Goal: Task Accomplishment & Management: Manage account settings

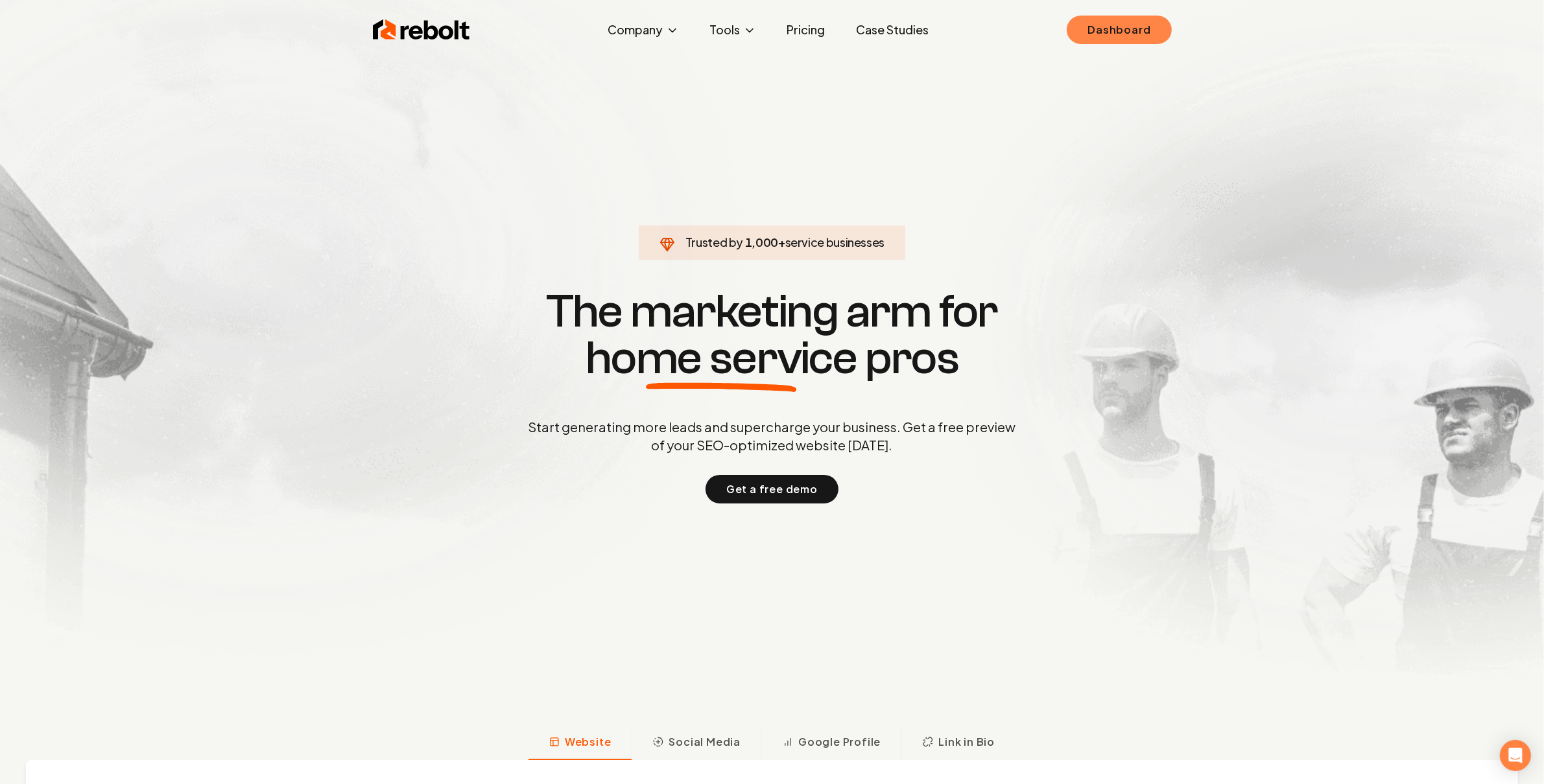
click at [1113, 35] on link "Dashboard" at bounding box center [1118, 29] width 104 height 28
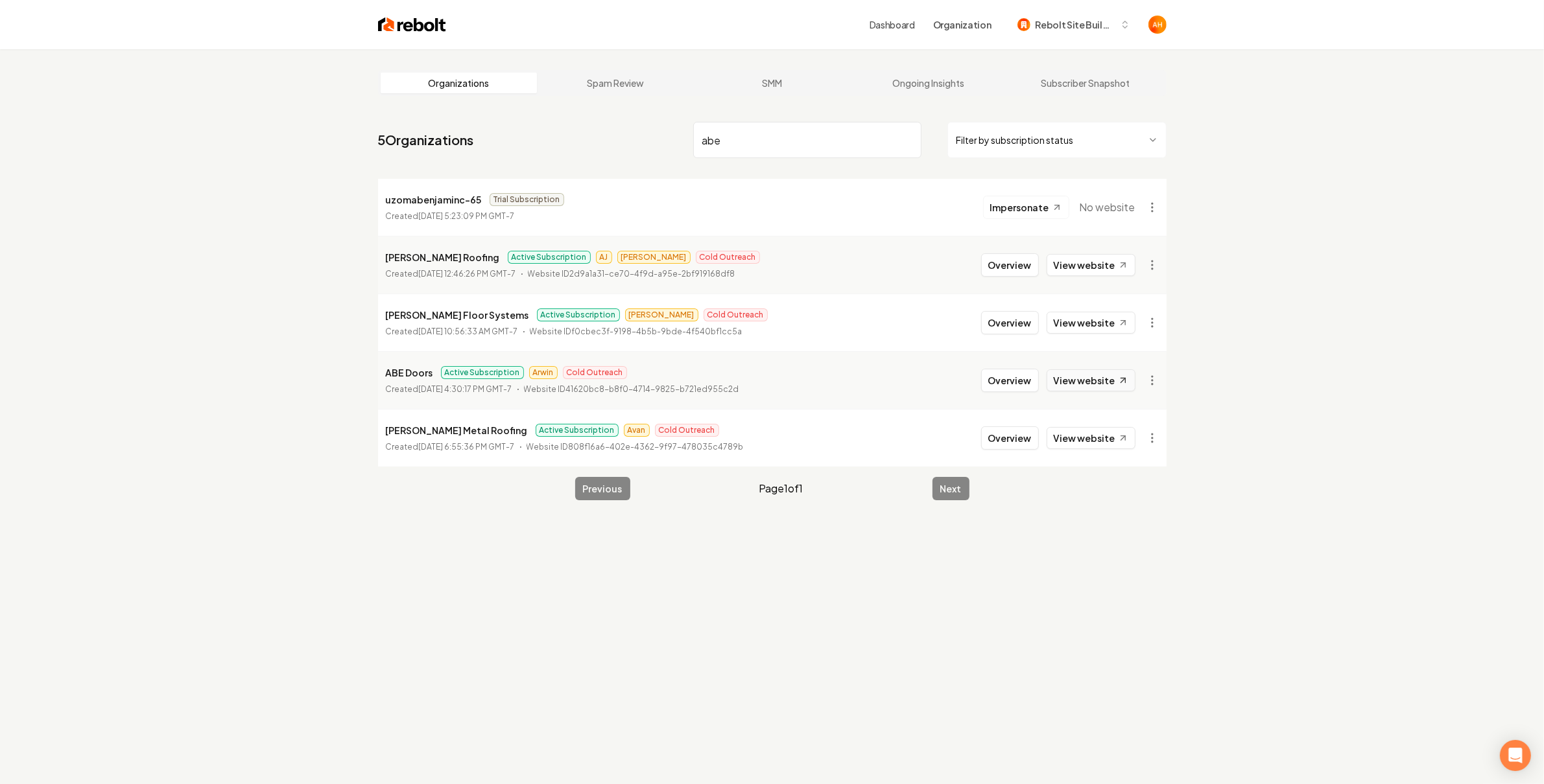
click at [1124, 378] on icon at bounding box center [1122, 380] width 11 height 11
click at [795, 143] on input "abe" at bounding box center [807, 140] width 228 height 36
type input "sotaland"
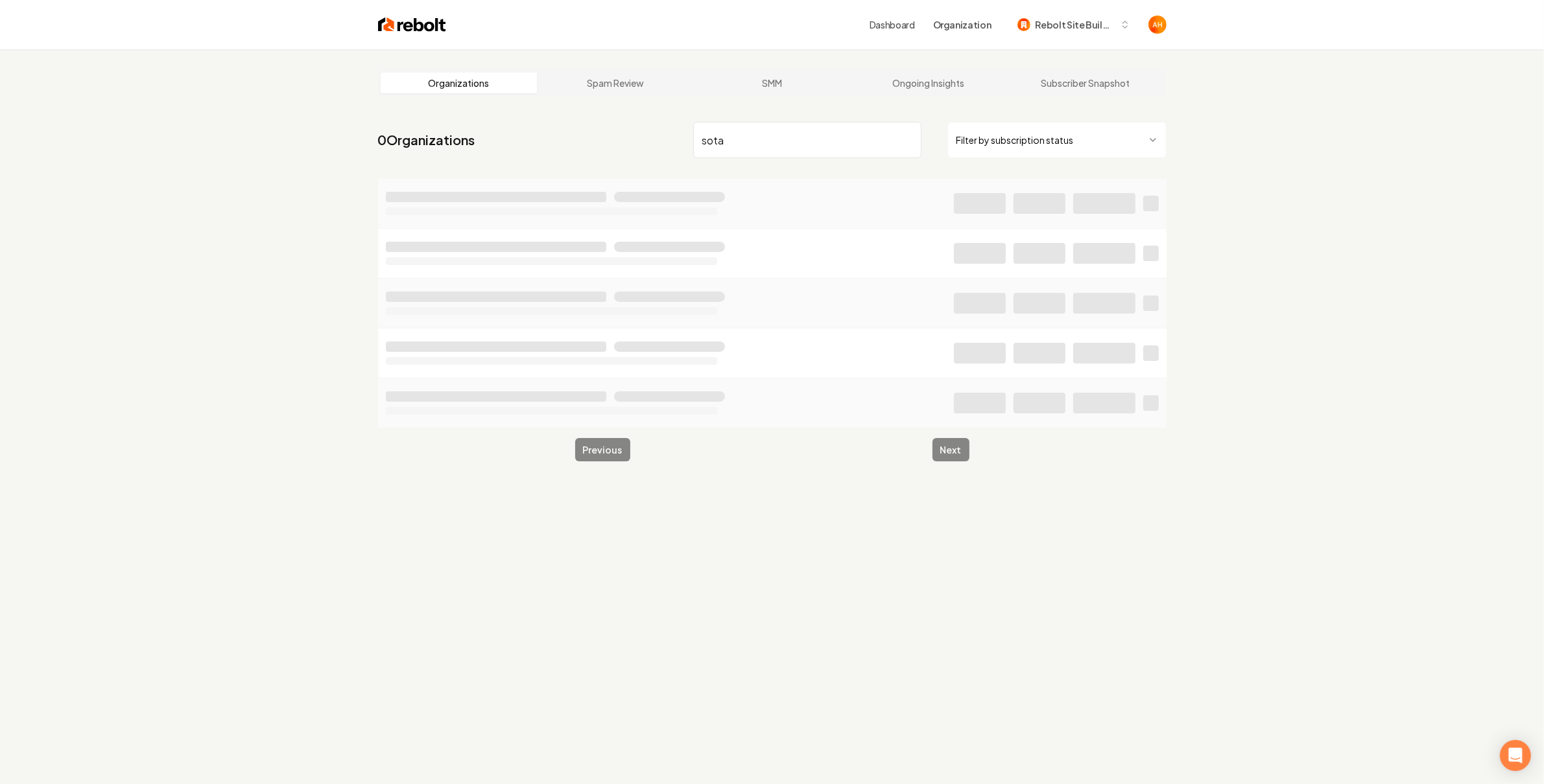
type input "sota"
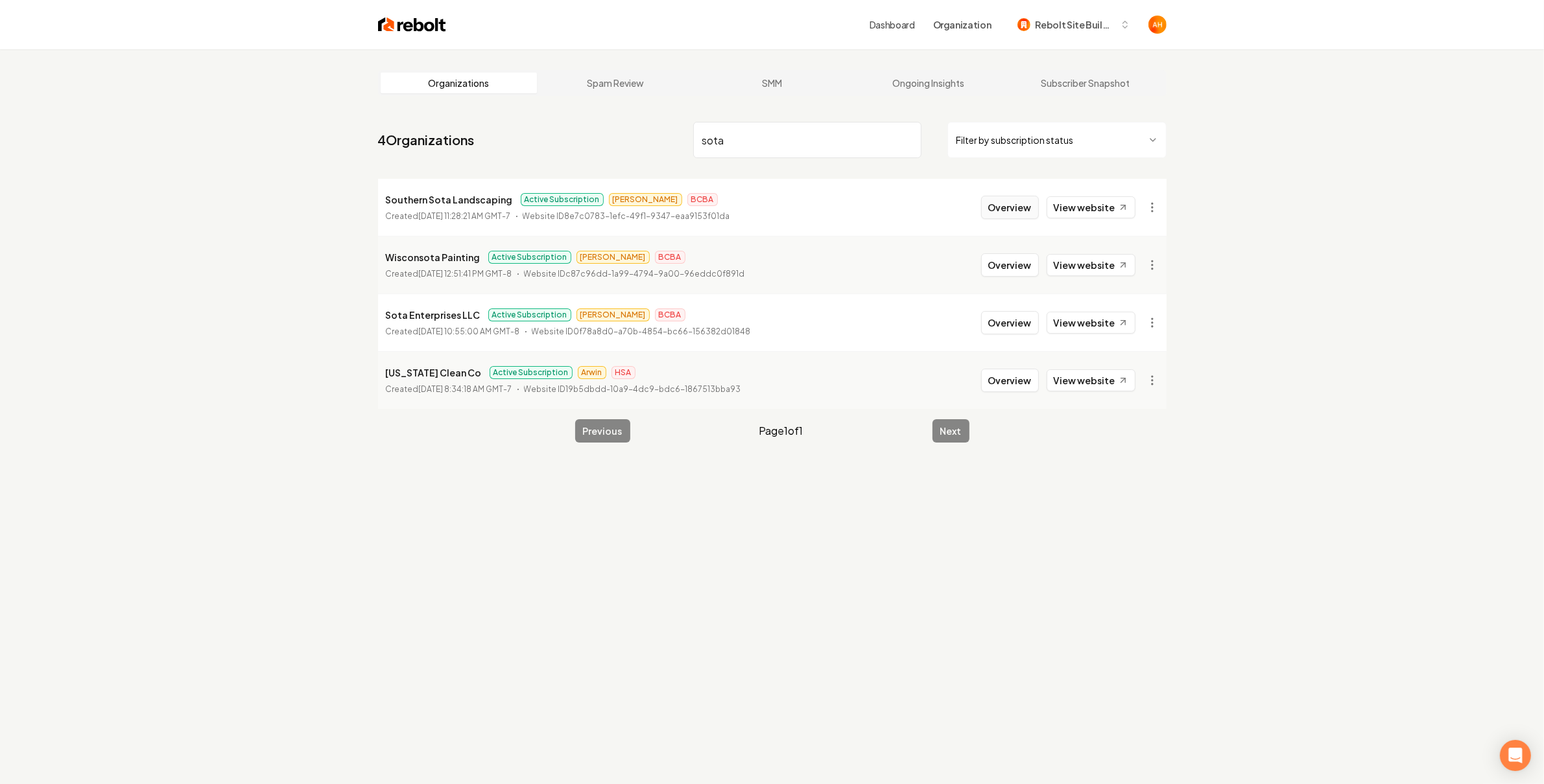
click at [1021, 204] on button "Overview" at bounding box center [1010, 207] width 58 height 23
type input "sota"
click at [992, 315] on button "Overview" at bounding box center [1010, 322] width 58 height 23
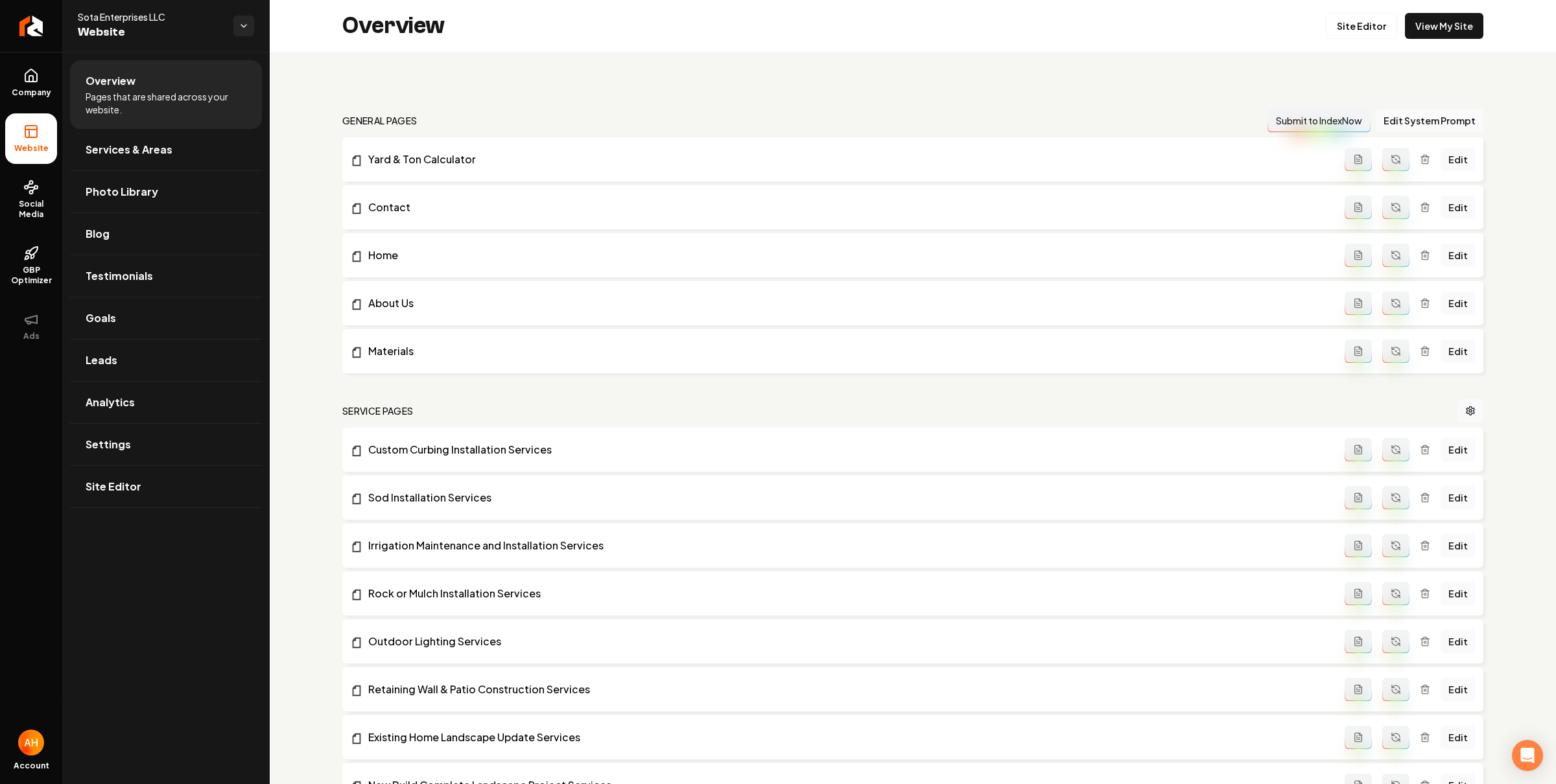
scroll to position [1061, 0]
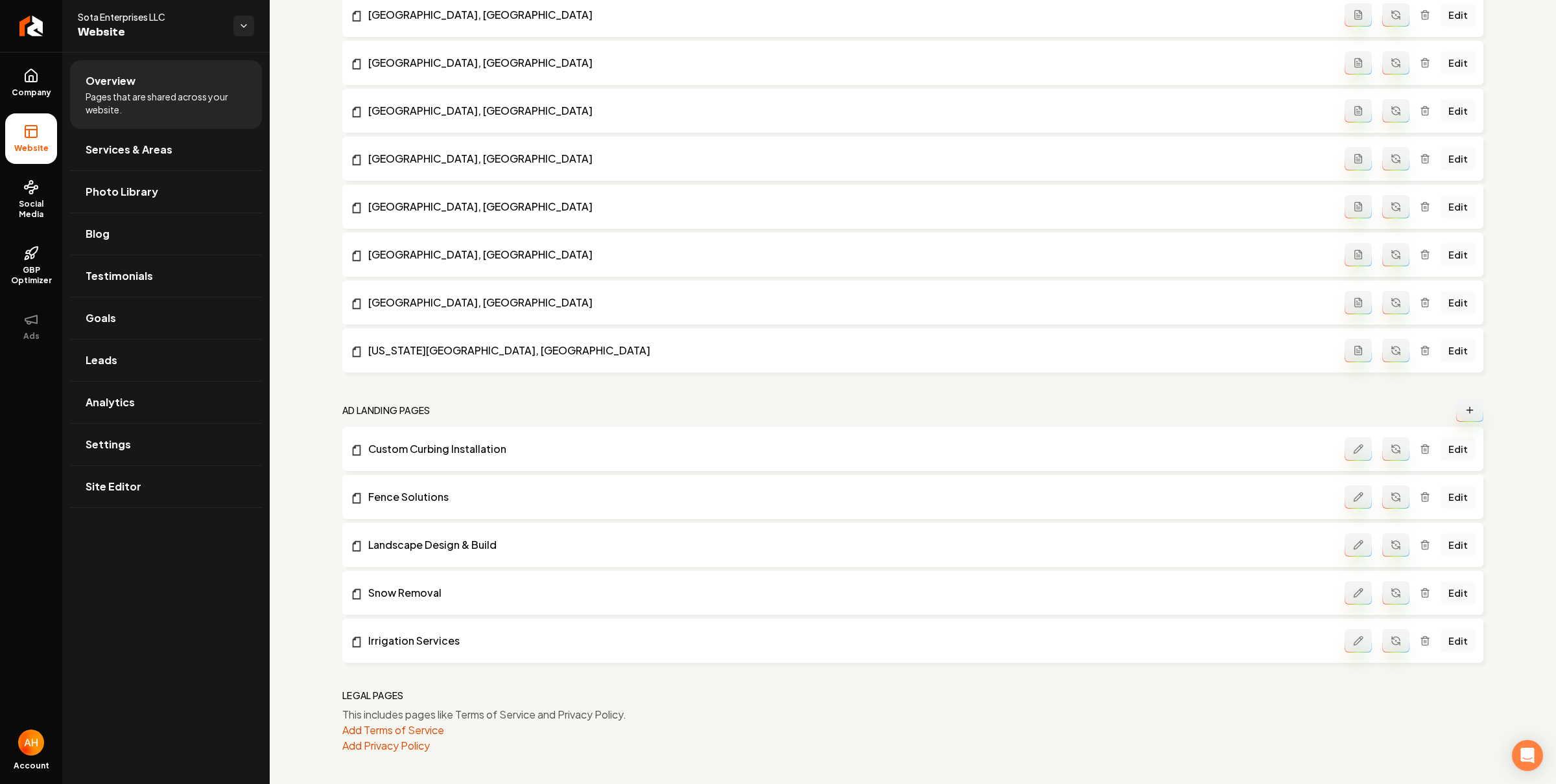
click at [1470, 408] on icon "Main content area" at bounding box center [1470, 410] width 0 height 6
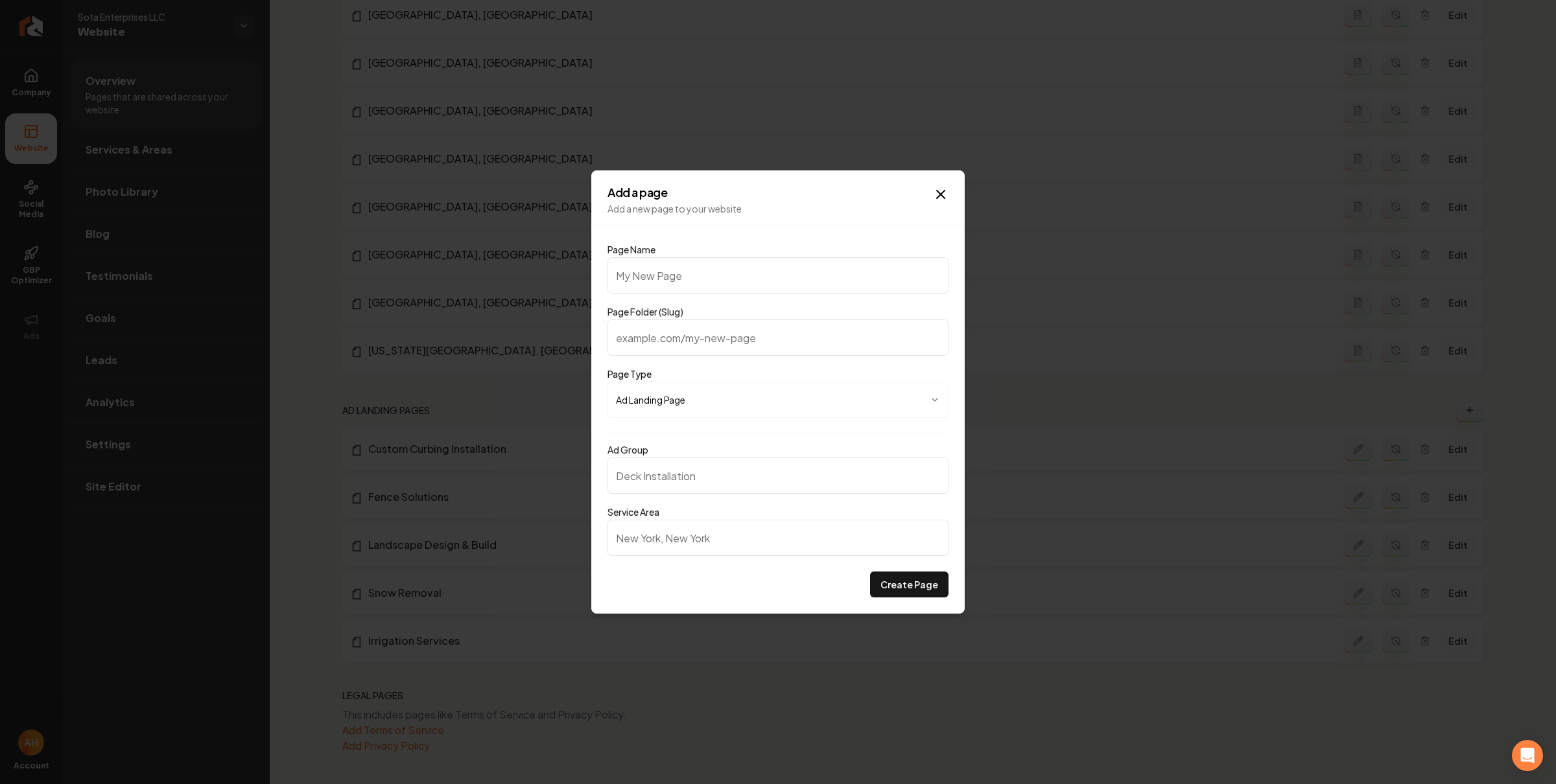
click at [796, 225] on hr at bounding box center [778, 225] width 372 height 1
click at [951, 188] on div "**********" at bounding box center [778, 392] width 373 height 443
click at [943, 187] on div "**********" at bounding box center [778, 392] width 373 height 443
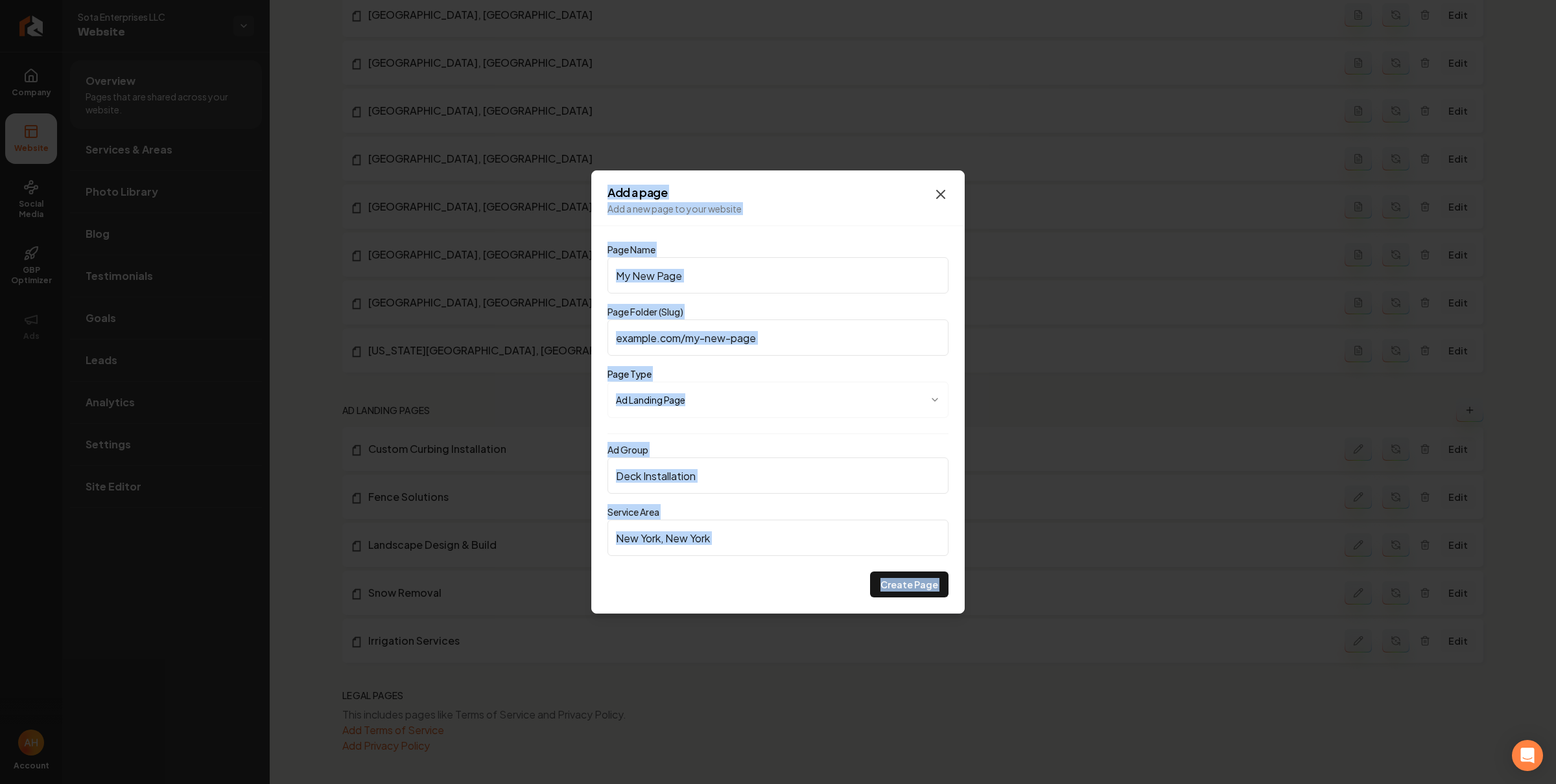
click at [942, 188] on icon "button" at bounding box center [940, 194] width 15 height 15
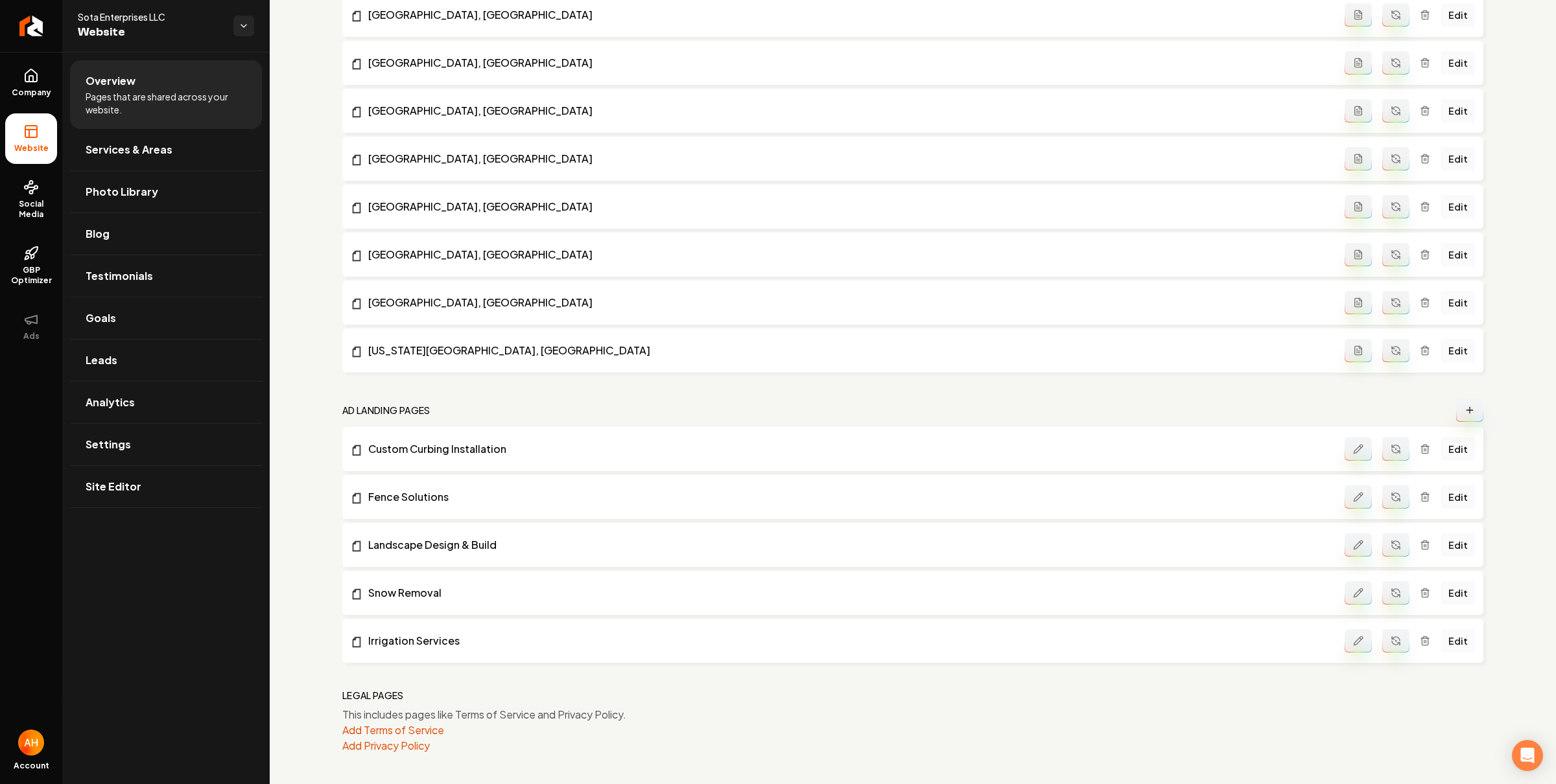
click at [1445, 633] on link "Edit" at bounding box center [1457, 641] width 35 height 23
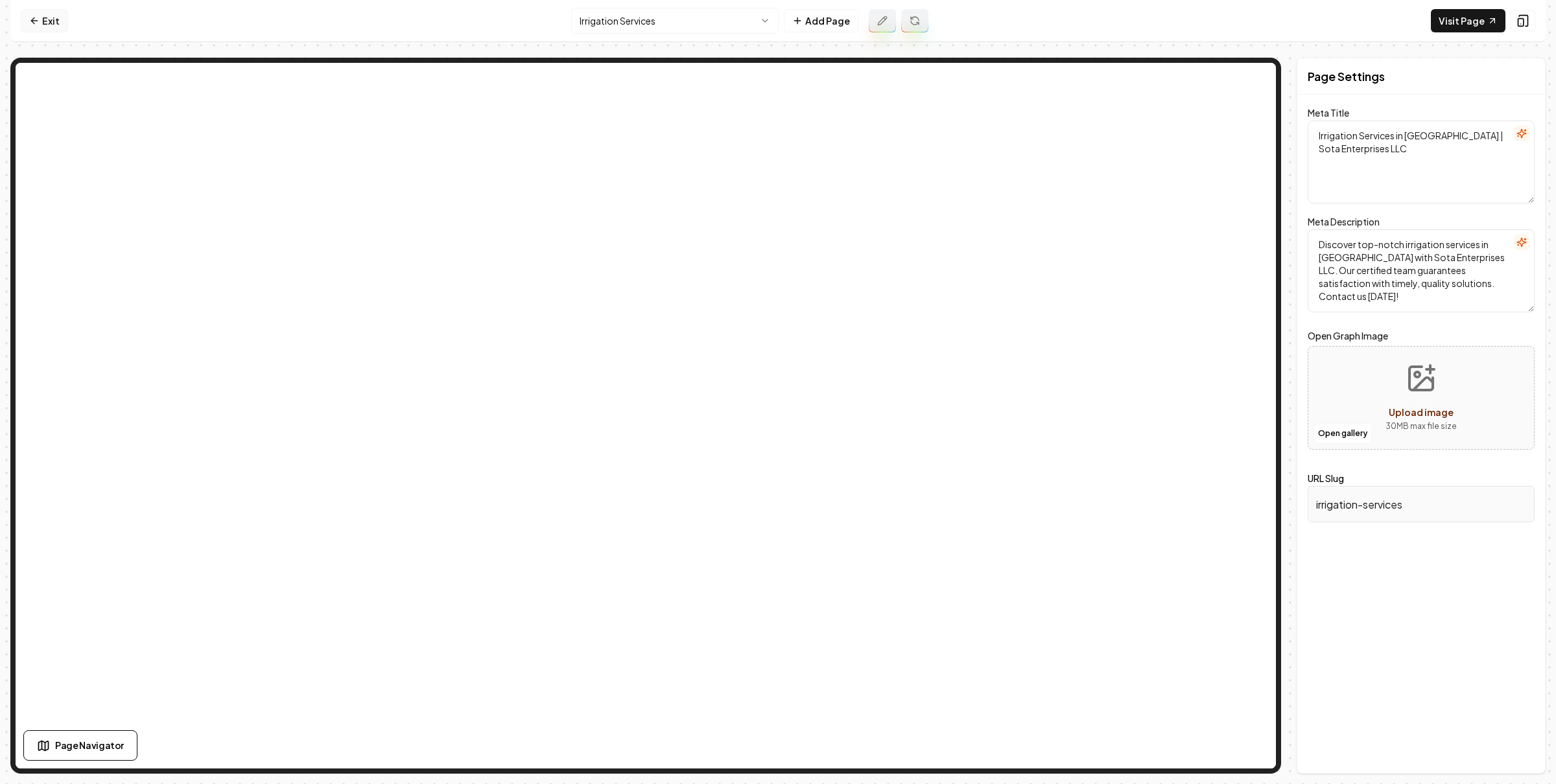
click at [51, 30] on link "Exit" at bounding box center [44, 21] width 47 height 23
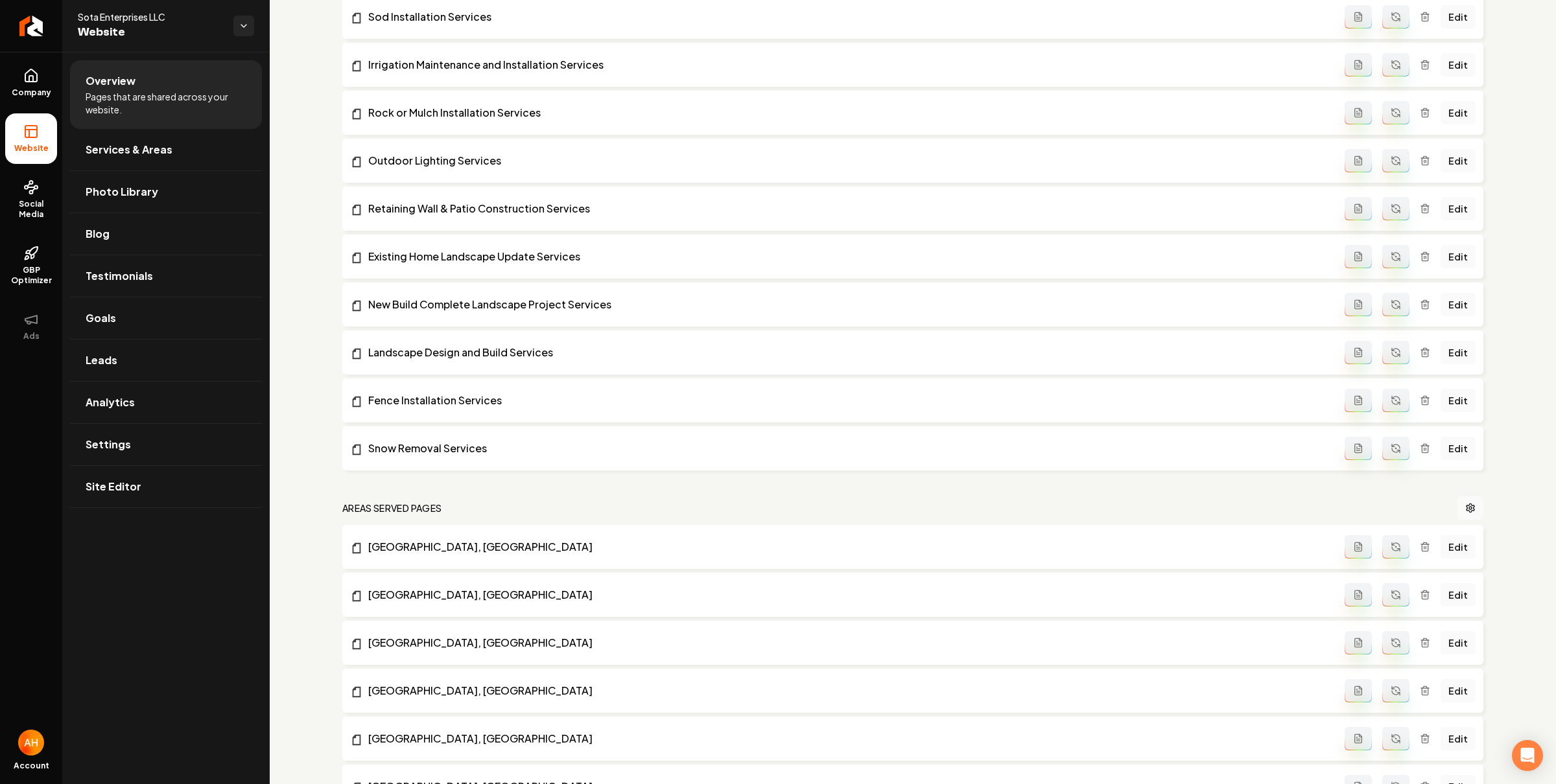
scroll to position [1061, 0]
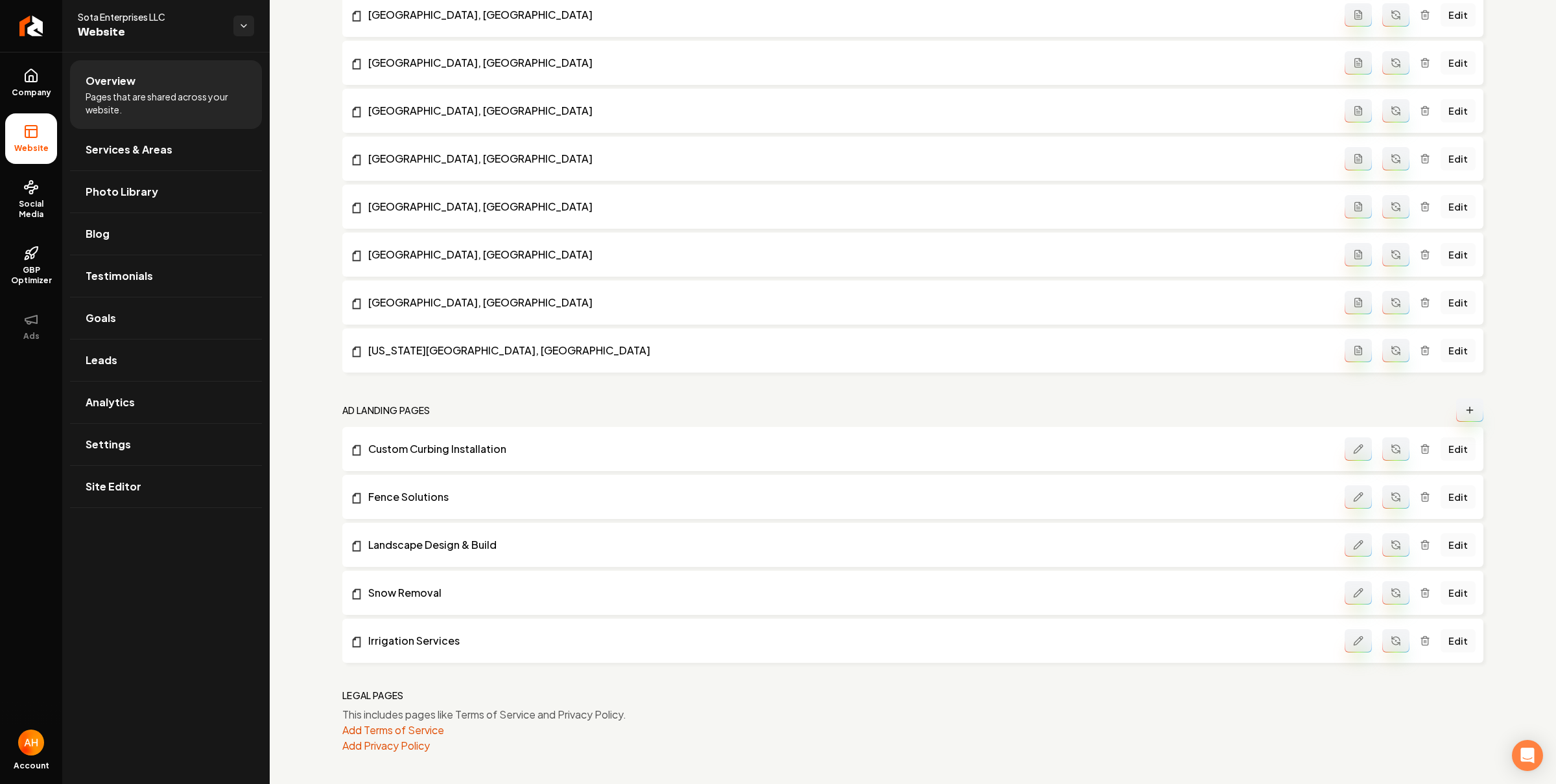
click at [1395, 693] on nav "Legal Pages" at bounding box center [912, 696] width 1141 height 13
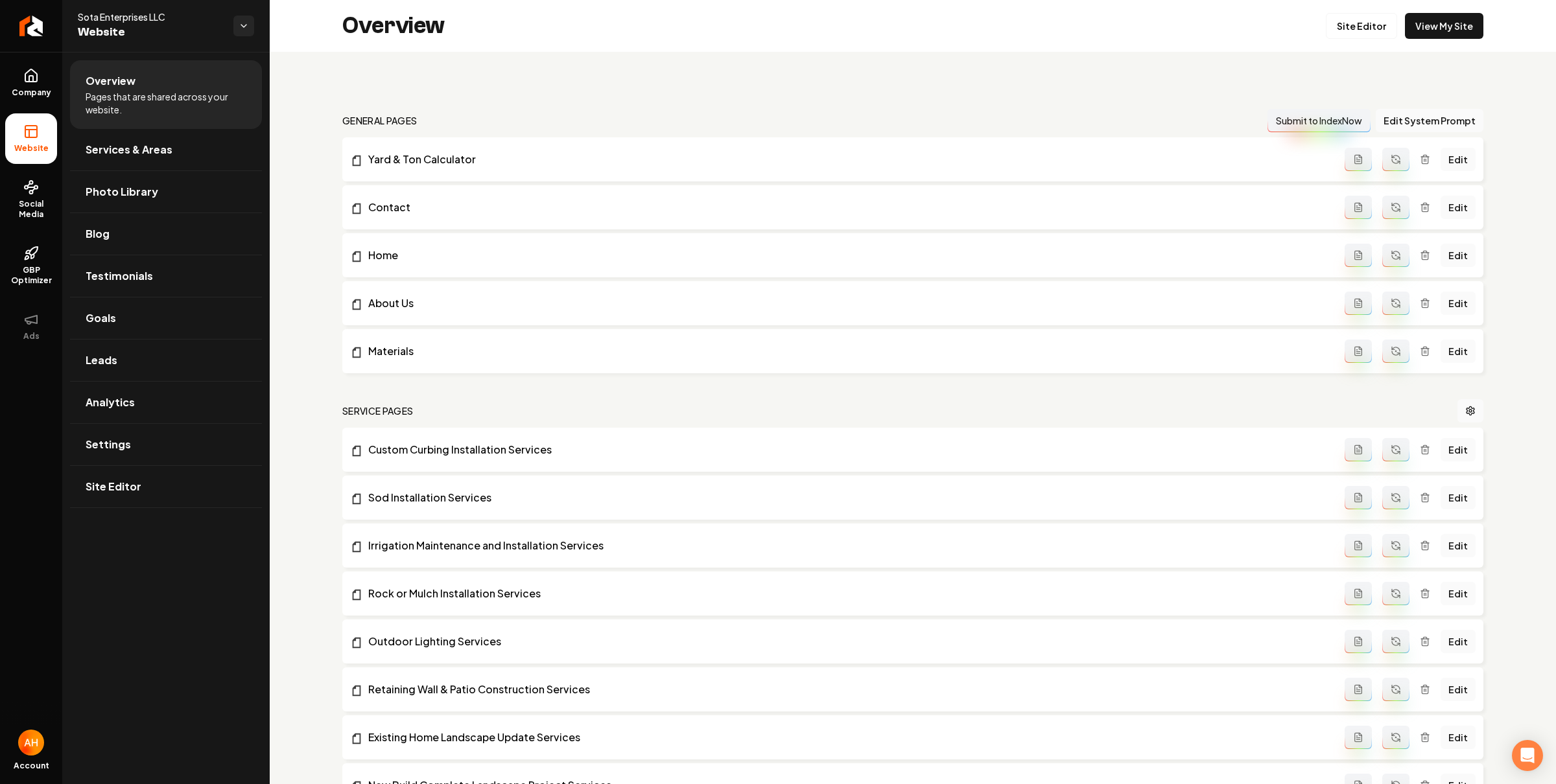
scroll to position [1061, 0]
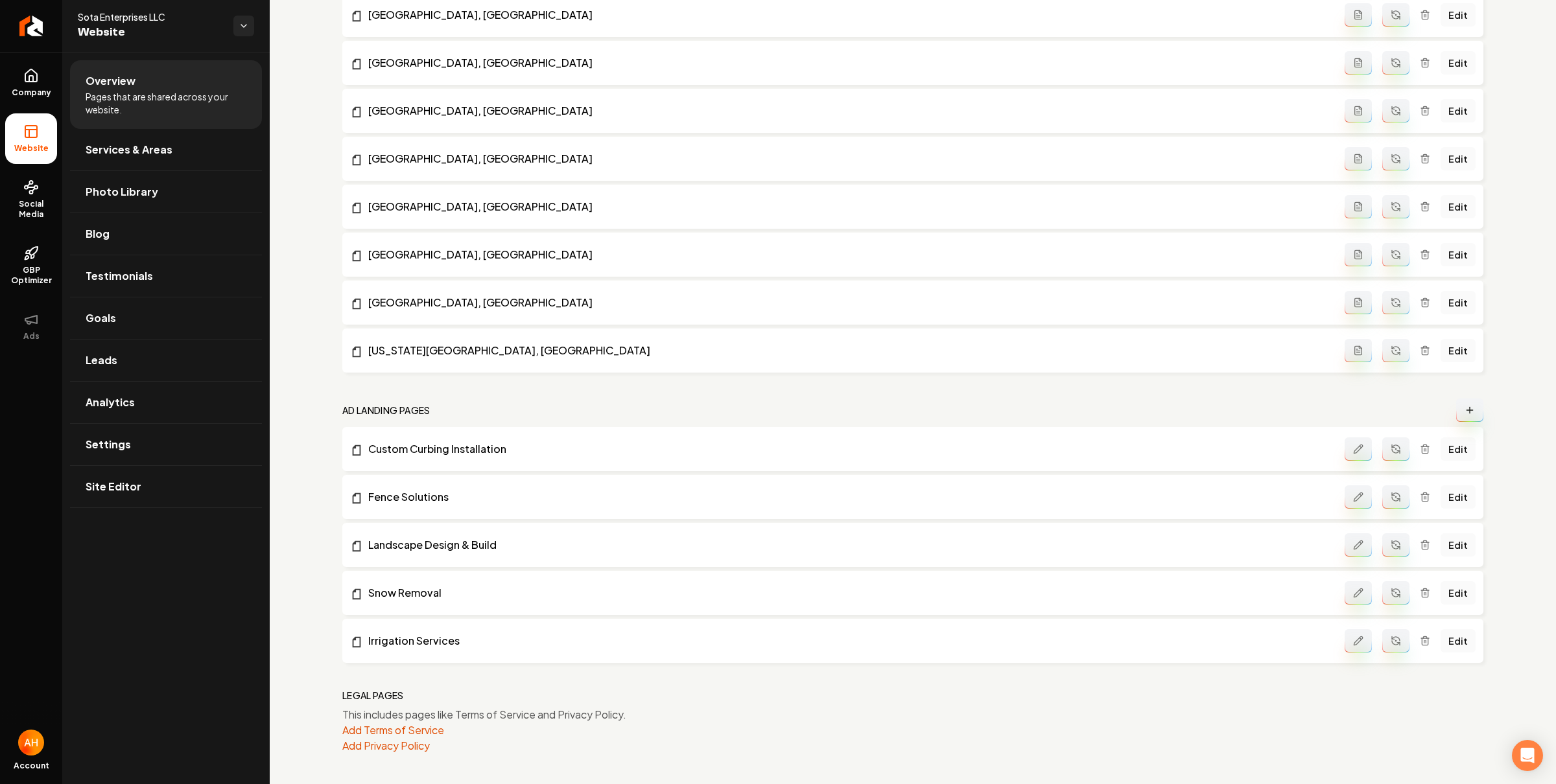
click at [1353, 641] on icon "Main content area" at bounding box center [1358, 641] width 10 height 10
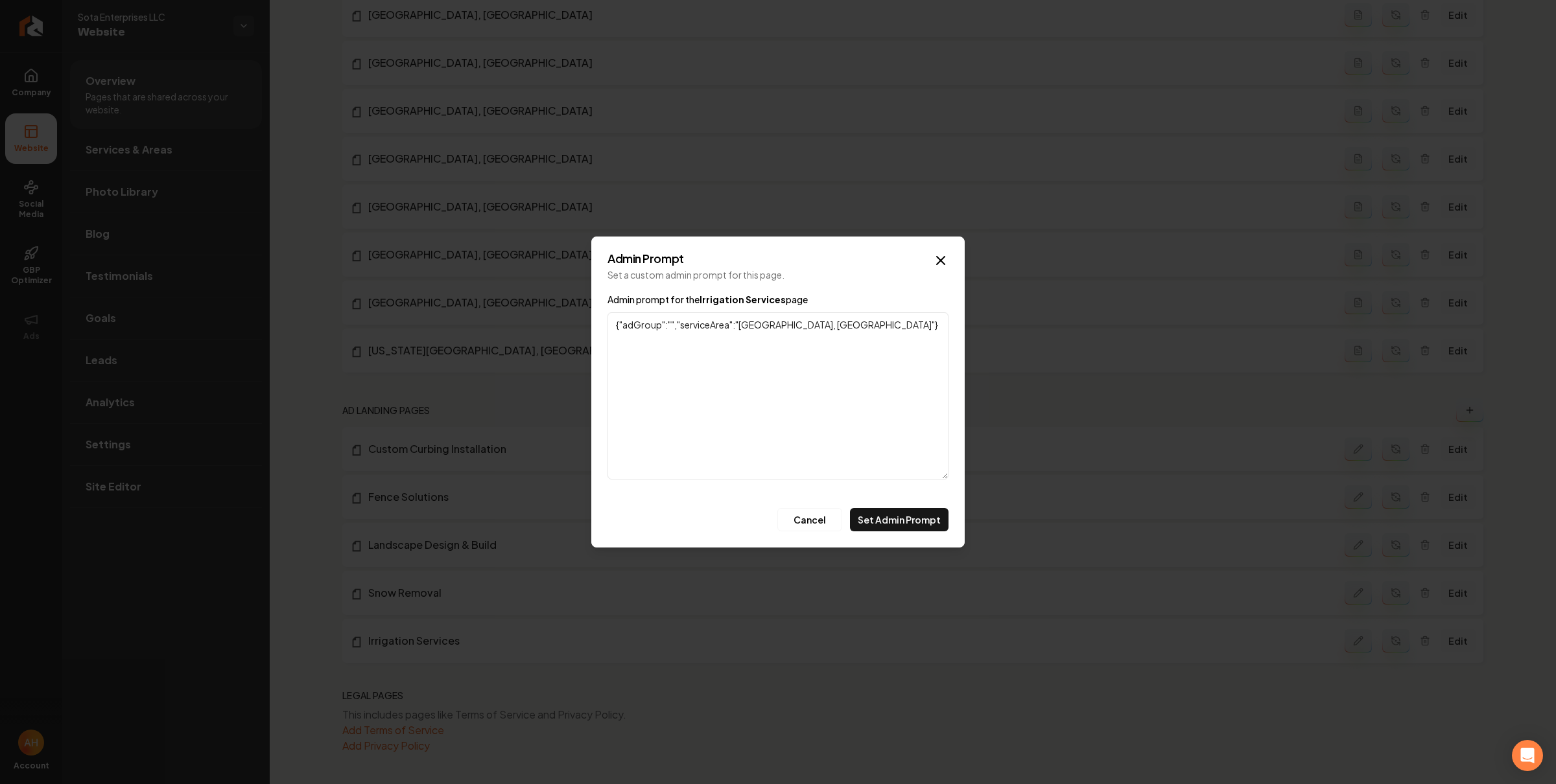
click at [673, 327] on textarea "{"adGroup":"","serviceArea":"Minneapolis, MN"}" at bounding box center [778, 396] width 341 height 167
type textarea "{"adGroup":"Irrigation Services","serviceArea":"Minneapolis, MN"}"
click at [918, 514] on button "Set Admin Prompt" at bounding box center [899, 520] width 99 height 23
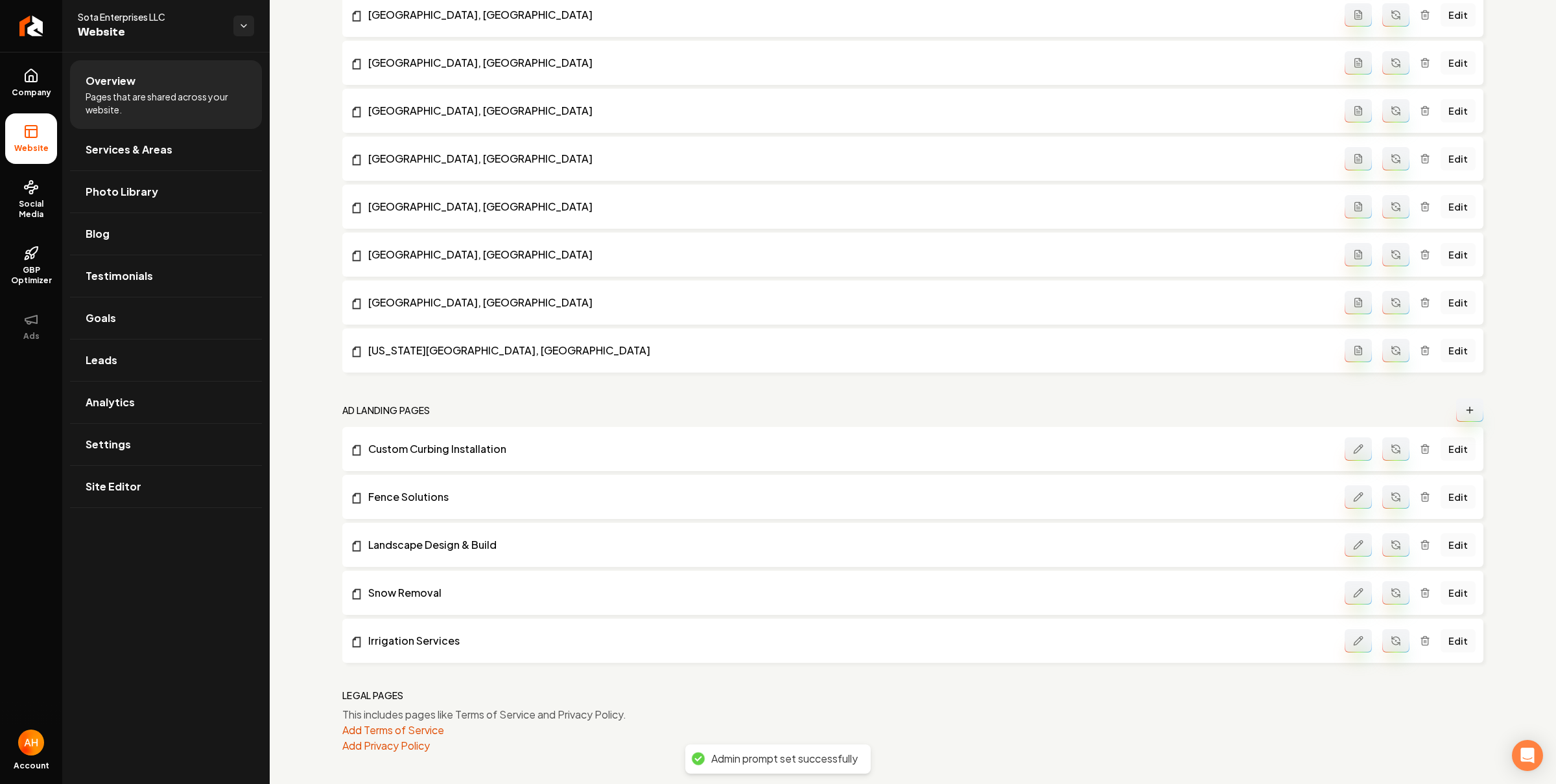
drag, startPoint x: 665, startPoint y: 655, endPoint x: 1060, endPoint y: 673, distance: 395.4
click at [666, 655] on li "Irrigation Services Edit" at bounding box center [912, 641] width 1141 height 44
click at [1391, 641] on button "Main content area" at bounding box center [1396, 641] width 28 height 23
click at [405, 637] on link "Irrigation Services" at bounding box center [847, 641] width 994 height 15
click at [1447, 638] on link "Edit" at bounding box center [1457, 641] width 35 height 23
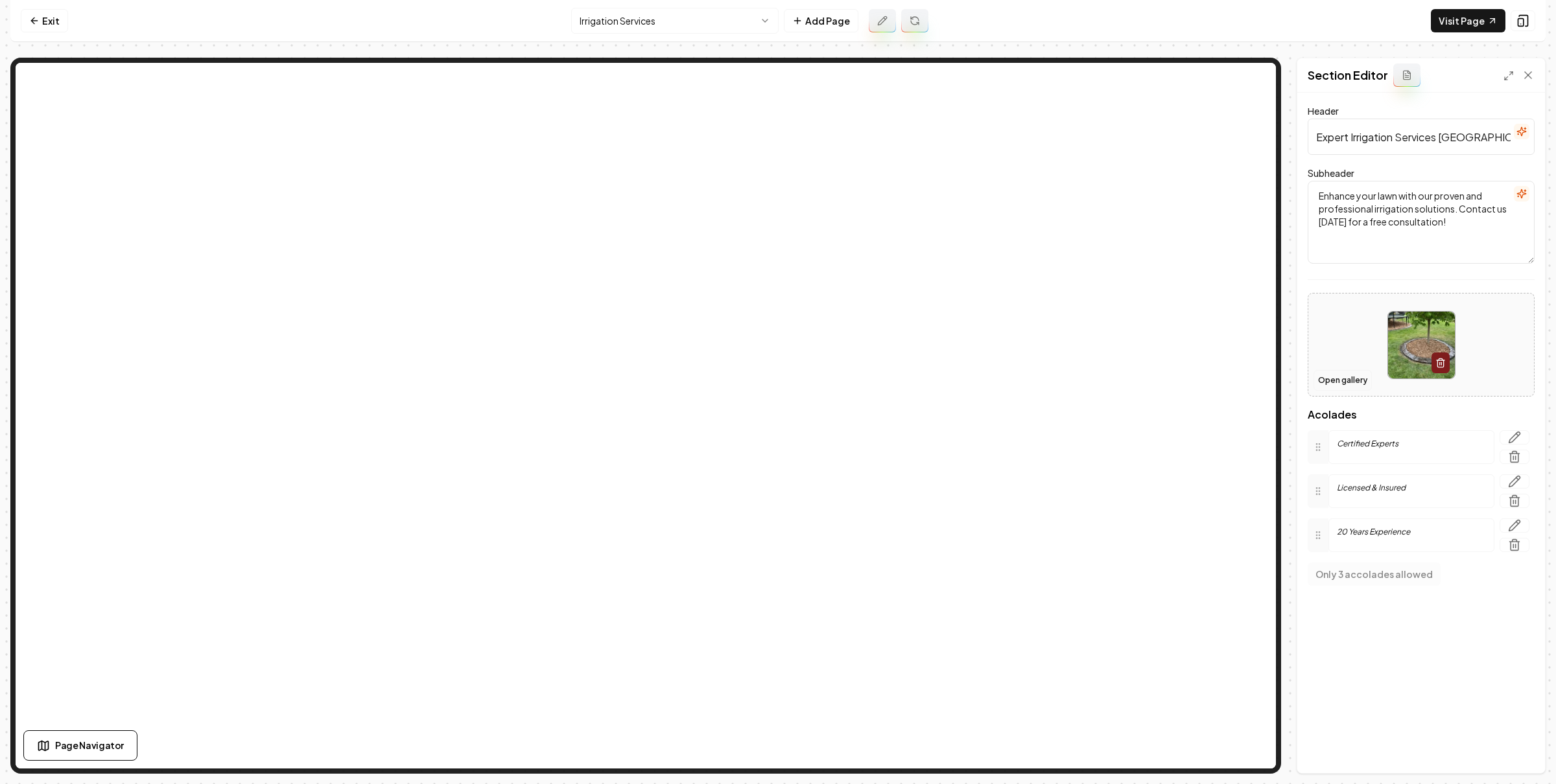
click at [1344, 384] on button "Open gallery" at bounding box center [1342, 380] width 58 height 21
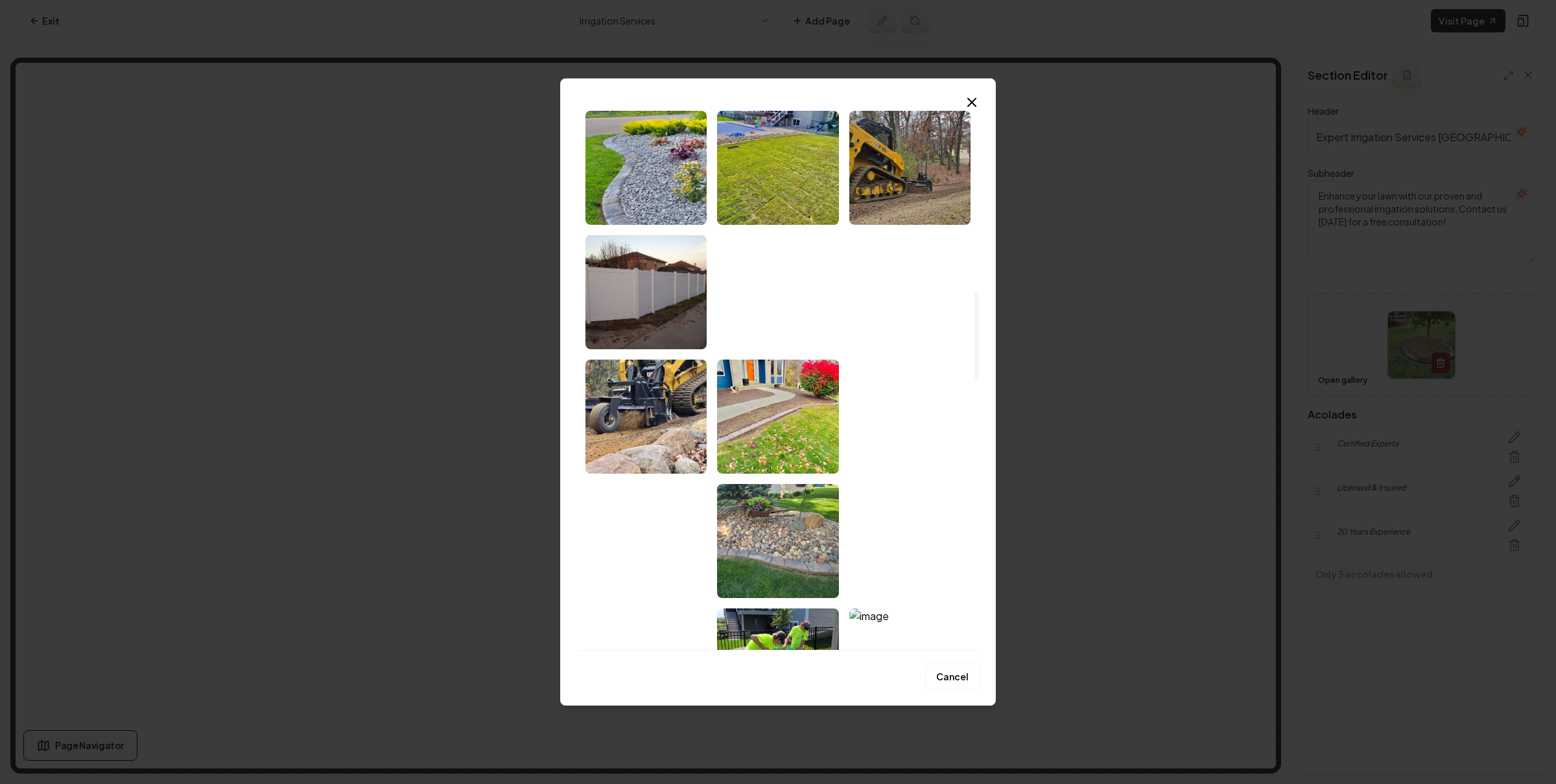
scroll to position [1167, 0]
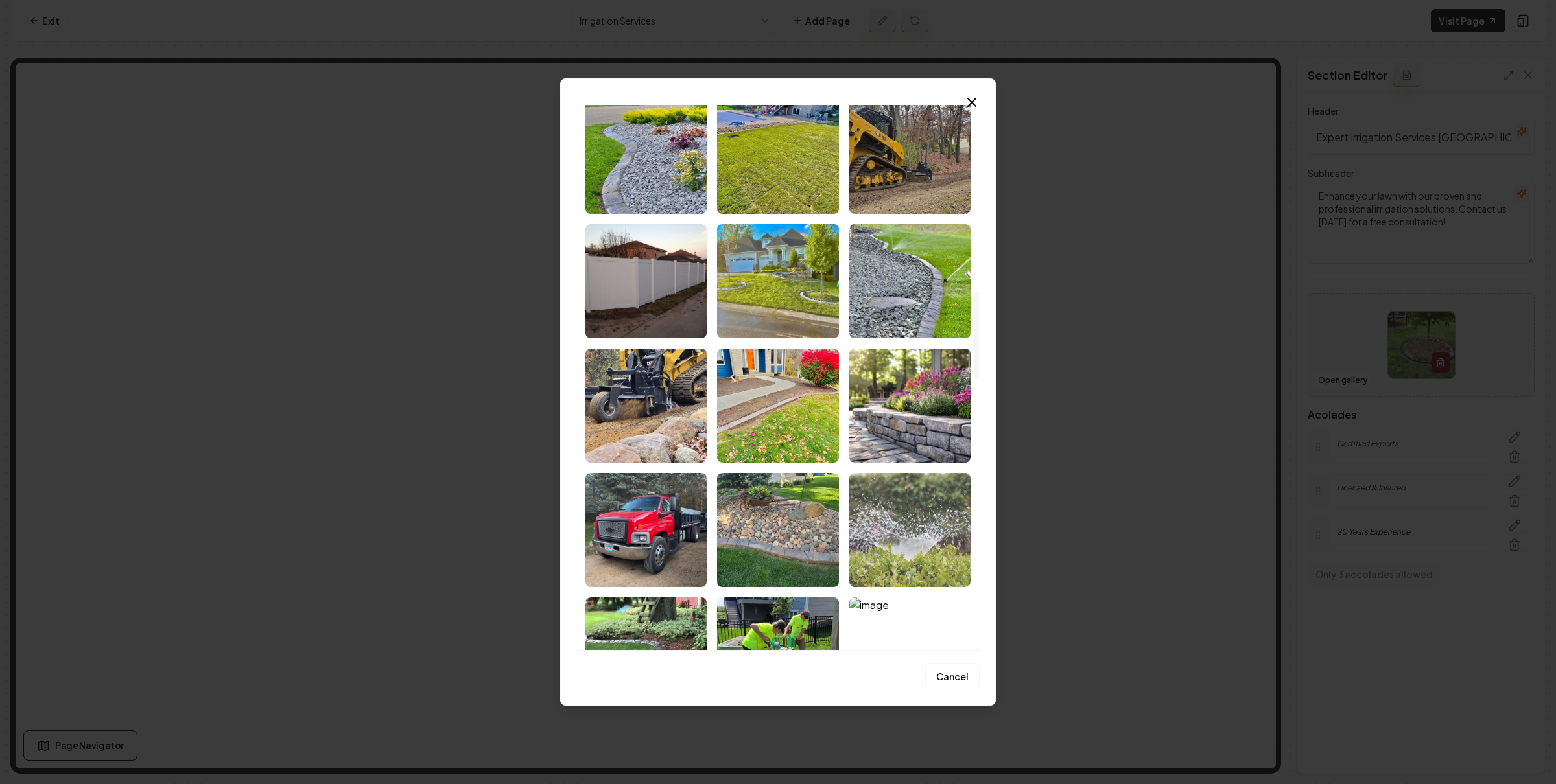
click at [925, 529] on img "Select image image_67a659bb432c476416fb5882.webp" at bounding box center [910, 530] width 121 height 114
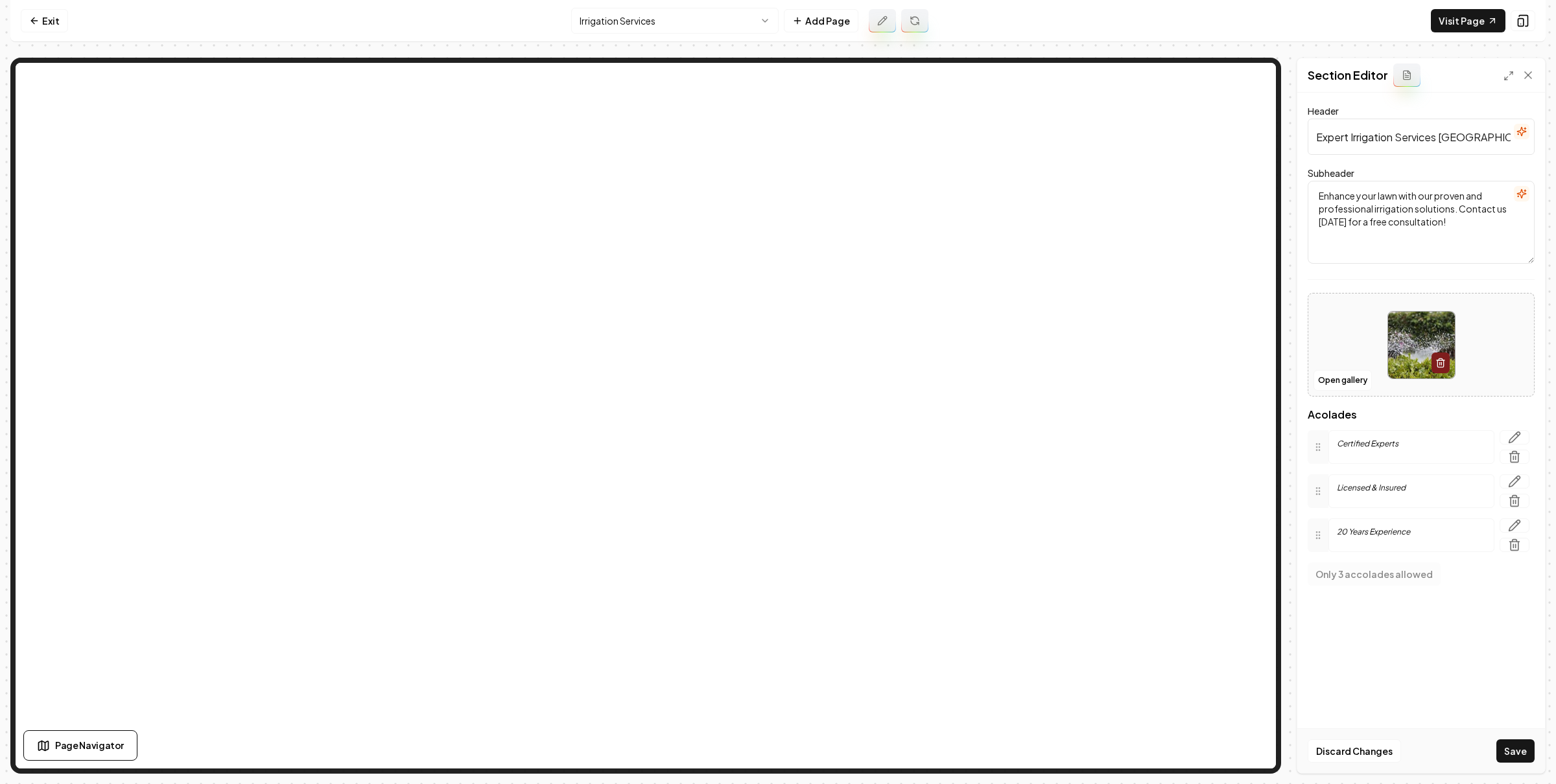
drag, startPoint x: 1514, startPoint y: 748, endPoint x: 1265, endPoint y: 651, distance: 267.2
click at [1514, 748] on button "Save" at bounding box center [1515, 751] width 38 height 23
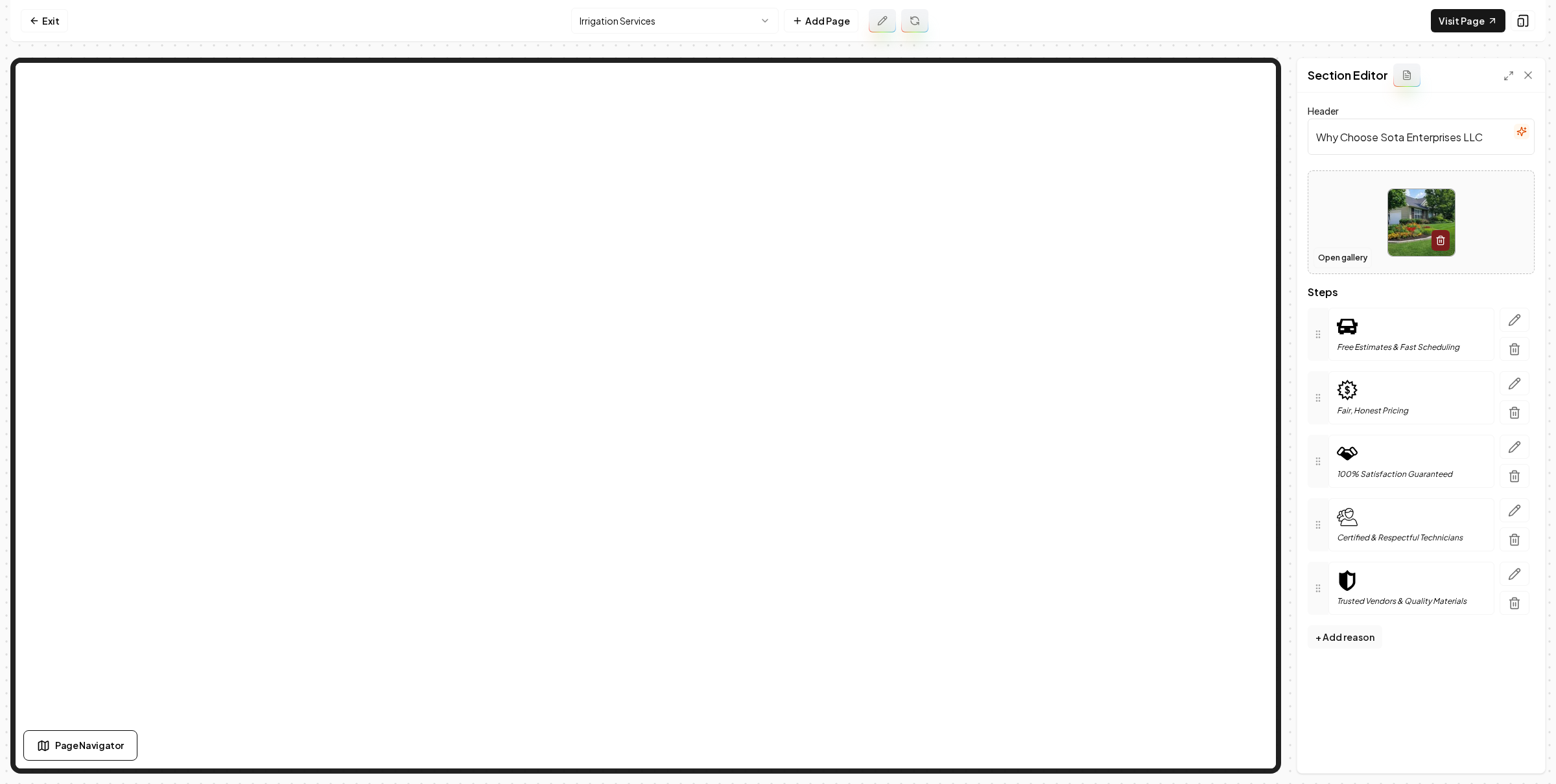
click at [1344, 266] on button "Open gallery" at bounding box center [1342, 258] width 58 height 21
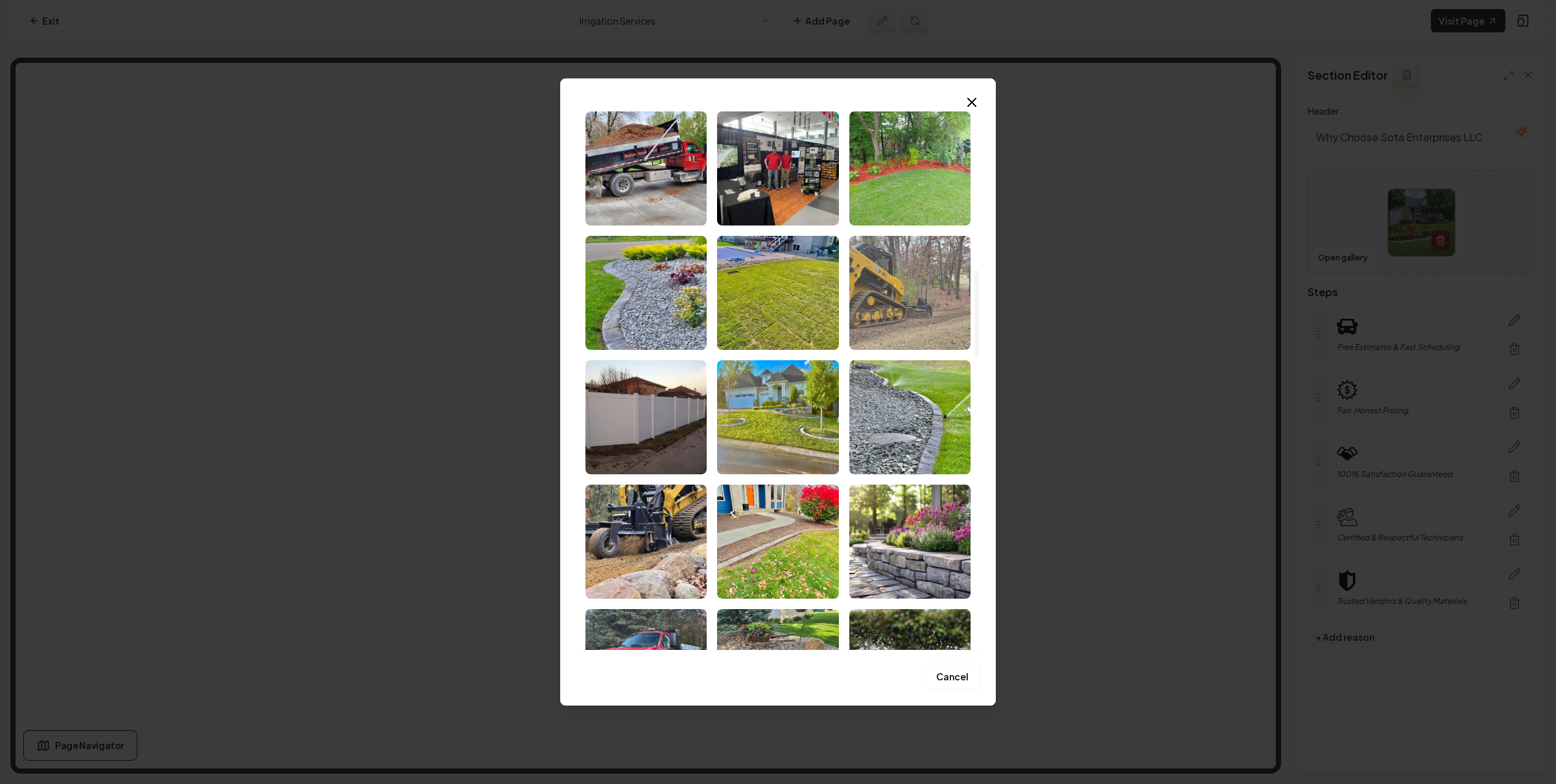
scroll to position [1204, 0]
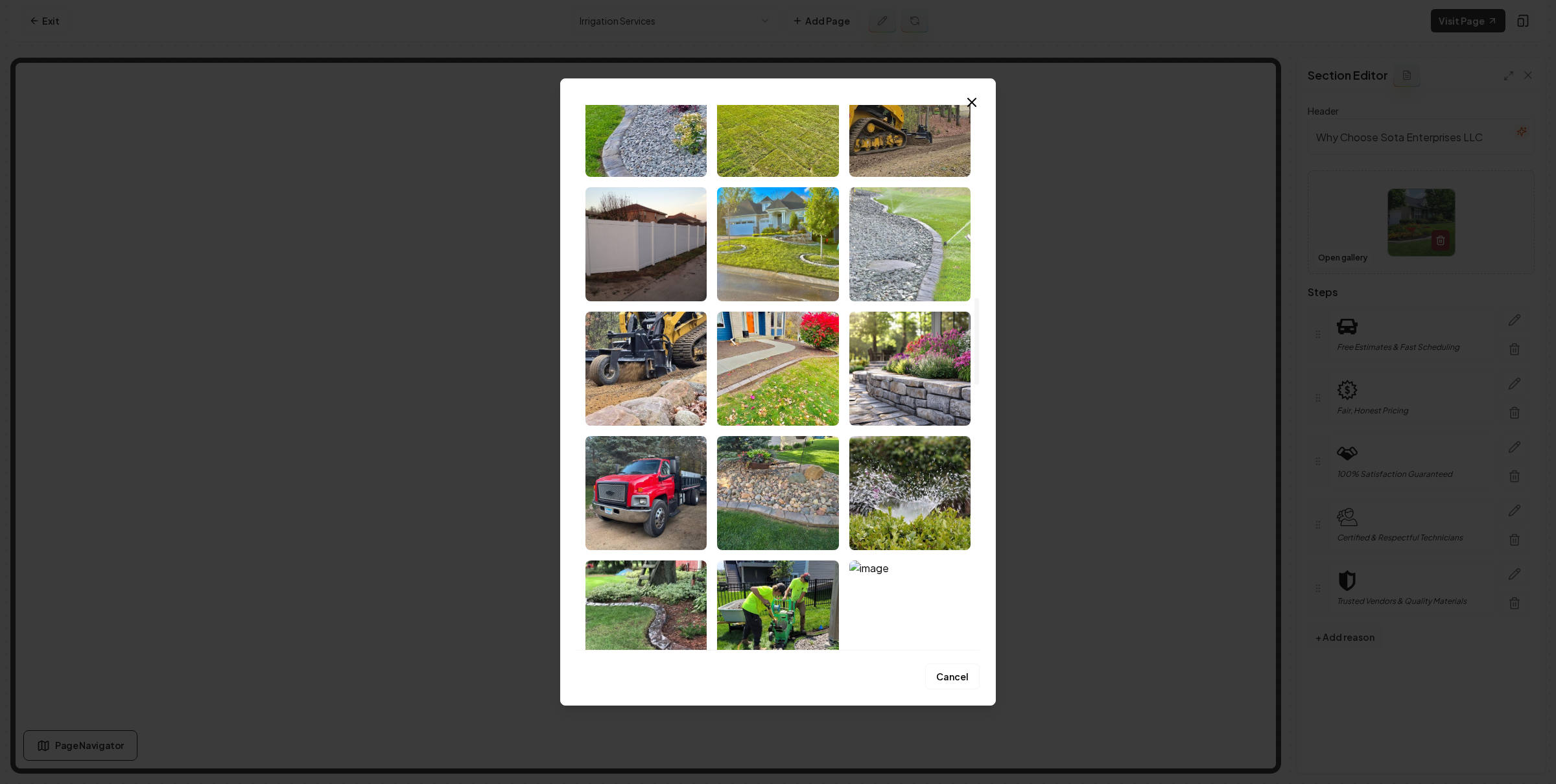
click at [913, 249] on img "Select image image_67a65b1b432c4764160a412e.jpg" at bounding box center [910, 243] width 121 height 114
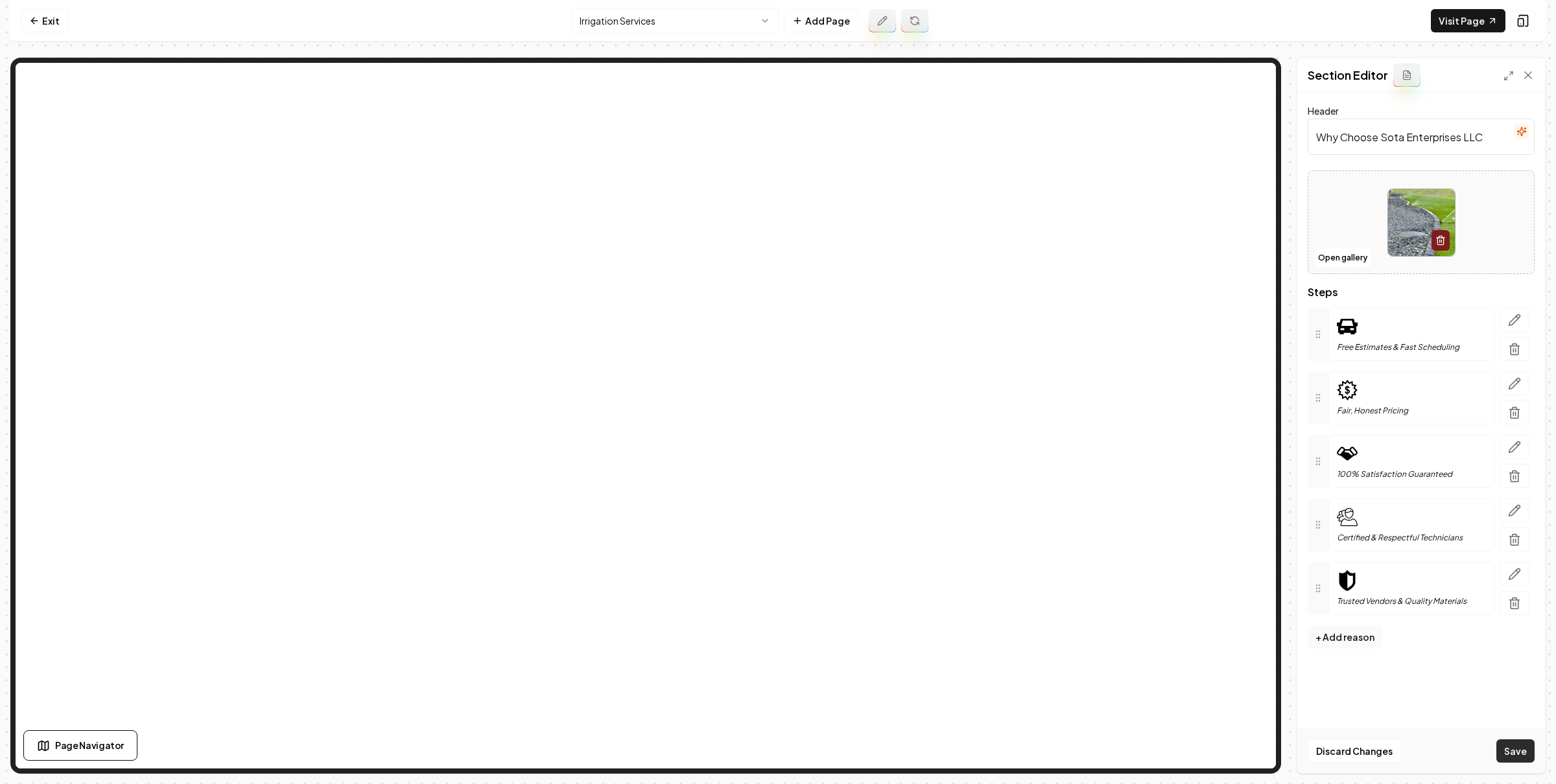
click at [1514, 740] on button "Save" at bounding box center [1515, 751] width 38 height 23
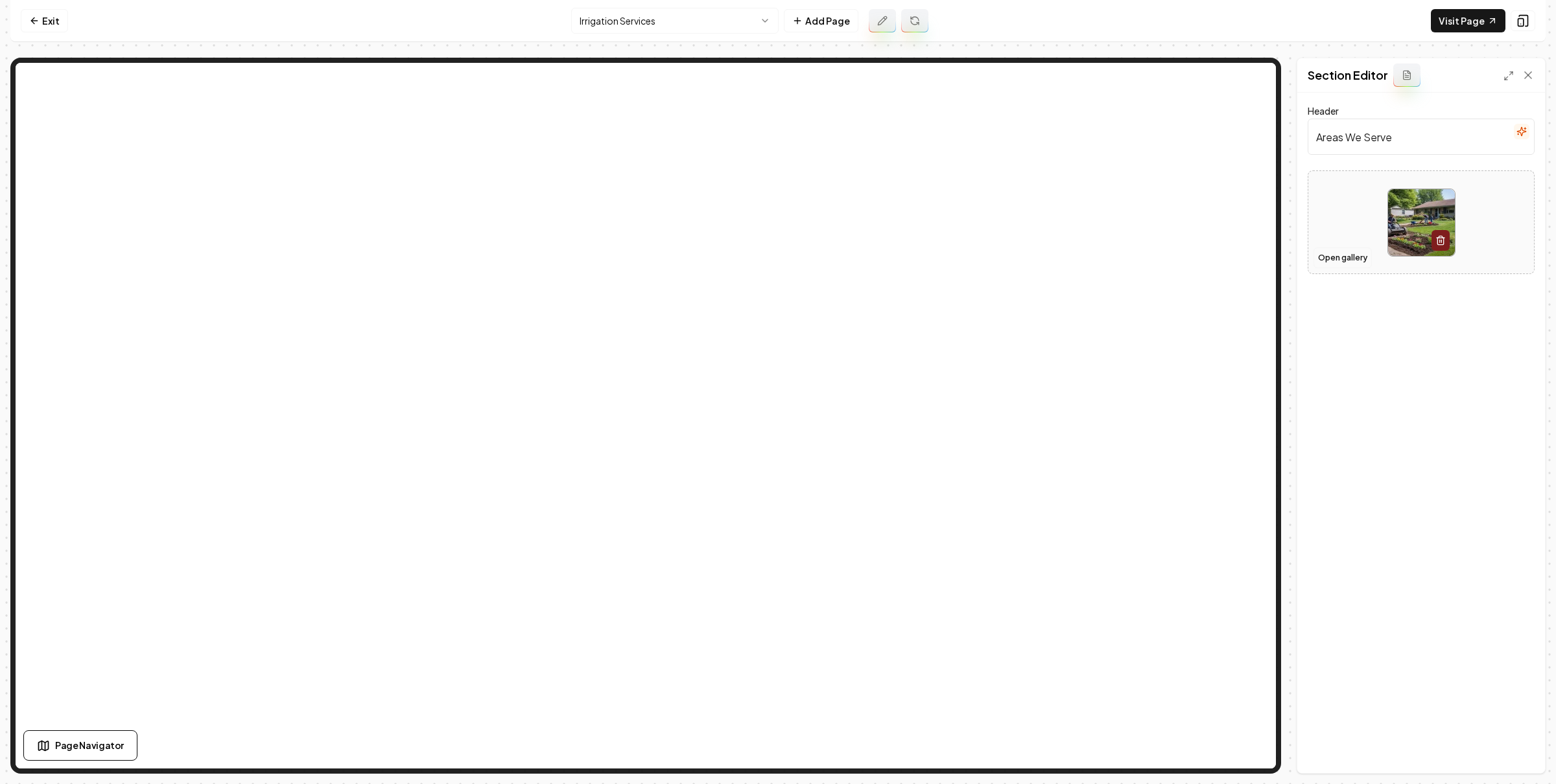
click at [1339, 266] on button "Open gallery" at bounding box center [1342, 258] width 58 height 21
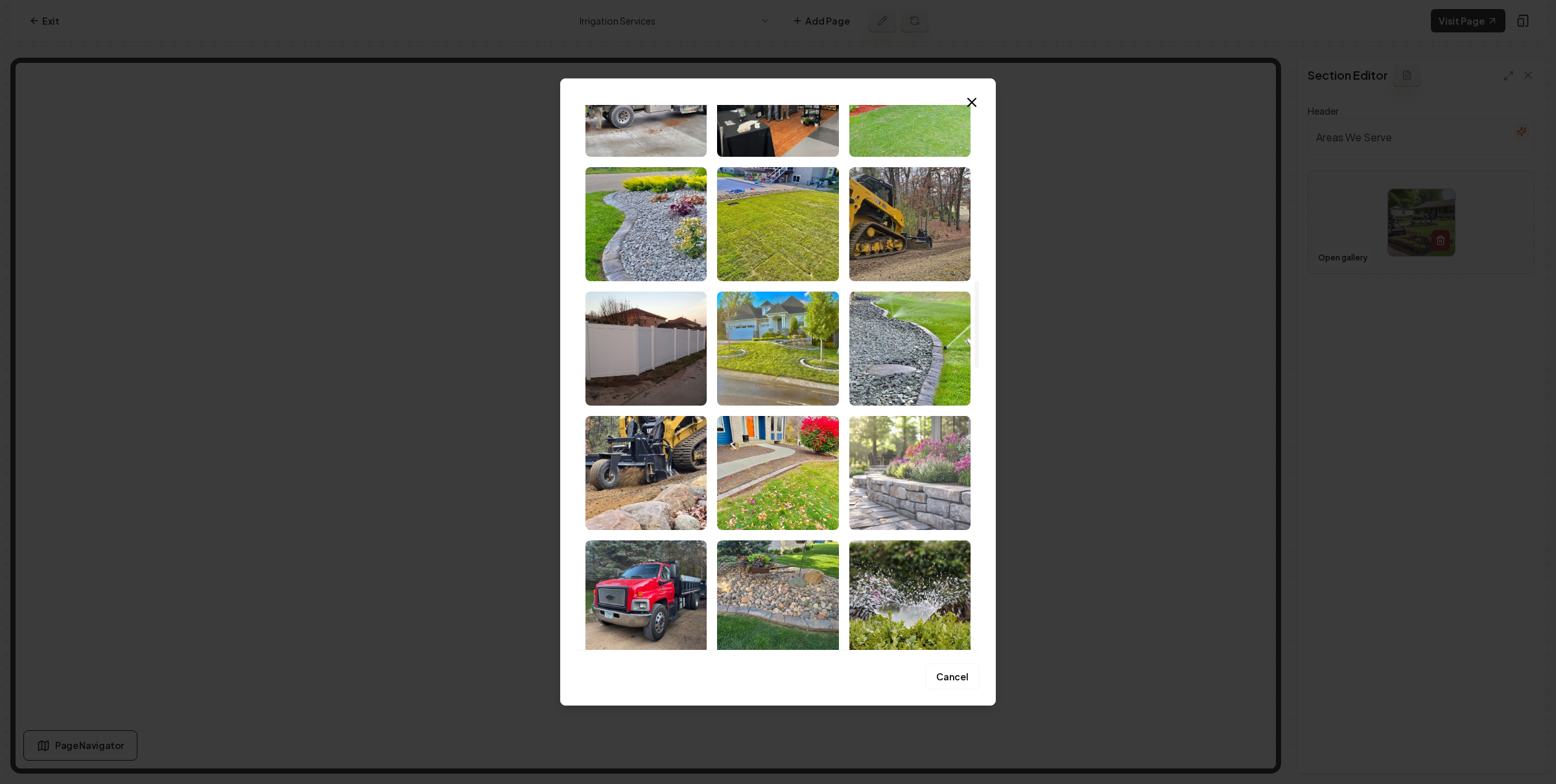
scroll to position [1109, 0]
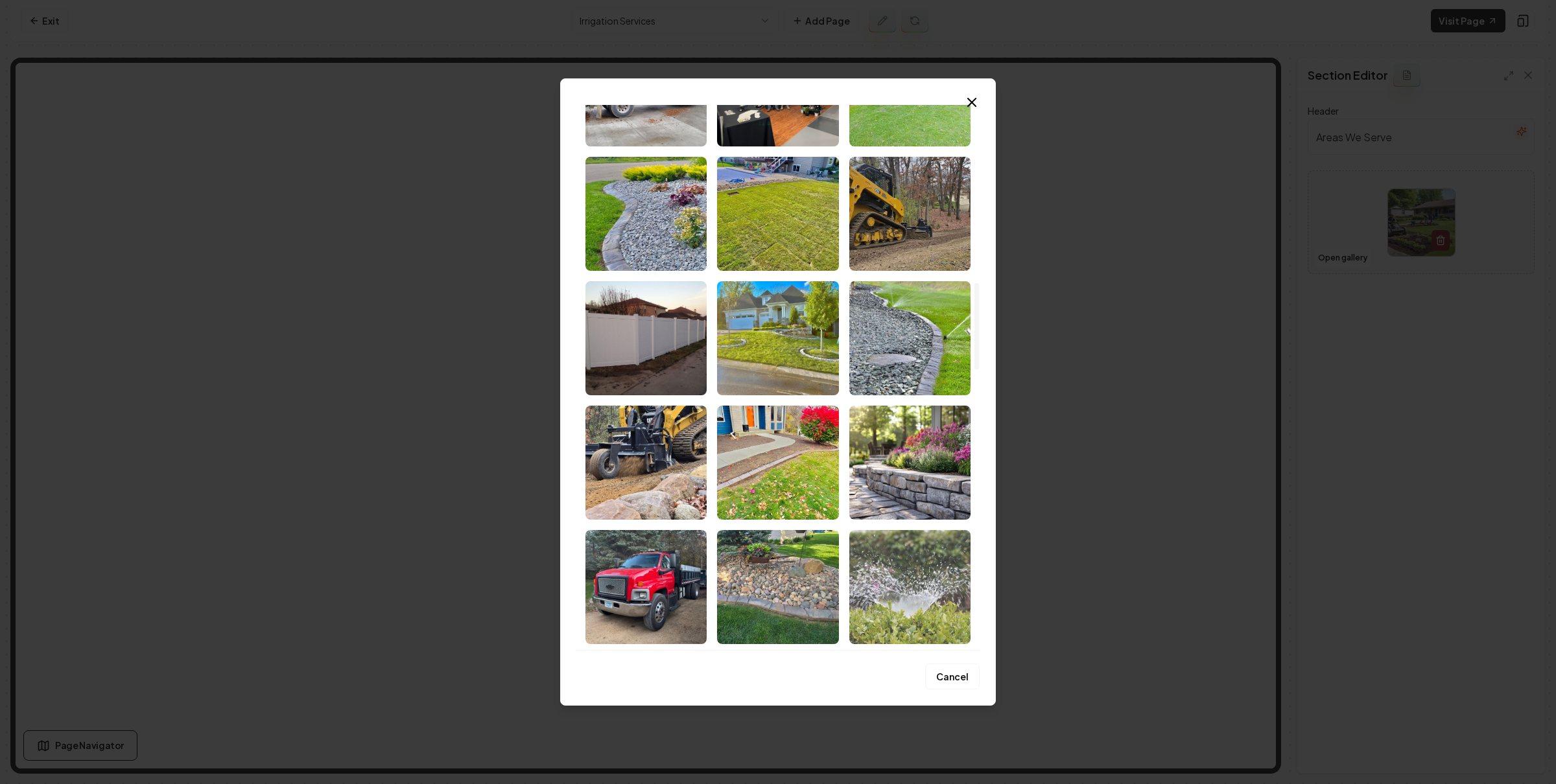
click at [941, 585] on img "Select image image_67a659bb432c476416fb5882.webp" at bounding box center [910, 587] width 121 height 114
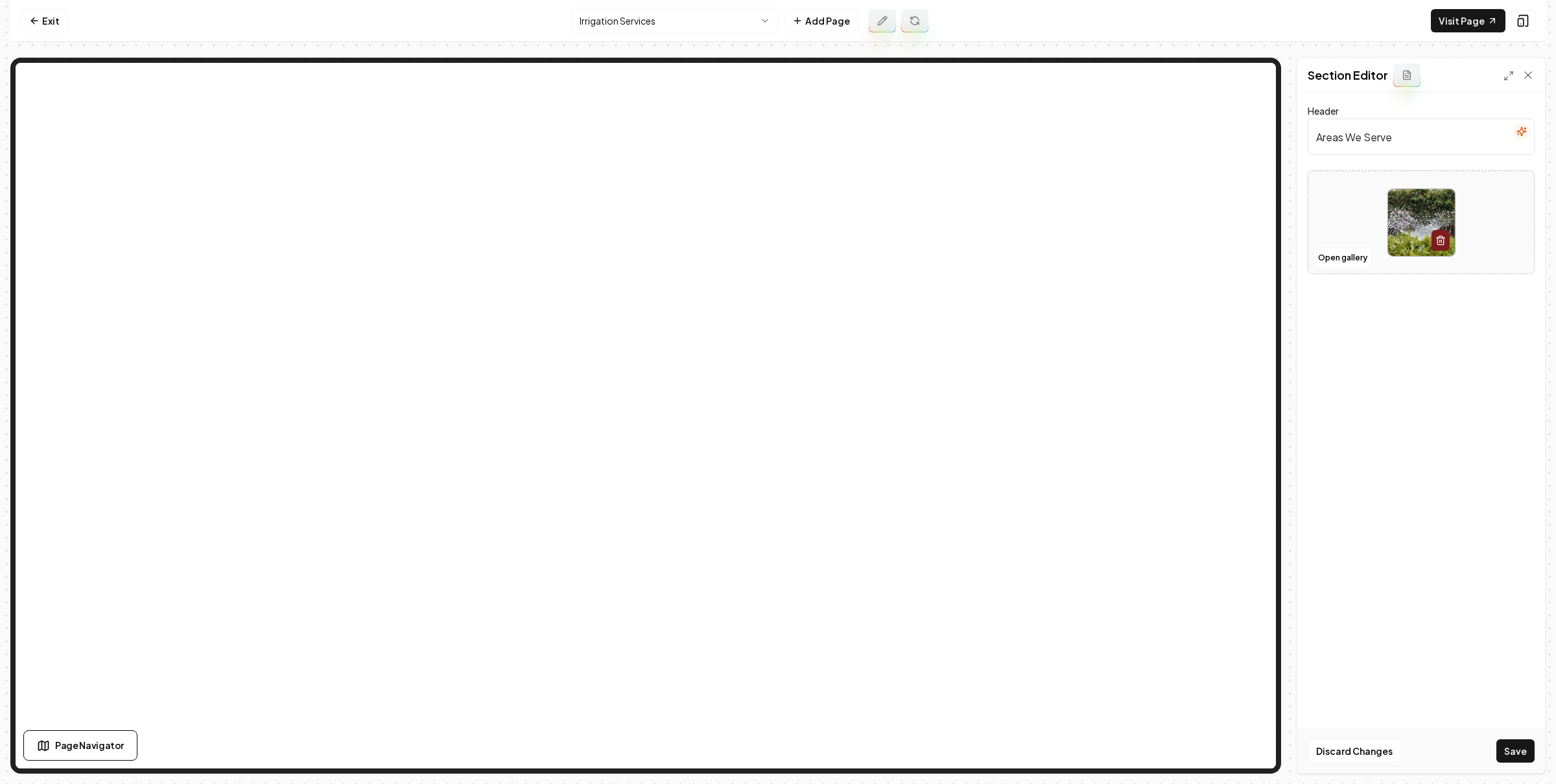
drag, startPoint x: 1523, startPoint y: 751, endPoint x: 1241, endPoint y: 662, distance: 295.7
click at [1523, 751] on button "Save" at bounding box center [1515, 751] width 38 height 23
click at [1339, 277] on button "Open gallery" at bounding box center [1342, 271] width 58 height 21
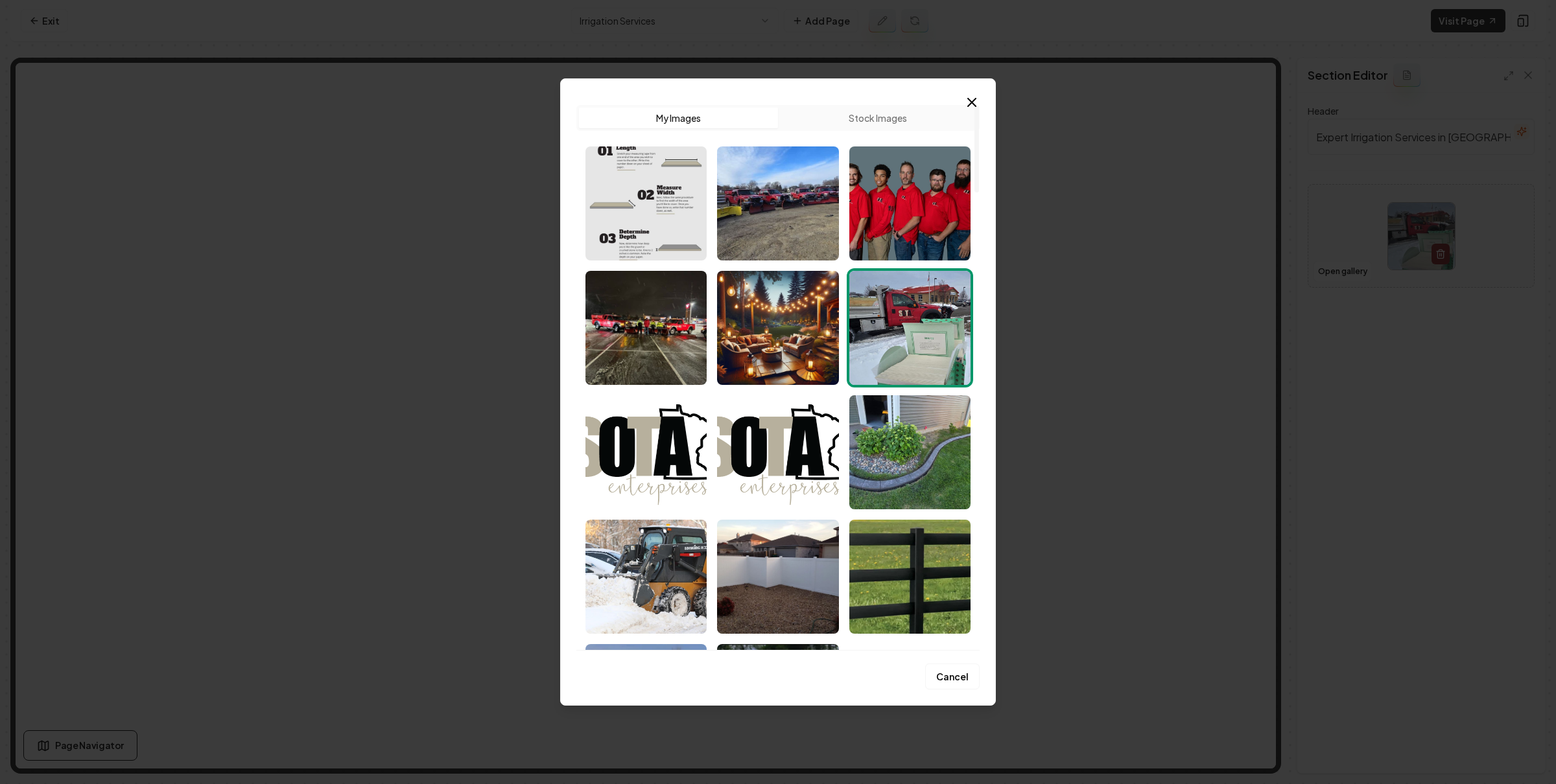
click at [891, 223] on img "Select image image_67b88512432c4764160e6ef1.jpg" at bounding box center [910, 203] width 121 height 114
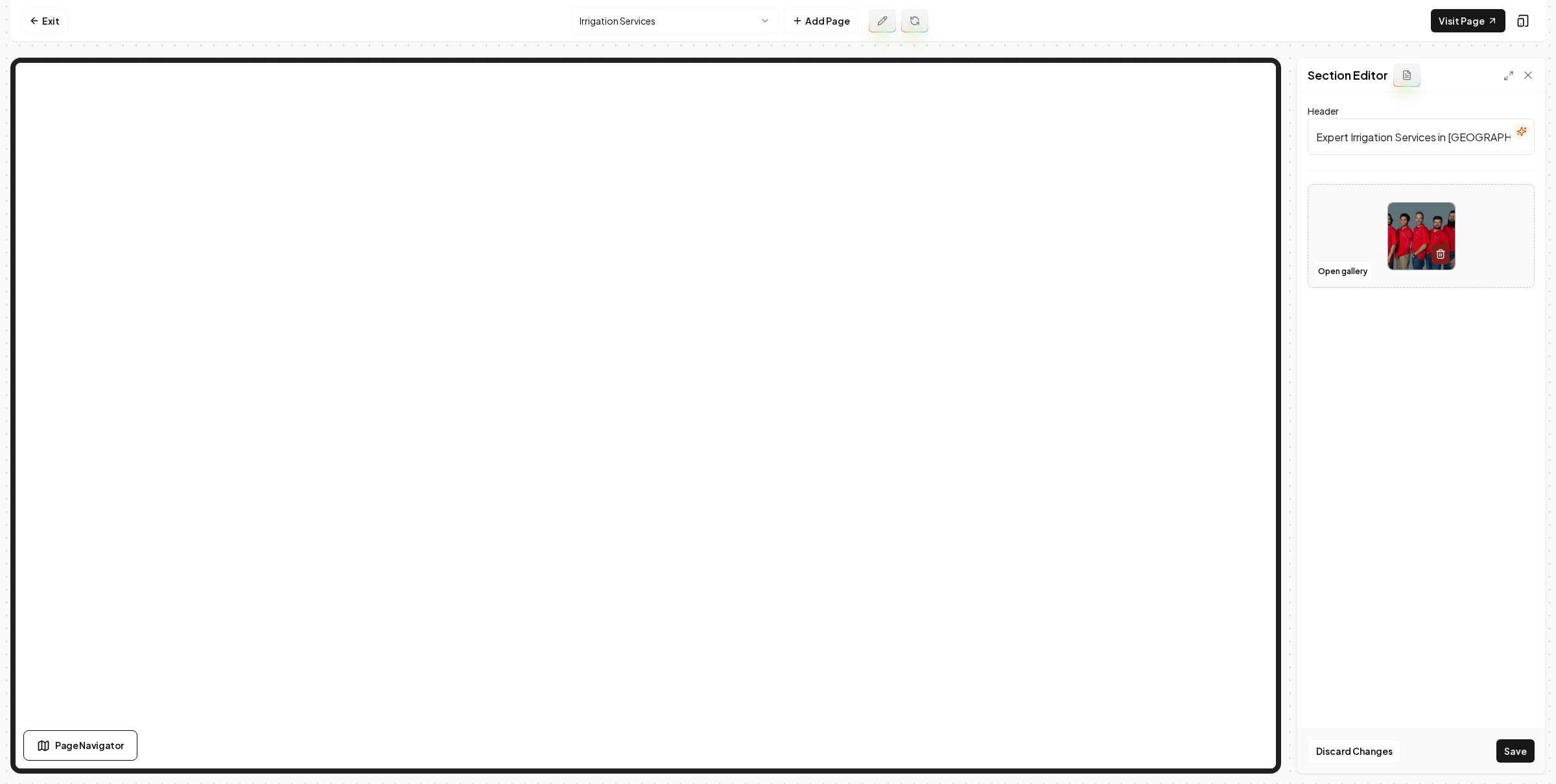
click at [1515, 750] on button "Save" at bounding box center [1515, 751] width 38 height 23
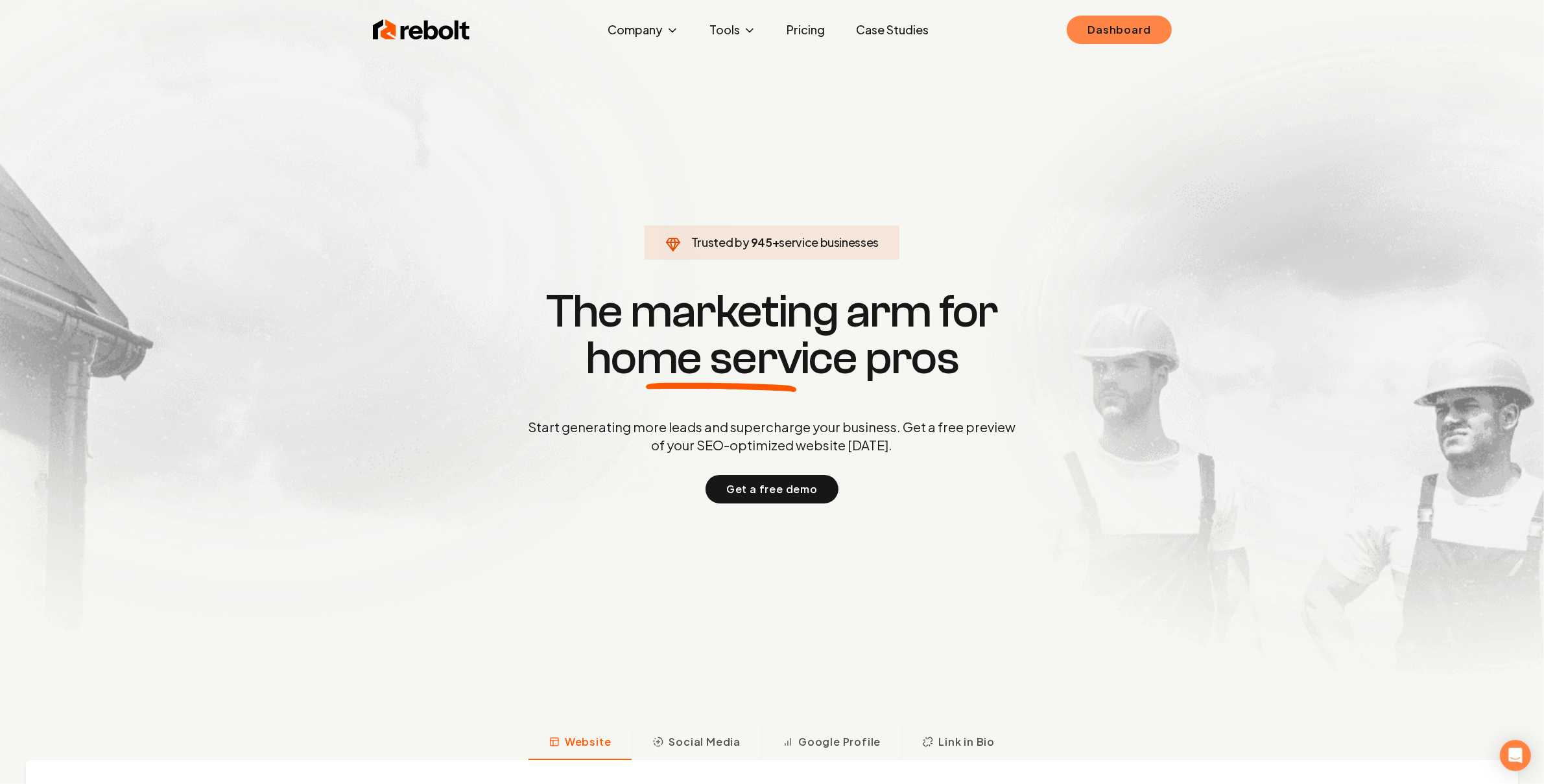
click at [1126, 43] on link "Dashboard" at bounding box center [1118, 29] width 104 height 28
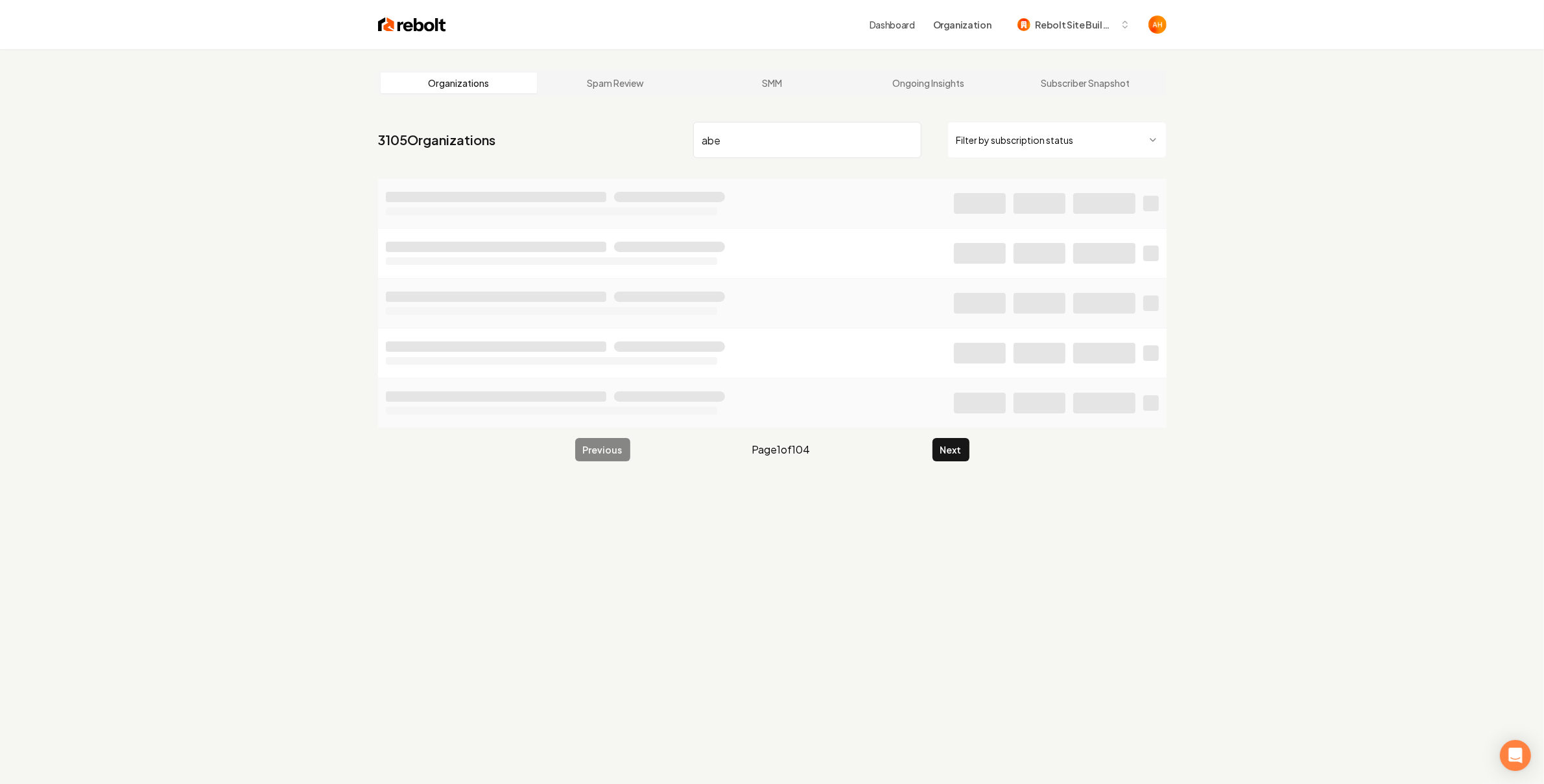
type input "abe"
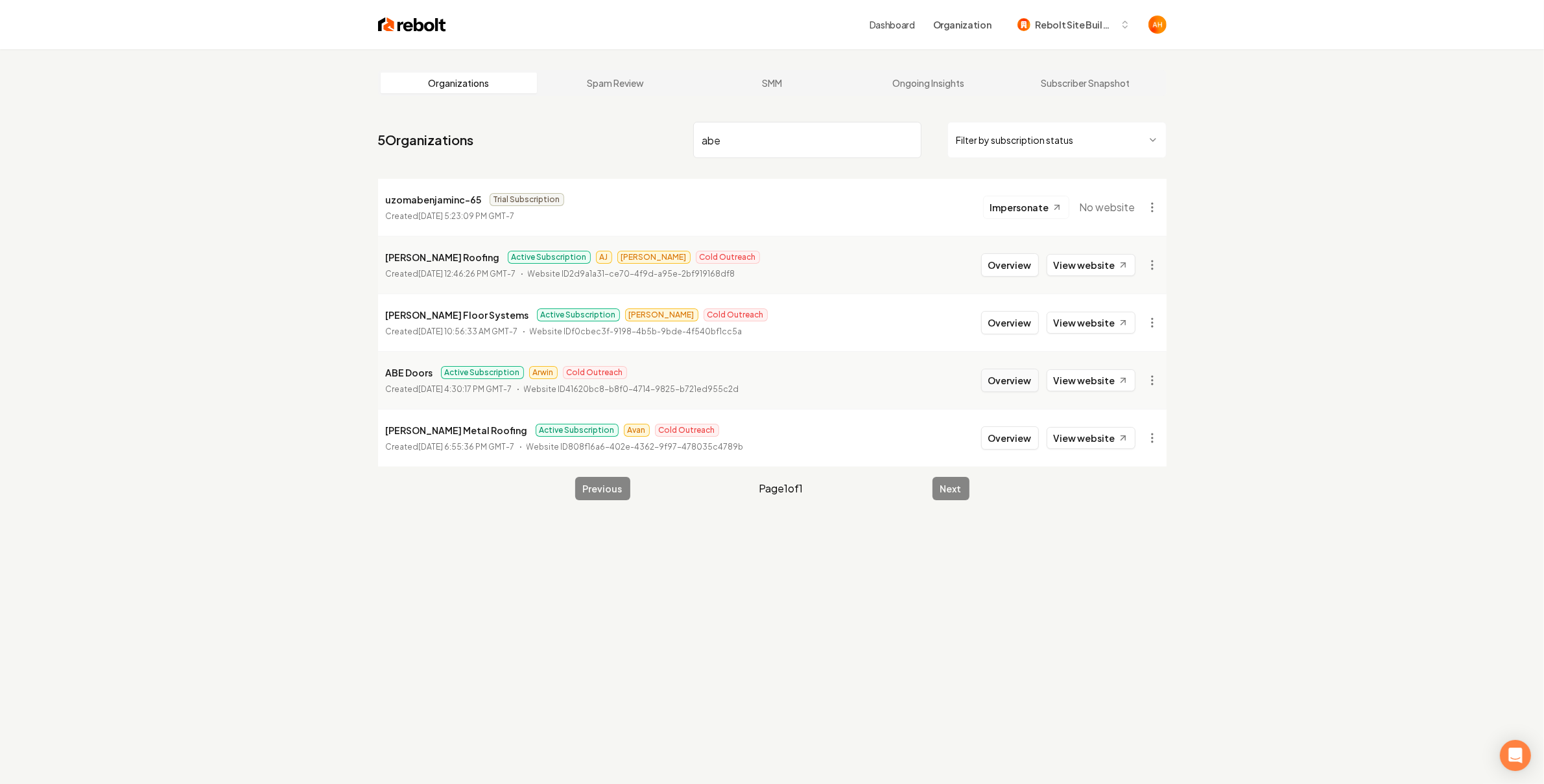
click at [1018, 373] on button "Overview" at bounding box center [1010, 380] width 58 height 23
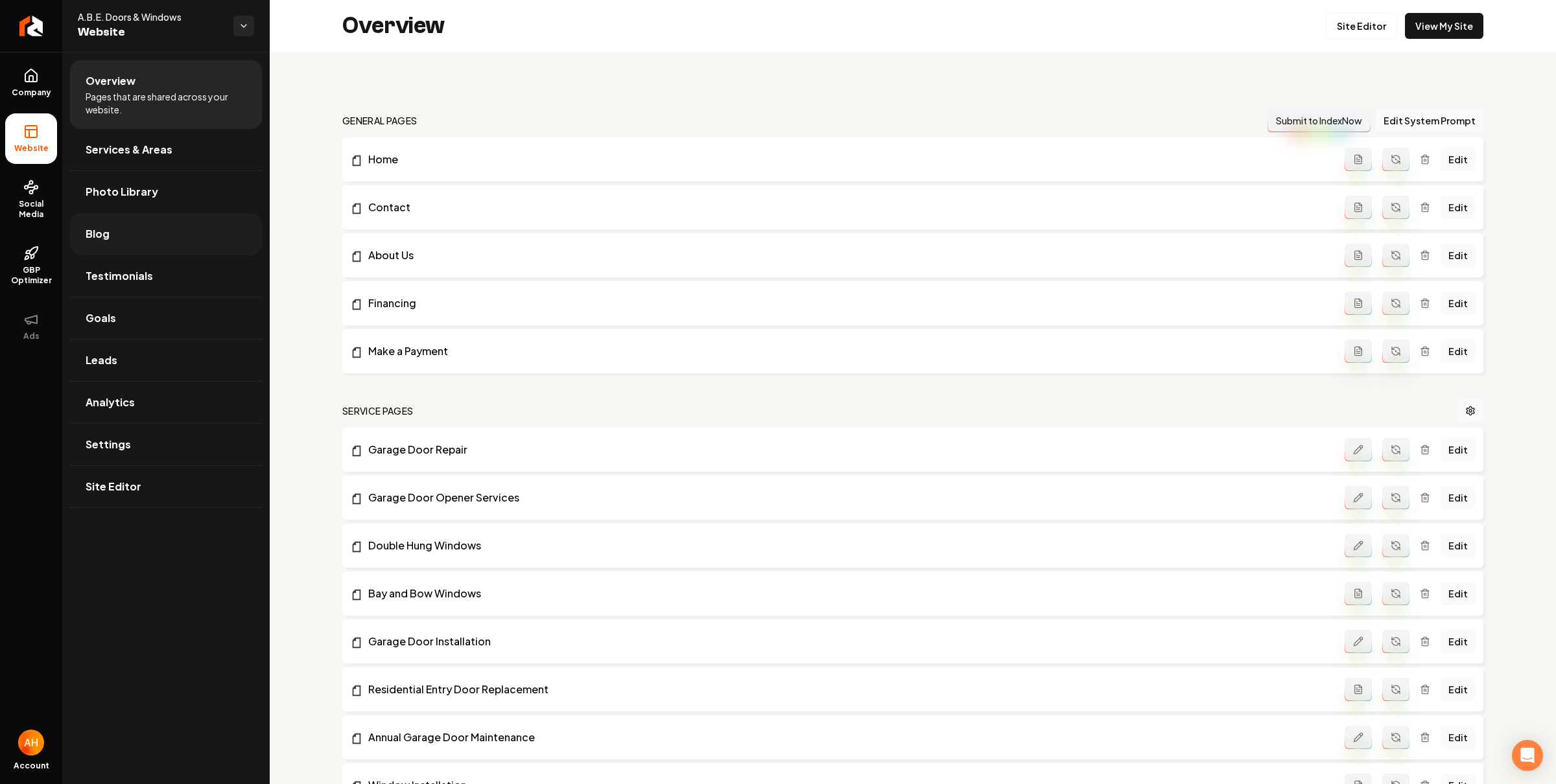
click at [130, 242] on link "Blog" at bounding box center [166, 233] width 192 height 41
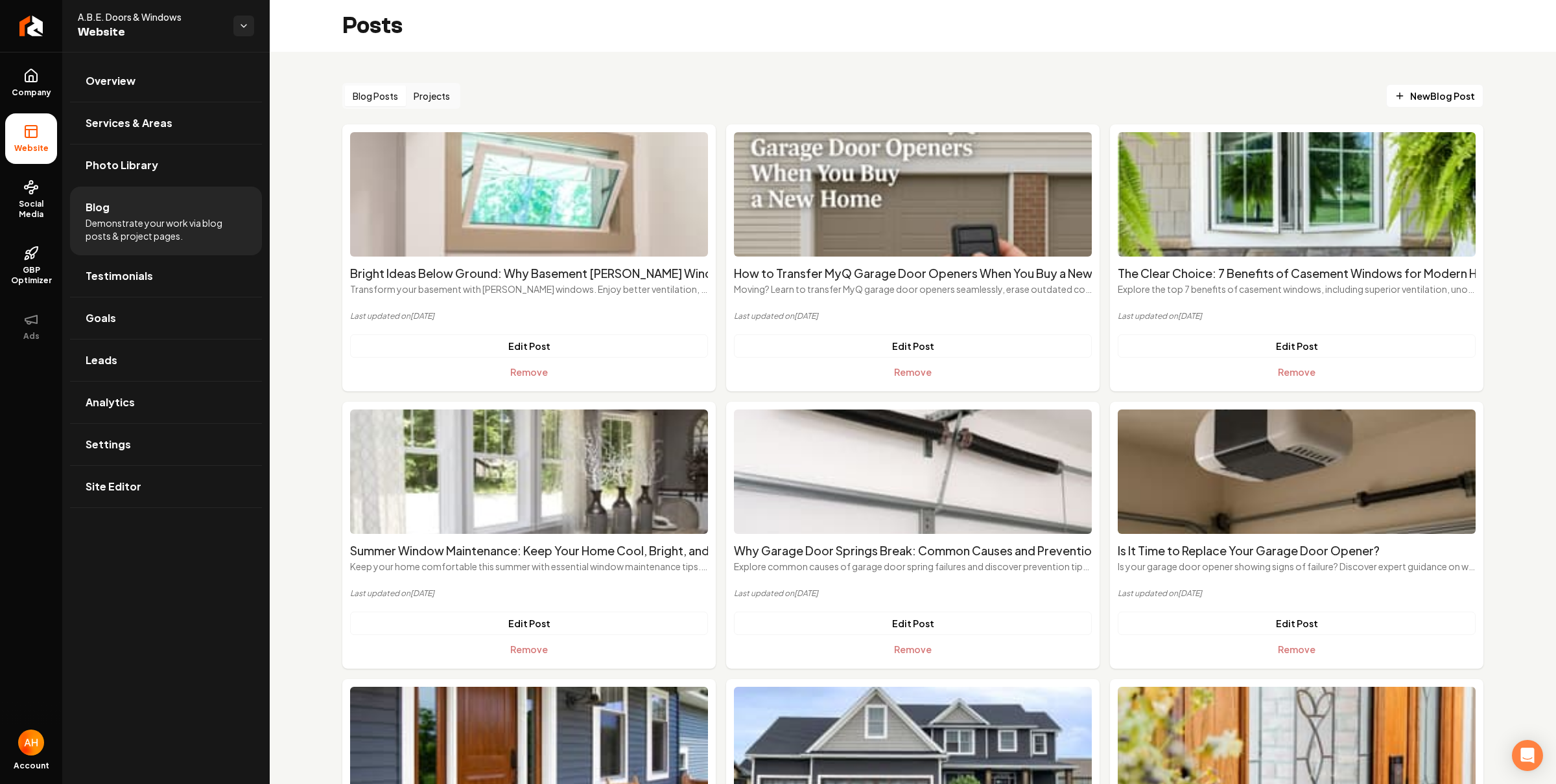
click at [433, 104] on button "Projects" at bounding box center [432, 96] width 52 height 21
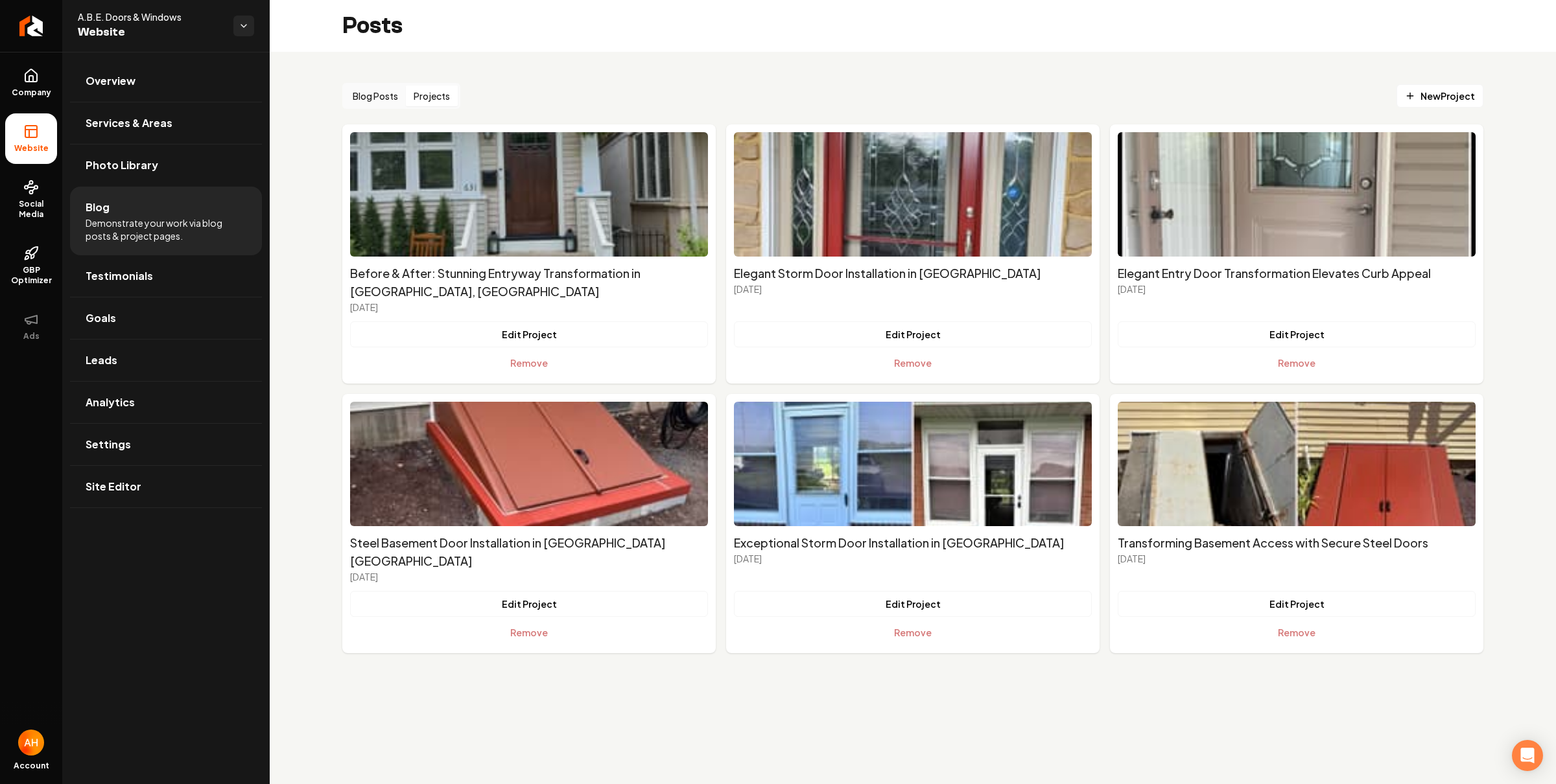
click at [1436, 79] on div "Blog Posts Projects New Project Before & After: Stunning Entryway Transformatio…" at bounding box center [912, 368] width 1286 height 633
click at [1435, 86] on link "New Project" at bounding box center [1440, 96] width 87 height 23
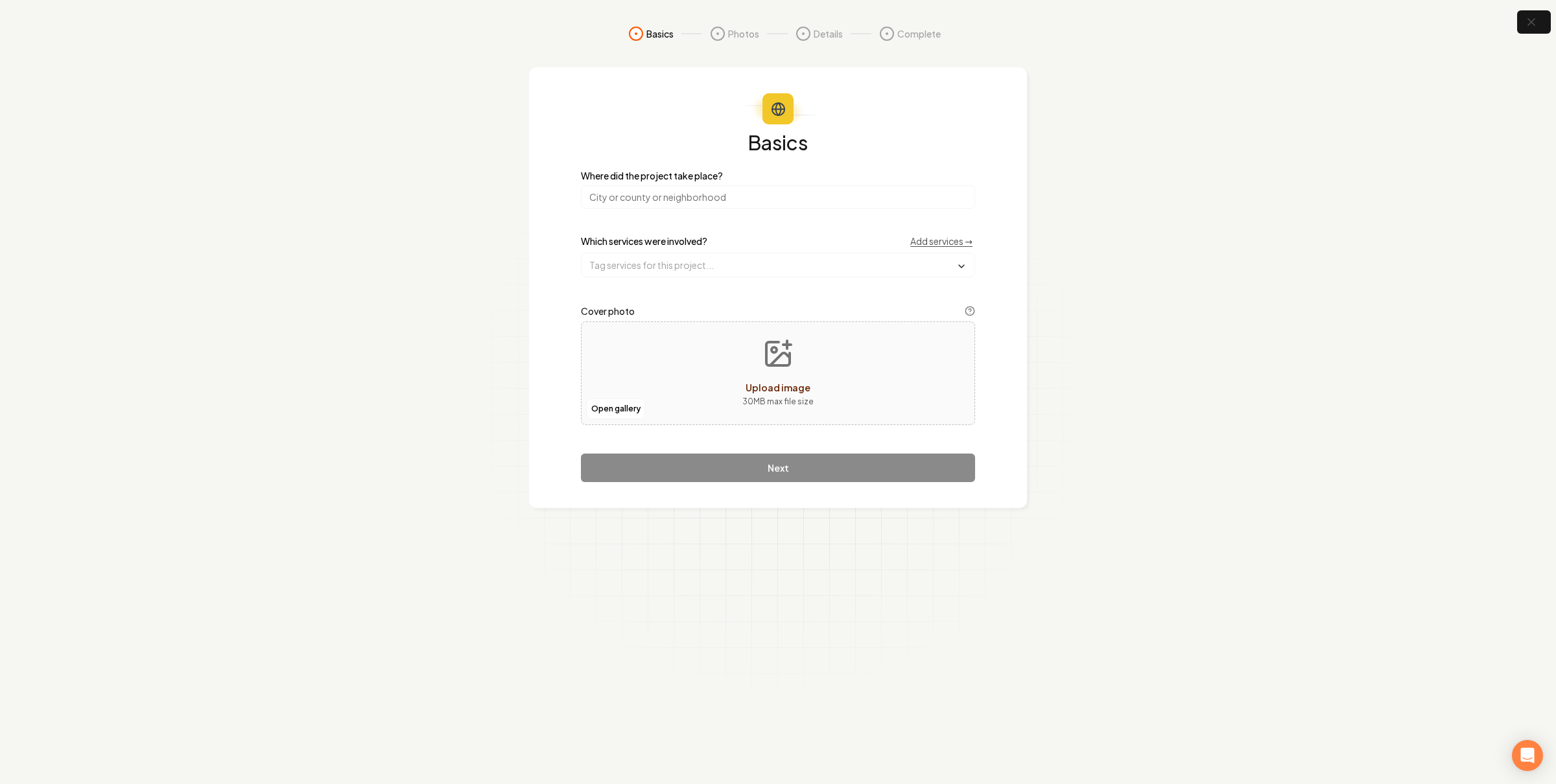
click at [807, 199] on input "search" at bounding box center [778, 197] width 394 height 23
paste input "Fogelsville"
type input "Fogelsville, PA"
click at [762, 265] on input "text" at bounding box center [778, 265] width 393 height 23
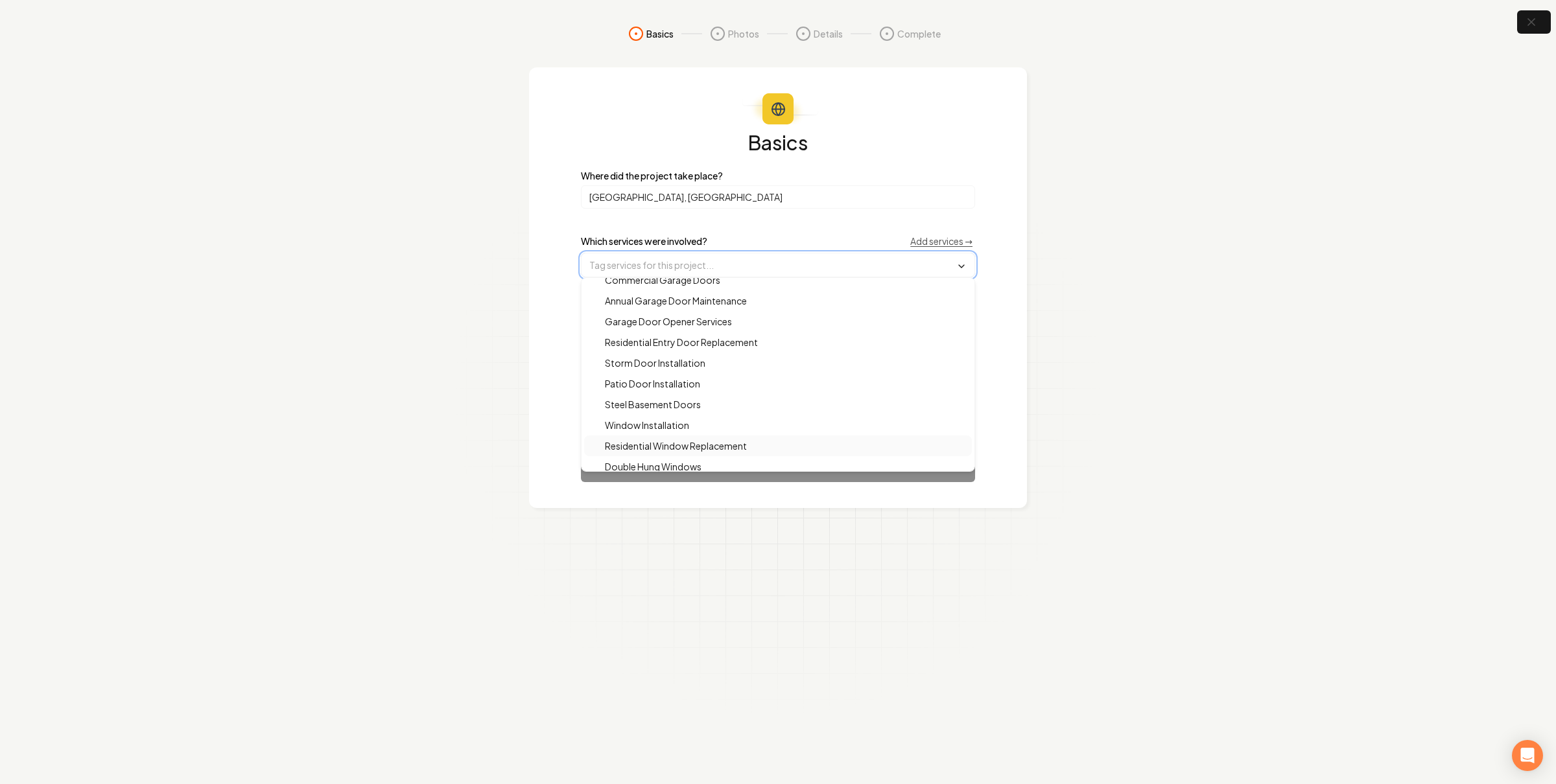
scroll to position [73, 0]
click at [753, 260] on input "text" at bounding box center [778, 265] width 393 height 23
click at [725, 288] on div "Garage Door Installation" at bounding box center [778, 291] width 388 height 21
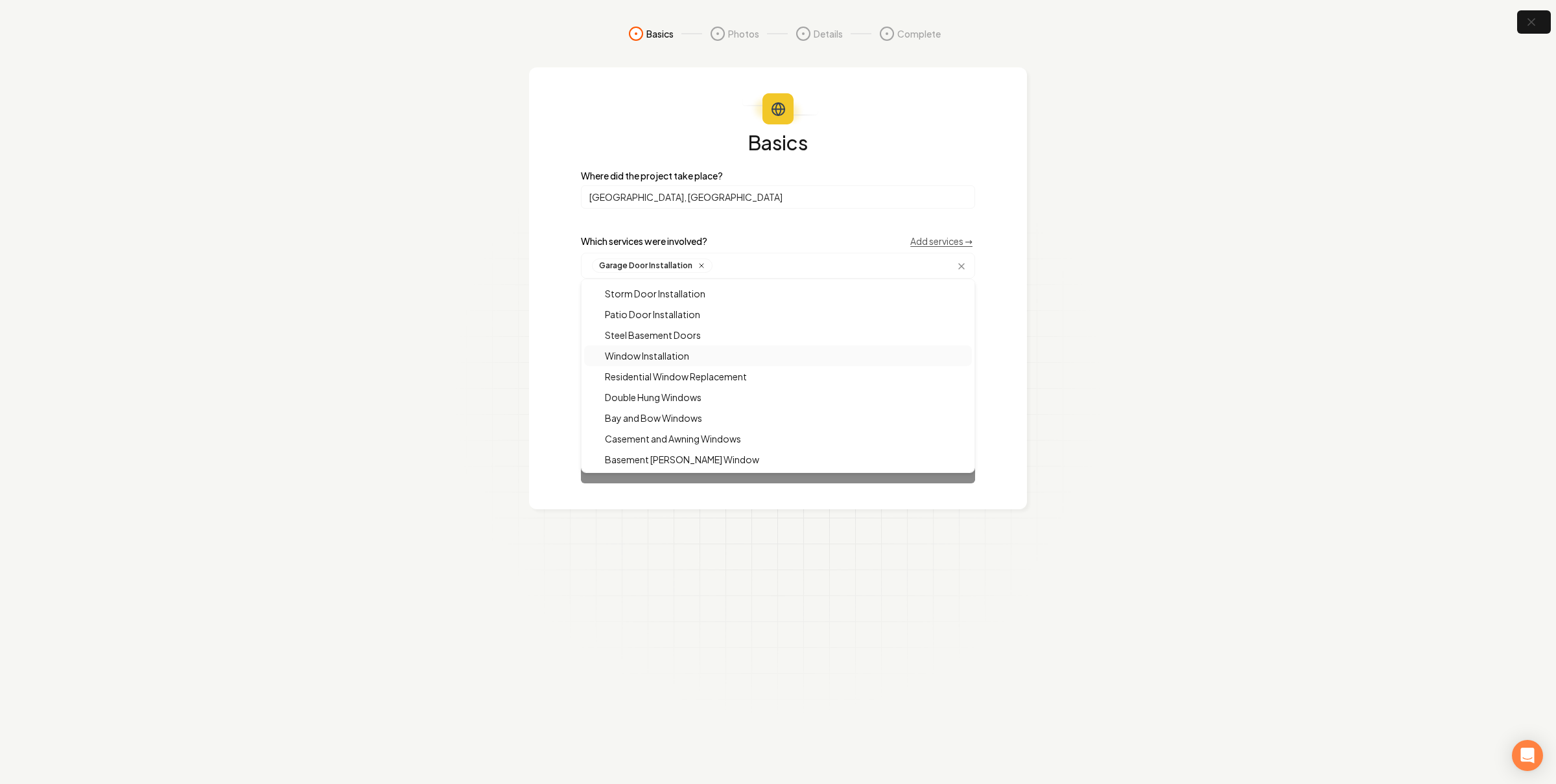
drag, startPoint x: 1089, startPoint y: 275, endPoint x: 1096, endPoint y: 255, distance: 21.2
click at [1090, 270] on section "Basics Photos Details Complete Basics Where did the project take place? Fogelsv…" at bounding box center [778, 392] width 1556 height 784
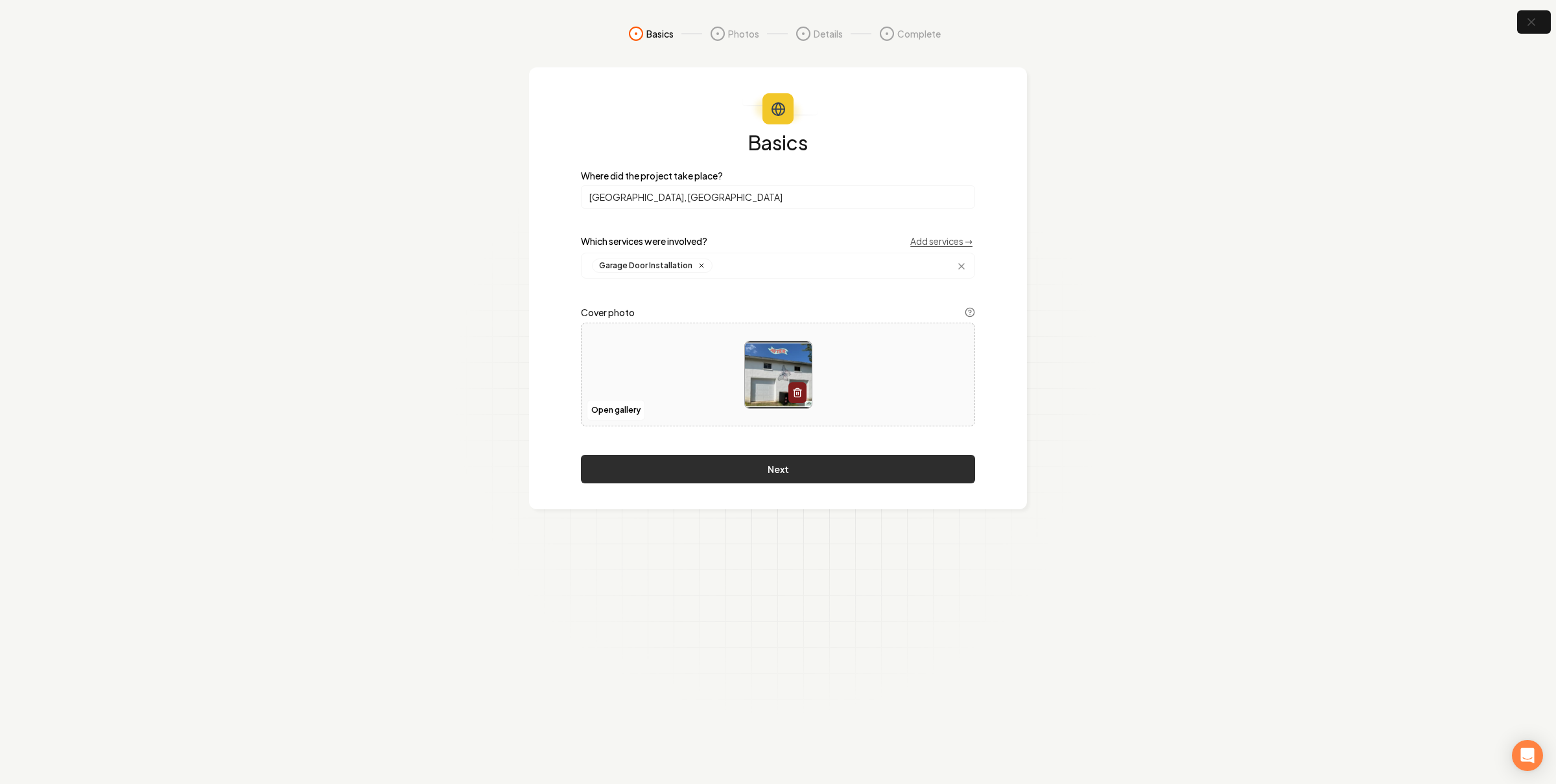
click at [852, 469] on button "Next" at bounding box center [778, 469] width 394 height 28
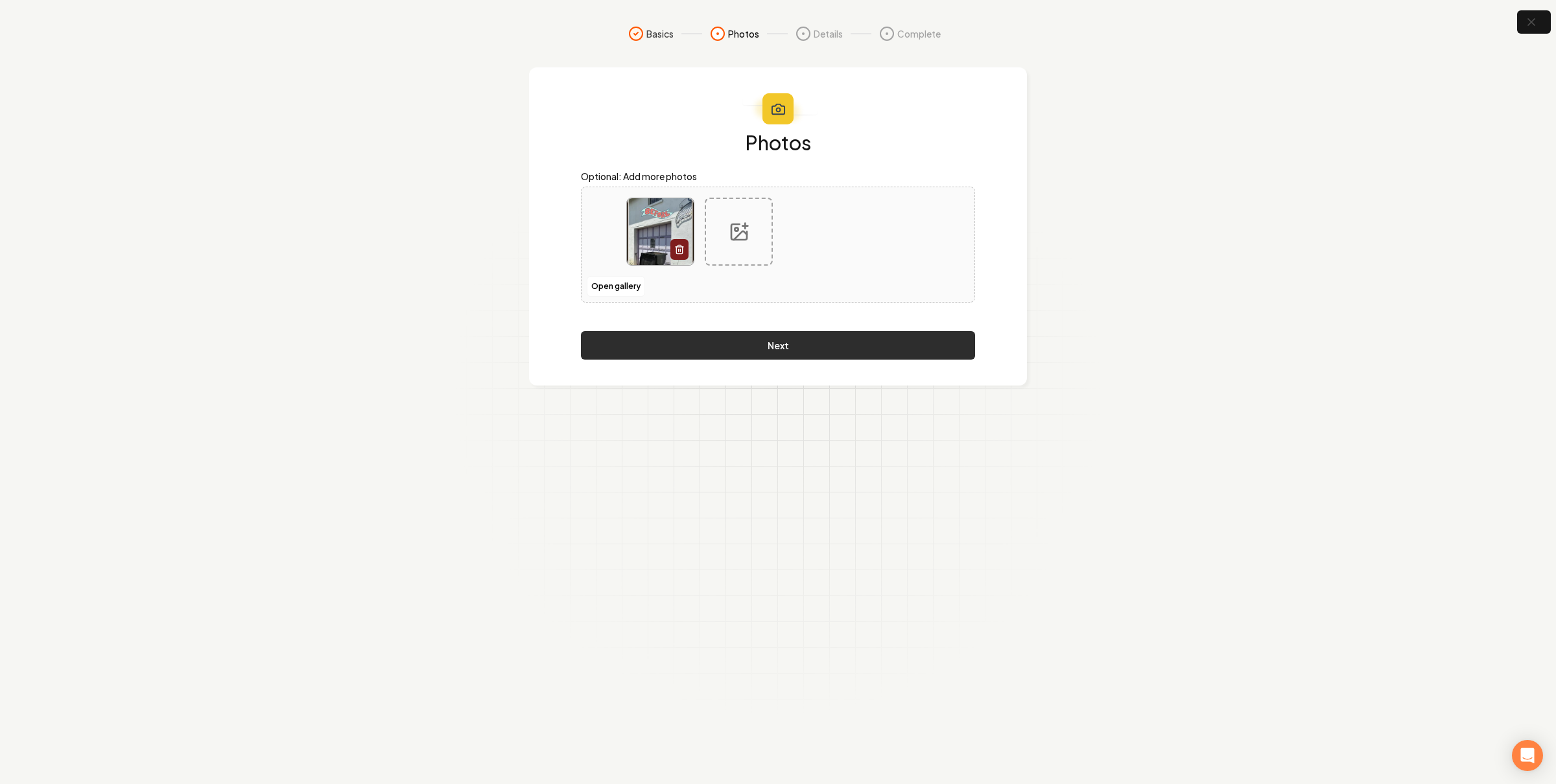
click at [886, 343] on button "Next" at bounding box center [778, 345] width 394 height 28
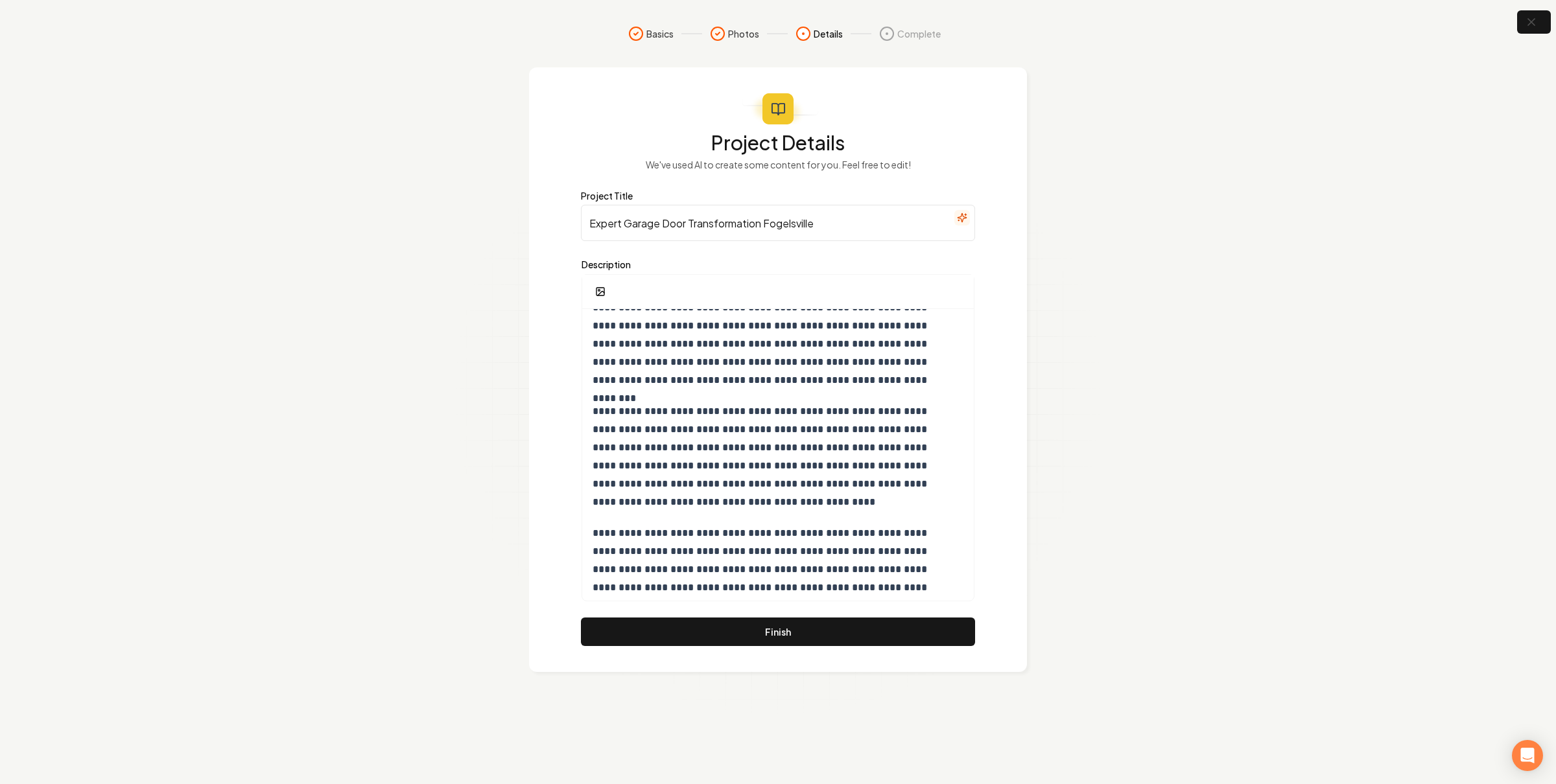
scroll to position [0, 0]
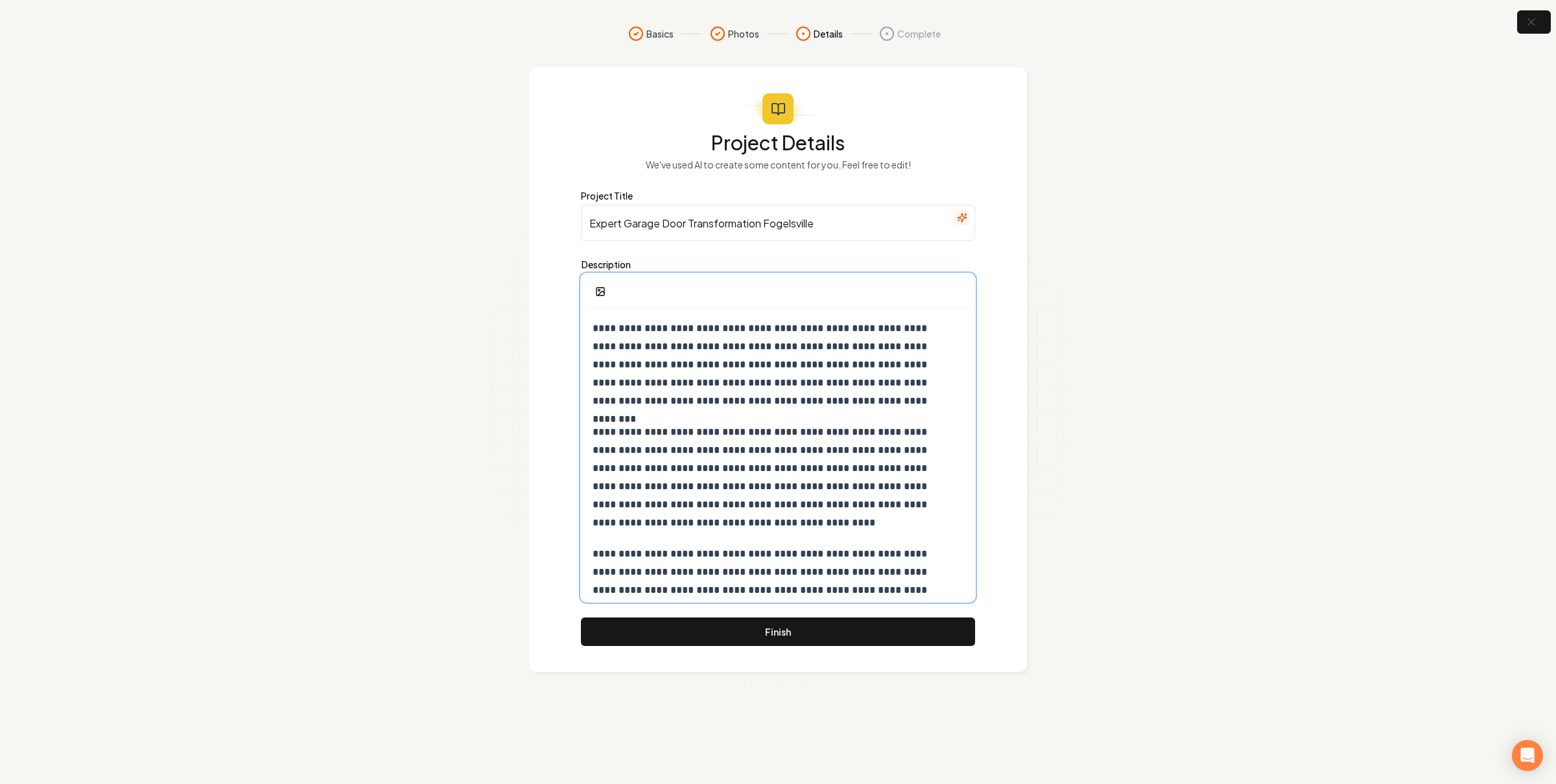
click at [739, 356] on p "**********" at bounding box center [772, 364] width 358 height 91
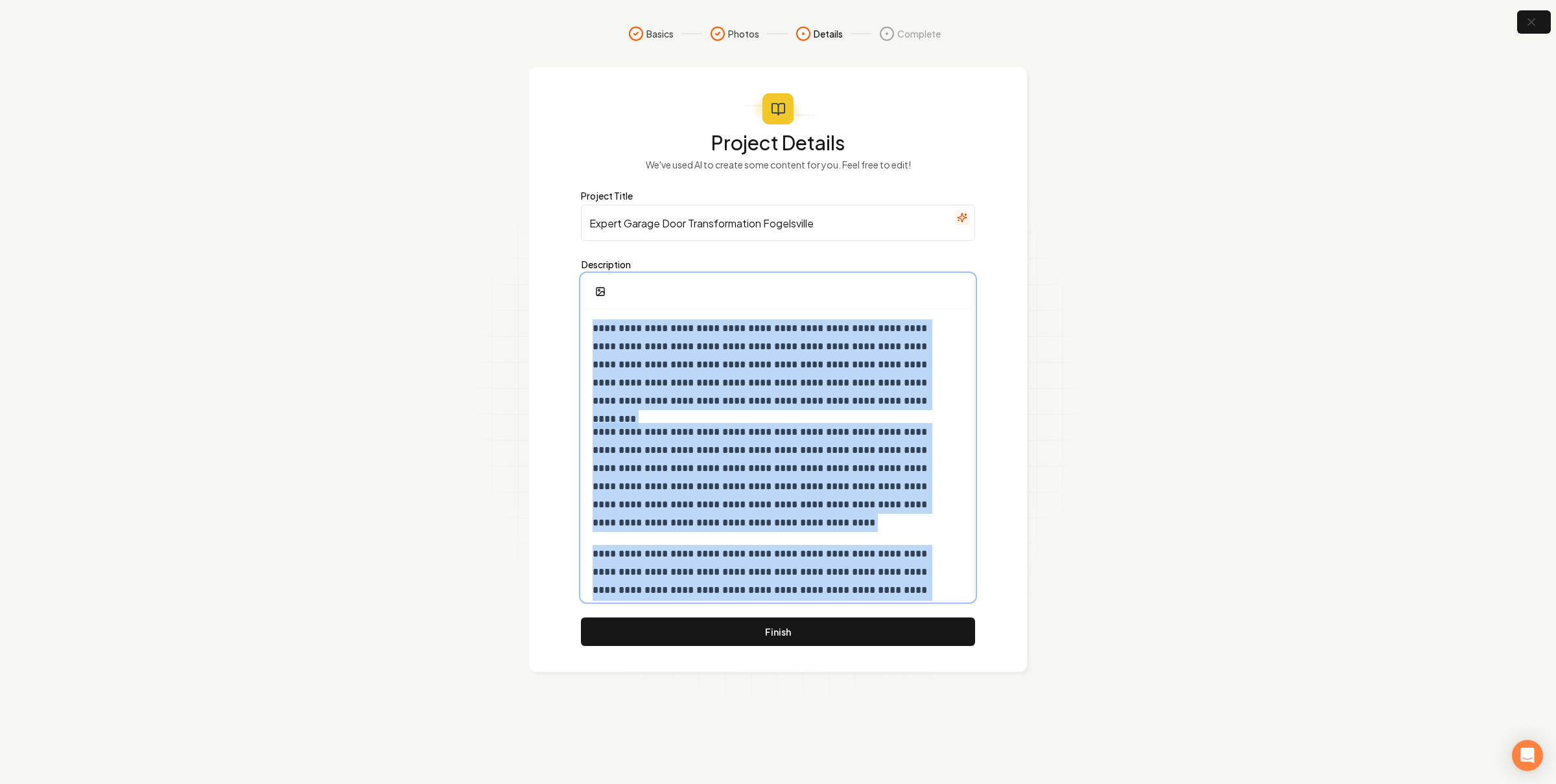
copy div "**********"
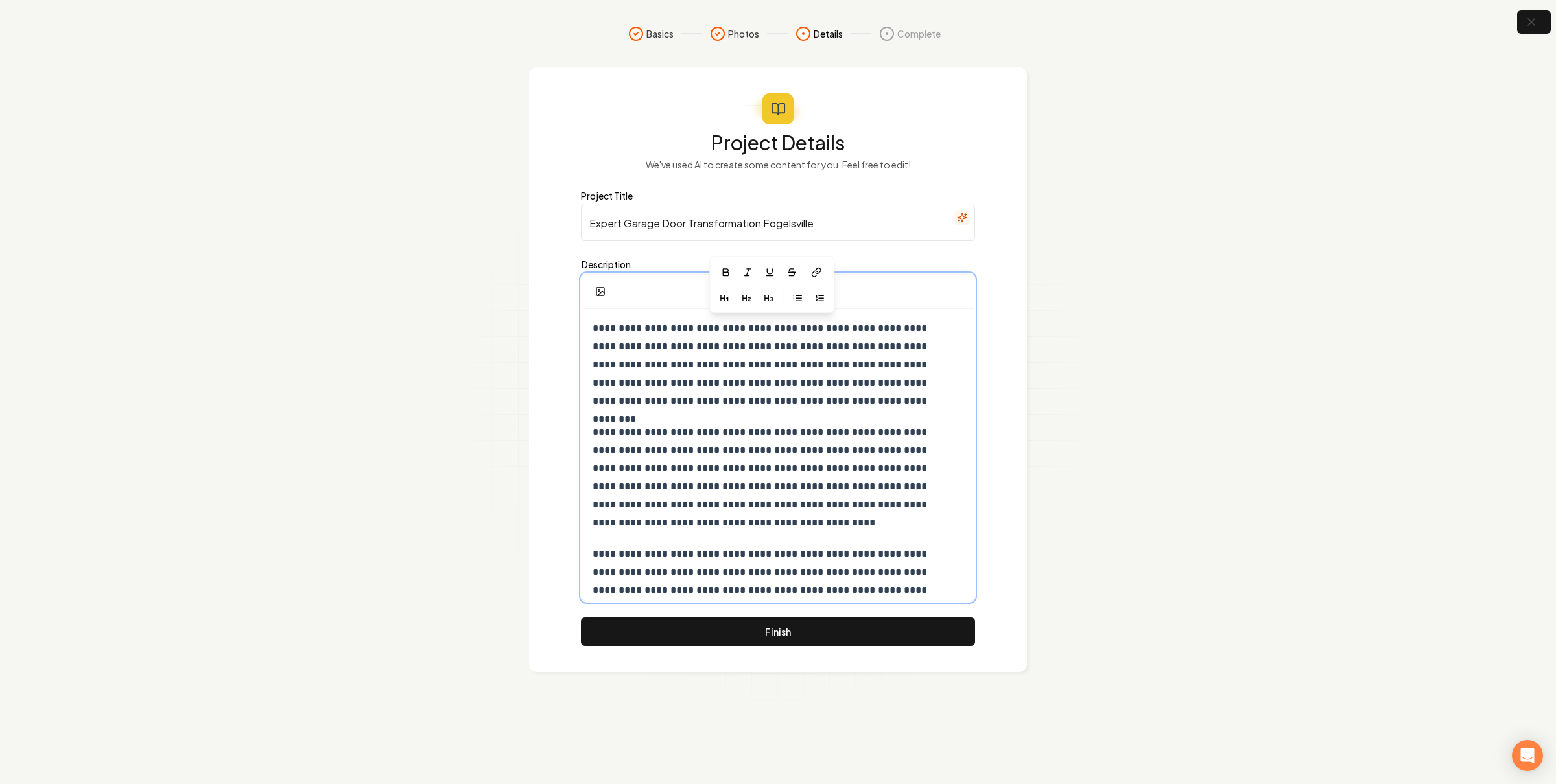
click at [825, 488] on p "**********" at bounding box center [772, 478] width 358 height 109
drag, startPoint x: 790, startPoint y: 631, endPoint x: 796, endPoint y: 625, distance: 8.5
click at [791, 631] on button "Finish" at bounding box center [778, 631] width 394 height 28
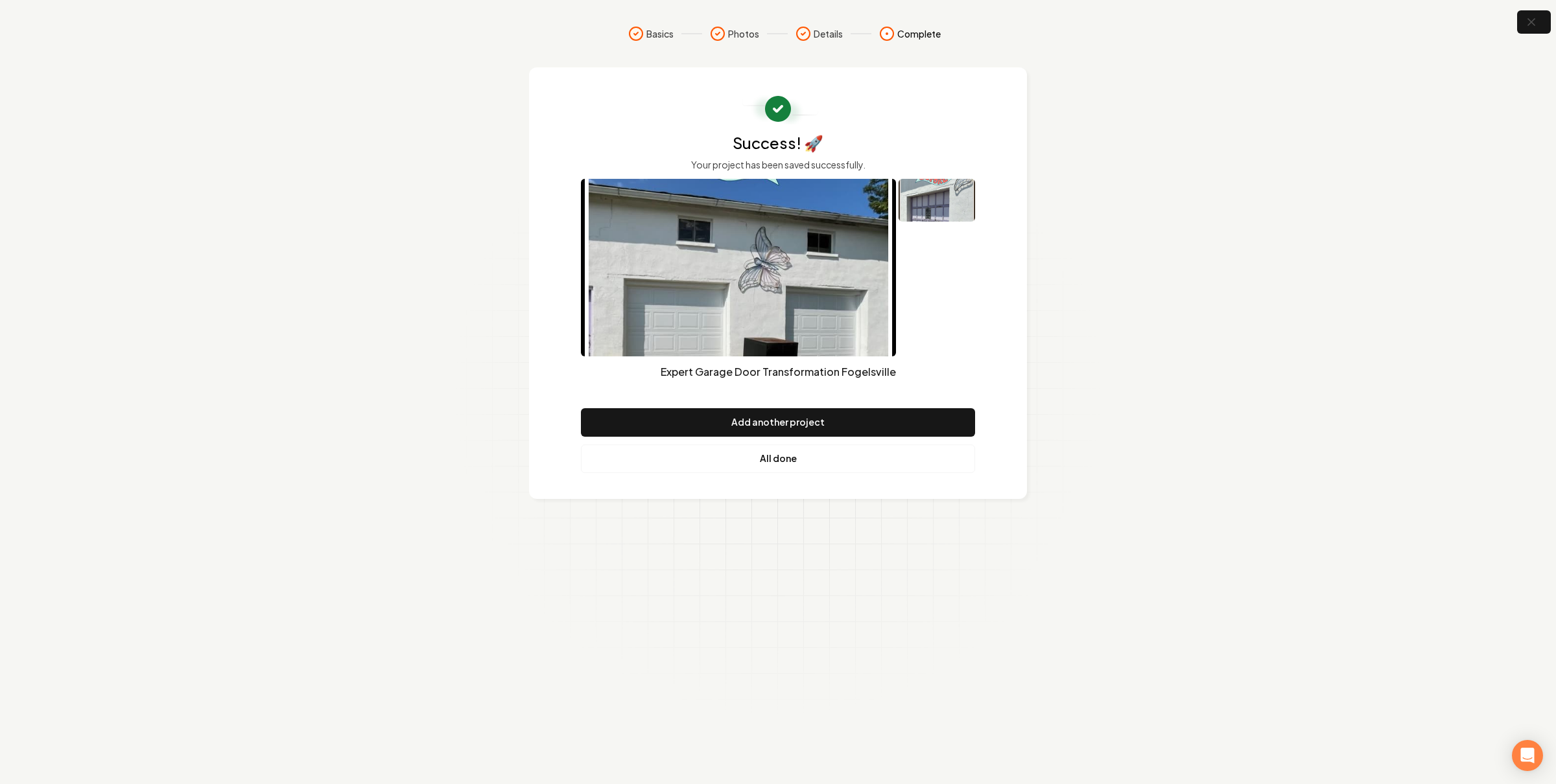
click at [788, 454] on link "All done" at bounding box center [778, 459] width 394 height 28
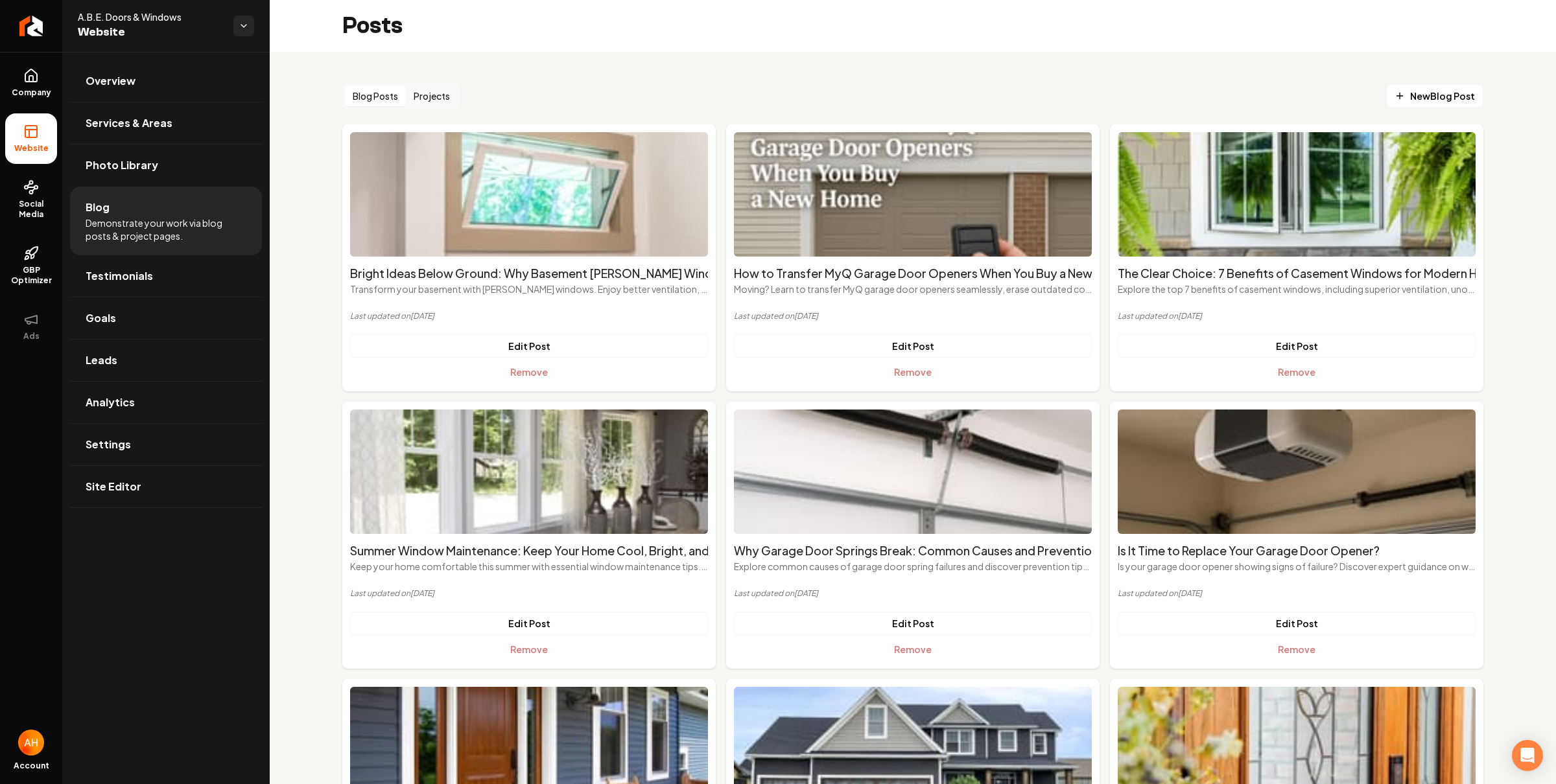
click at [420, 101] on button "Projects" at bounding box center [432, 96] width 52 height 21
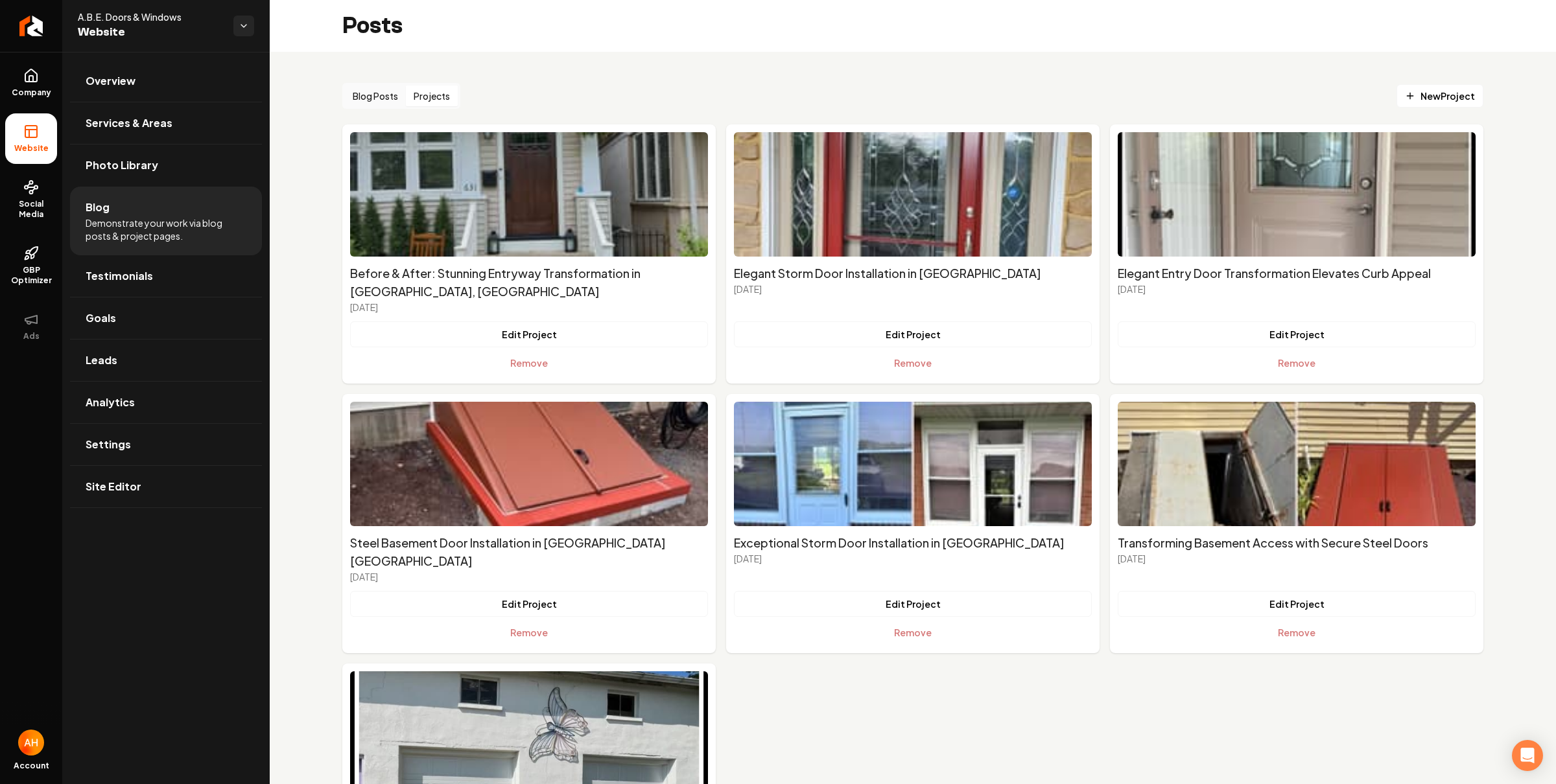
scroll to position [133, 0]
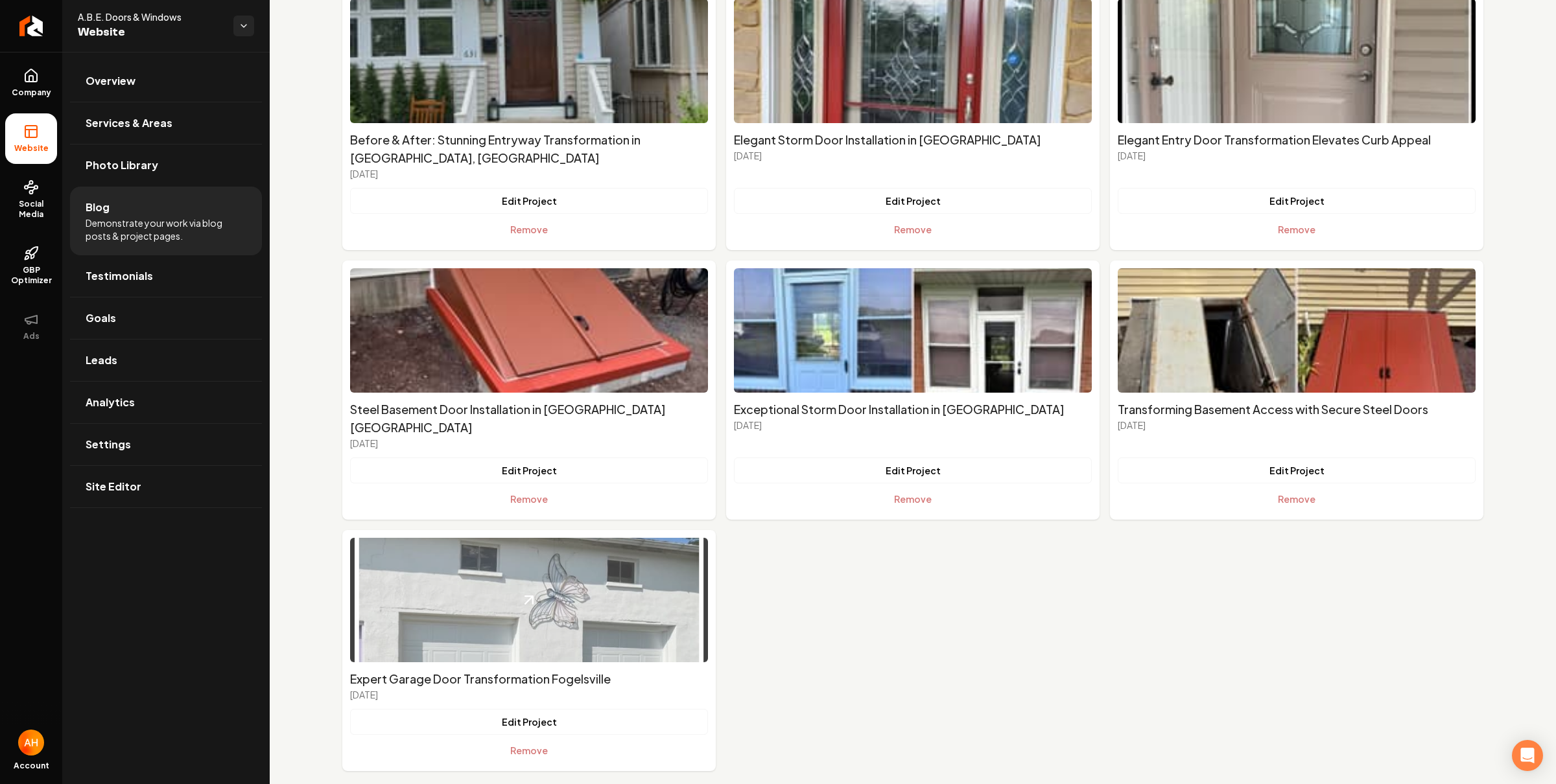
click at [544, 611] on img "Main content area" at bounding box center [529, 600] width 358 height 125
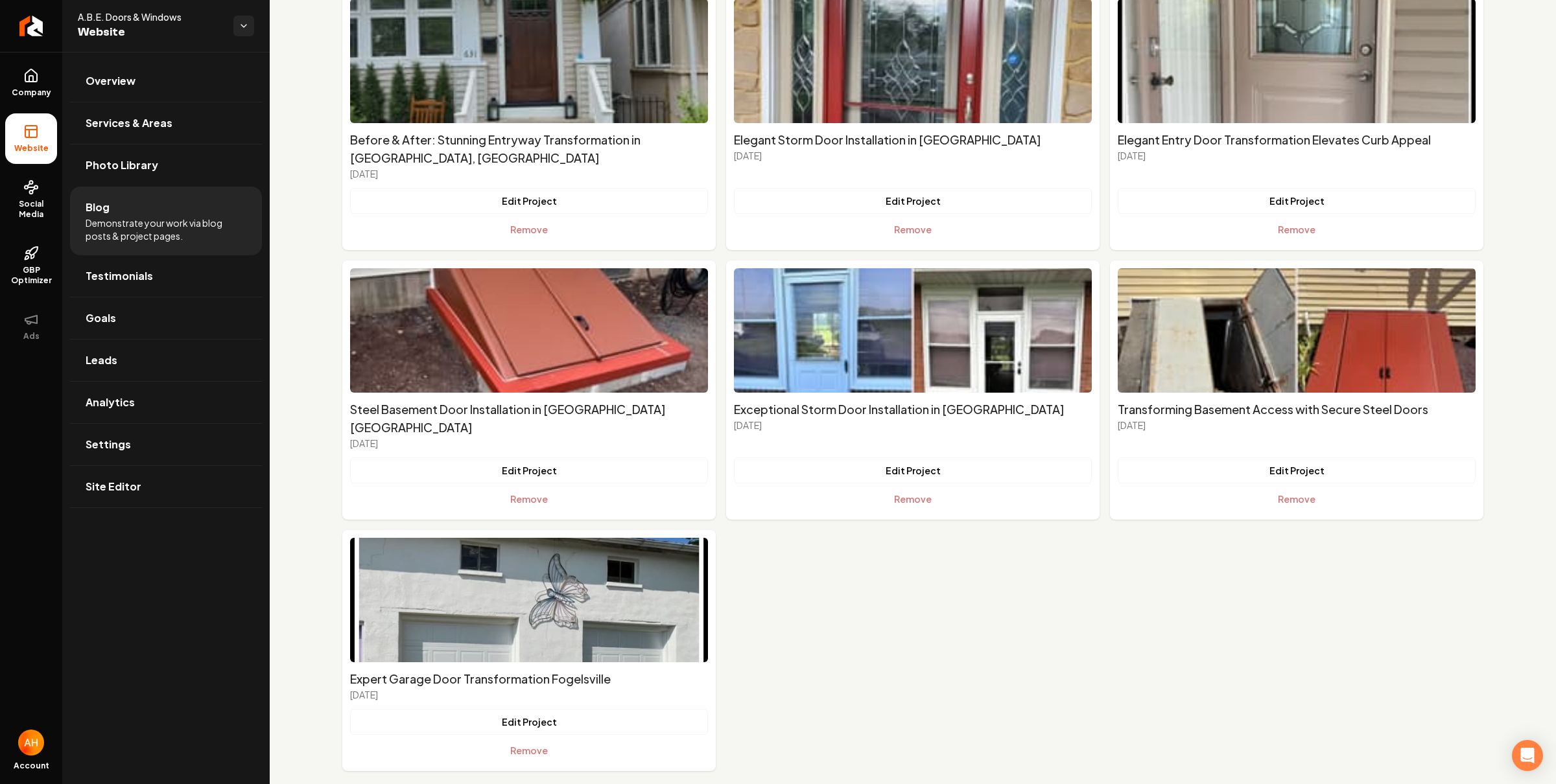
click at [311, 183] on div "Blog Posts Projects New Project Before & After: Stunning Entryway Transformatio…" at bounding box center [912, 360] width 1286 height 884
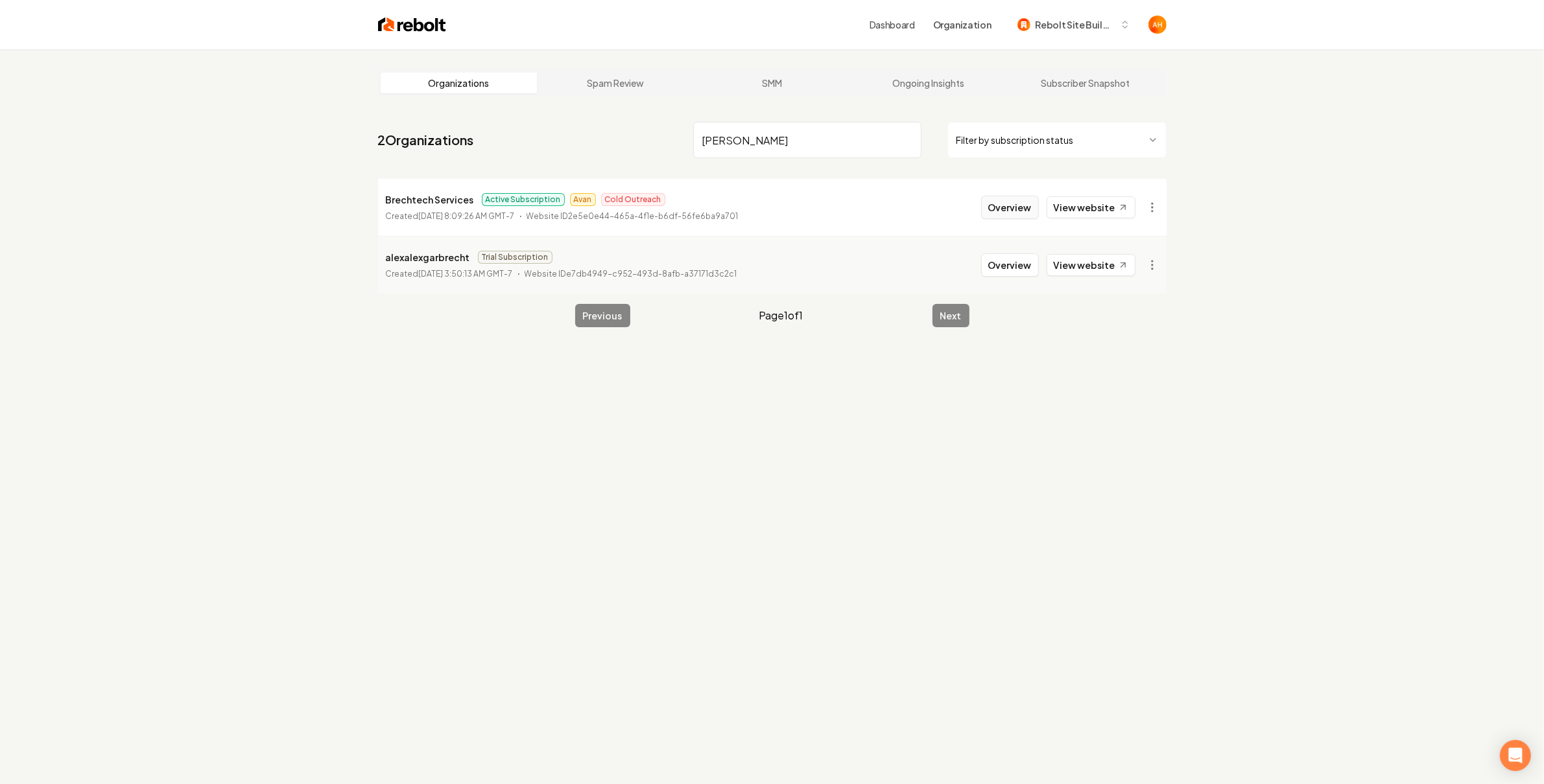
type input "[PERSON_NAME]"
click at [997, 203] on button "Overview" at bounding box center [1010, 207] width 58 height 23
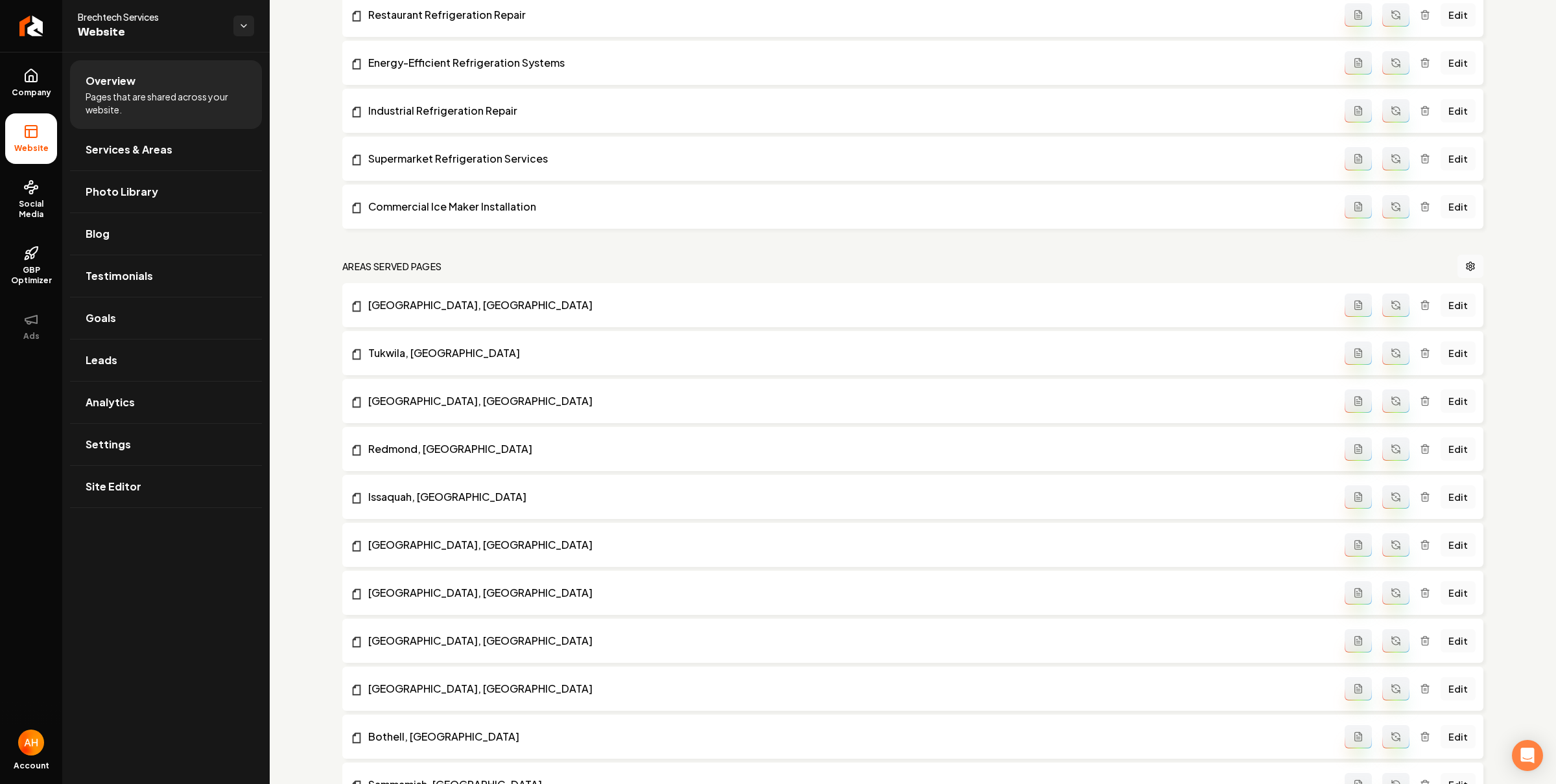
scroll to position [5569, 0]
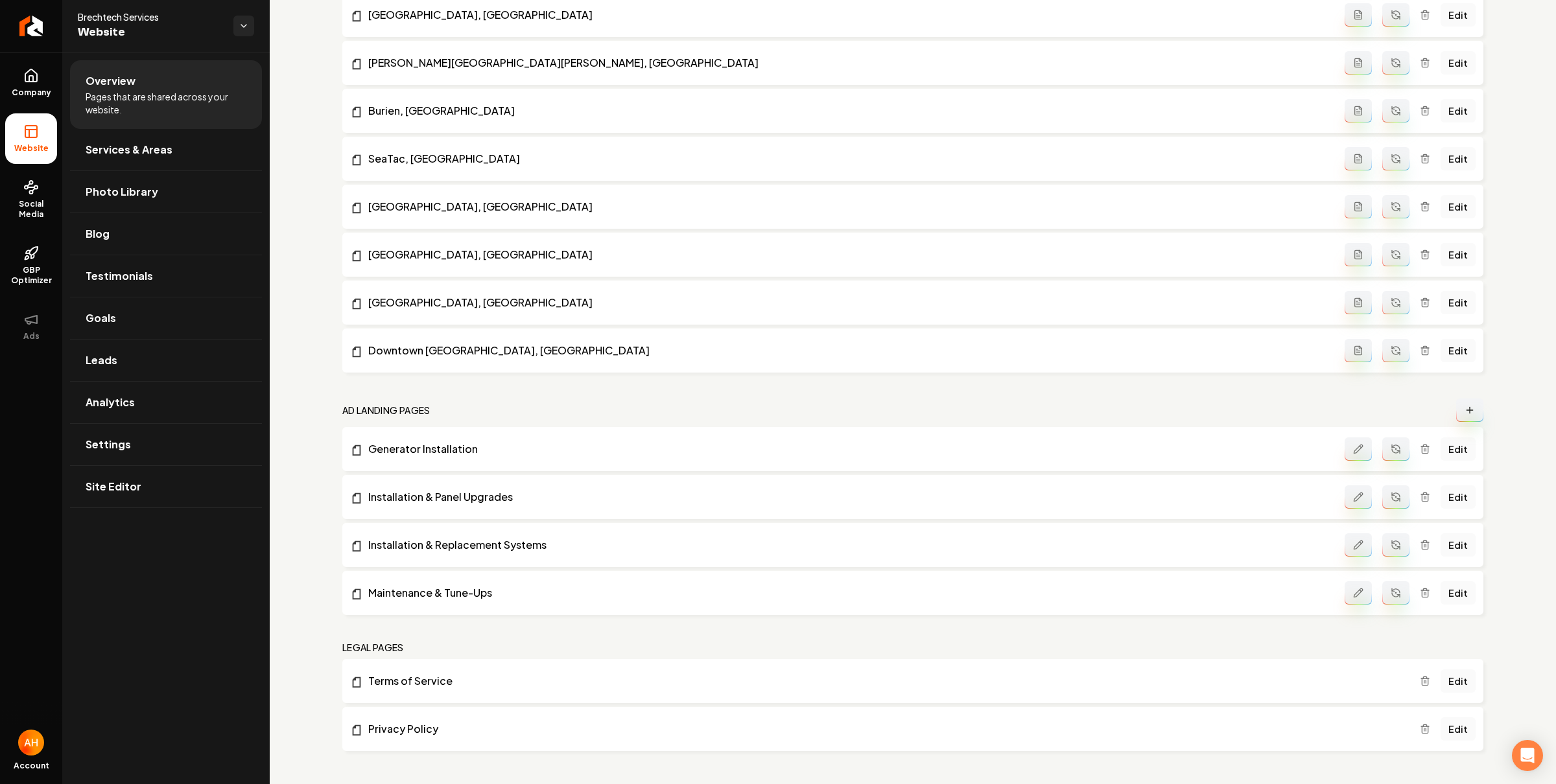
click at [1354, 451] on button "Main content area" at bounding box center [1358, 449] width 28 height 23
click at [1344, 491] on button "Main content area" at bounding box center [1358, 497] width 28 height 23
click at [1333, 499] on link "Installation & Panel Upgrades" at bounding box center [847, 496] width 994 height 15
click at [1346, 487] on button "Main content area" at bounding box center [1358, 497] width 28 height 23
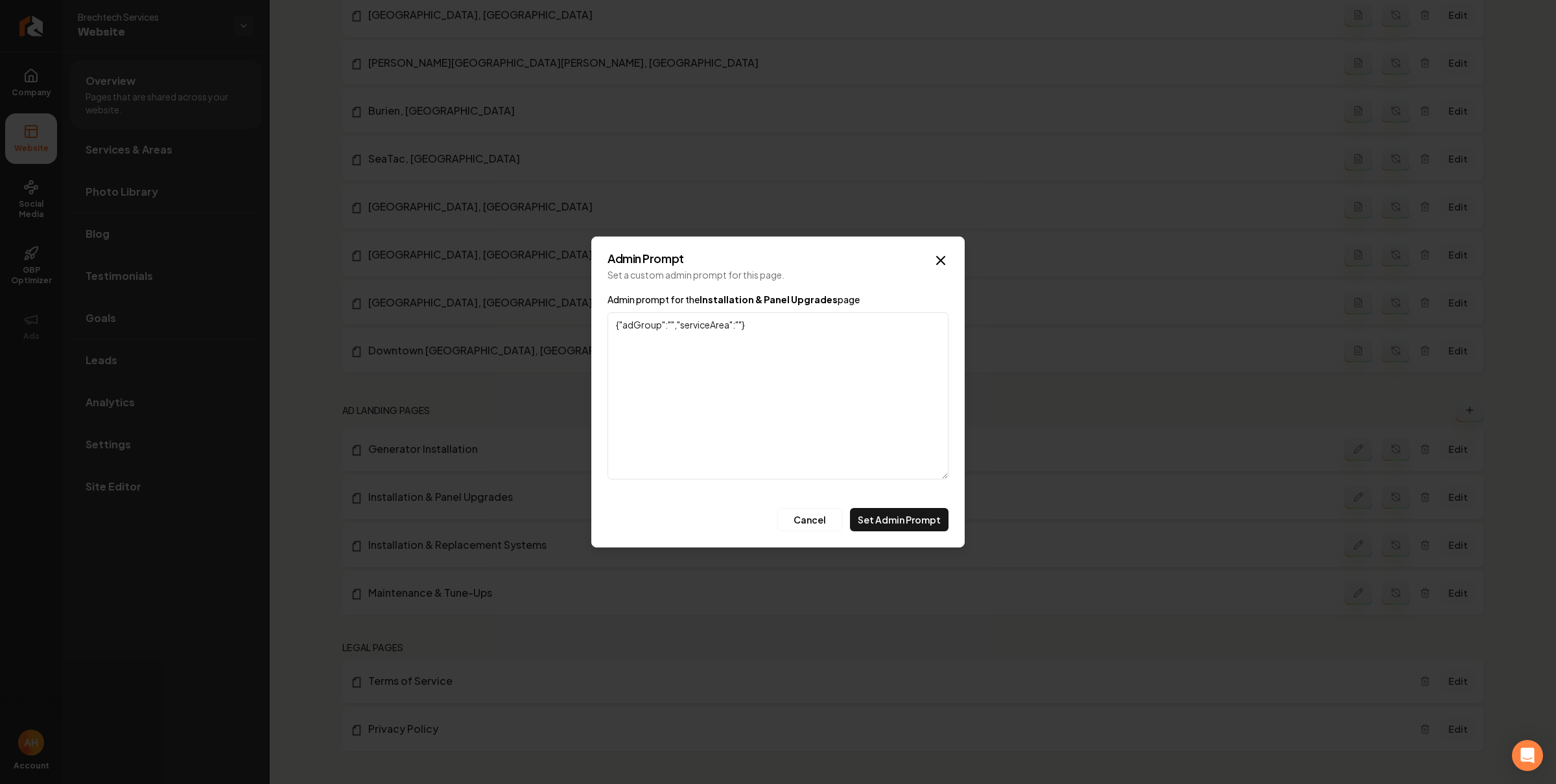
click at [671, 327] on textarea "{"adGroup":"","serviceArea":""}" at bounding box center [778, 396] width 341 height 167
type textarea "{"adGroup":"Installation & Panel Upgrades","serviceArea":""}"
click at [888, 508] on button "Set Admin Prompt" at bounding box center [899, 520] width 99 height 23
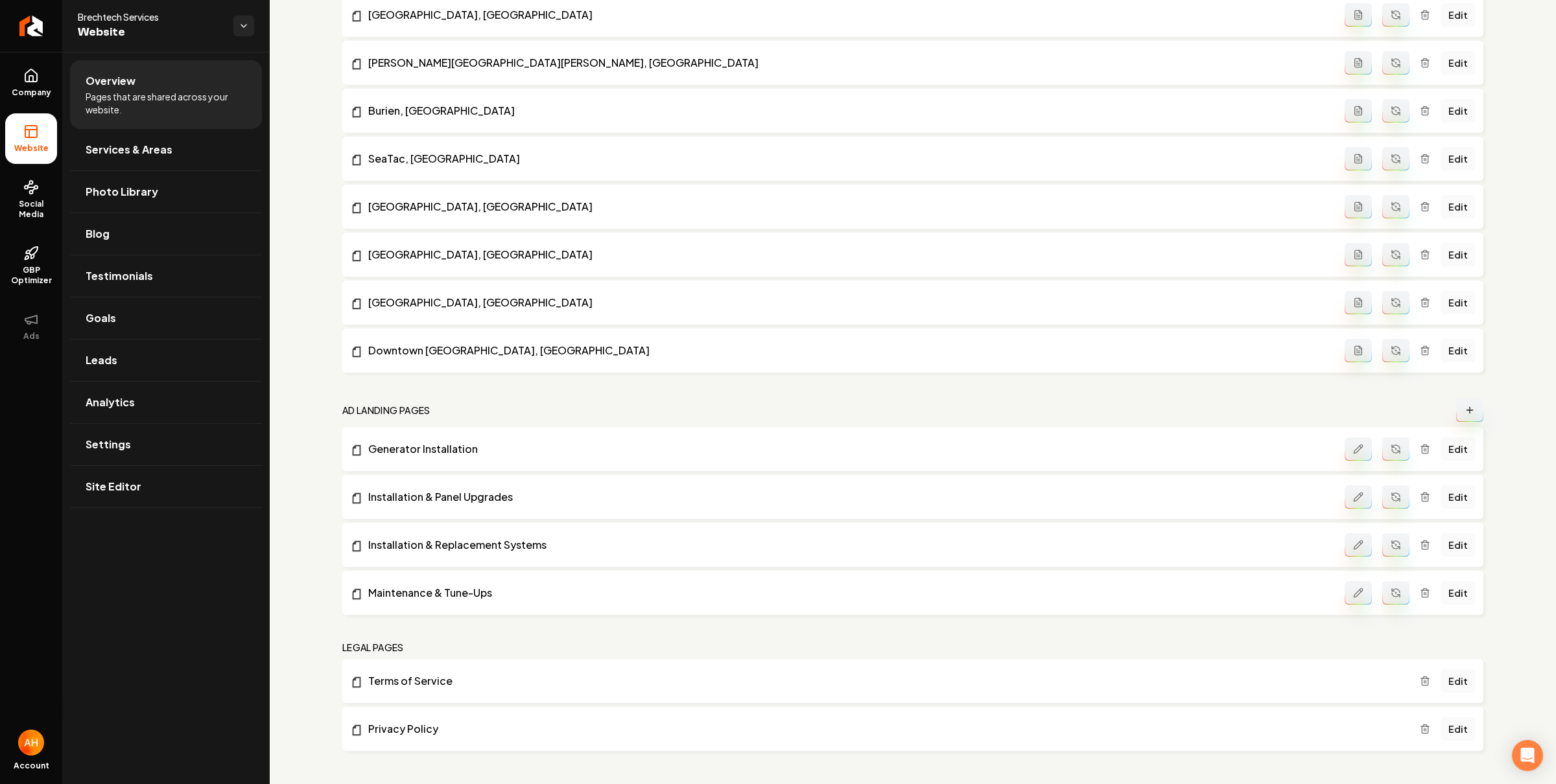
click at [1354, 542] on icon "Main content area" at bounding box center [1358, 545] width 9 height 9
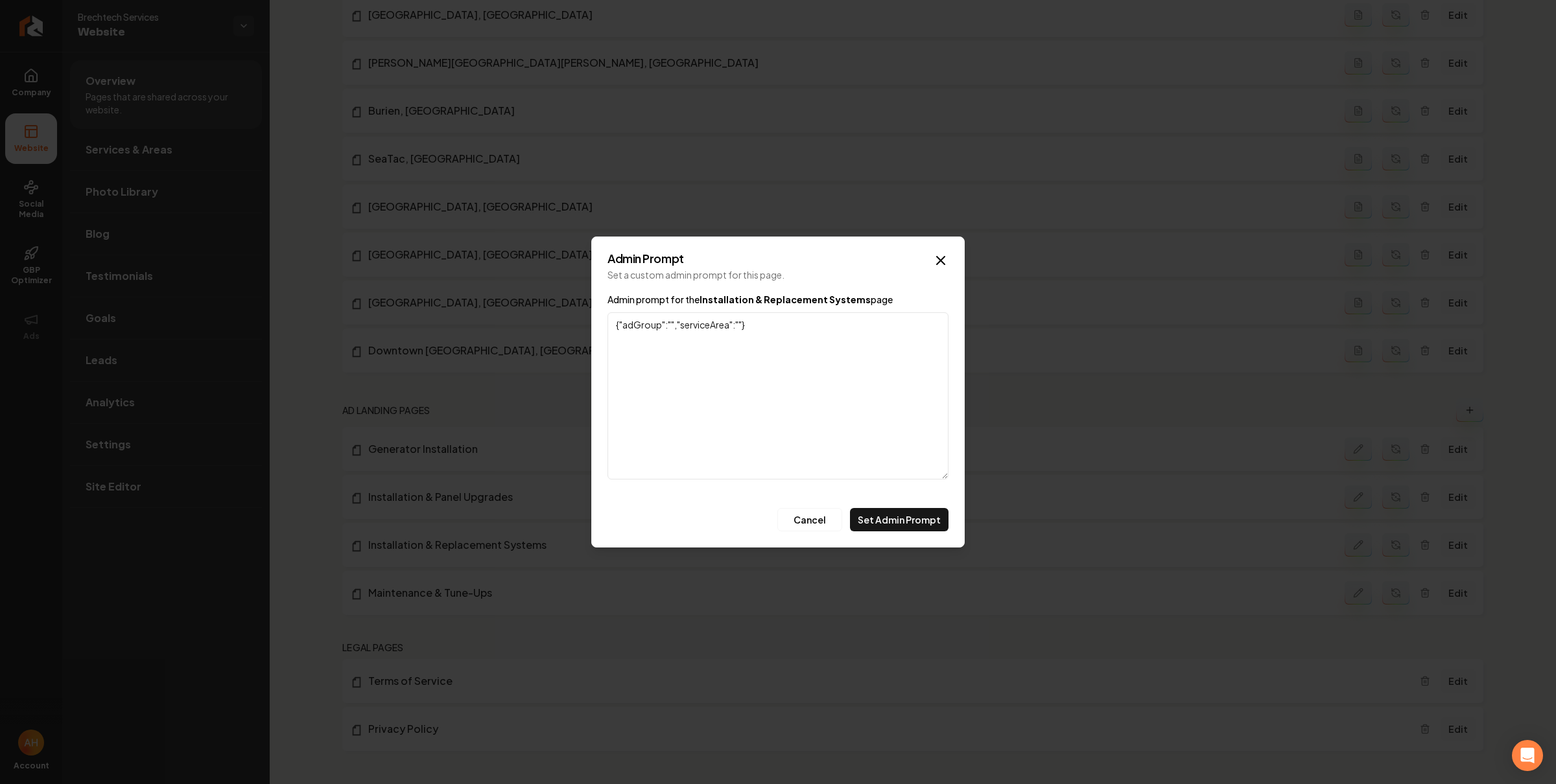
click at [670, 328] on textarea "{"adGroup":"","serviceArea":""}" at bounding box center [778, 396] width 341 height 167
type textarea "{"adGroup":"Installation & Replacement Systems","serviceArea":""}"
click at [928, 520] on button "Set Admin Prompt" at bounding box center [899, 520] width 99 height 23
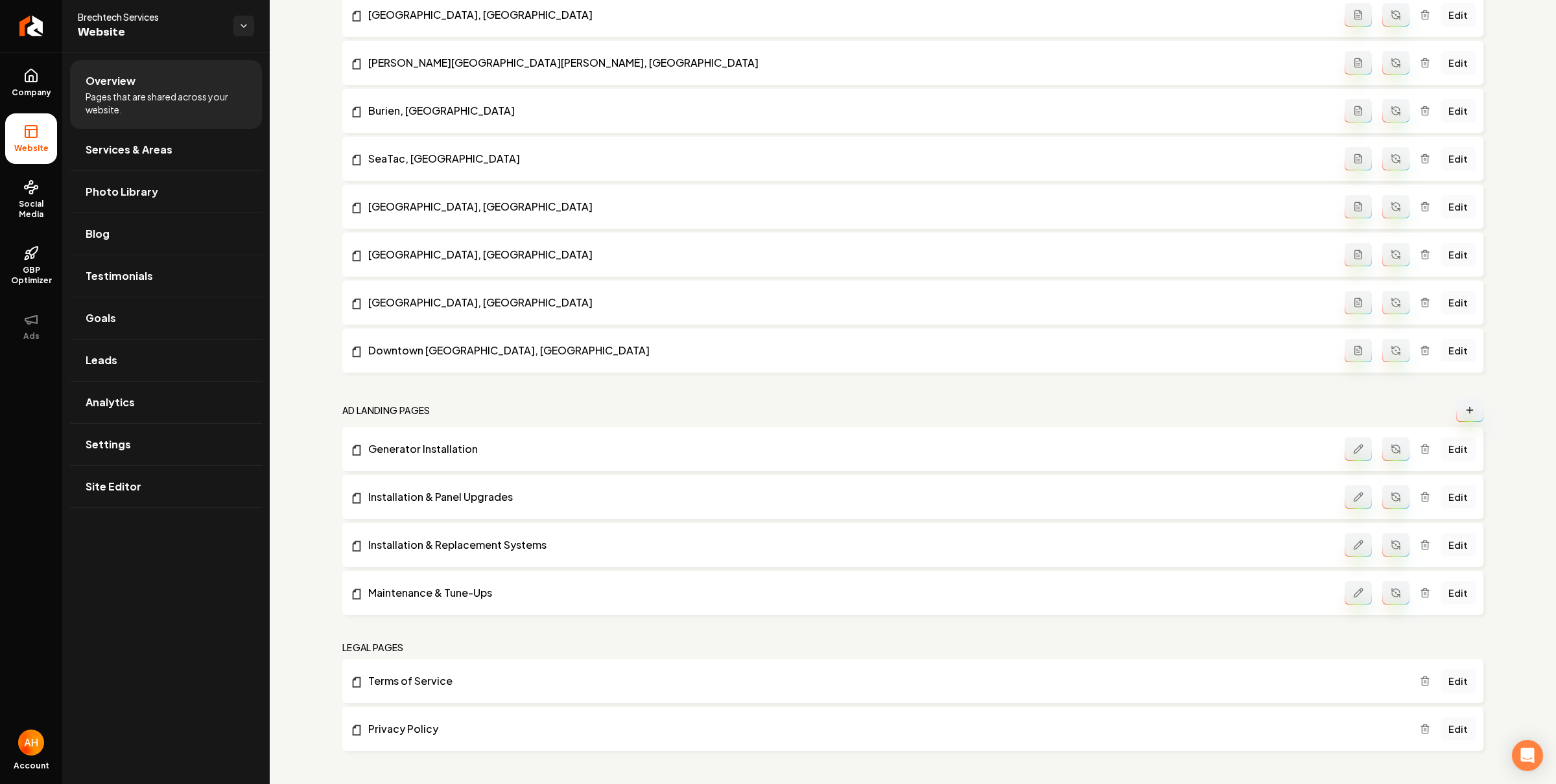
click at [1356, 590] on button "Main content area" at bounding box center [1358, 593] width 28 height 23
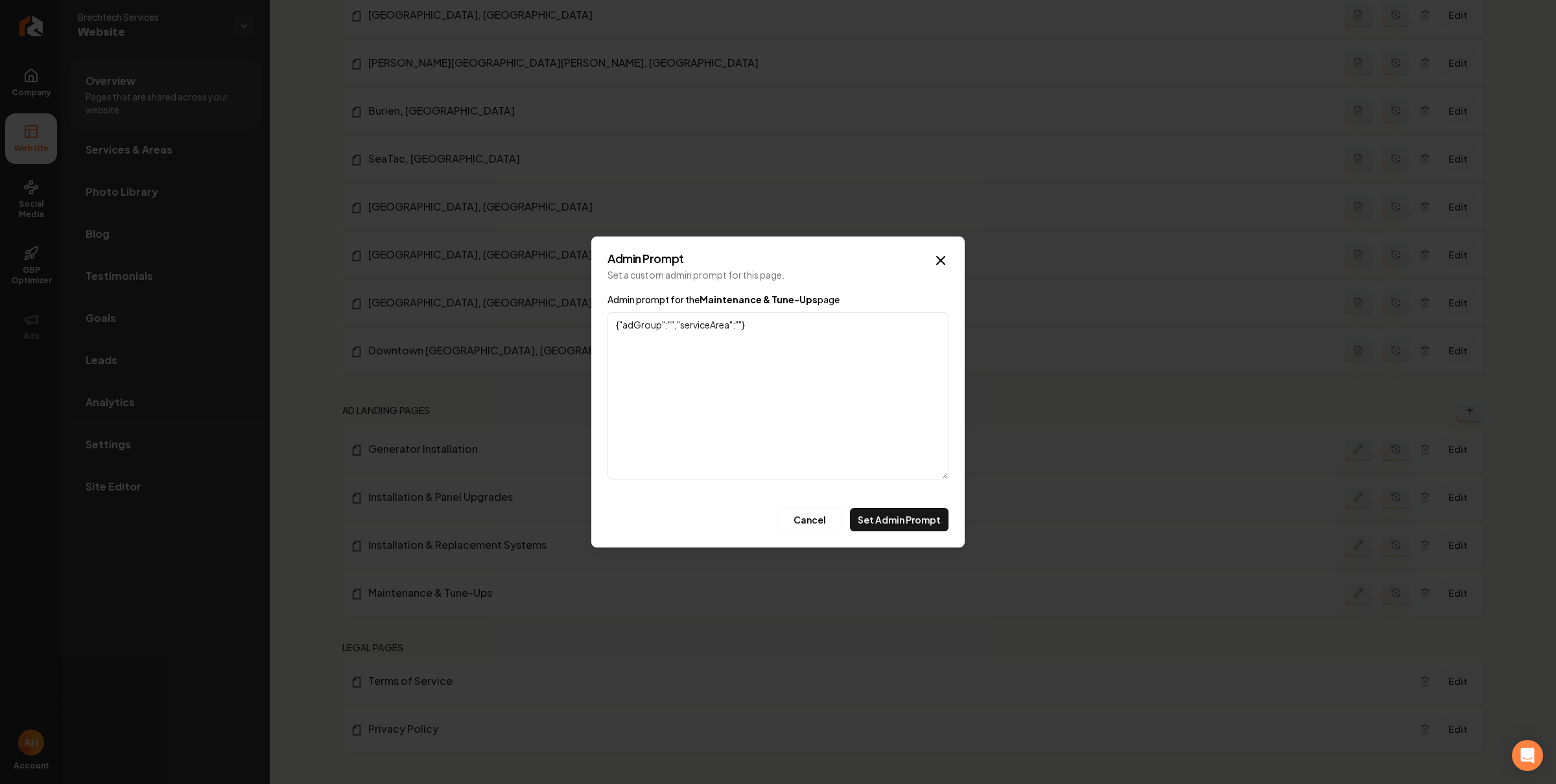
click at [669, 323] on textarea "{"adGroup":"","serviceArea":""}" at bounding box center [778, 396] width 341 height 167
type textarea "{"adGroup":"Maintenance & Tune-Ups","serviceArea":""}"
click at [891, 510] on button "Set Admin Prompt" at bounding box center [899, 520] width 99 height 23
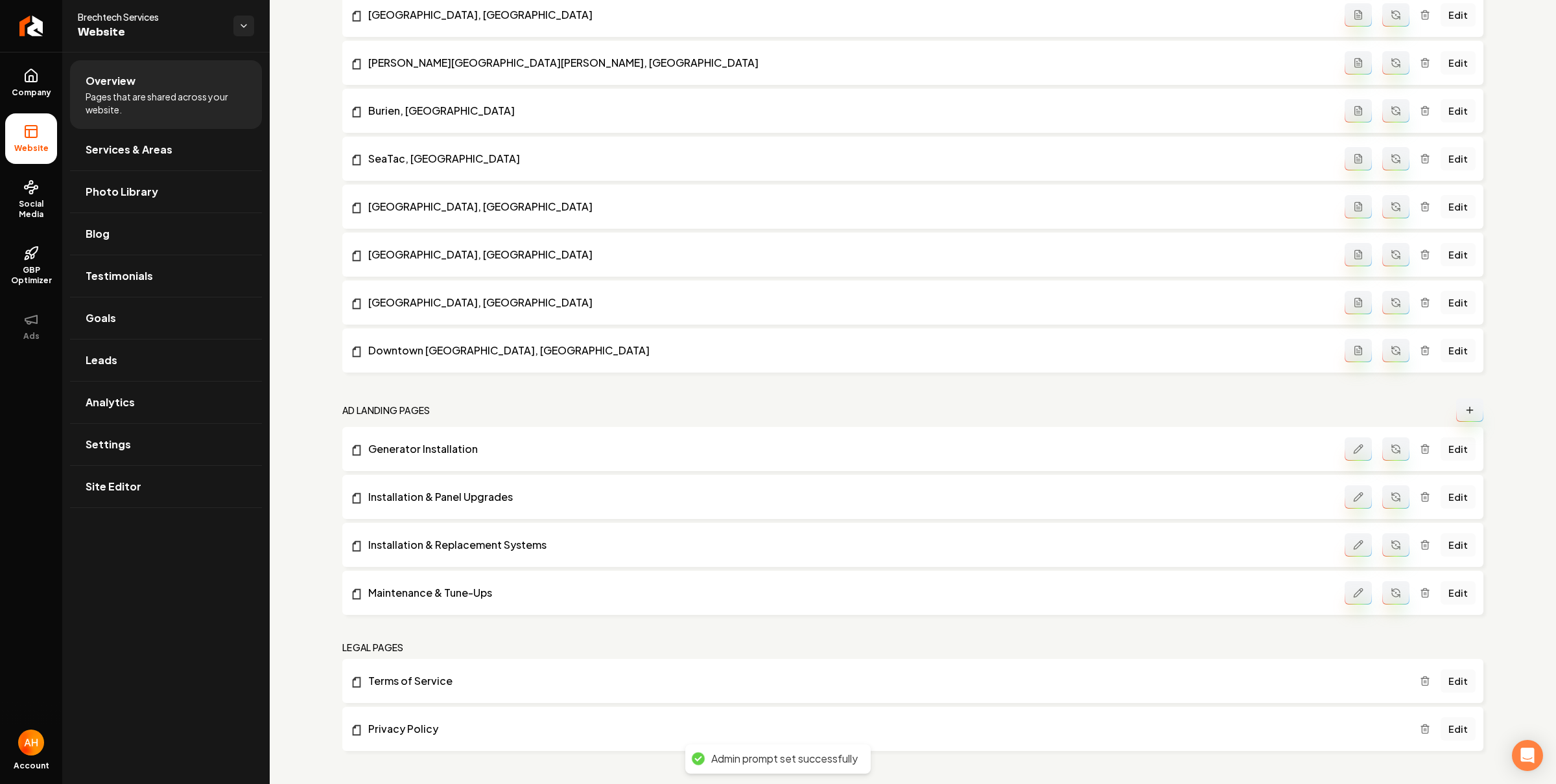
drag, startPoint x: 1389, startPoint y: 495, endPoint x: 1391, endPoint y: 511, distance: 16.1
click at [1391, 495] on icon "Main content area" at bounding box center [1395, 495] width 8 height 4
click at [1391, 538] on button "Main content area" at bounding box center [1396, 545] width 28 height 23
click at [1391, 588] on button "Main content area" at bounding box center [1396, 593] width 28 height 23
click at [1440, 493] on link "Edit" at bounding box center [1457, 497] width 35 height 23
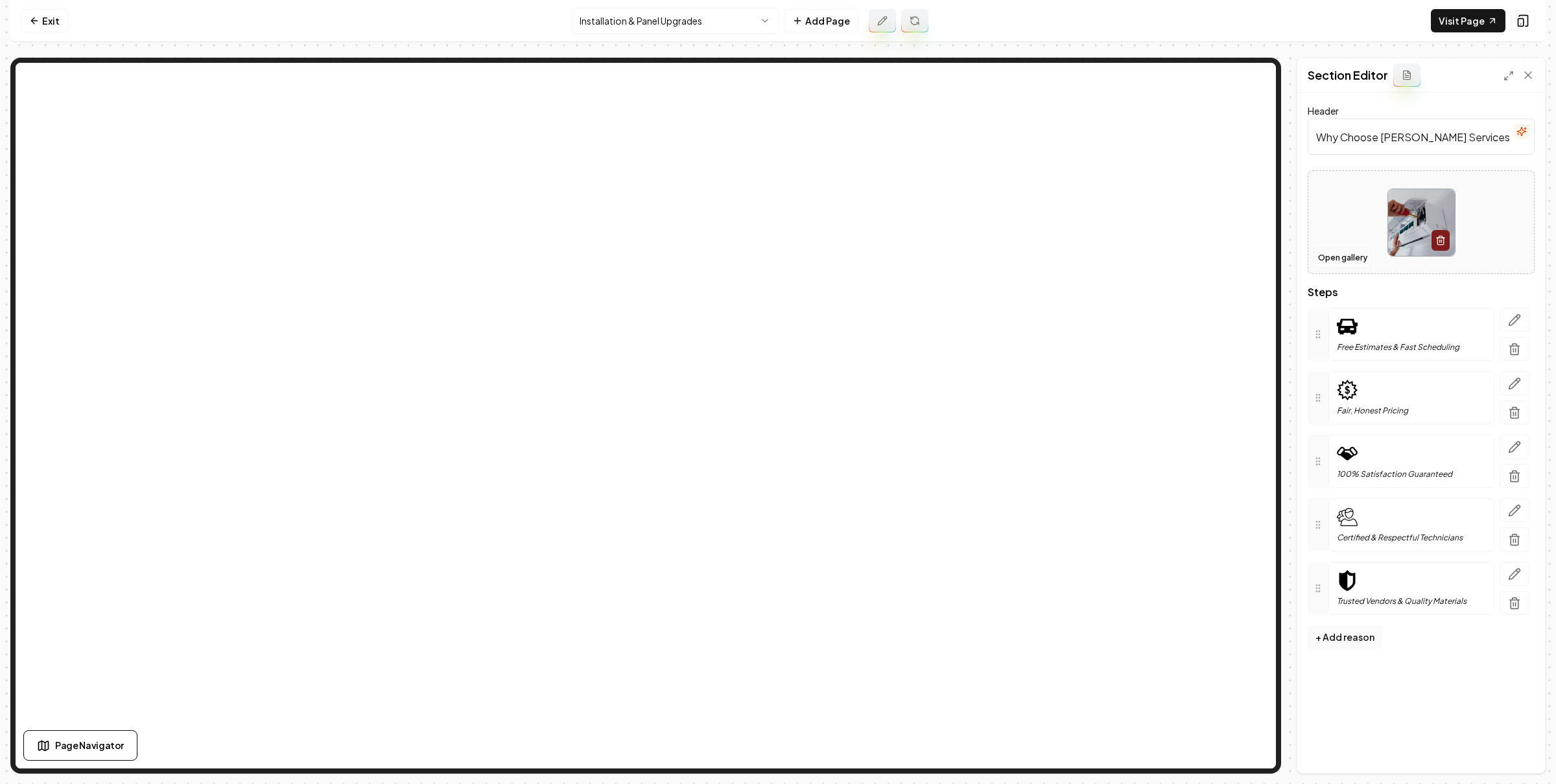
click at [1348, 255] on button "Open gallery" at bounding box center [1342, 258] width 58 height 21
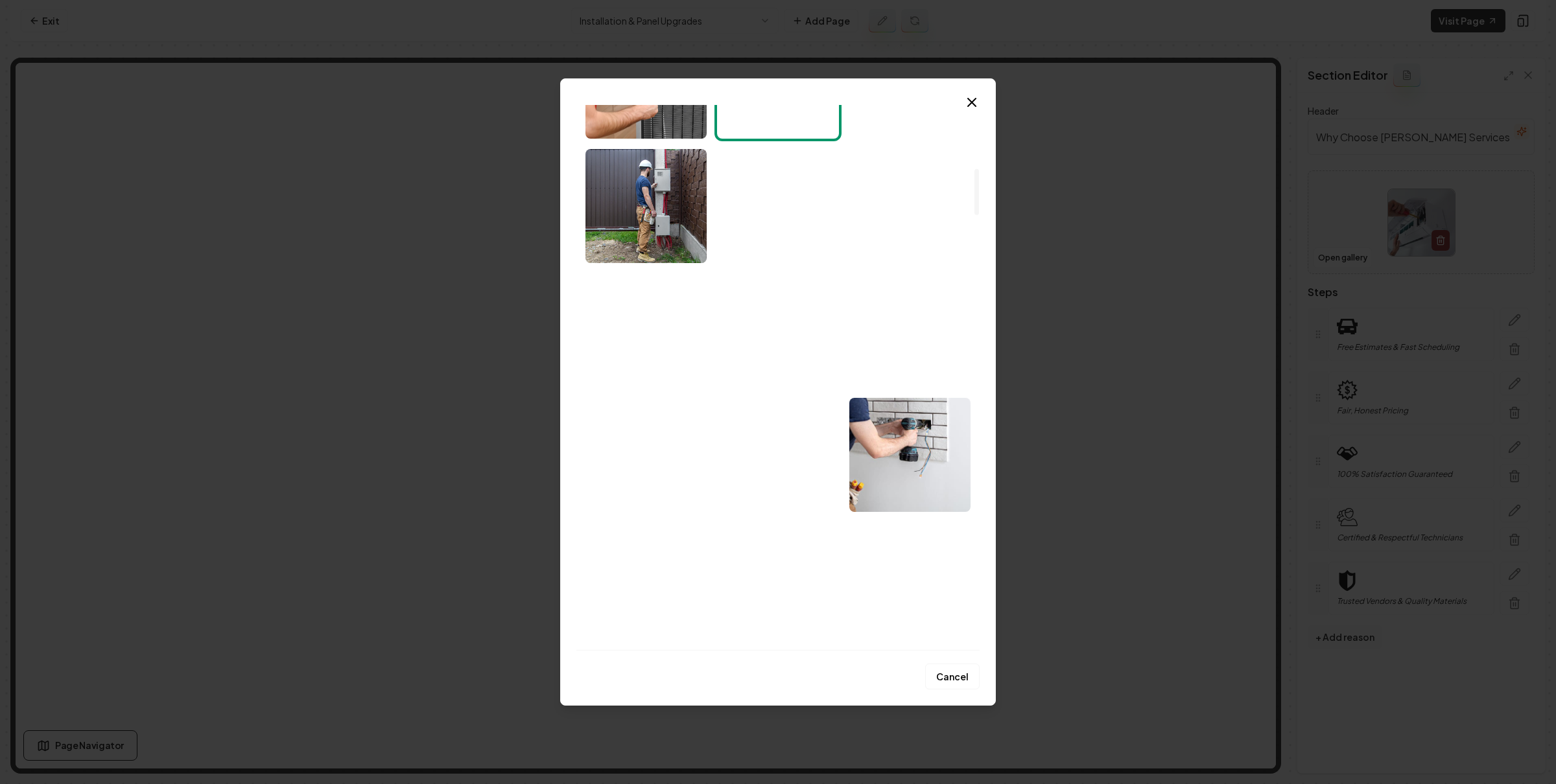
scroll to position [640, 0]
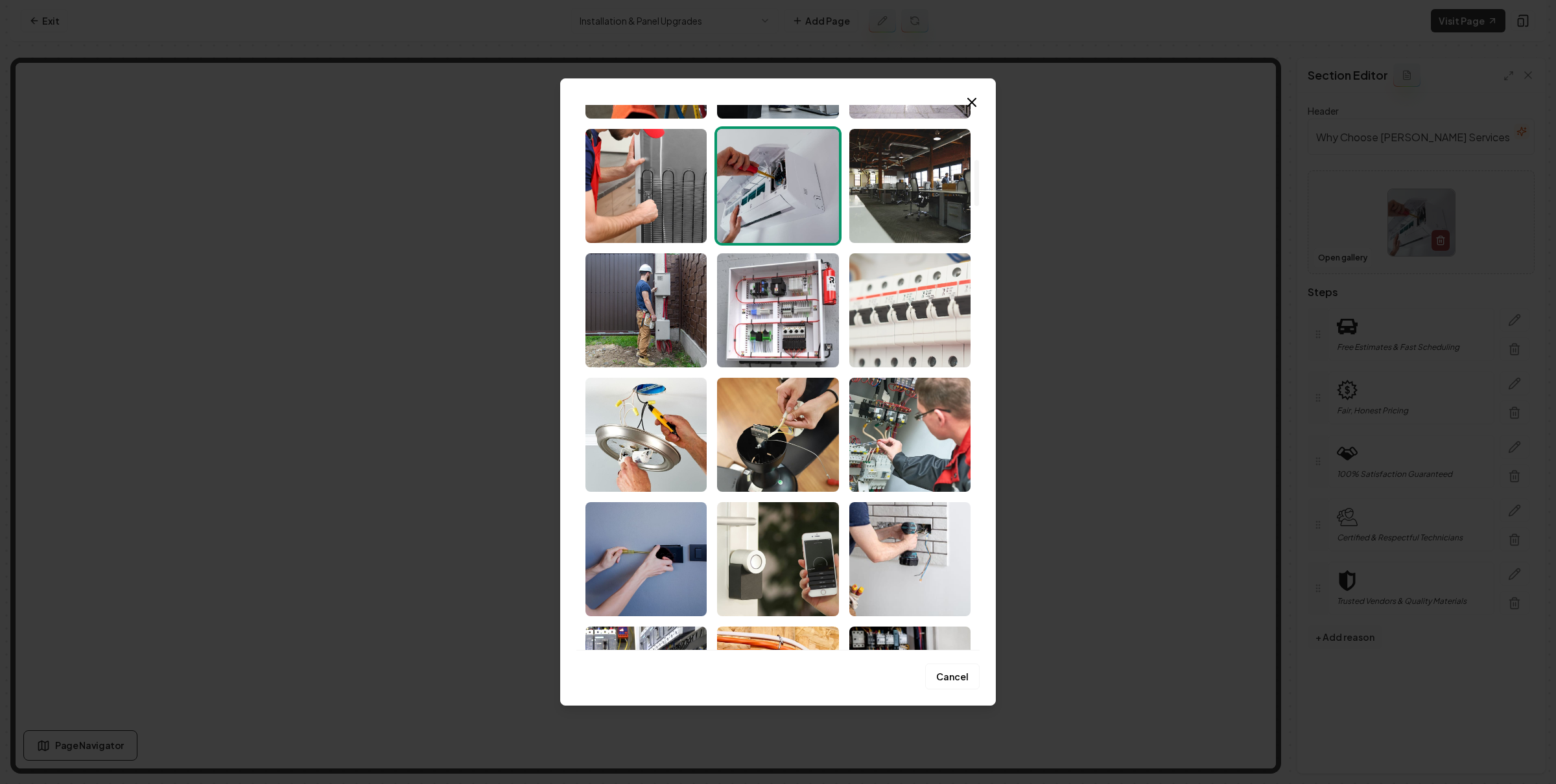
click at [895, 328] on img "Select image image_686ea9145c7cd75eb824f18e.jpeg" at bounding box center [910, 310] width 121 height 114
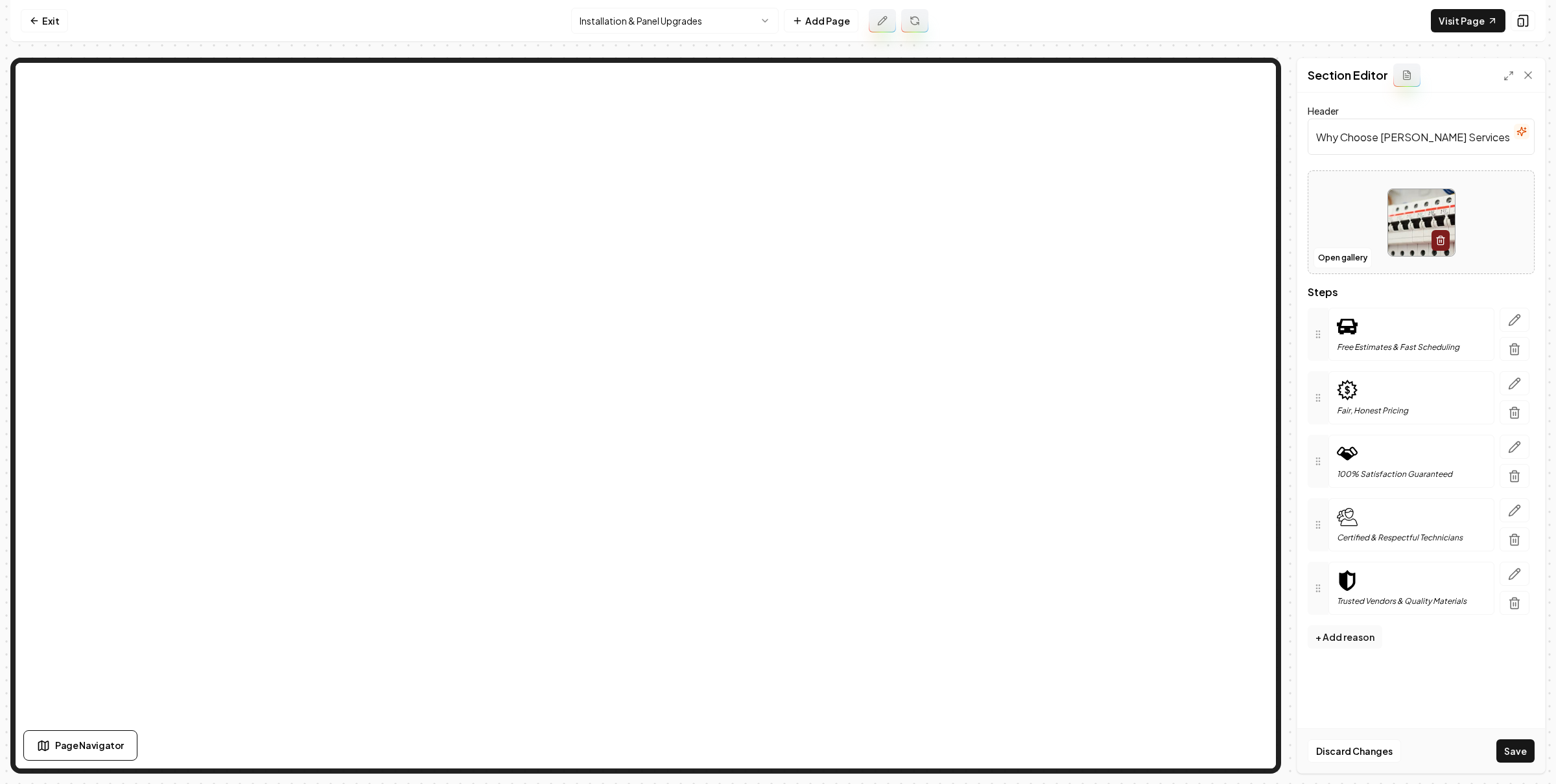
drag, startPoint x: 1510, startPoint y: 750, endPoint x: 1232, endPoint y: 654, distance: 294.1
click at [1510, 749] on button "Save" at bounding box center [1515, 751] width 38 height 23
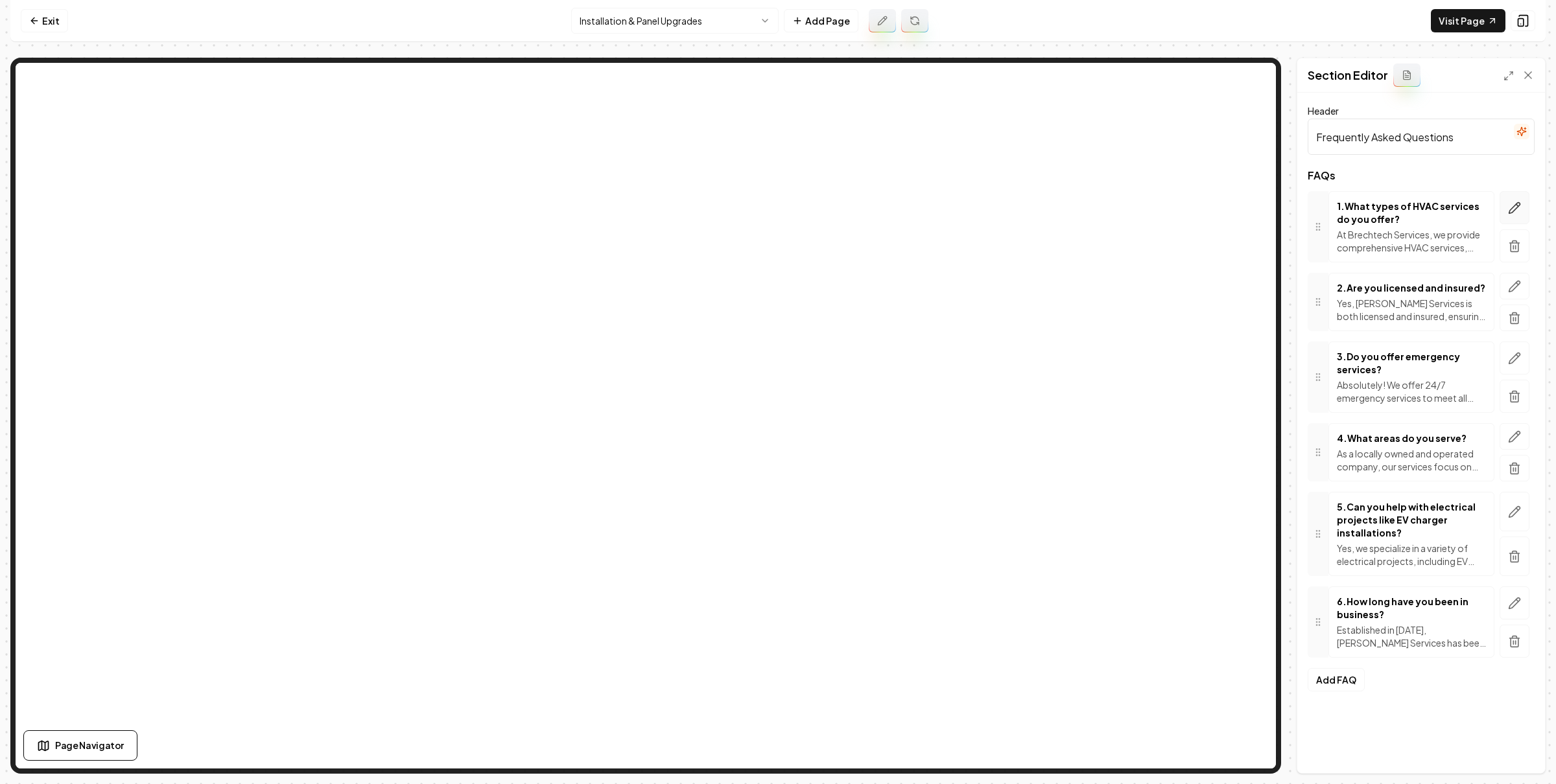
click at [1507, 208] on icon "button" at bounding box center [1514, 208] width 13 height 13
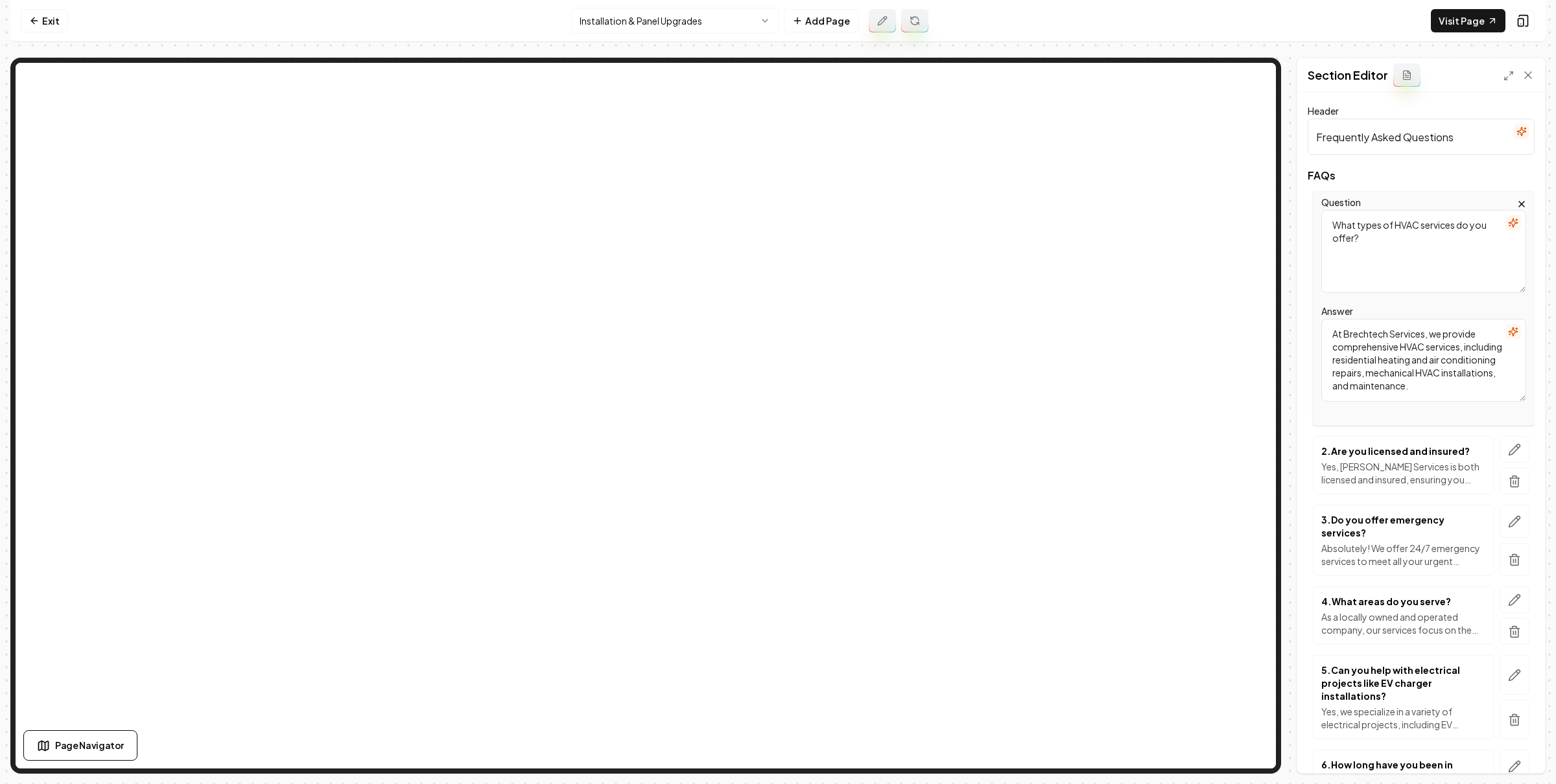
click at [1507, 225] on icon "button" at bounding box center [1513, 223] width 10 height 10
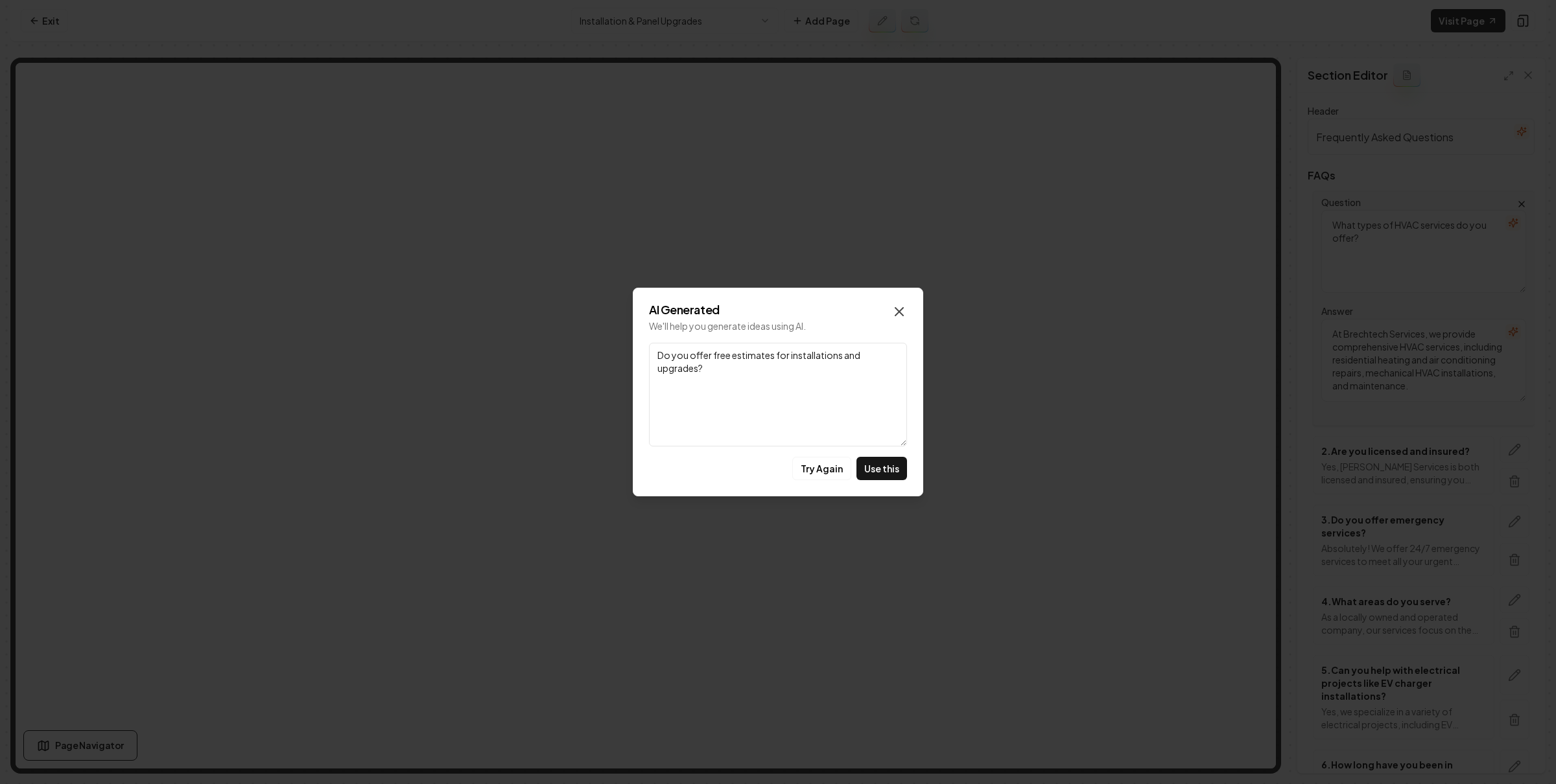
click at [904, 309] on icon "button" at bounding box center [899, 311] width 15 height 15
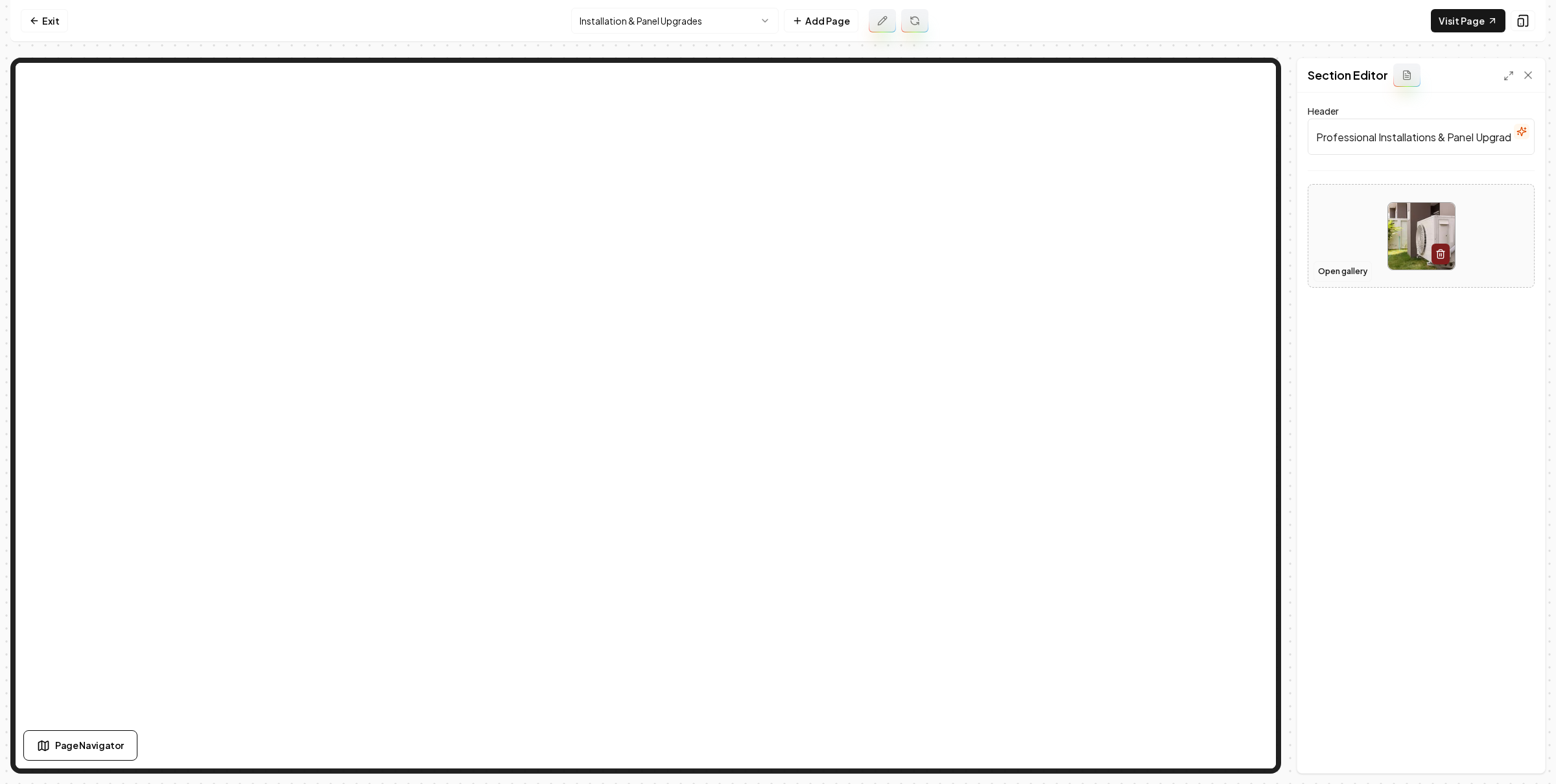
click at [1335, 279] on button "Open gallery" at bounding box center [1342, 271] width 58 height 21
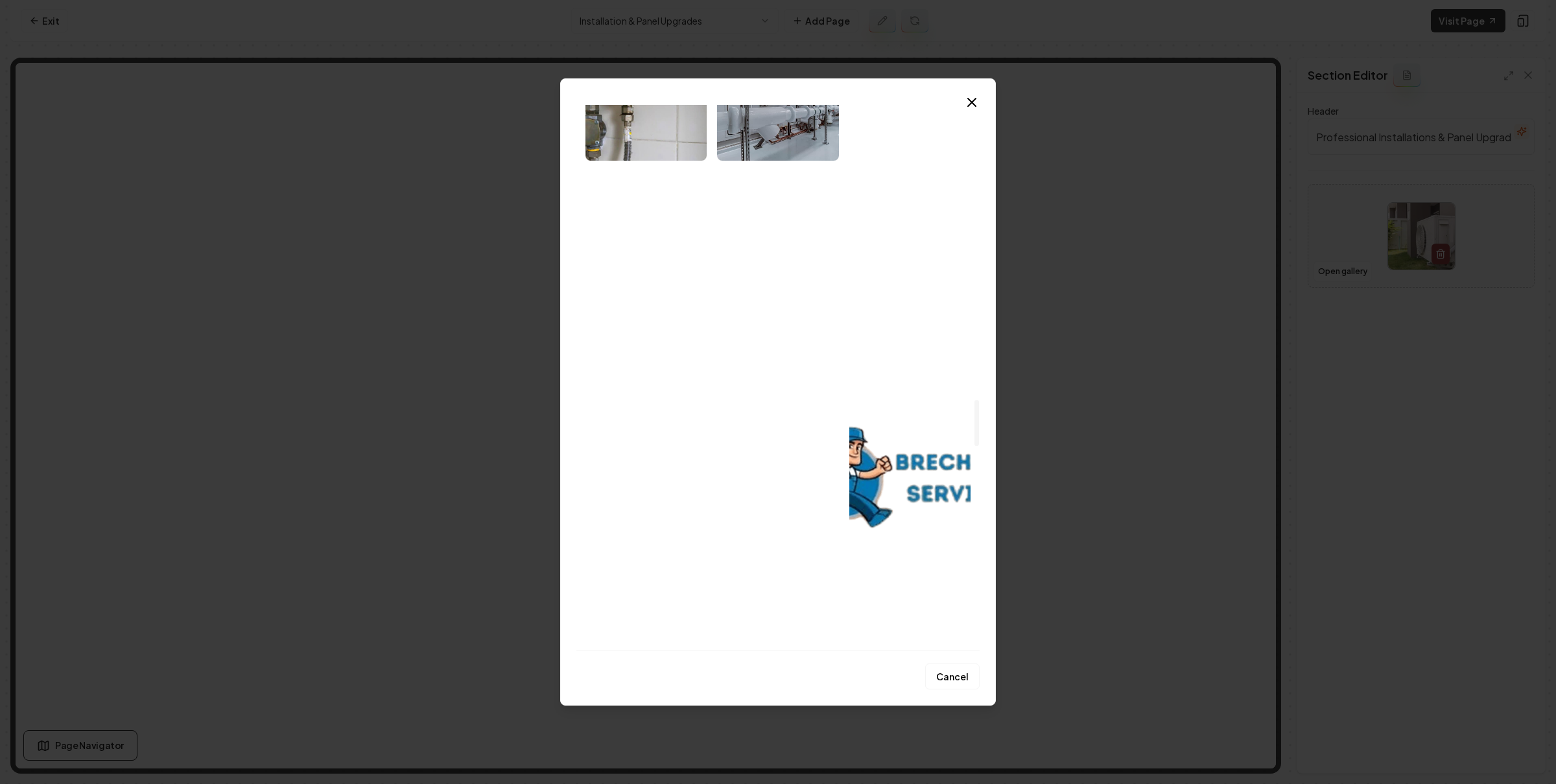
scroll to position [3825, 0]
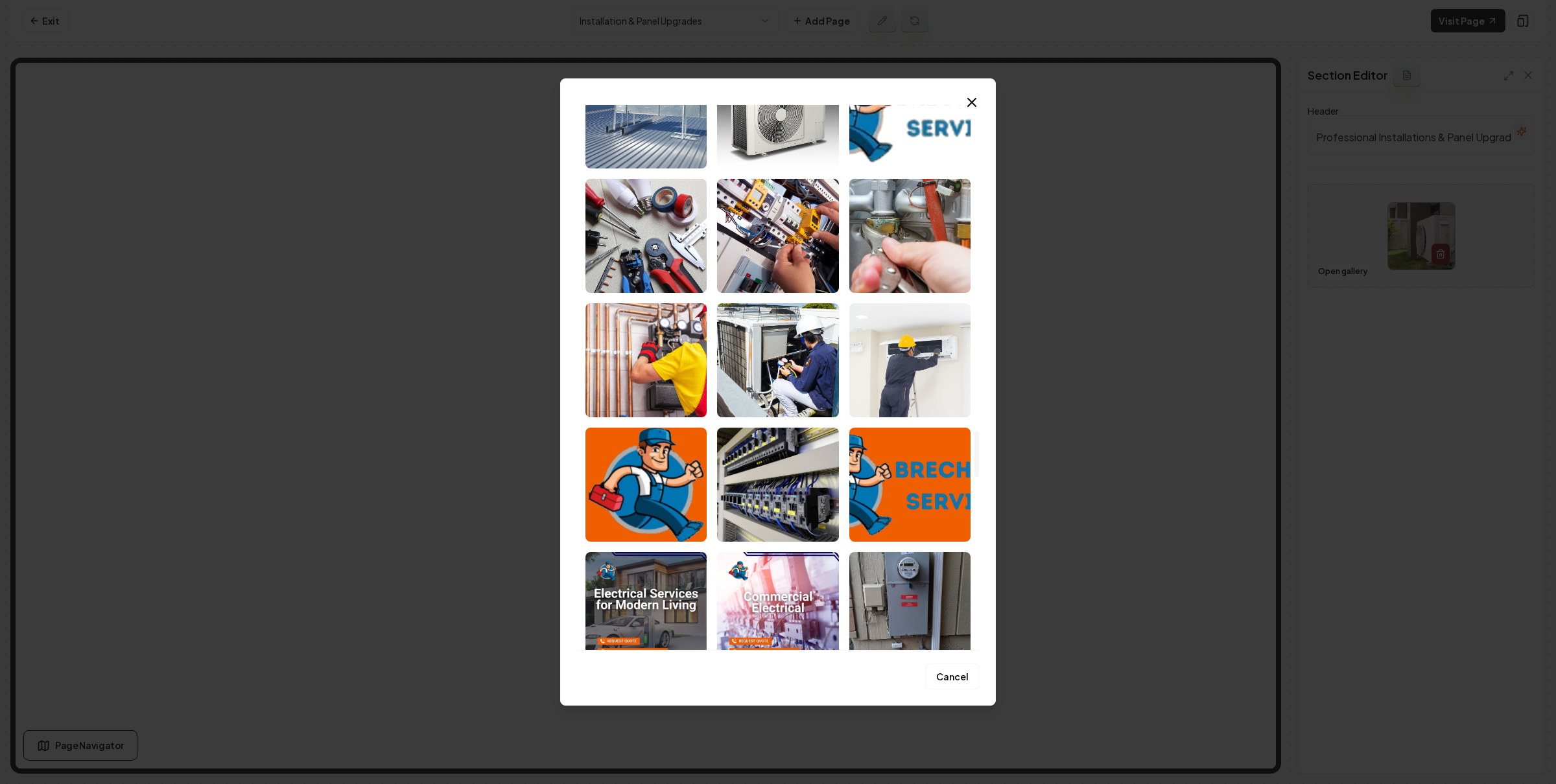
click at [784, 269] on img "Select image image_684aca77b13a1025371a413d.jpg" at bounding box center [777, 235] width 121 height 114
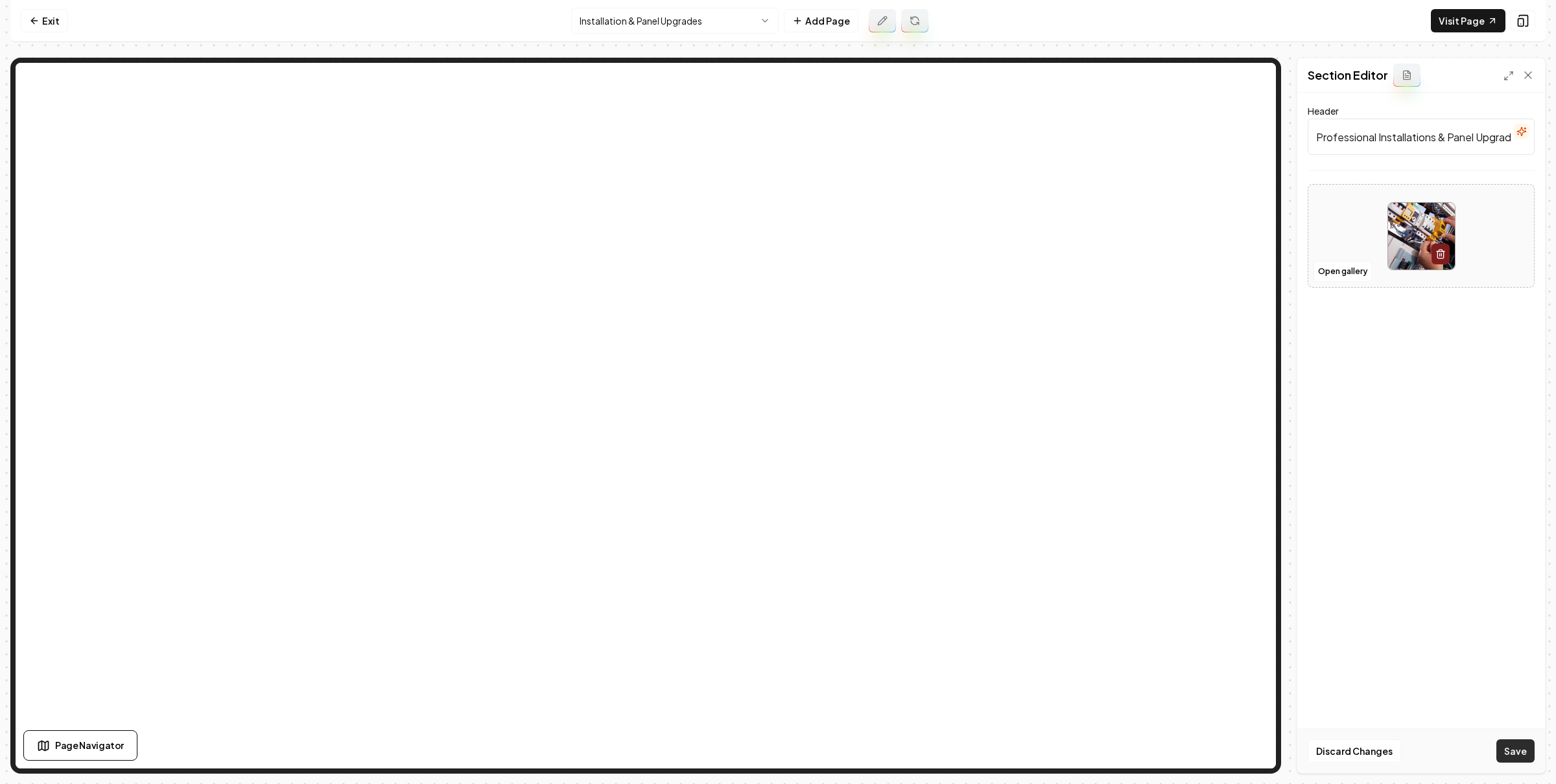
click at [1510, 747] on button "Save" at bounding box center [1515, 751] width 38 height 23
click at [56, 26] on link "Exit" at bounding box center [44, 21] width 47 height 23
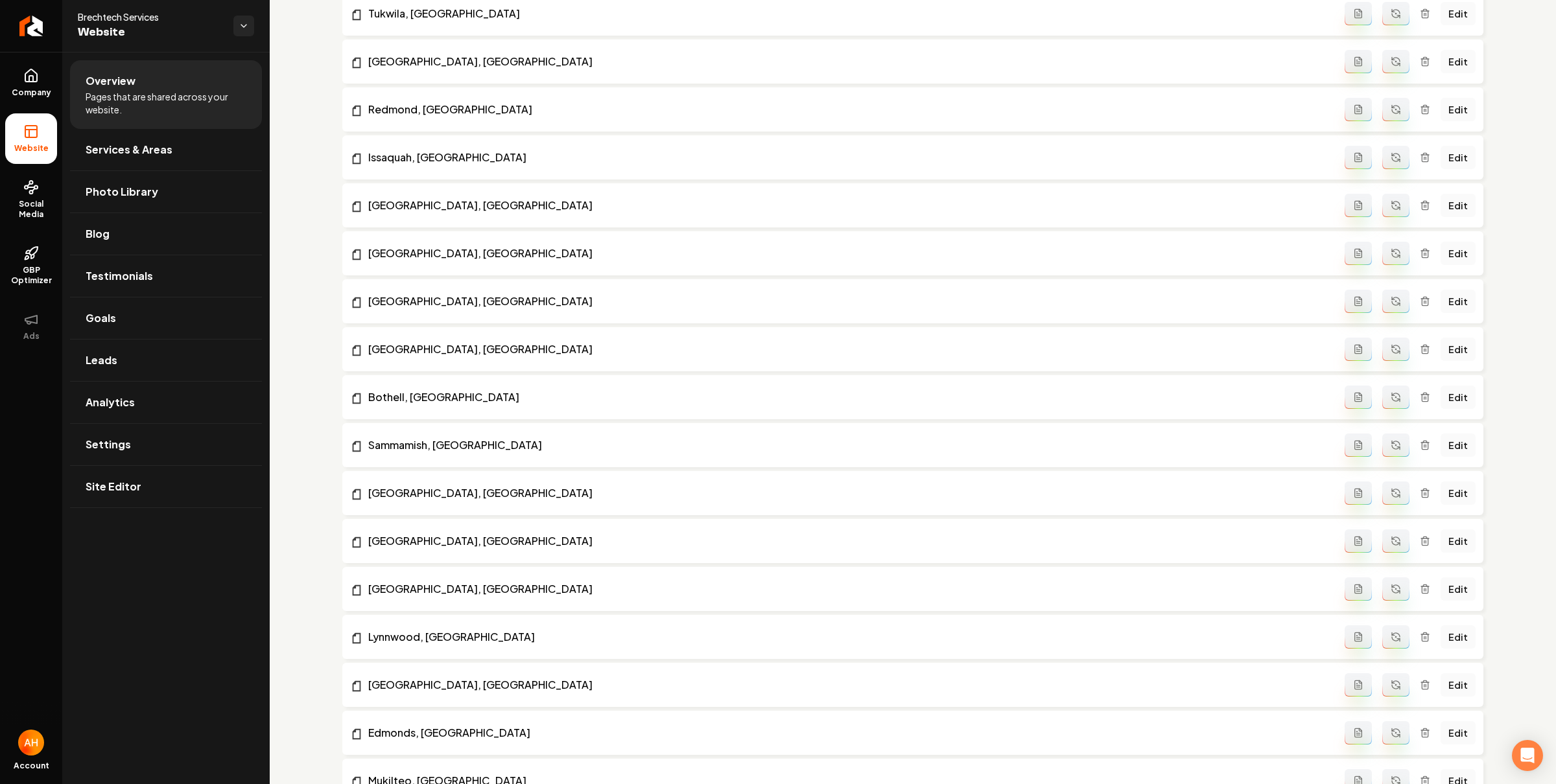
scroll to position [5569, 0]
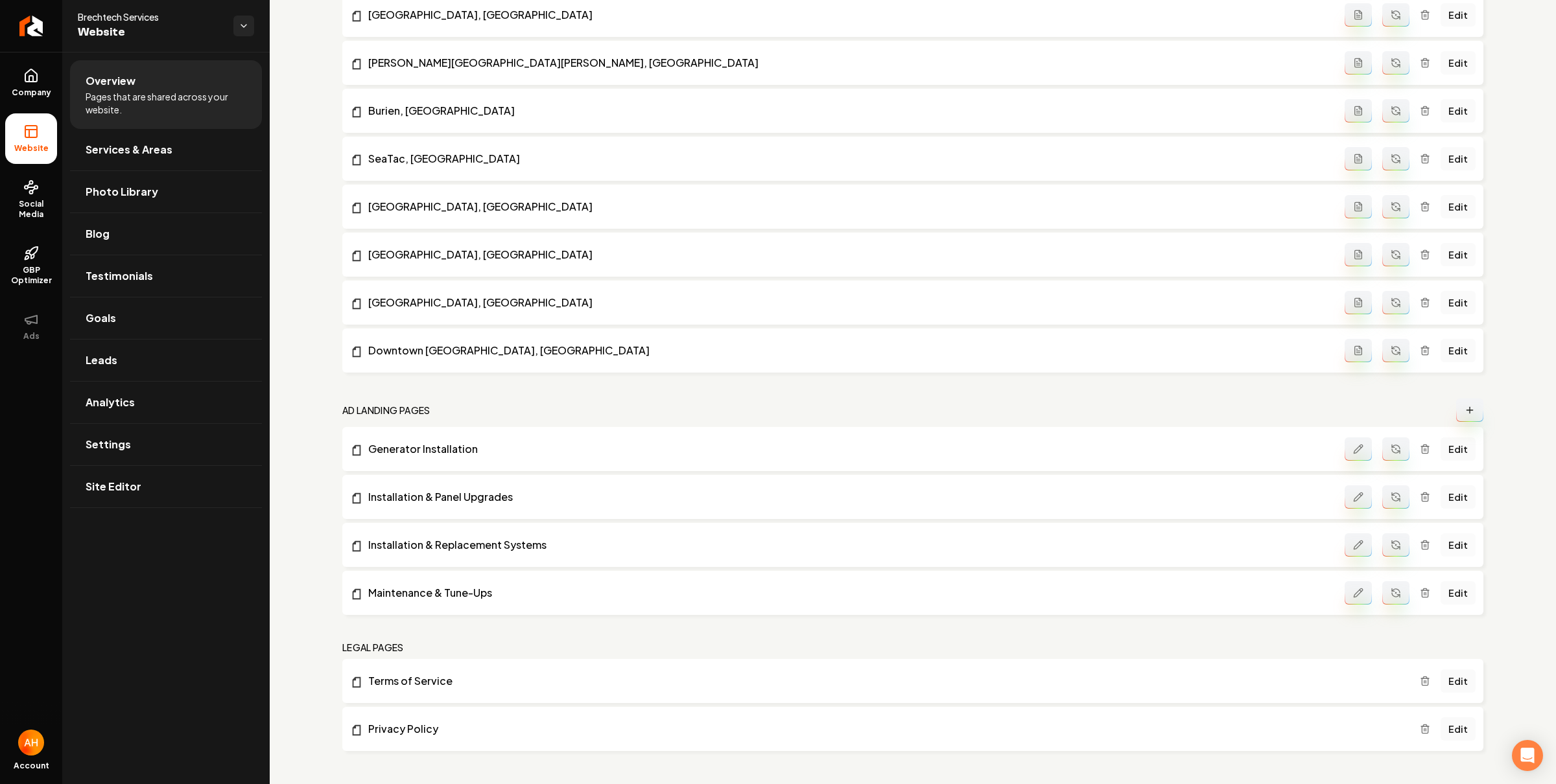
click at [1446, 546] on link "Edit" at bounding box center [1457, 545] width 35 height 23
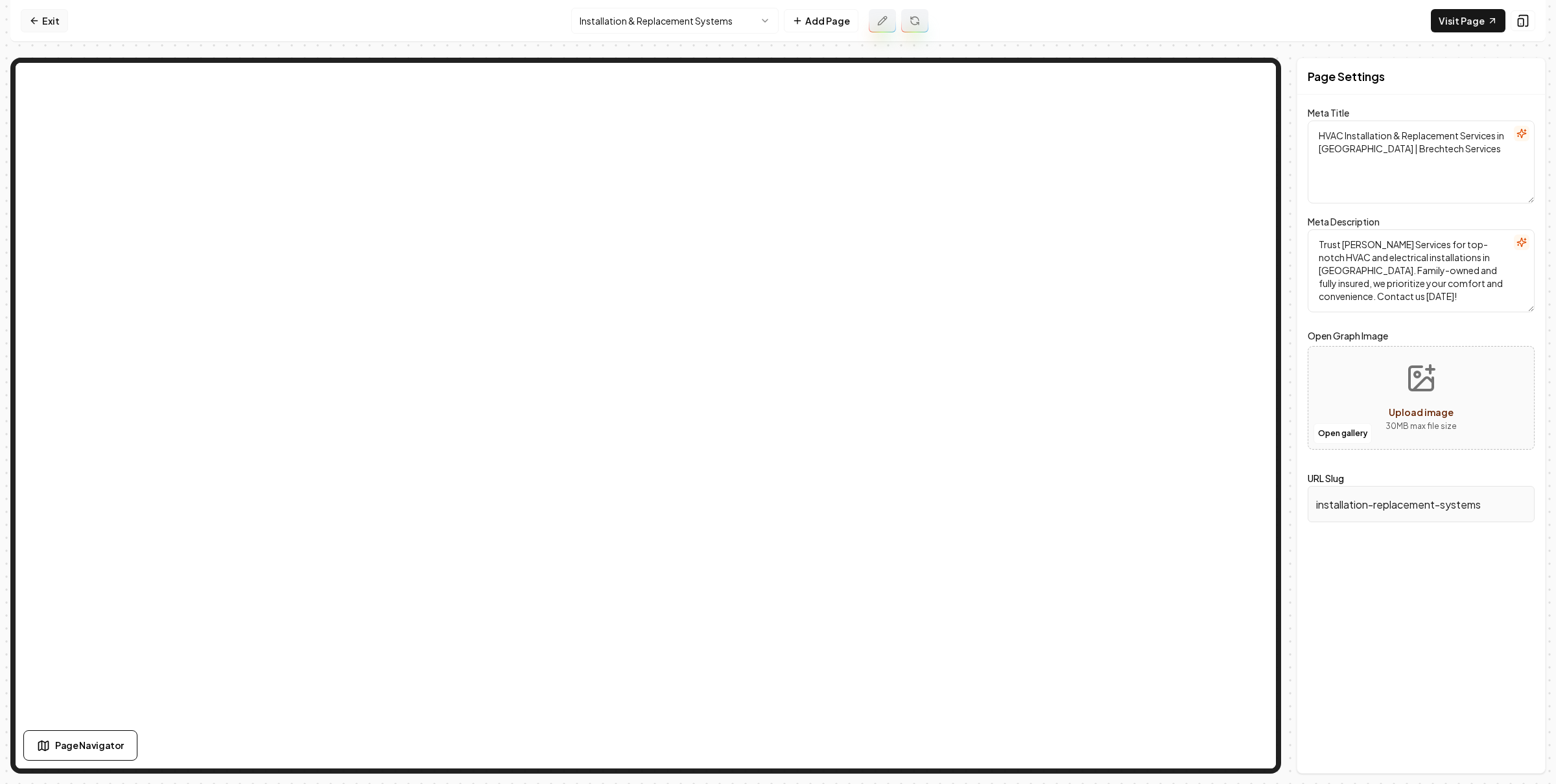
drag, startPoint x: 32, startPoint y: 22, endPoint x: 43, endPoint y: 25, distance: 11.4
click at [32, 22] on icon at bounding box center [33, 20] width 3 height 6
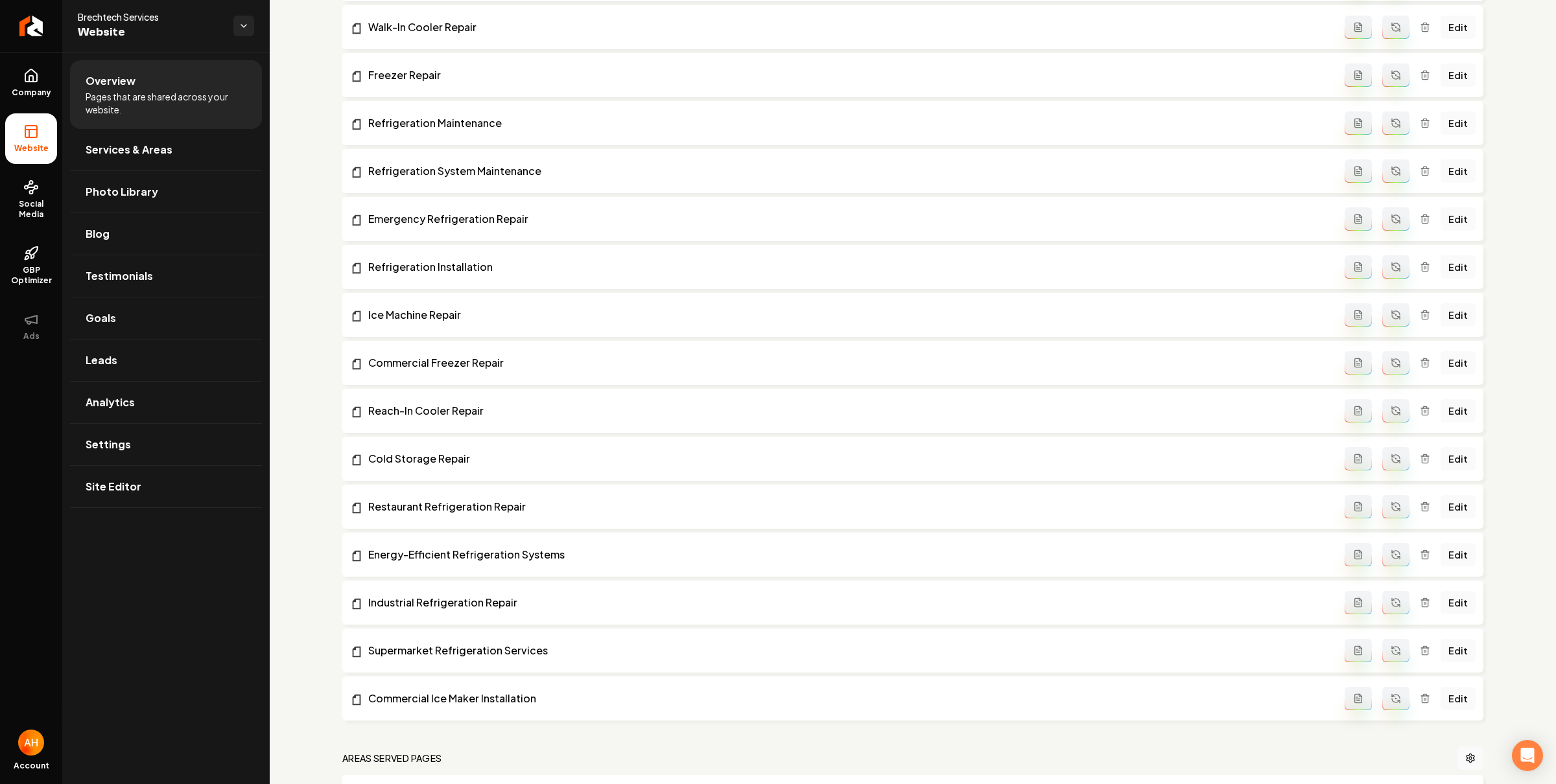
scroll to position [5569, 0]
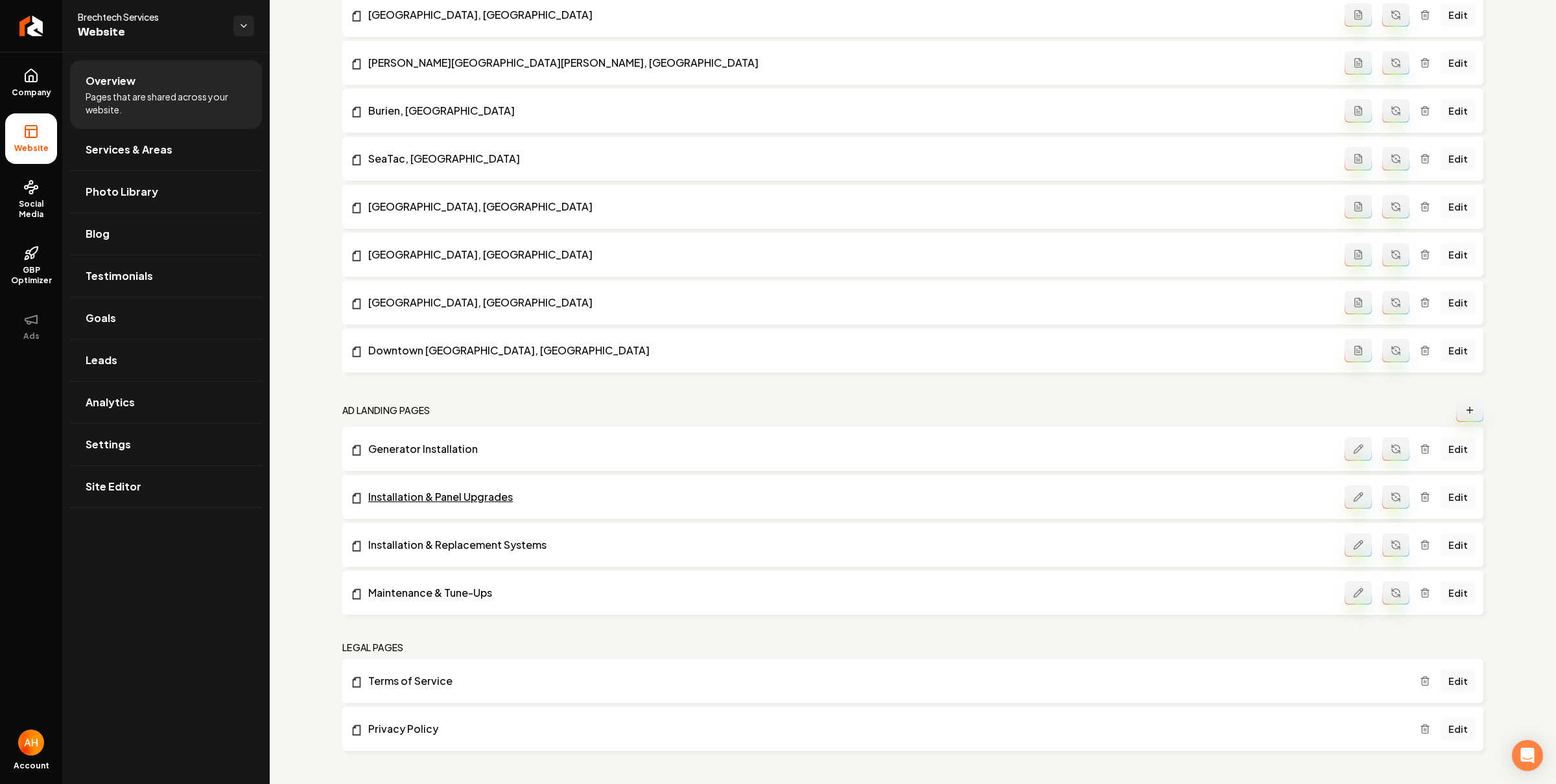
click at [475, 494] on link "Installation & Panel Upgrades" at bounding box center [847, 496] width 994 height 15
click at [1454, 497] on link "Edit" at bounding box center [1457, 497] width 35 height 23
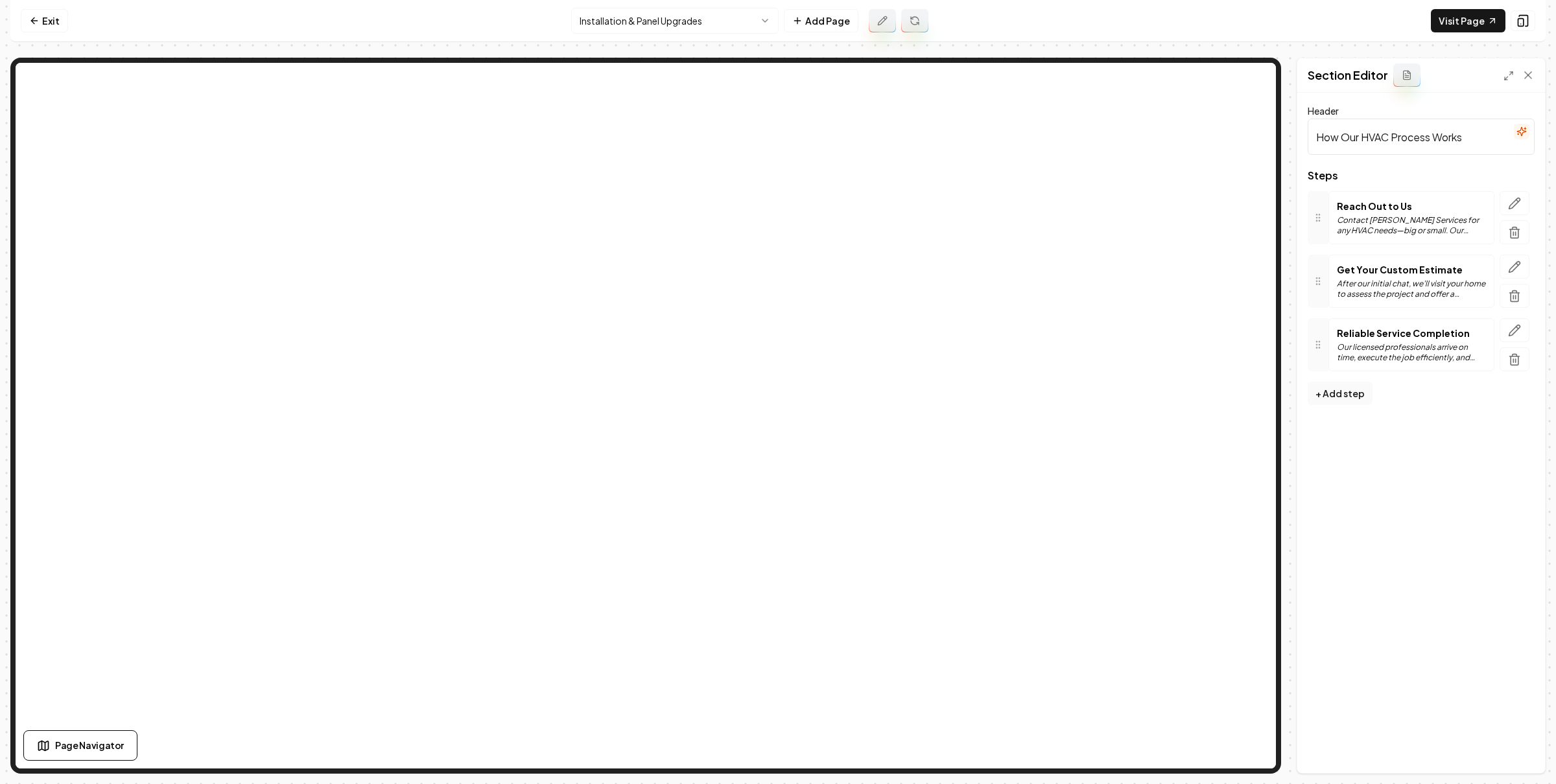
click at [1380, 135] on input "How Our HVAC Process Works" at bounding box center [1420, 137] width 227 height 36
type input "How Our Installation & Panel Upgrade Process Works"
click at [47, 20] on link "Exit" at bounding box center [44, 21] width 47 height 23
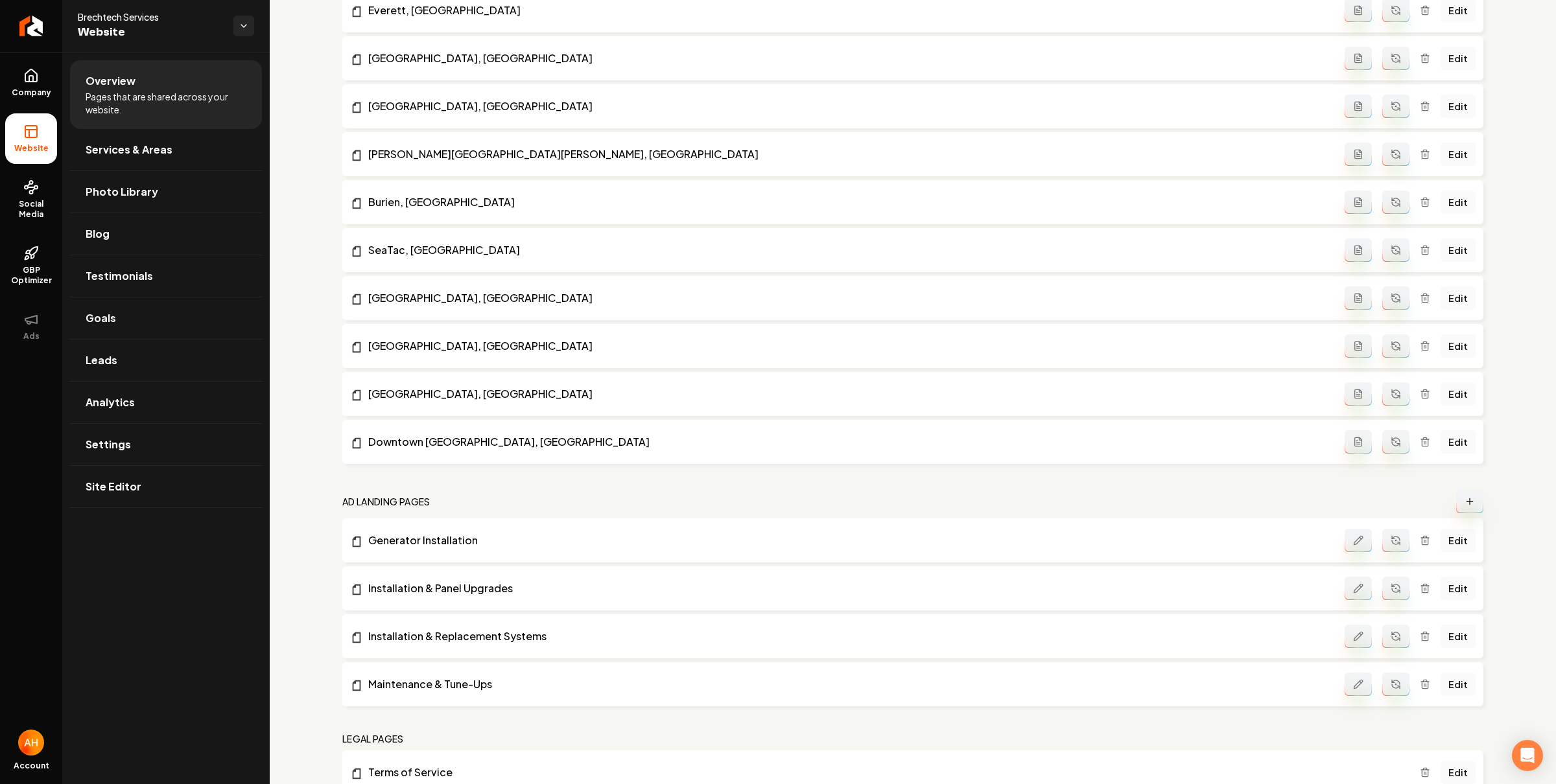
scroll to position [5569, 0]
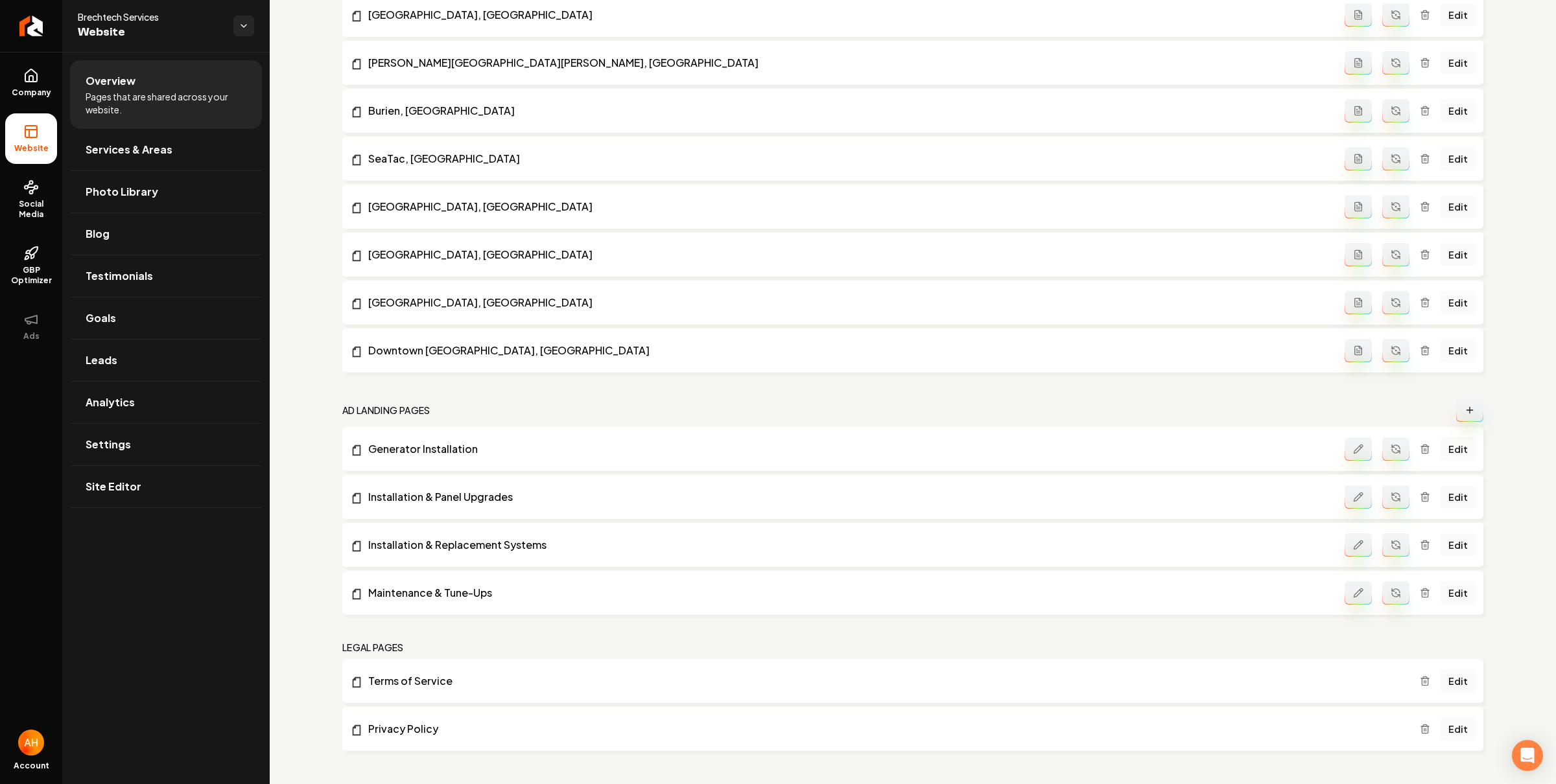
click at [1391, 496] on icon "Main content area" at bounding box center [1396, 497] width 10 height 10
click at [1447, 498] on link "Edit" at bounding box center [1457, 497] width 35 height 23
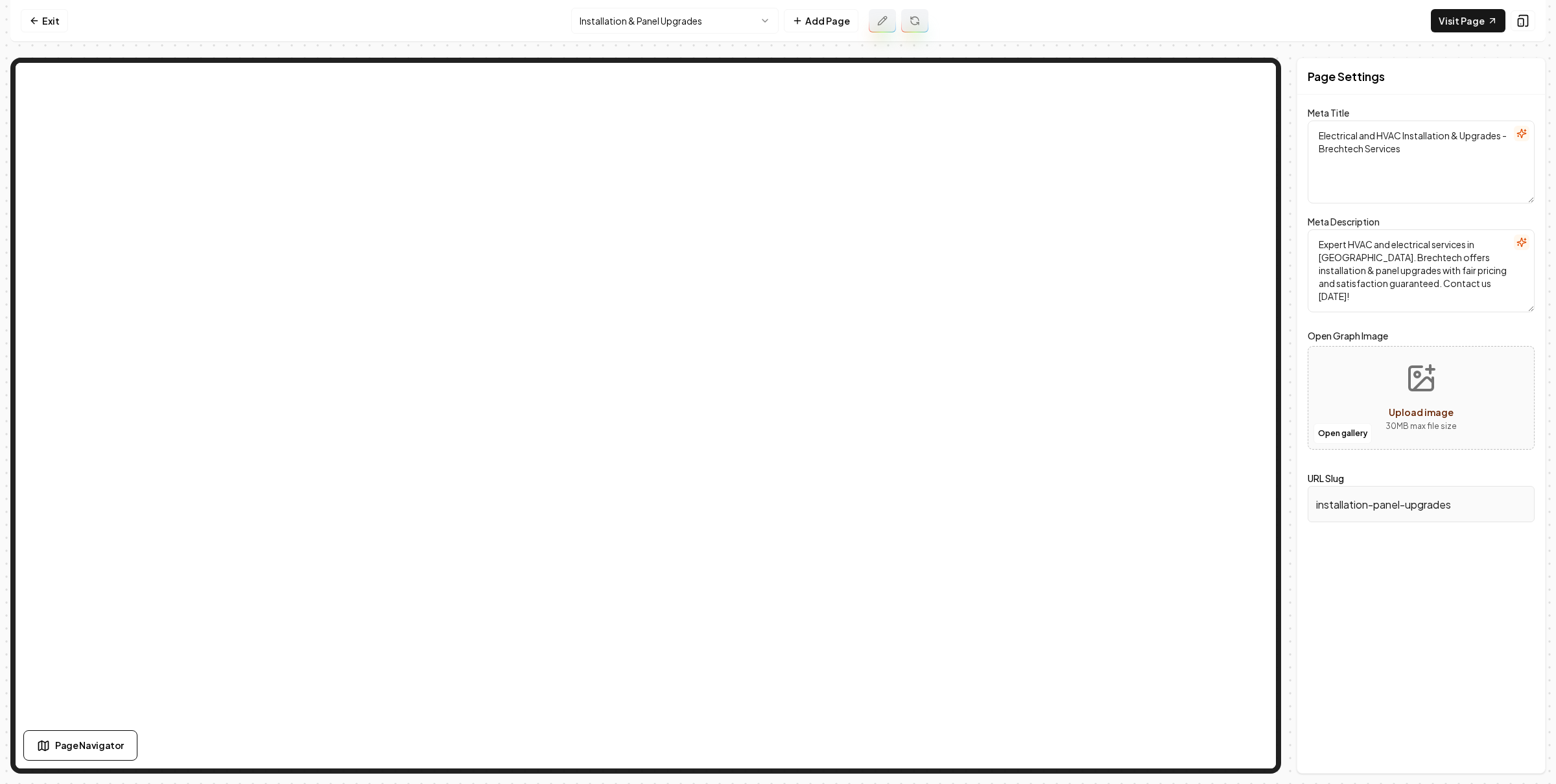
type textarea "HVAC Installation & Panel Upgrades | Brechtech Services"
type textarea "Trust Brechtech Services for expert installation and panel upgrades in Seattle.…"
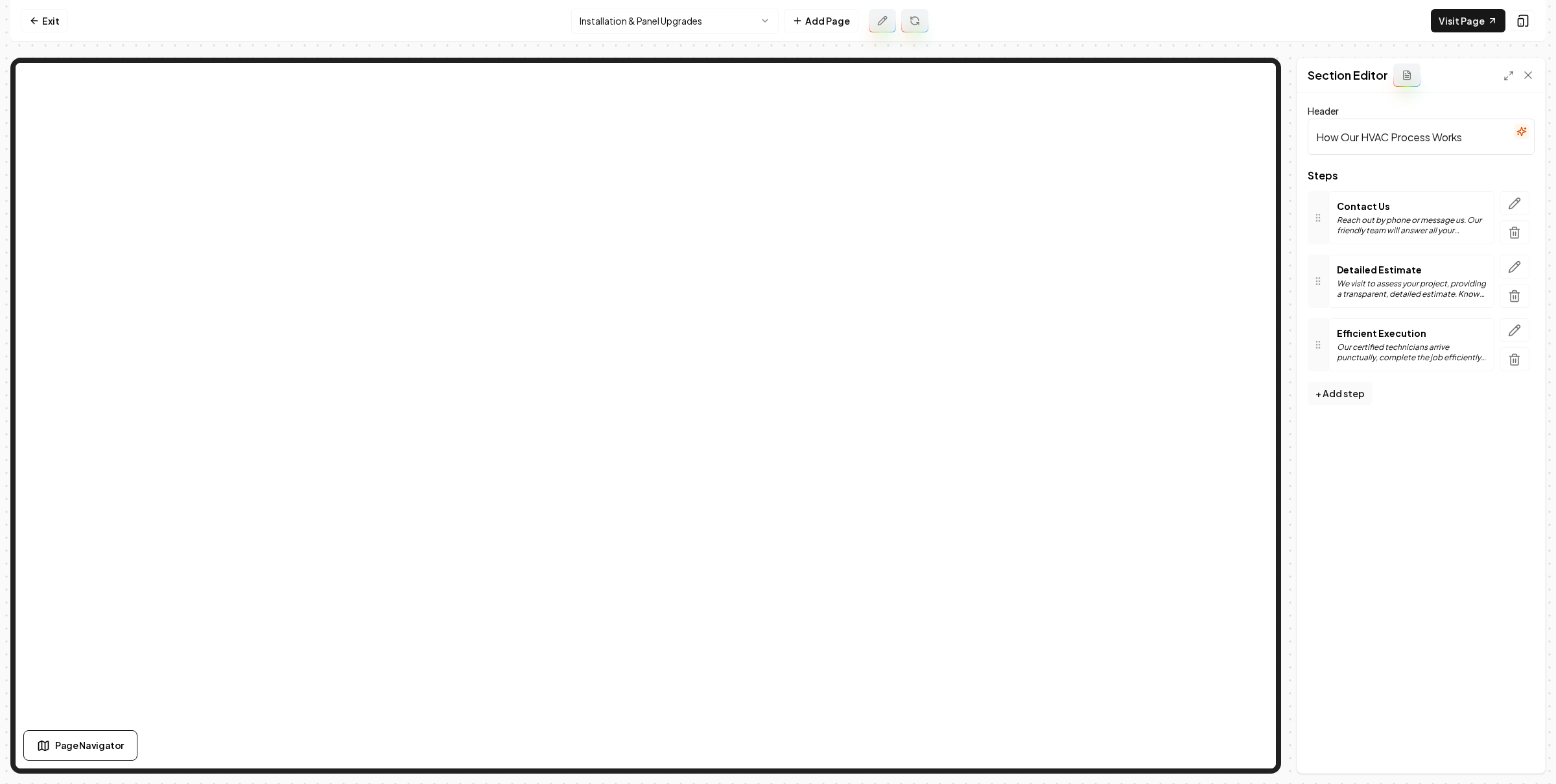
click at [1373, 135] on input "How Our HVAC Process Works" at bounding box center [1420, 137] width 227 height 36
type input "How Our Process Works"
click at [1523, 746] on button "Save" at bounding box center [1515, 751] width 38 height 23
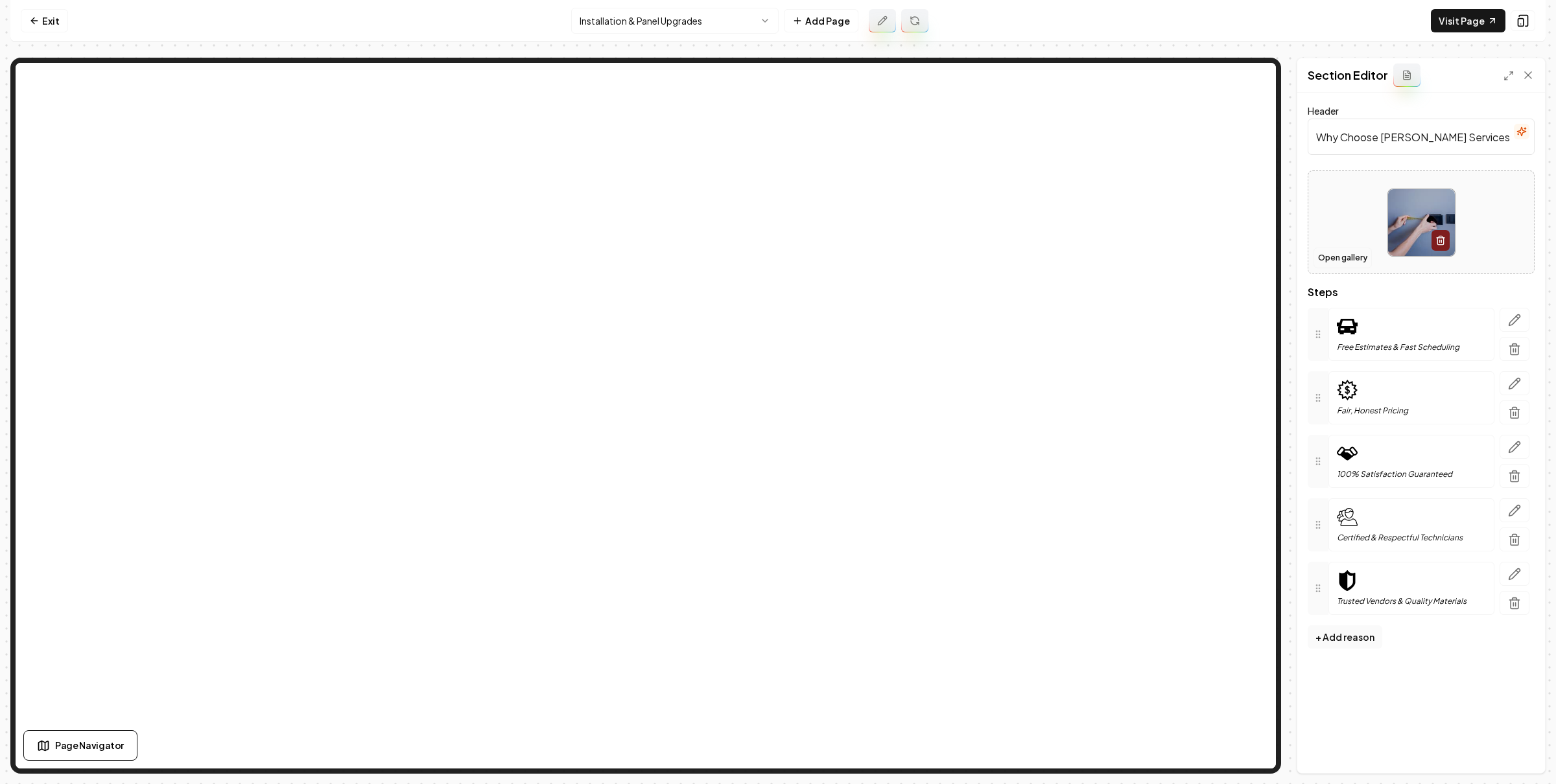
click at [1322, 261] on button "Open gallery" at bounding box center [1342, 258] width 58 height 21
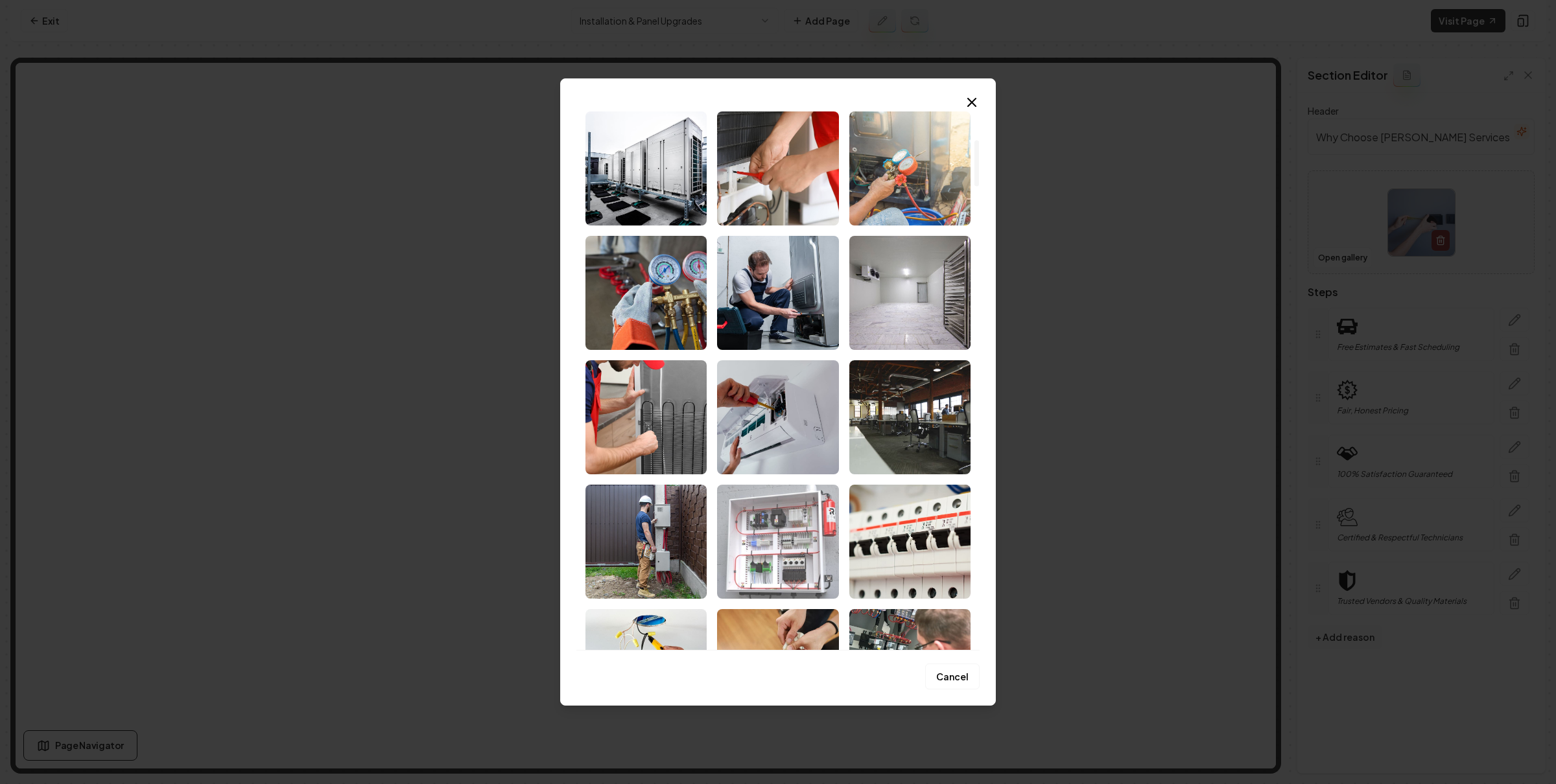
scroll to position [556, 0]
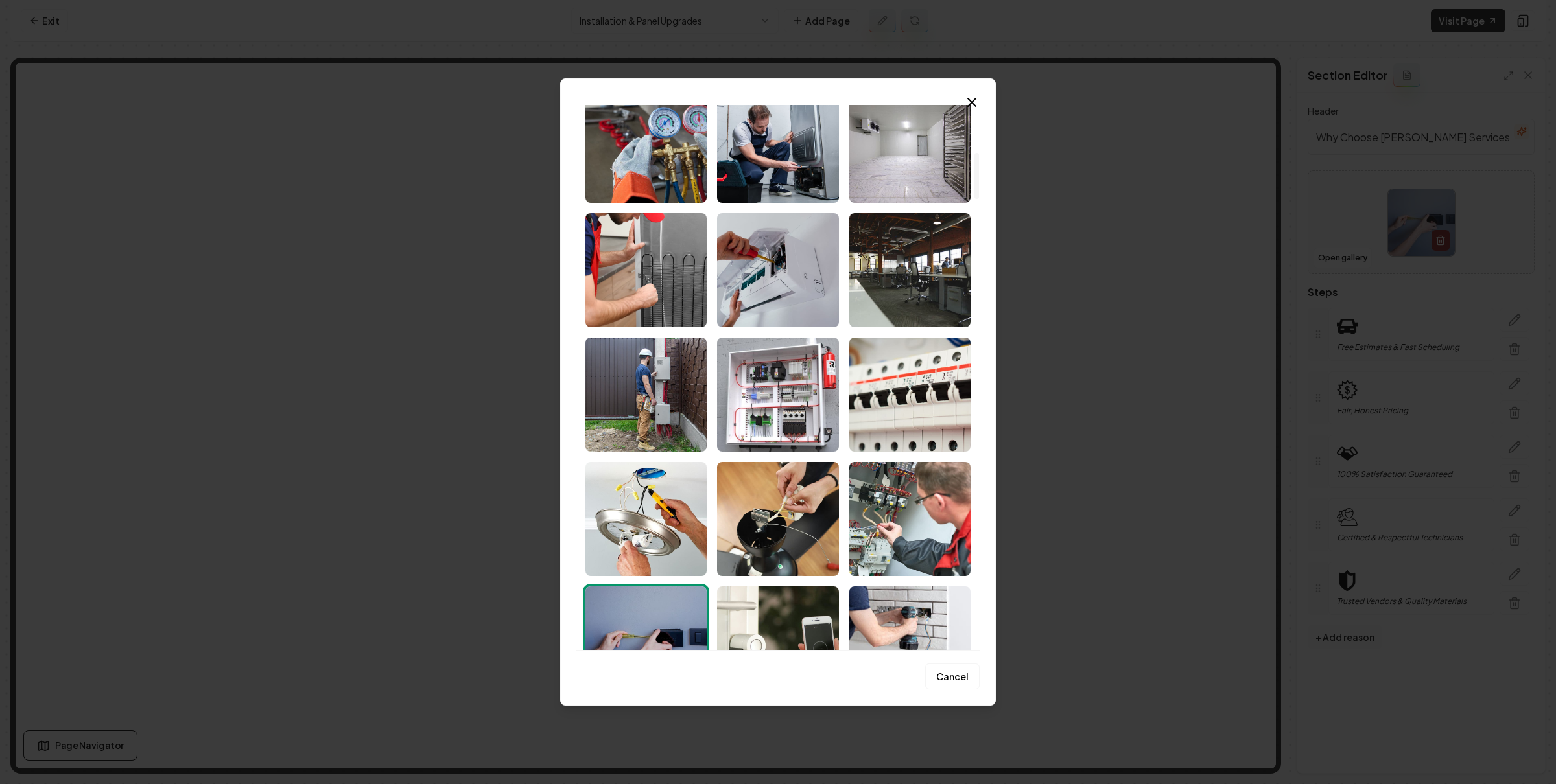
click at [943, 349] on img "Select image image_686ea9145c7cd75eb824f18e.jpeg" at bounding box center [910, 394] width 121 height 114
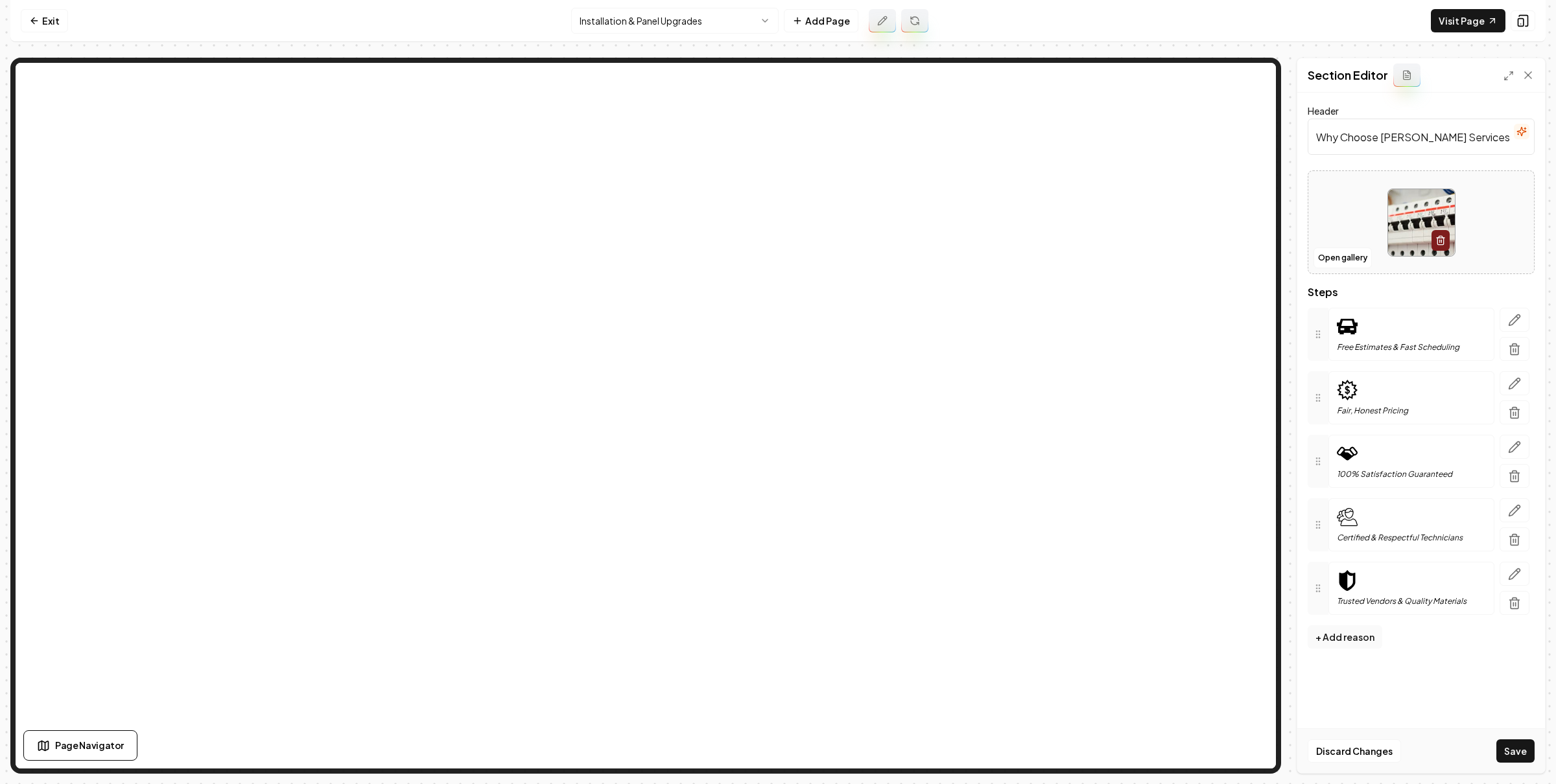
drag, startPoint x: 1516, startPoint y: 755, endPoint x: 1387, endPoint y: 552, distance: 240.5
click at [1516, 754] on button "Save" at bounding box center [1515, 751] width 38 height 23
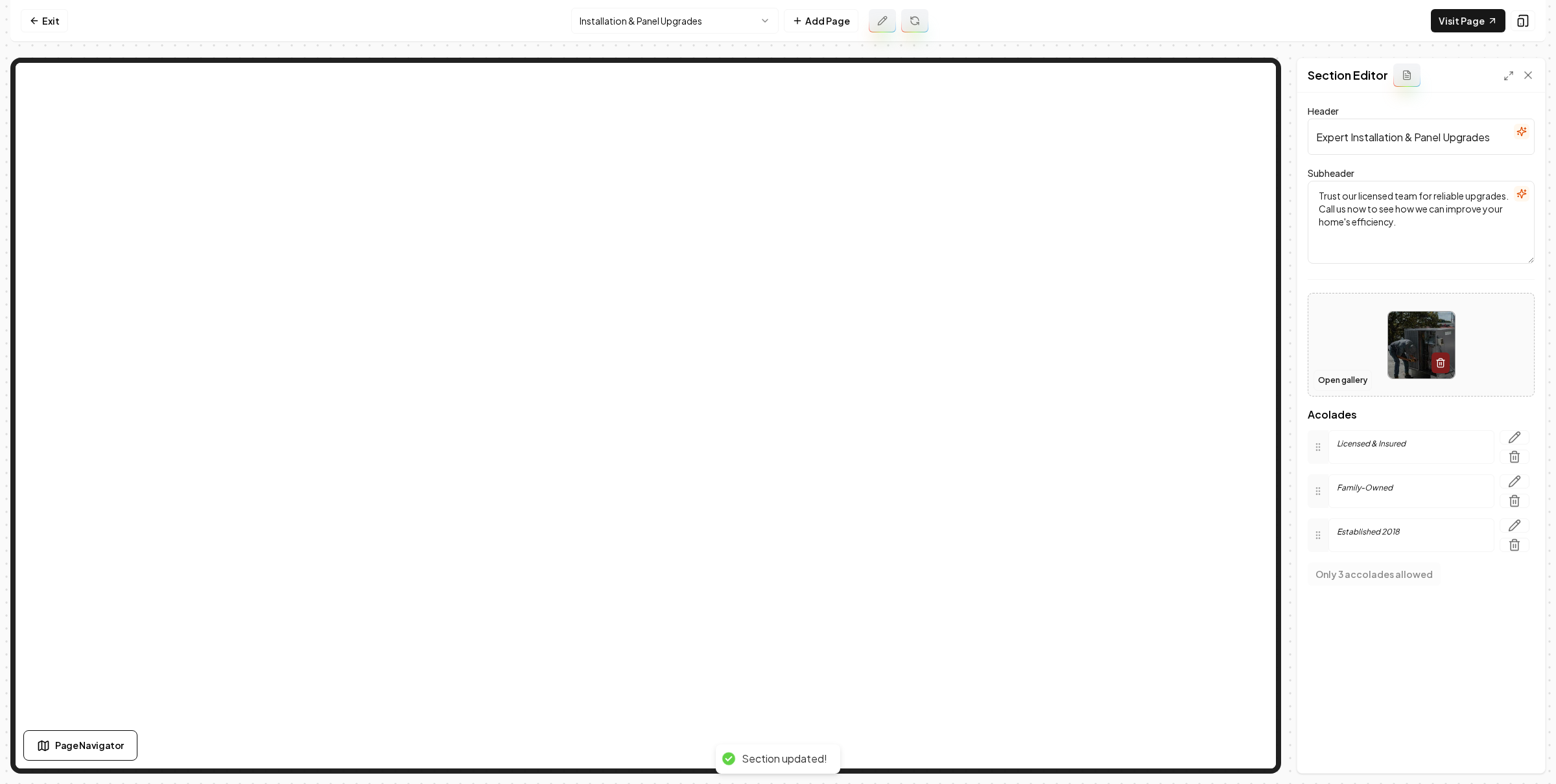
click at [1348, 386] on button "Open gallery" at bounding box center [1342, 380] width 58 height 21
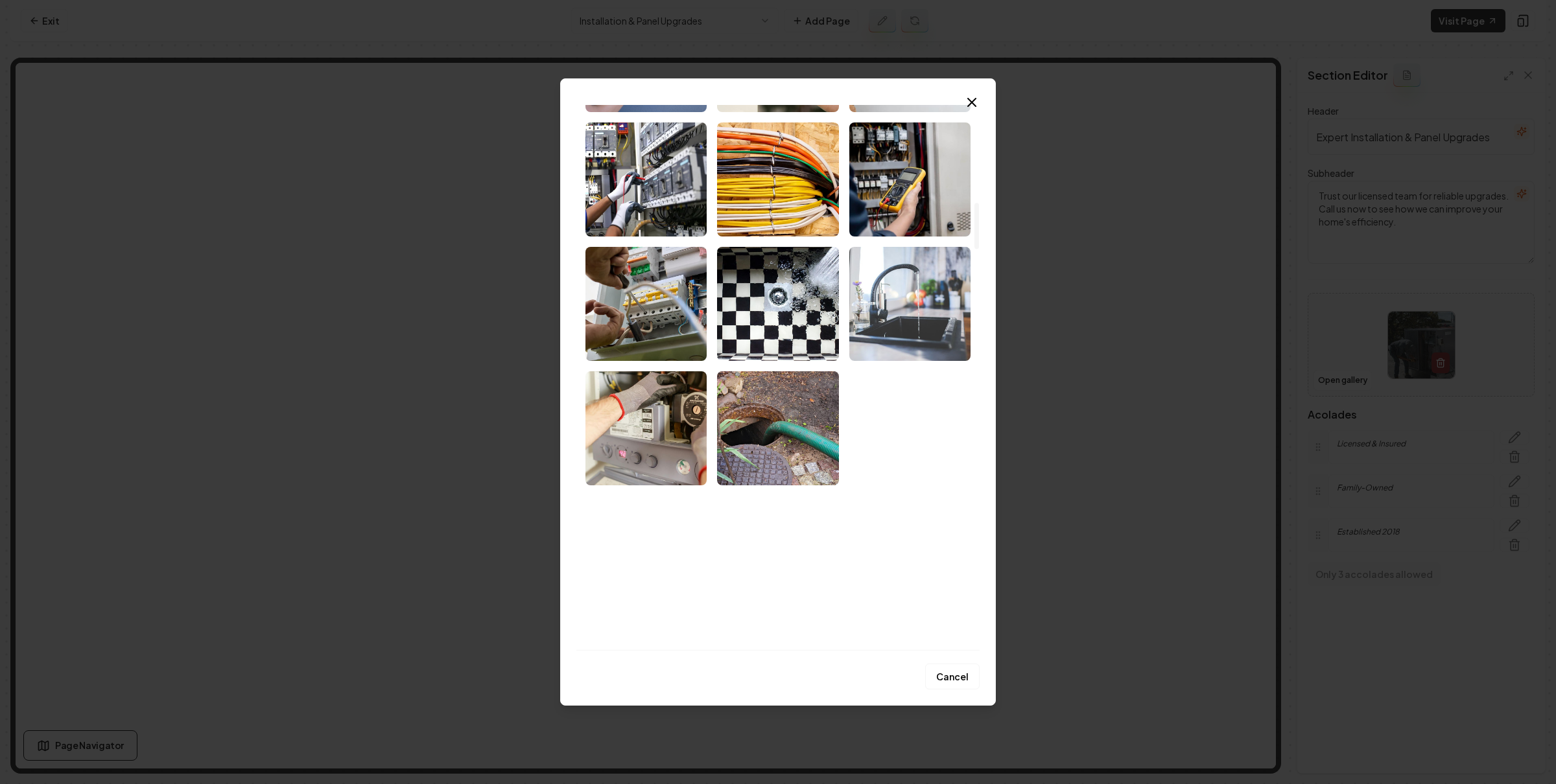
scroll to position [1134, 0]
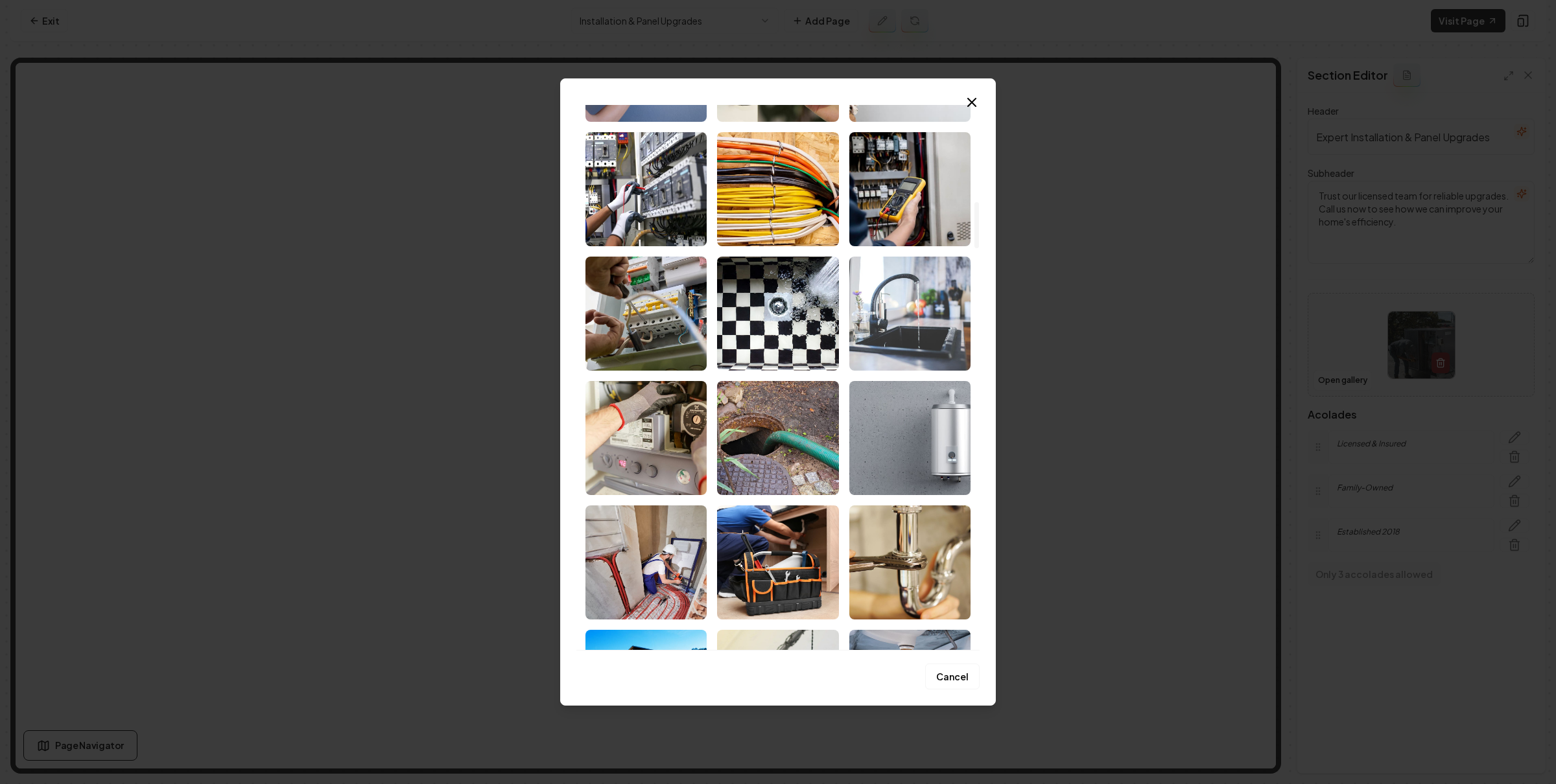
click at [681, 224] on img "Select image image_686ea86f5c7cd75eb820d314.png" at bounding box center [646, 188] width 121 height 114
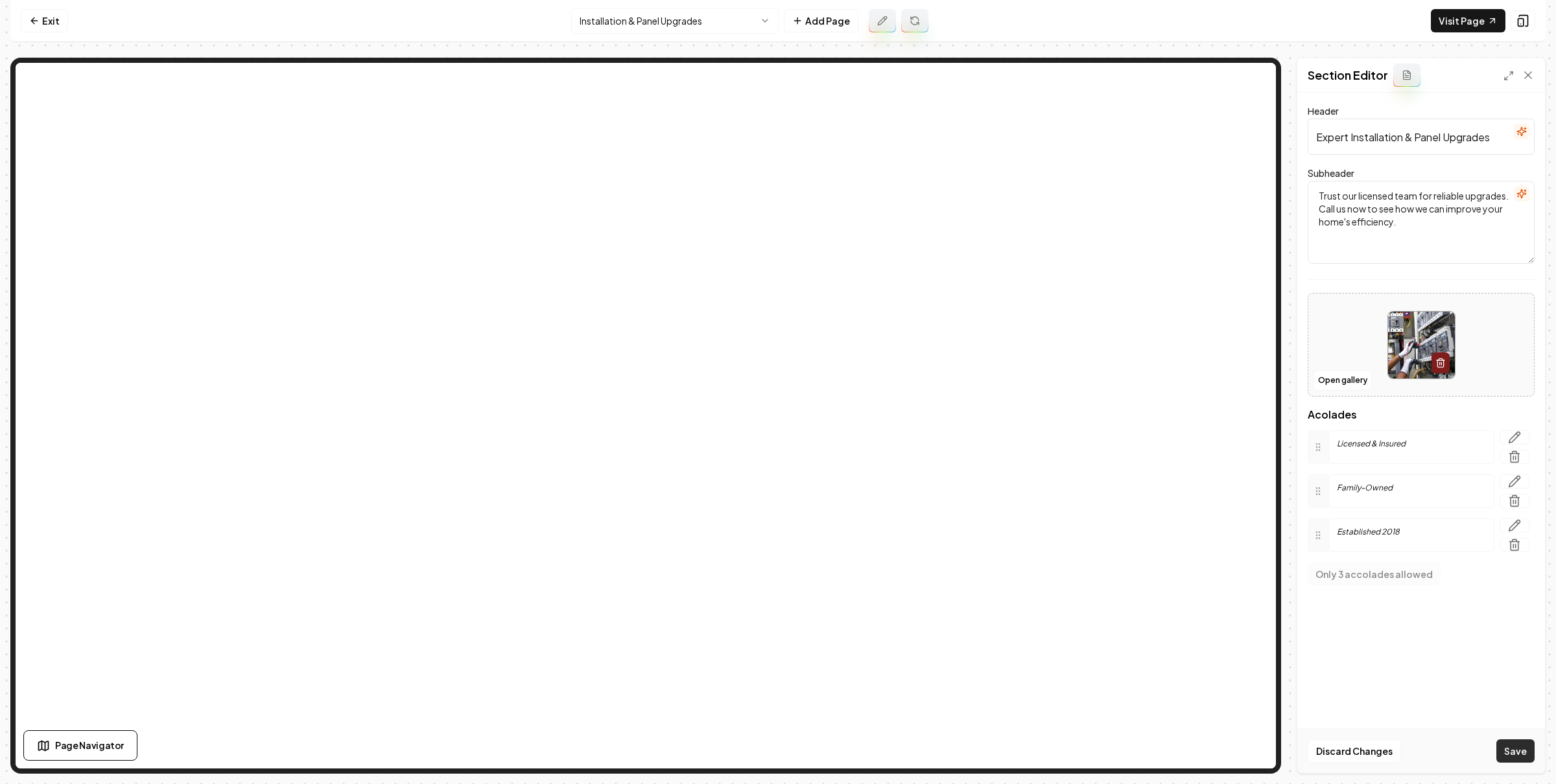
click at [1503, 746] on button "Save" at bounding box center [1515, 751] width 38 height 23
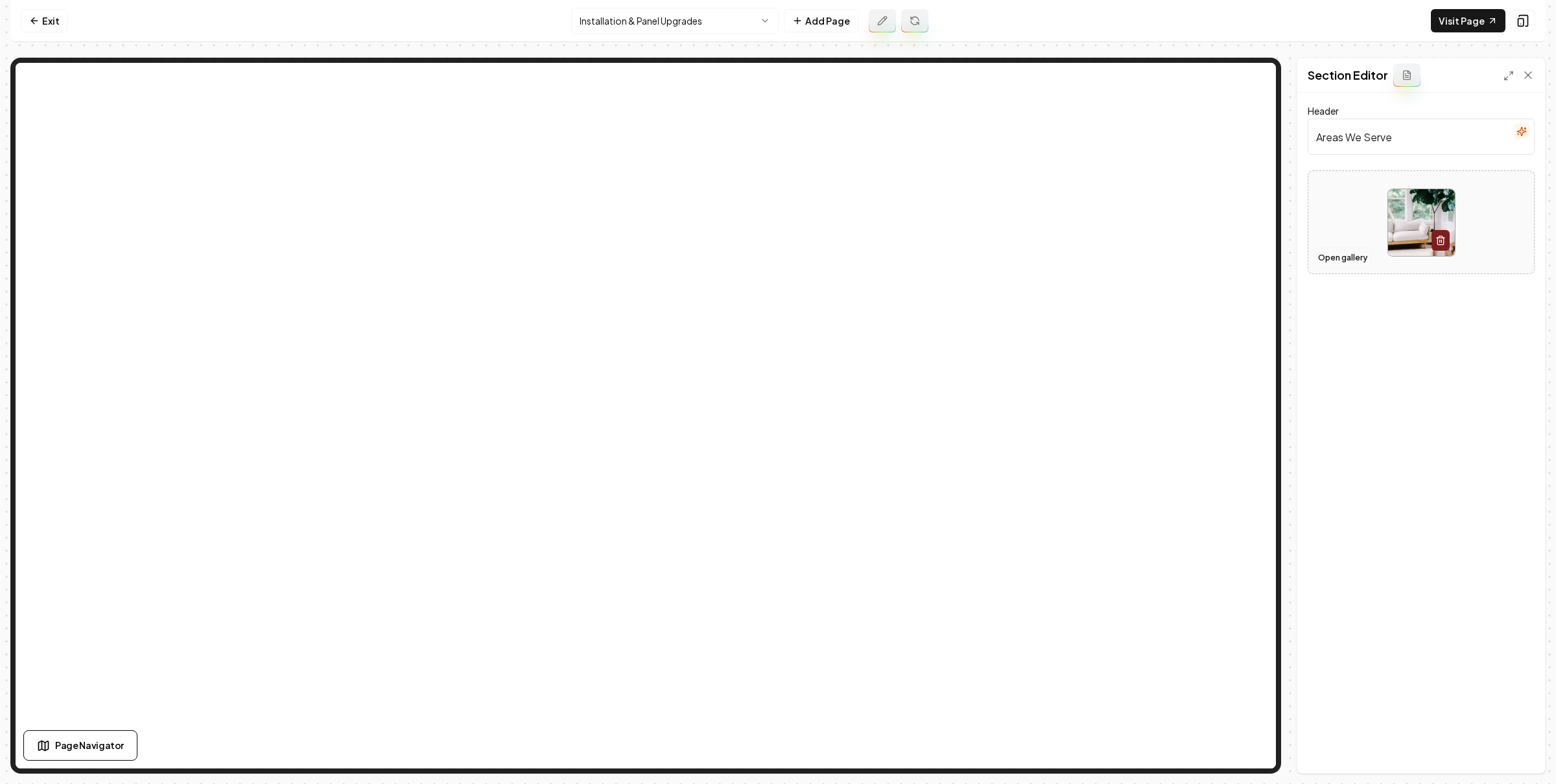
click at [1331, 257] on button "Open gallery" at bounding box center [1342, 258] width 58 height 21
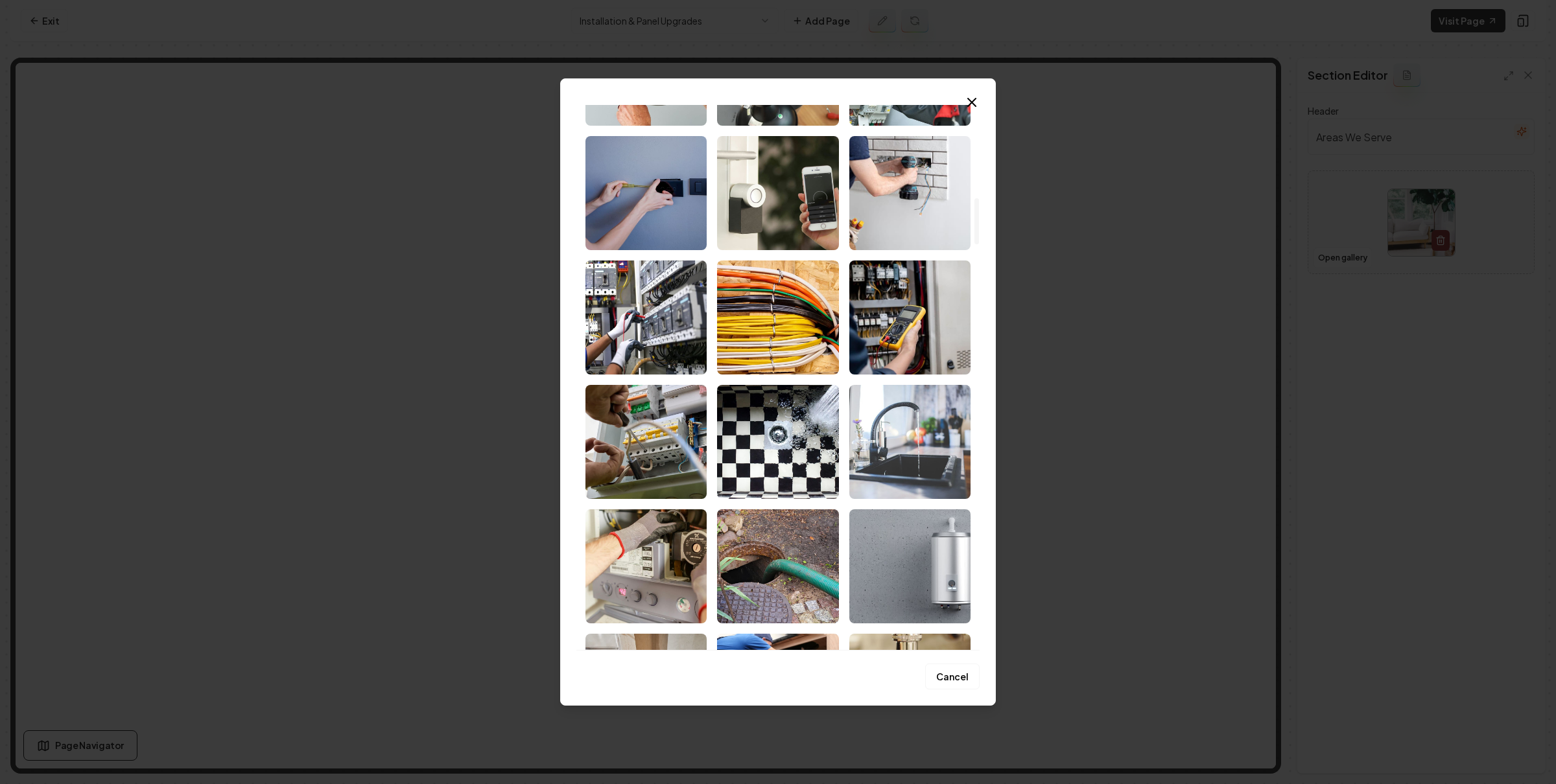
scroll to position [922, 0]
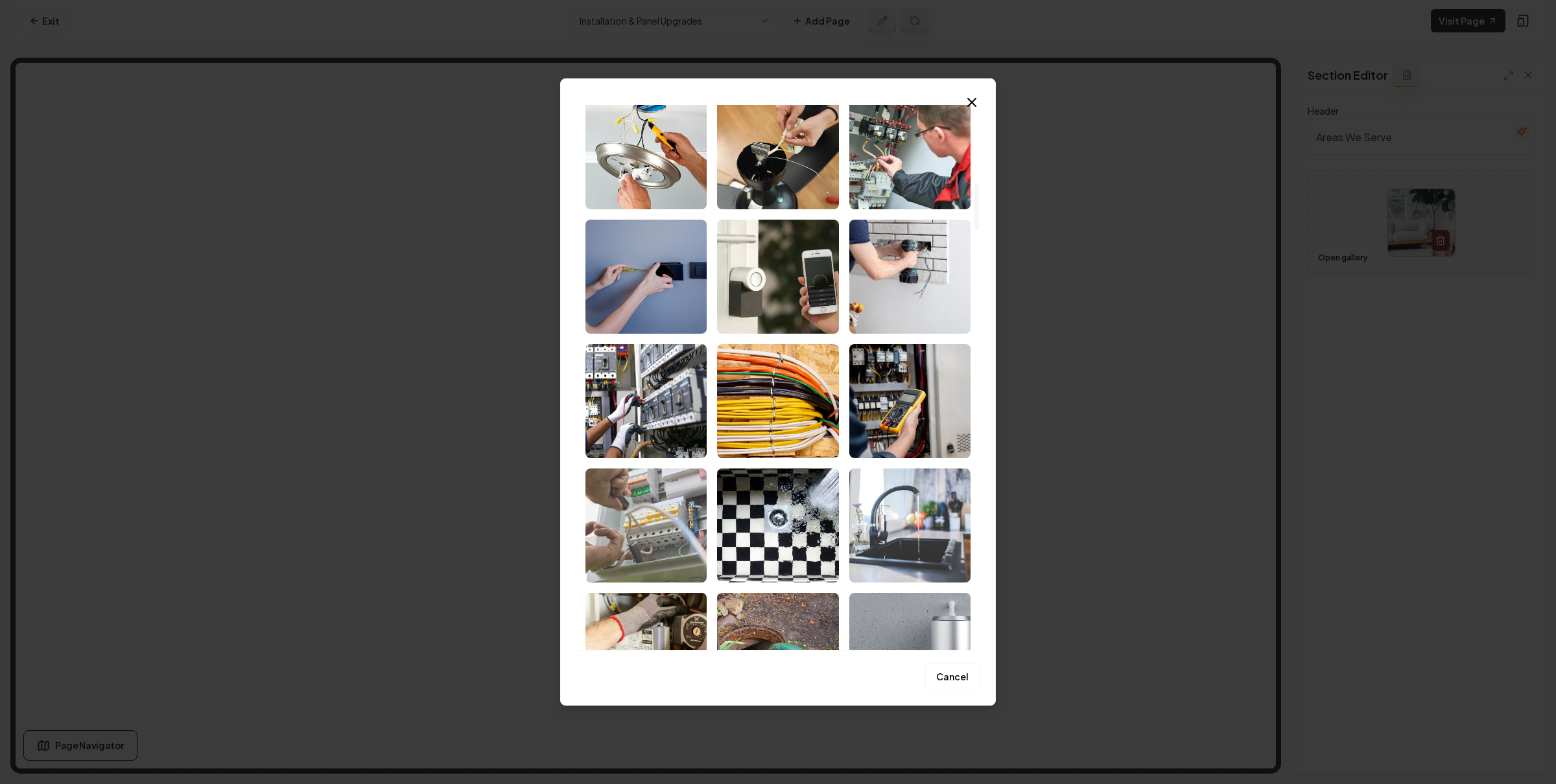
click at [638, 474] on img "Select image image_686ea82a5c7cd75eb81f1f54.png" at bounding box center [646, 525] width 121 height 114
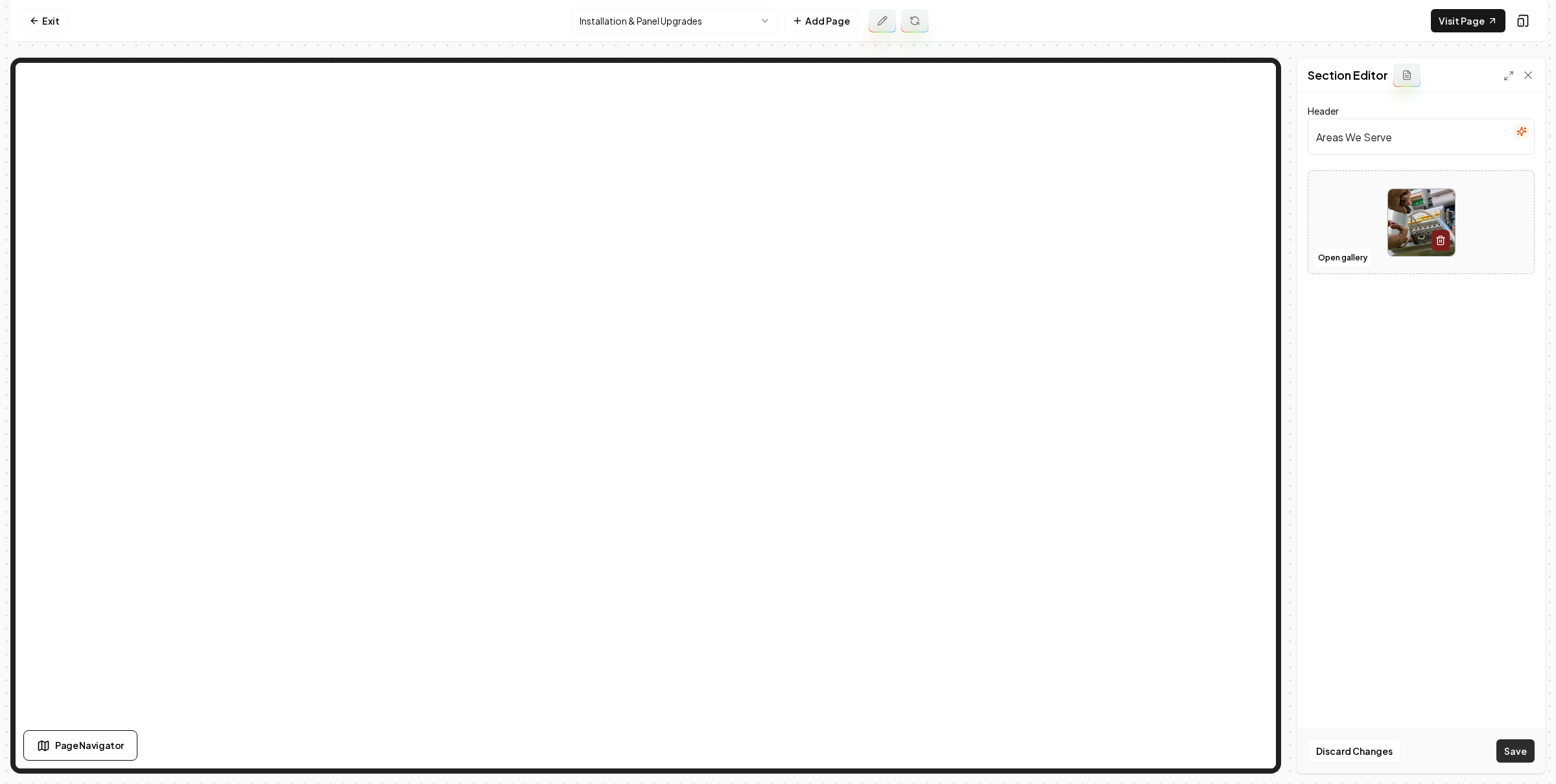
click at [1506, 757] on button "Save" at bounding box center [1515, 751] width 38 height 23
click at [1348, 267] on button "Open gallery" at bounding box center [1342, 271] width 58 height 21
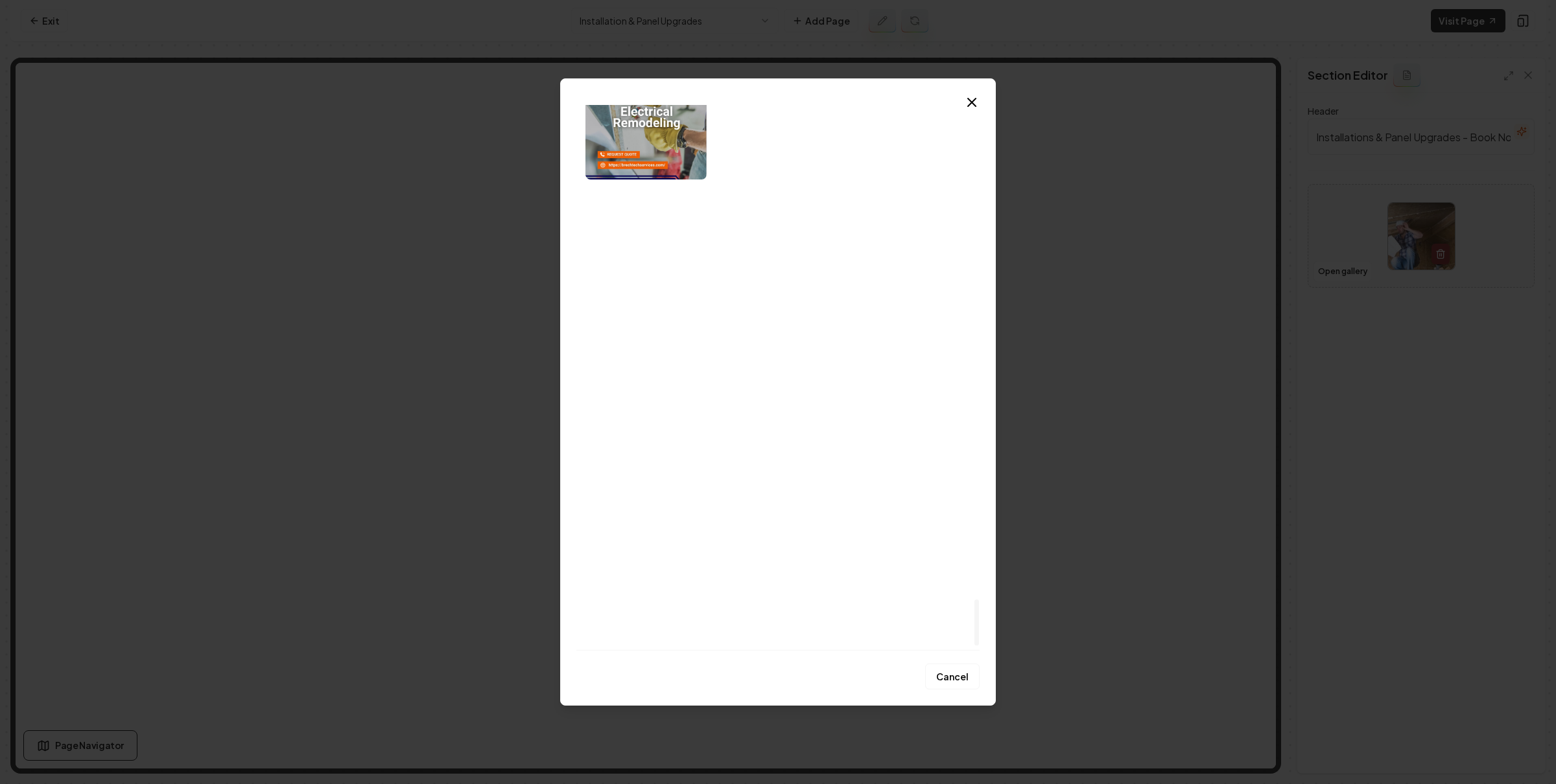
scroll to position [5731, 0]
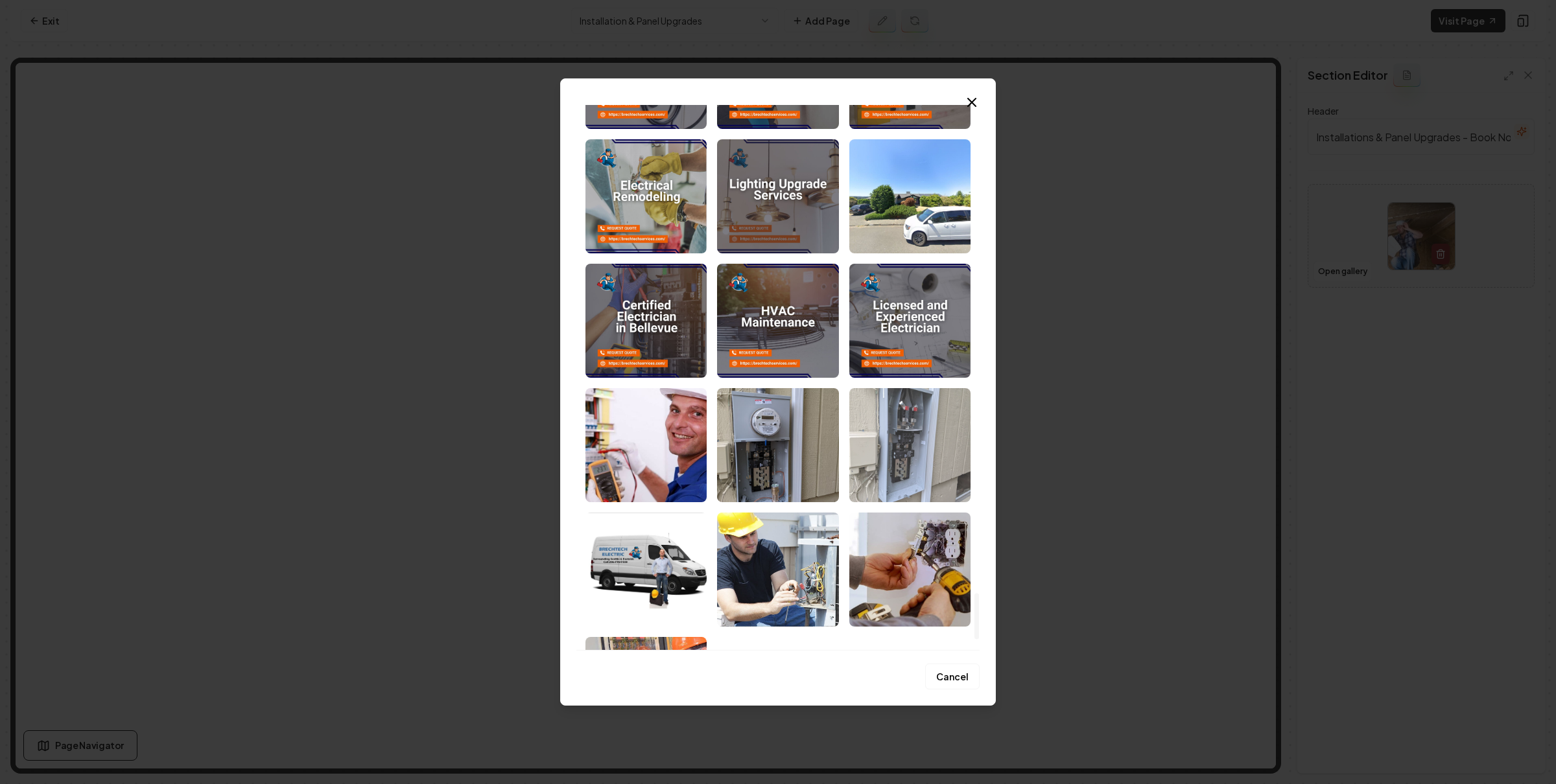
click at [901, 443] on img "Select image image_684ac794b13a10253702039f.jpeg" at bounding box center [910, 445] width 121 height 114
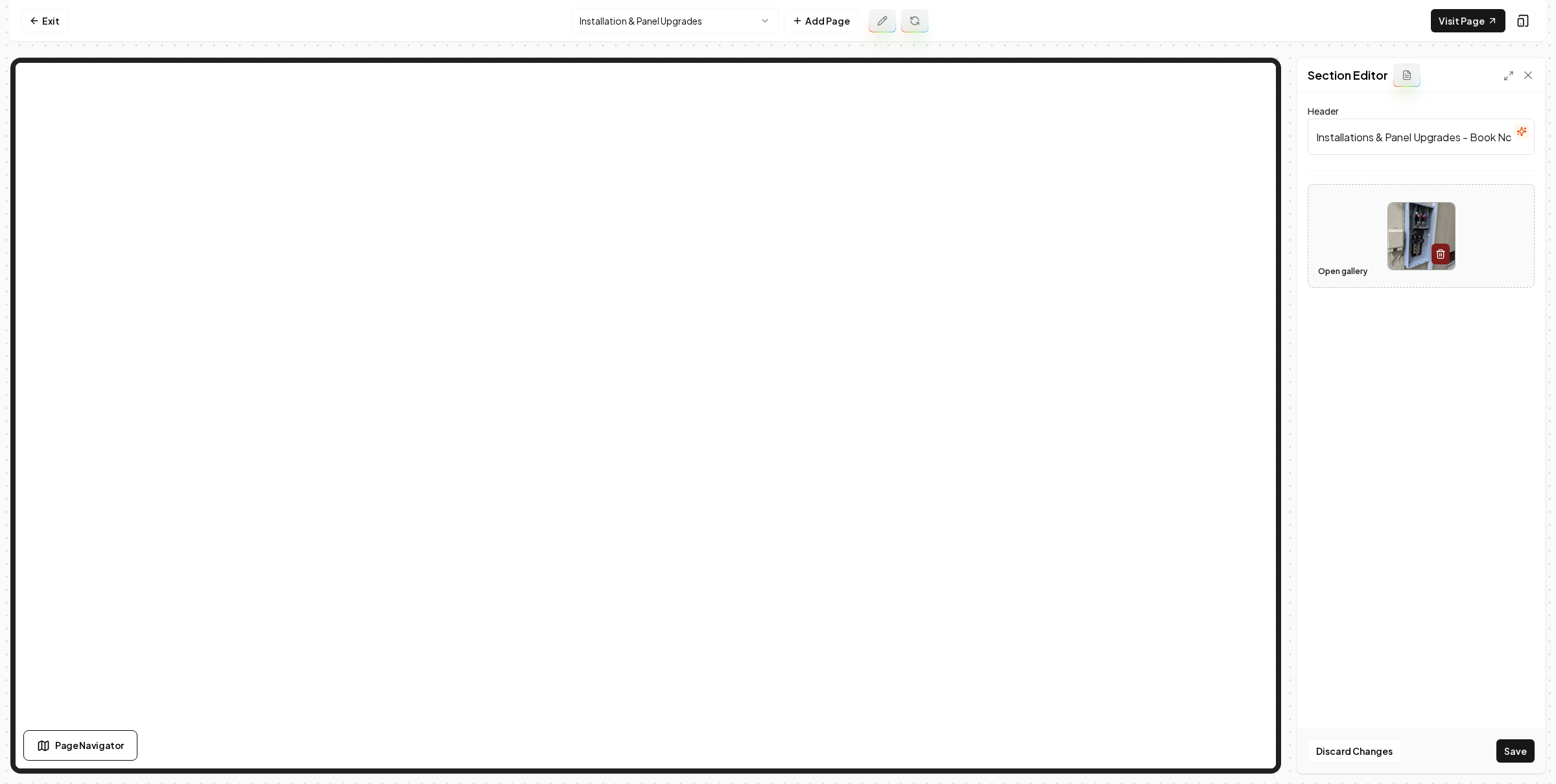
click at [1334, 273] on button "Open gallery" at bounding box center [1342, 271] width 58 height 21
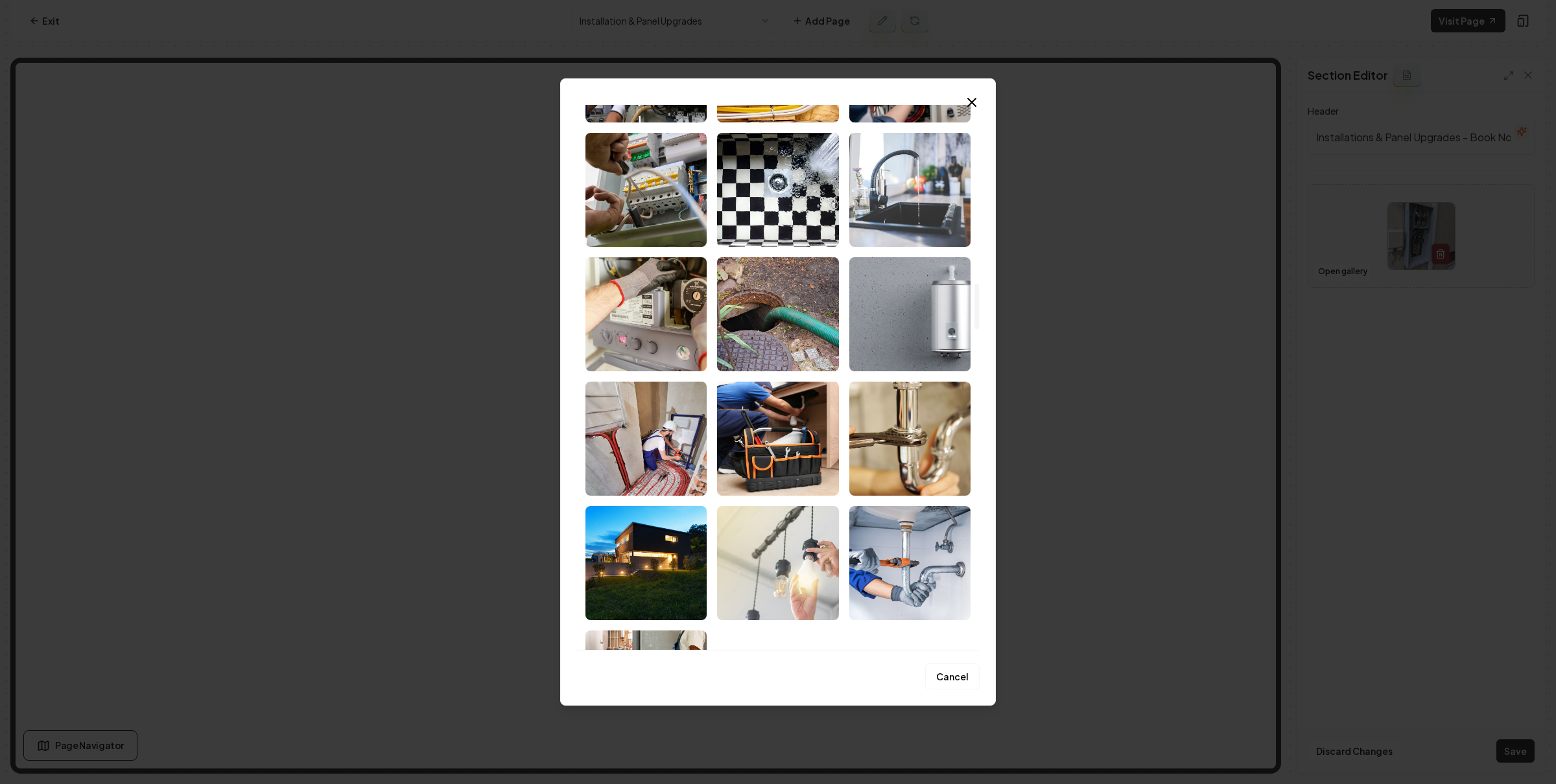
scroll to position [2840, 0]
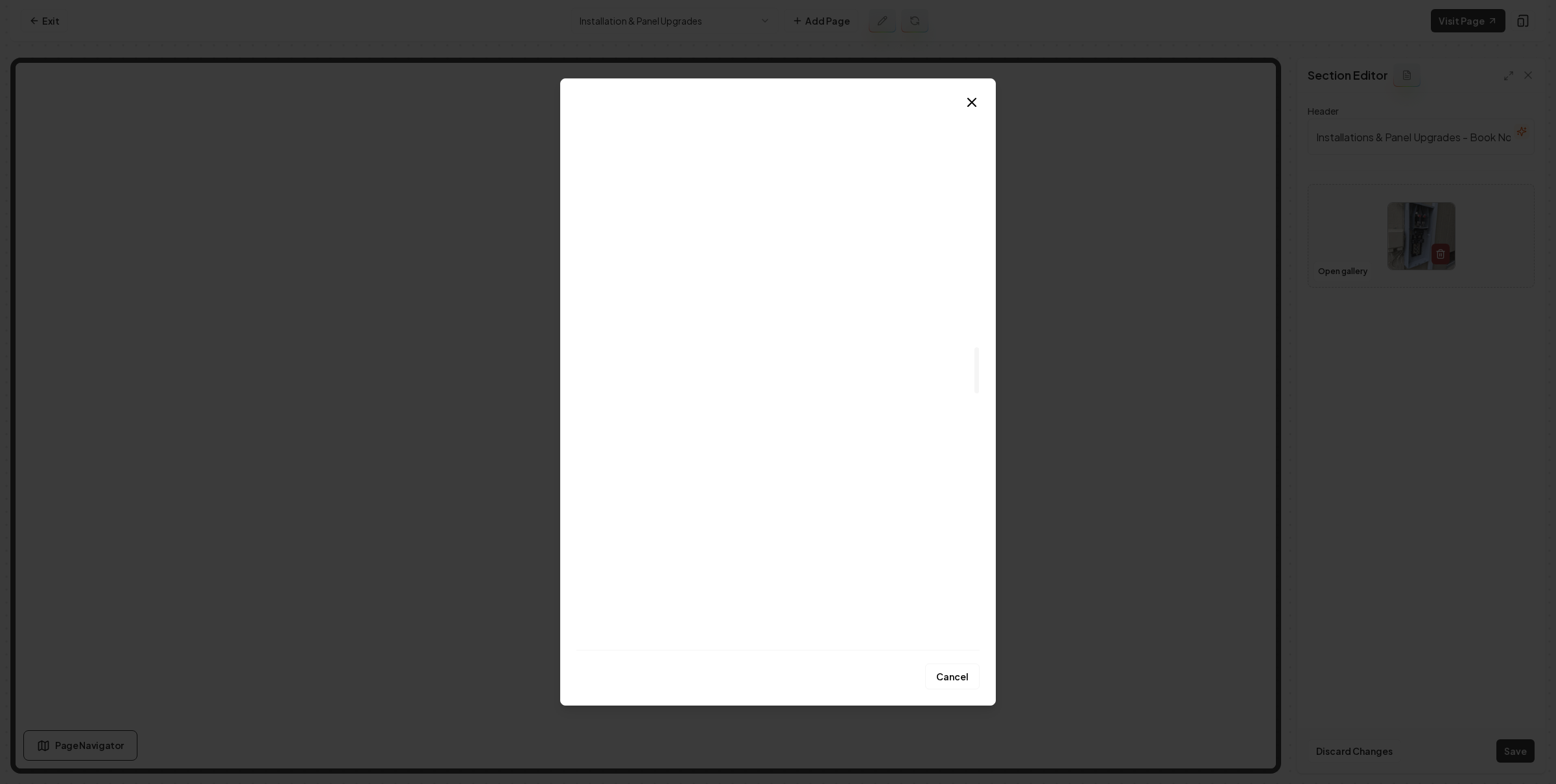
click at [910, 461] on img "Select image image_686e8ae15c7cd75eb850bd0d.png" at bounding box center [910, 473] width 121 height 114
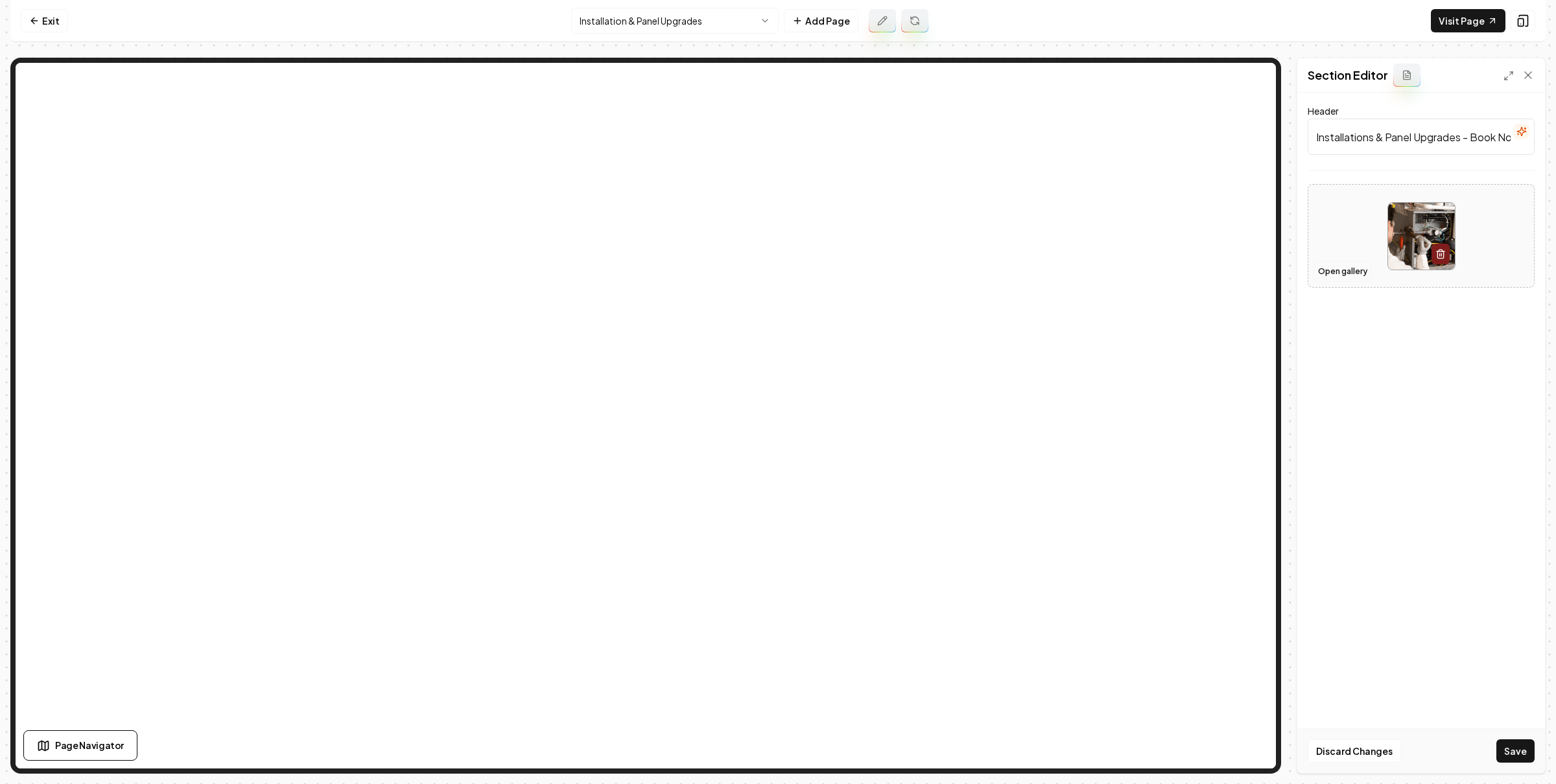
click at [1339, 271] on button "Open gallery" at bounding box center [1342, 271] width 58 height 21
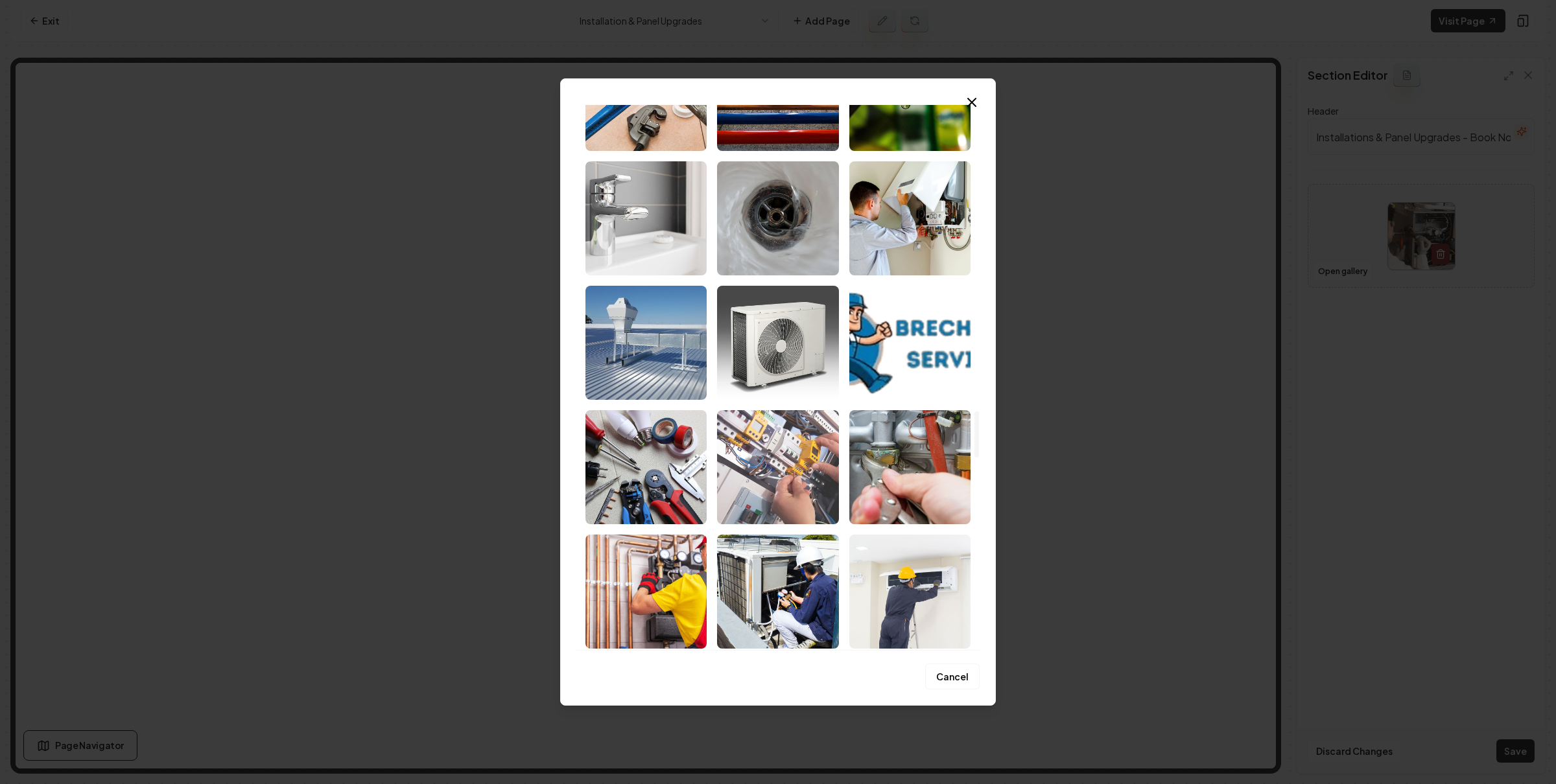
scroll to position [3865, 0]
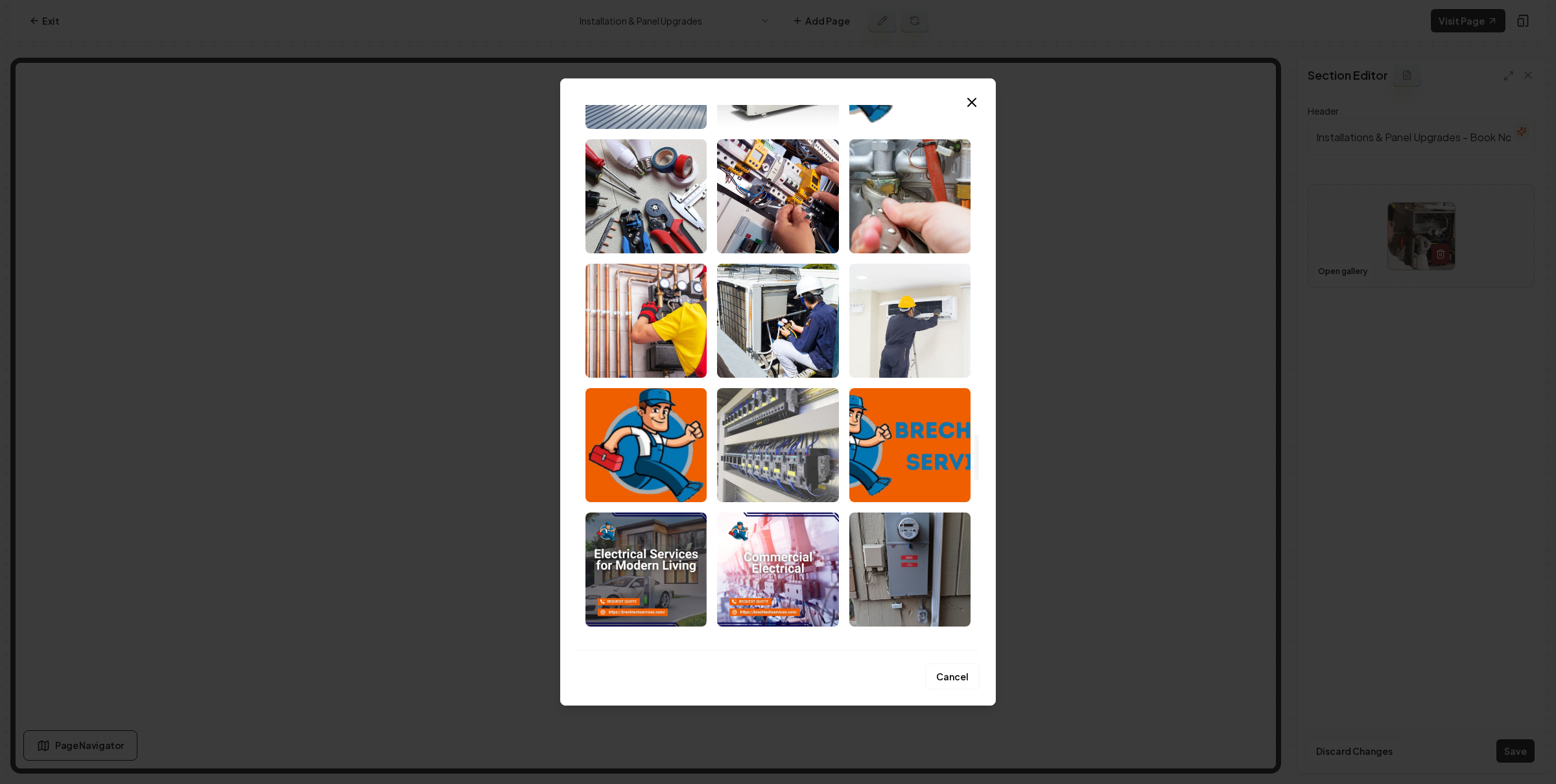
click at [783, 451] on img "Select image image_684ac87fb13a1025370a6002.jpg" at bounding box center [777, 445] width 121 height 114
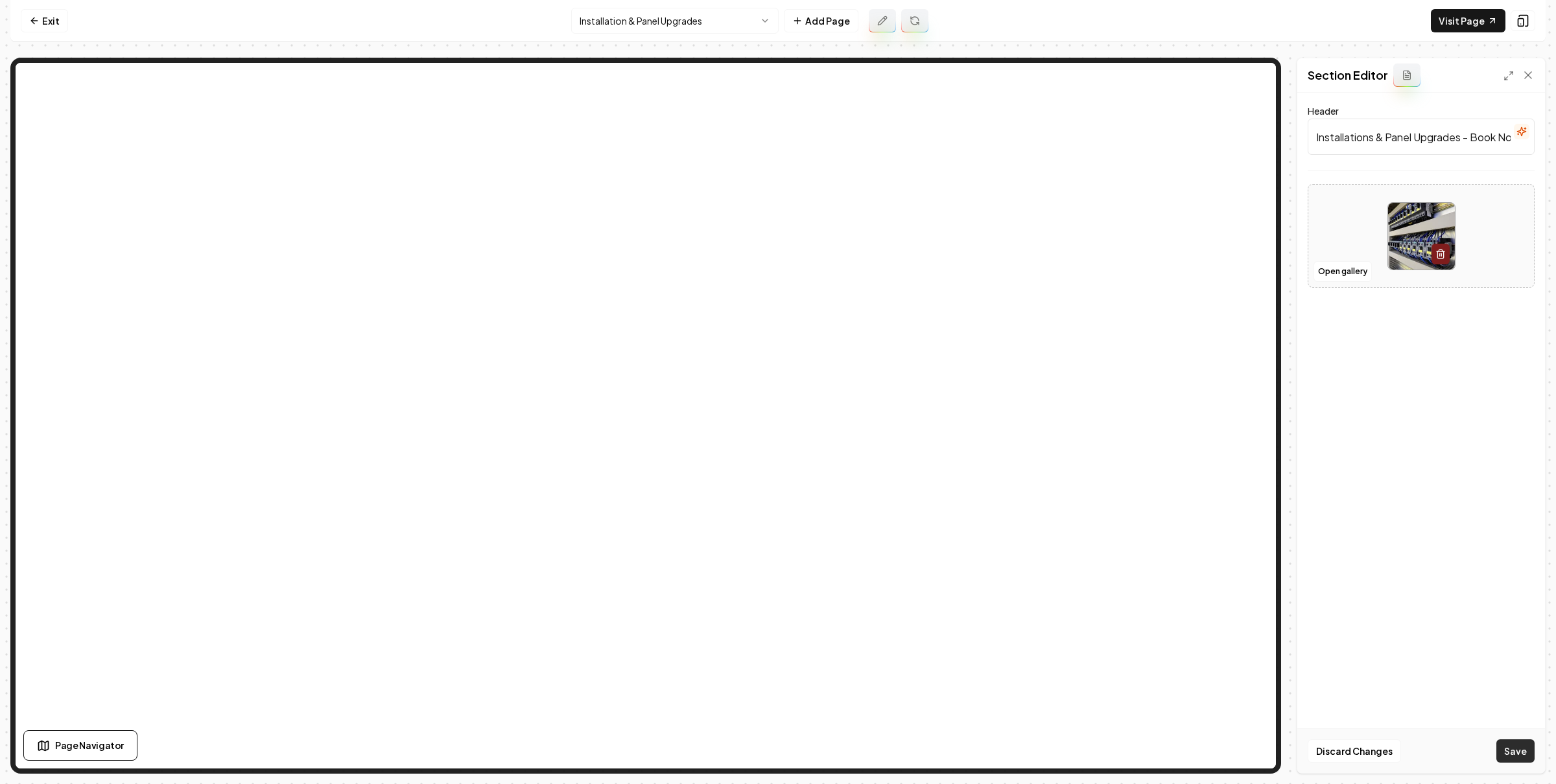
drag, startPoint x: 1514, startPoint y: 754, endPoint x: 1246, endPoint y: 648, distance: 288.2
click at [1514, 754] on button "Save" at bounding box center [1515, 751] width 38 height 23
click at [51, 17] on link "Exit" at bounding box center [44, 21] width 47 height 23
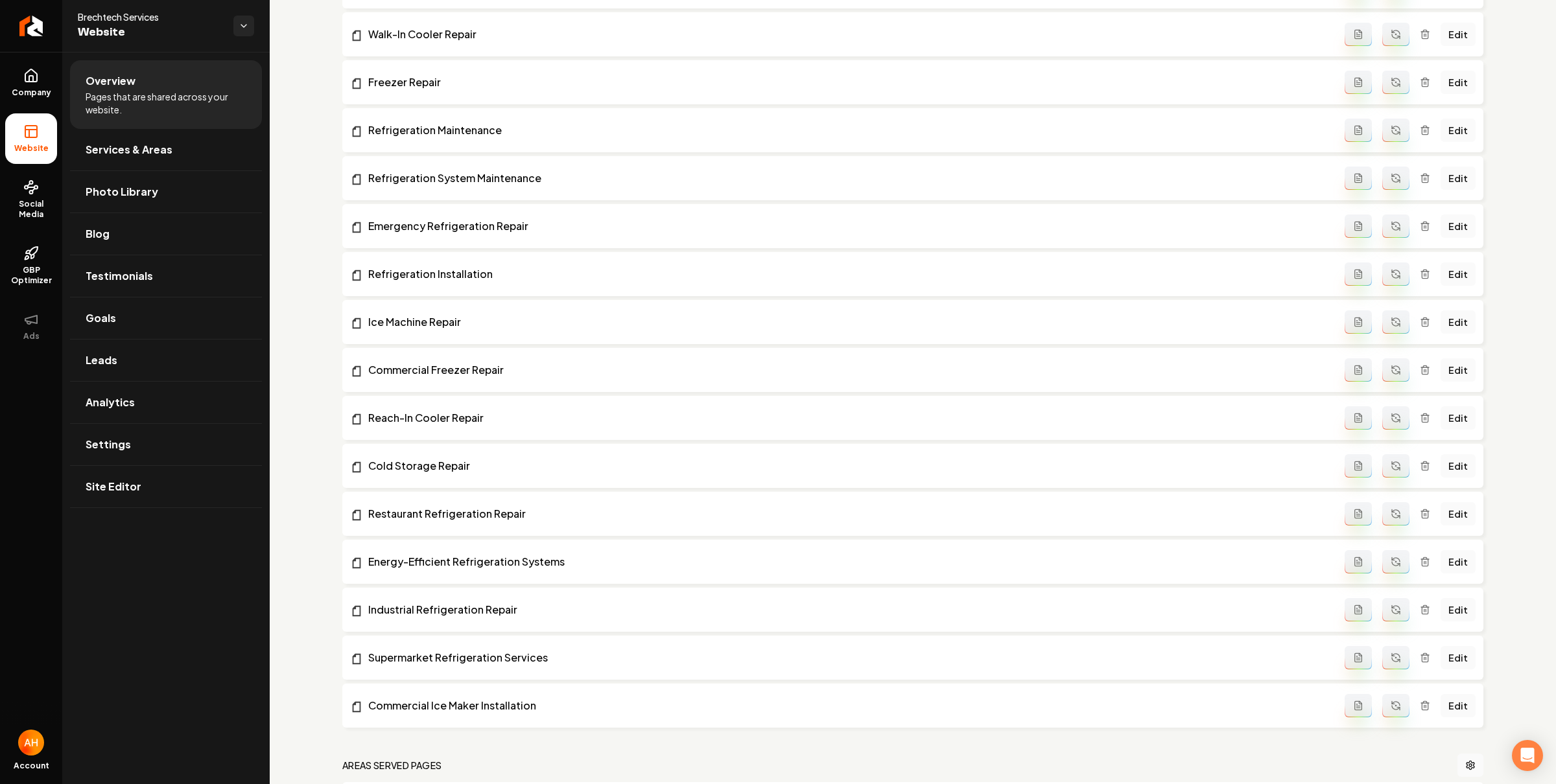
scroll to position [5569, 0]
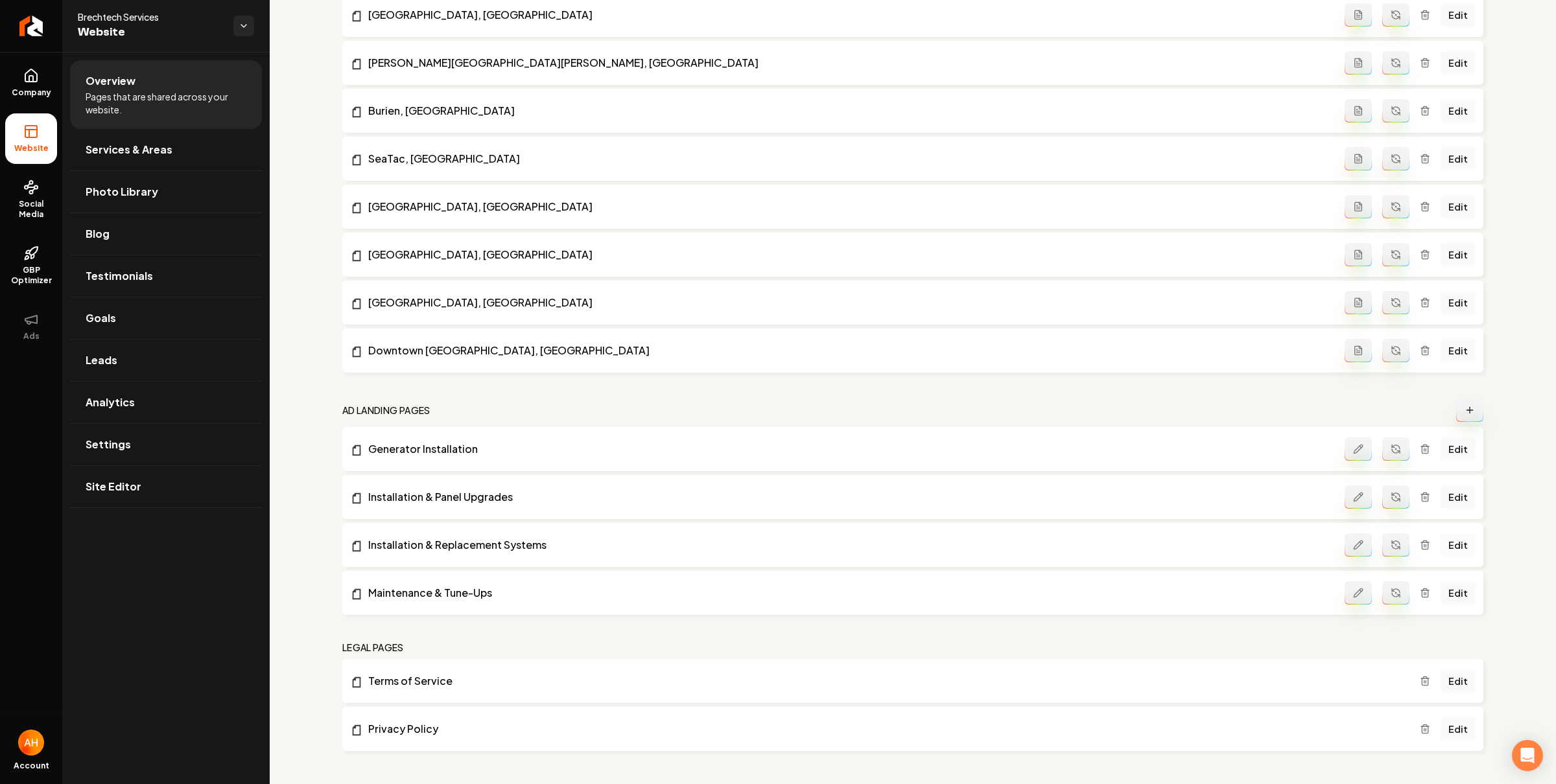
click at [1450, 549] on link "Edit" at bounding box center [1457, 545] width 35 height 23
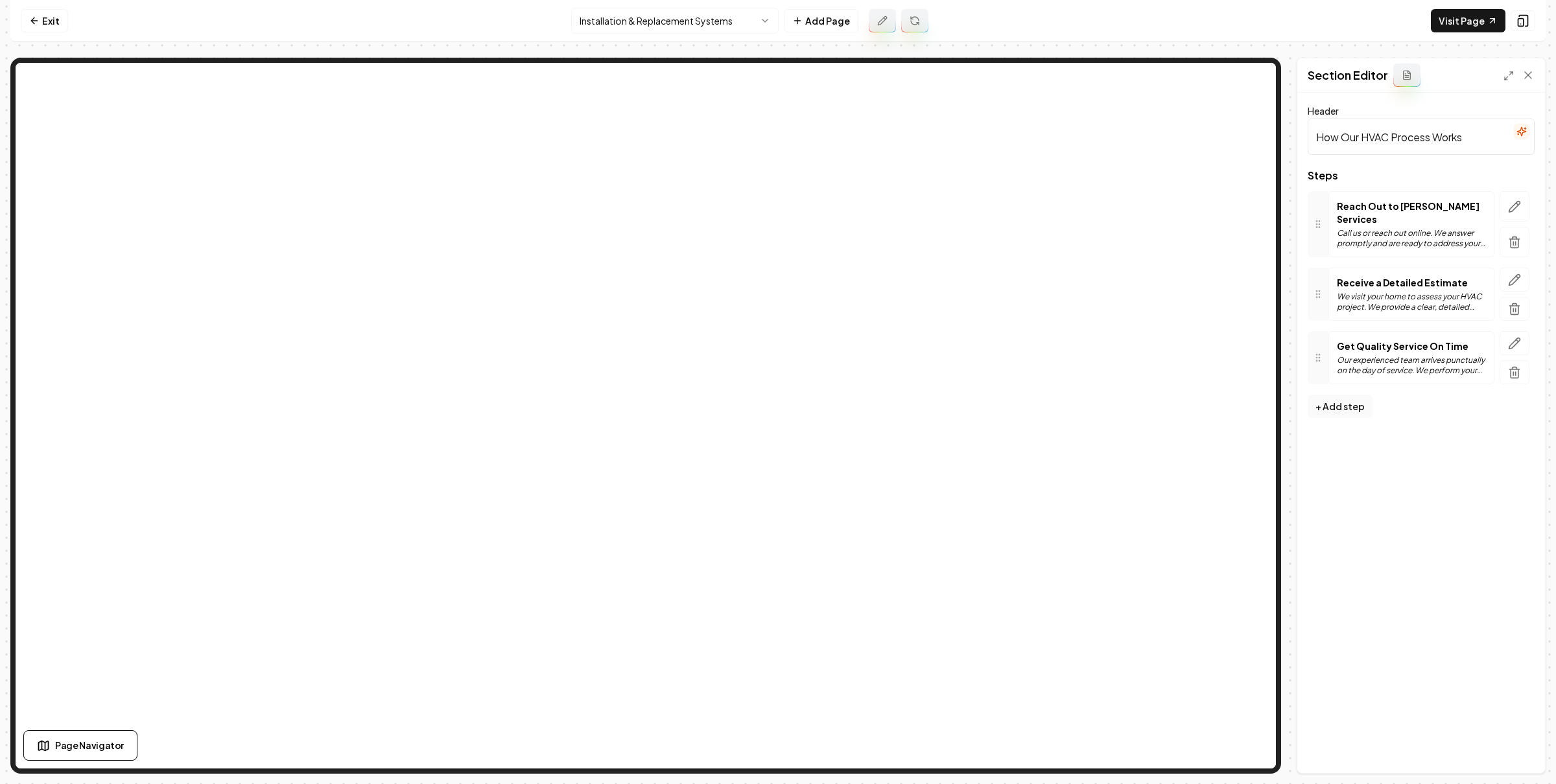
click at [1375, 135] on input "How Our HVAC Process Works" at bounding box center [1420, 137] width 227 height 36
type input "How Our Process Works"
click at [1518, 753] on button "Save" at bounding box center [1515, 751] width 38 height 23
click at [57, 18] on link "Exit" at bounding box center [44, 21] width 47 height 23
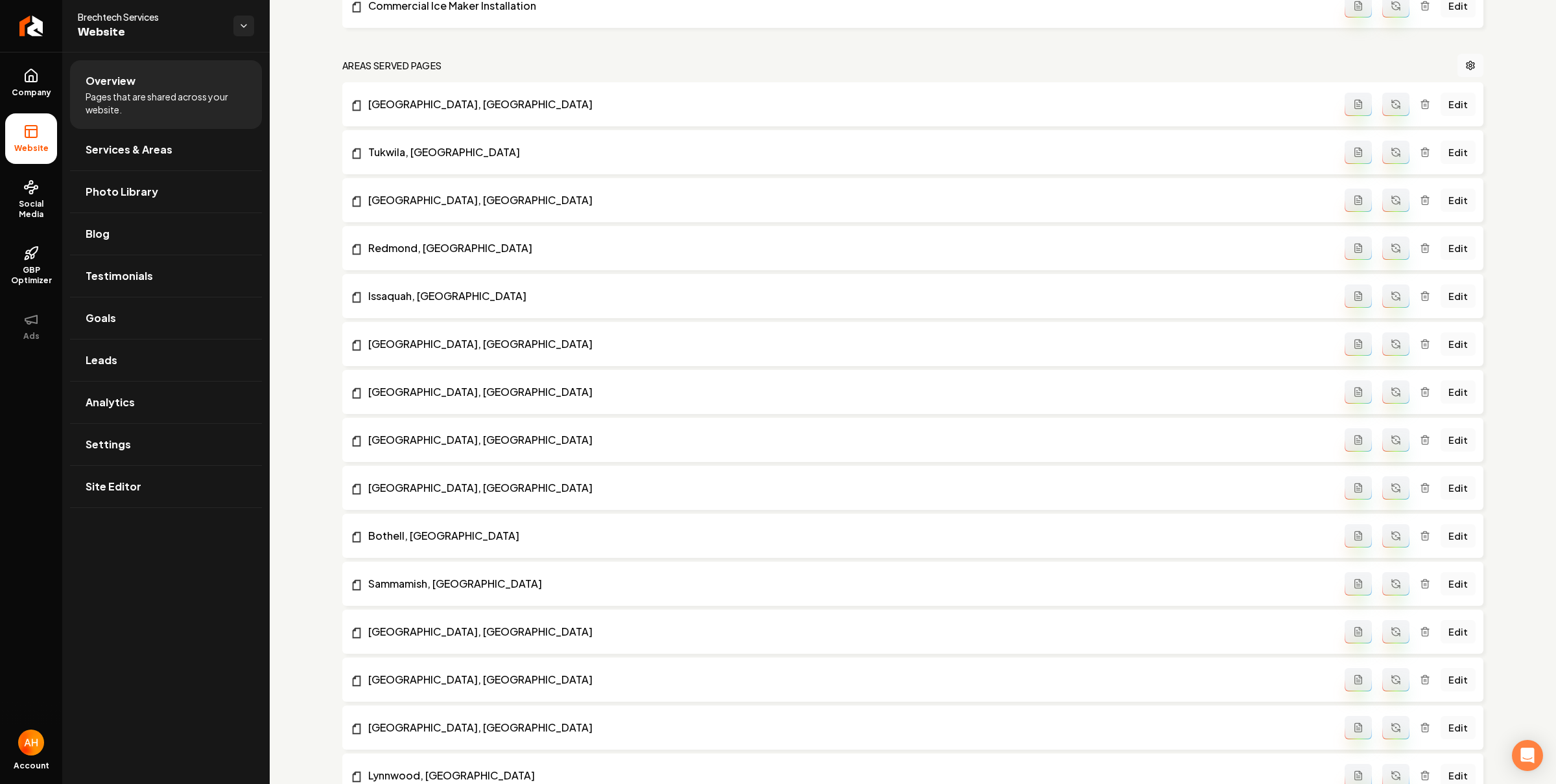
scroll to position [5569, 0]
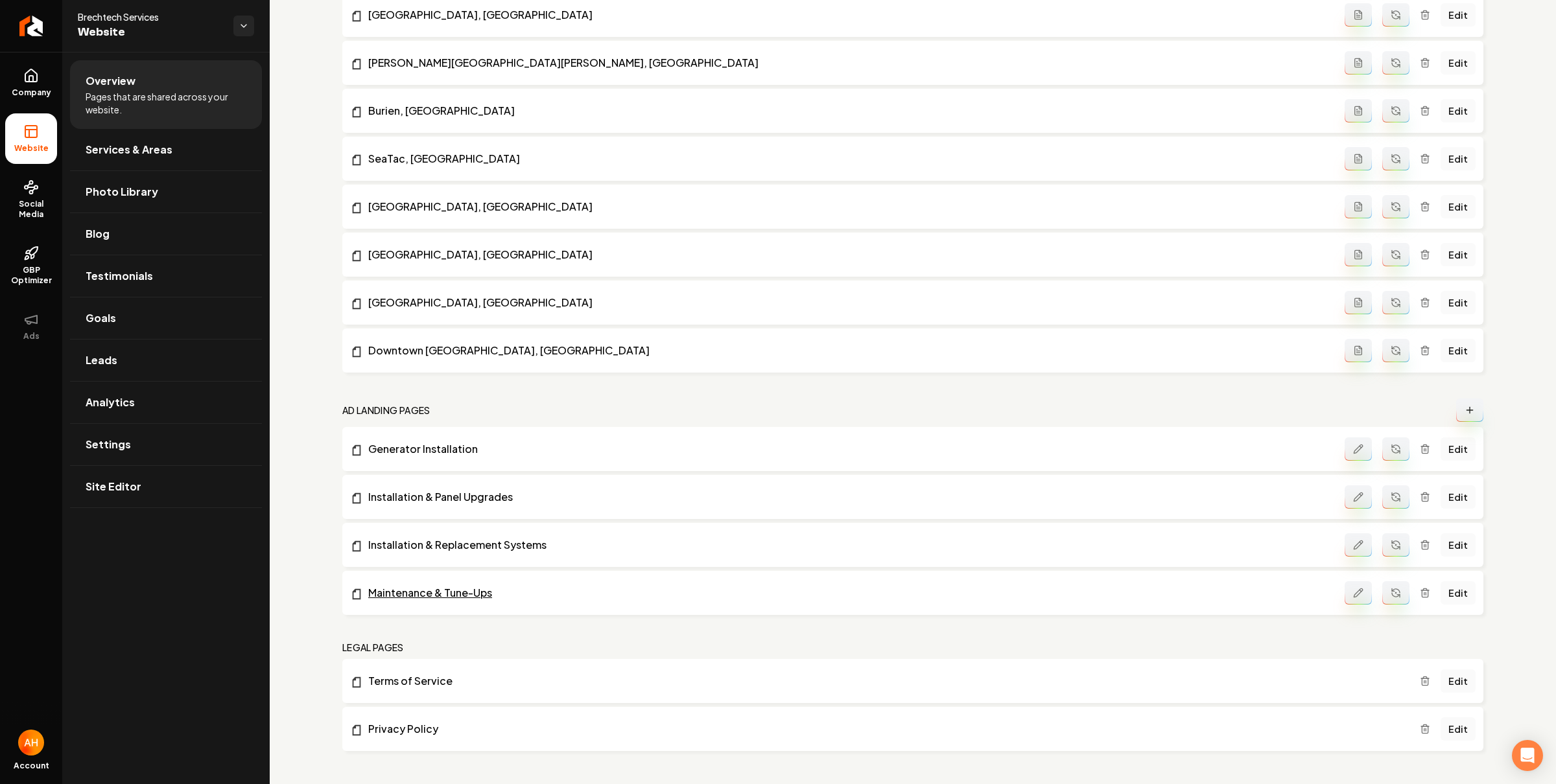
click at [450, 593] on link "Maintenance & Tune-Ups" at bounding box center [847, 593] width 994 height 15
click at [1441, 589] on link "Edit" at bounding box center [1457, 593] width 35 height 23
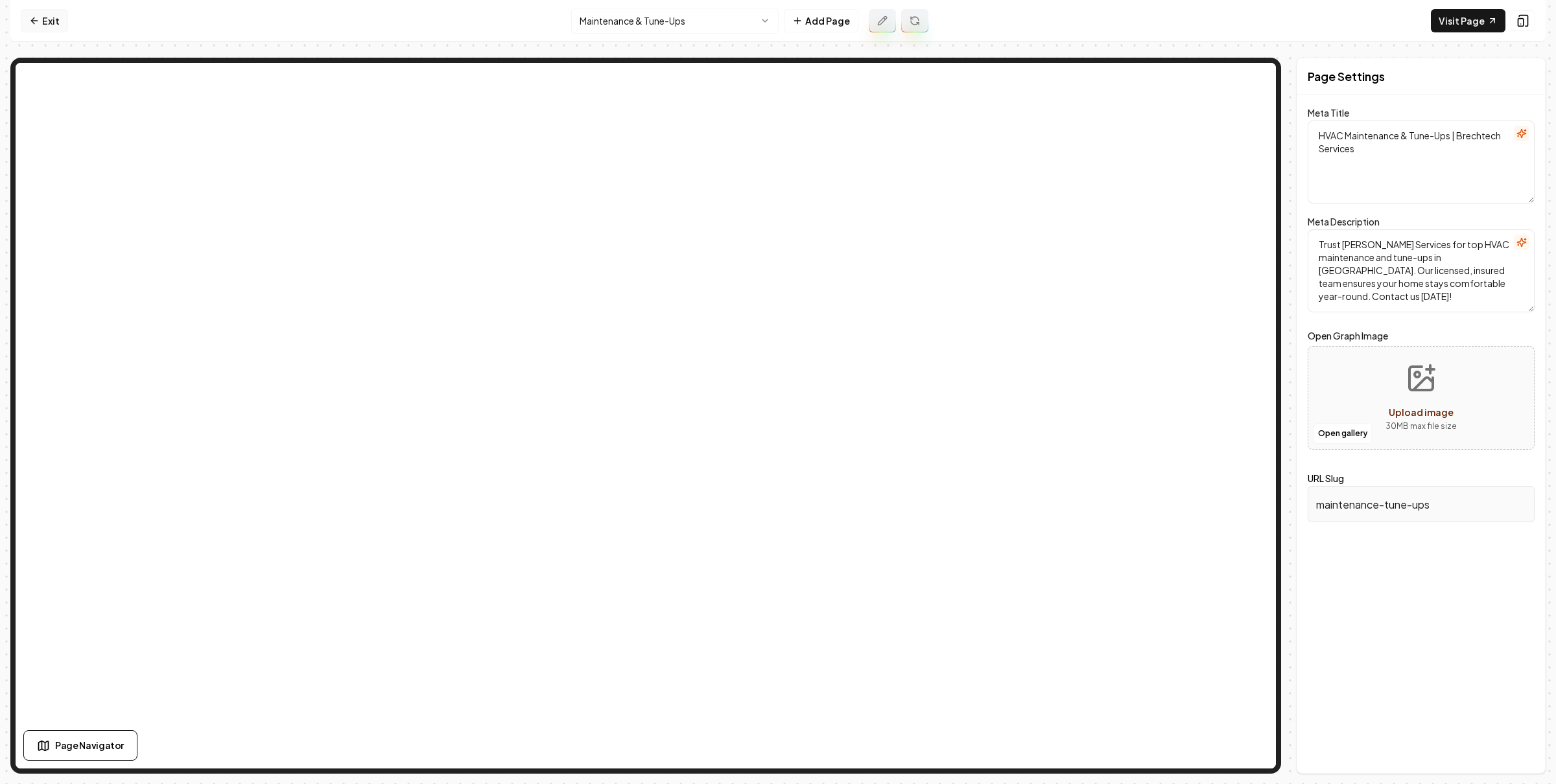
click at [40, 14] on link "Exit" at bounding box center [44, 21] width 47 height 23
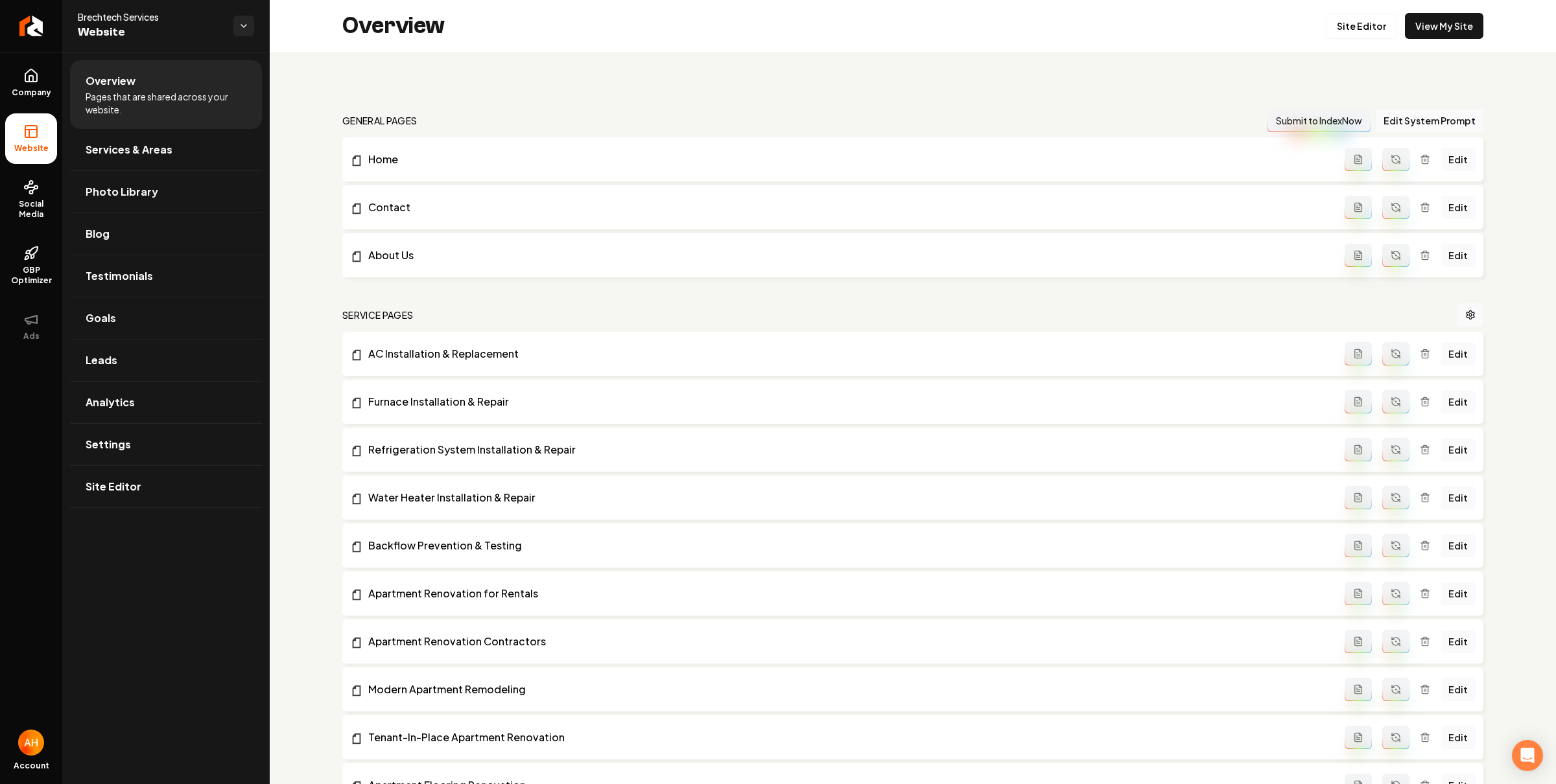
scroll to position [5569, 0]
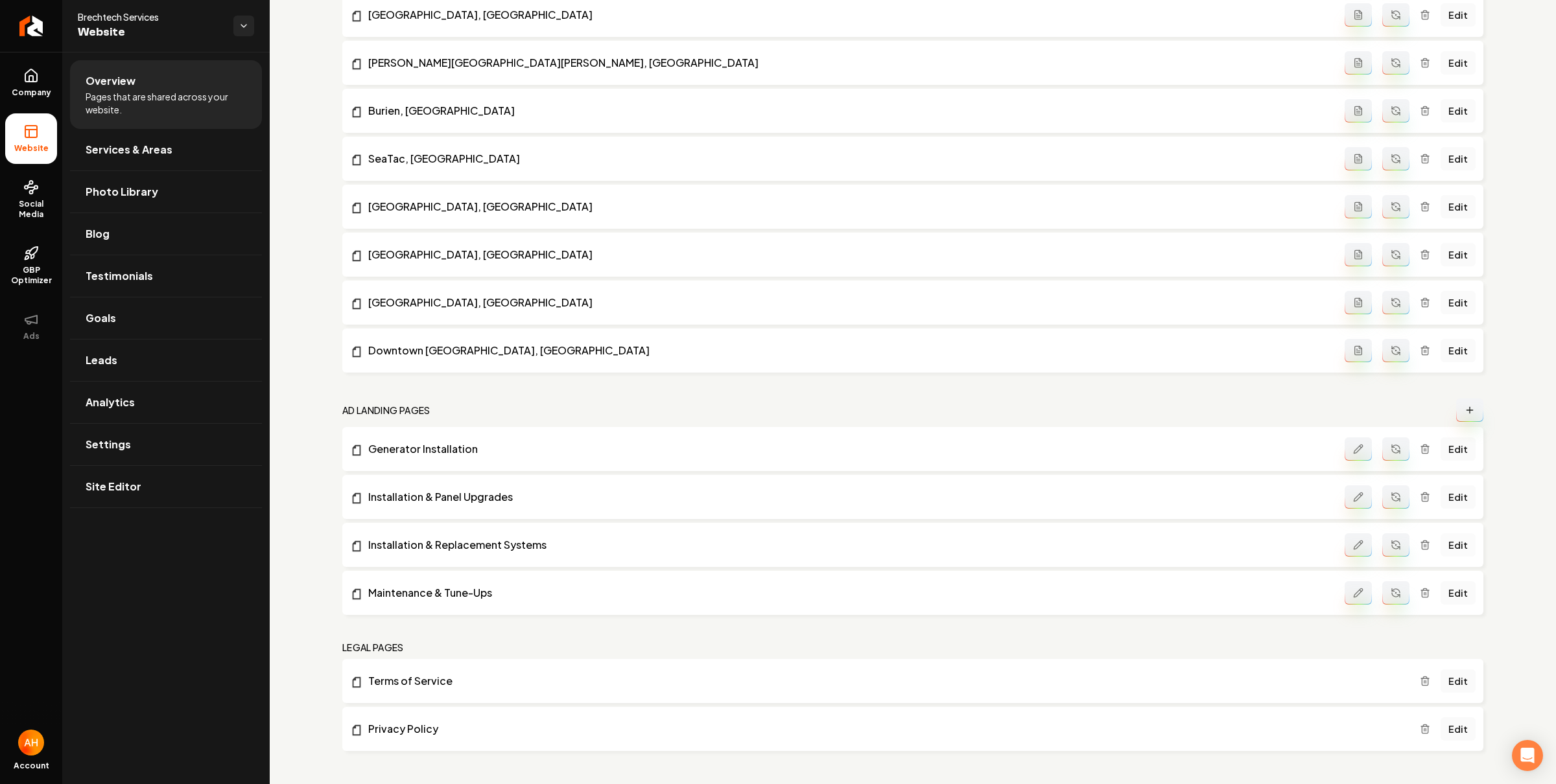
click at [1444, 546] on link "Edit" at bounding box center [1457, 545] width 35 height 23
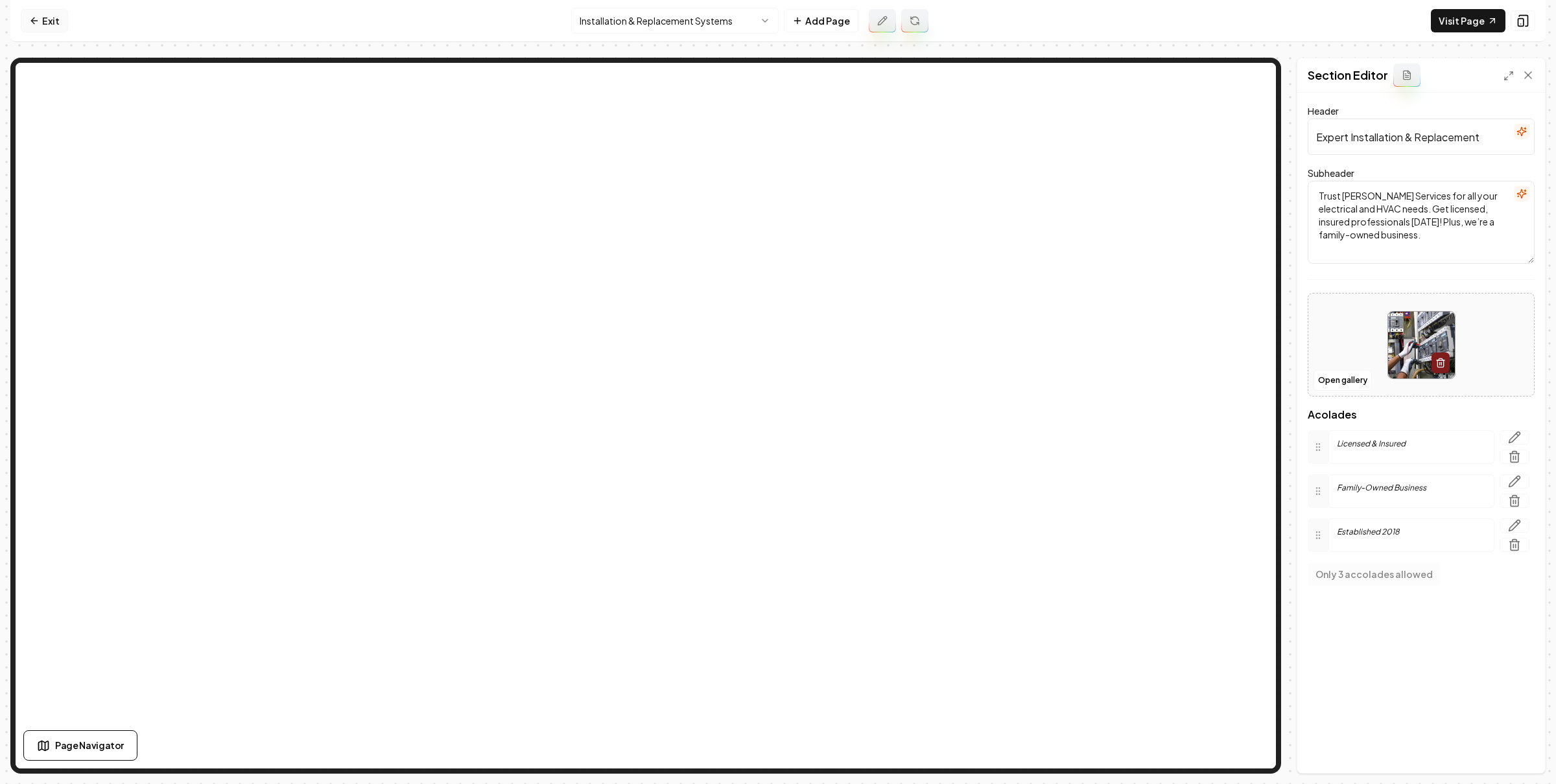
drag, startPoint x: 36, startPoint y: 13, endPoint x: 51, endPoint y: 20, distance: 16.6
click at [36, 13] on link "Exit" at bounding box center [44, 21] width 47 height 23
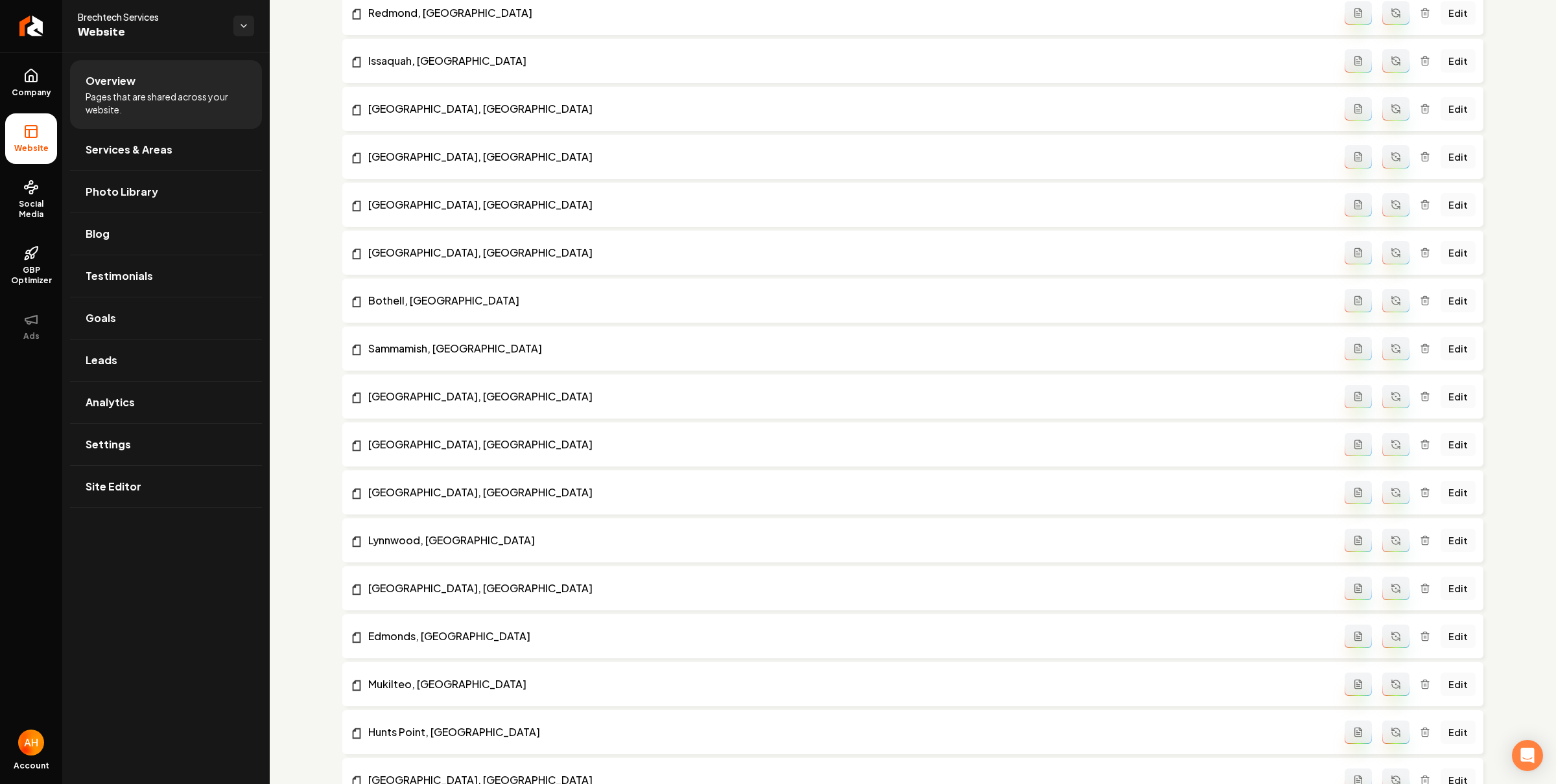
scroll to position [5569, 0]
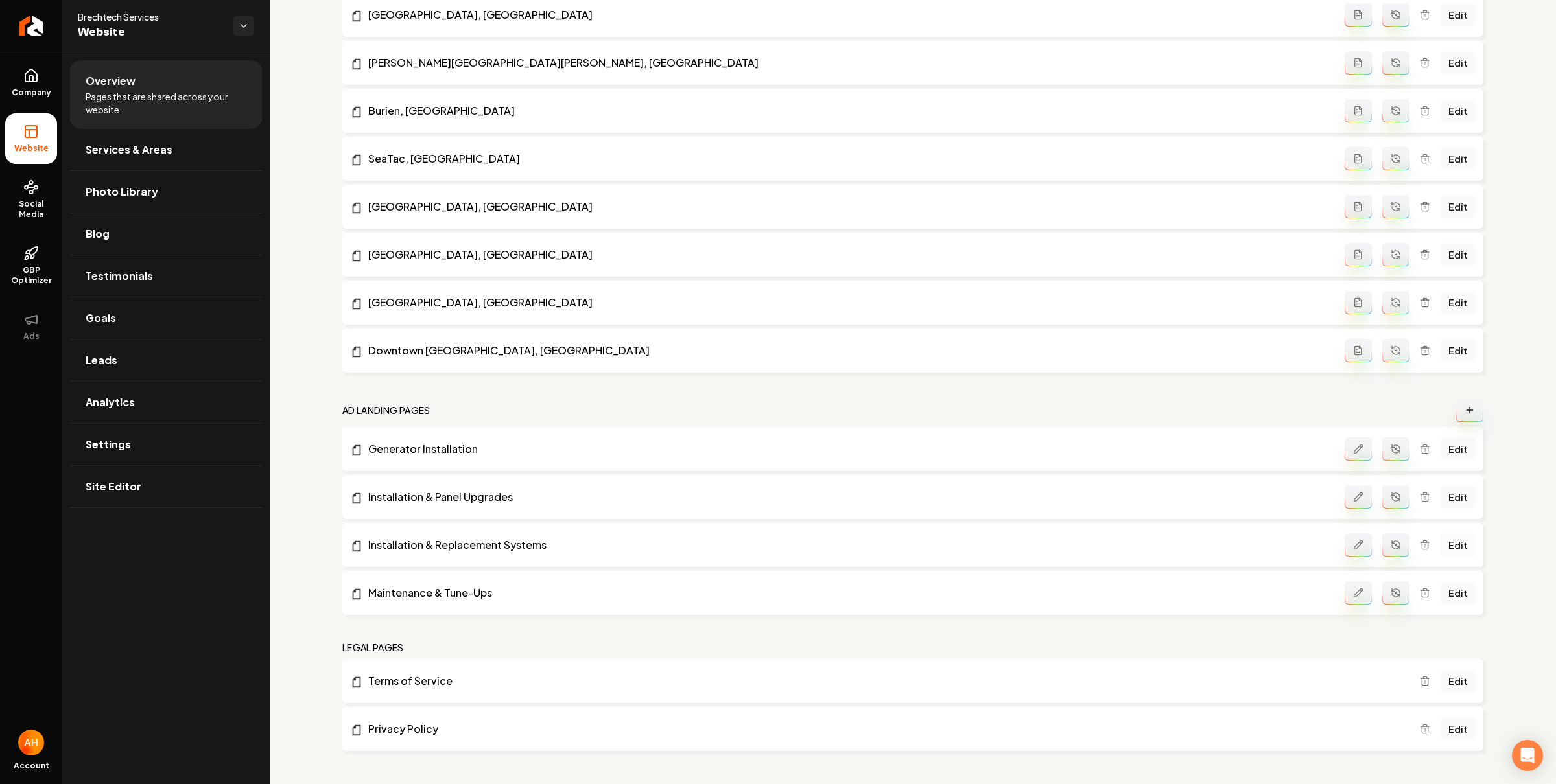
click at [1441, 546] on link "Edit" at bounding box center [1457, 545] width 35 height 23
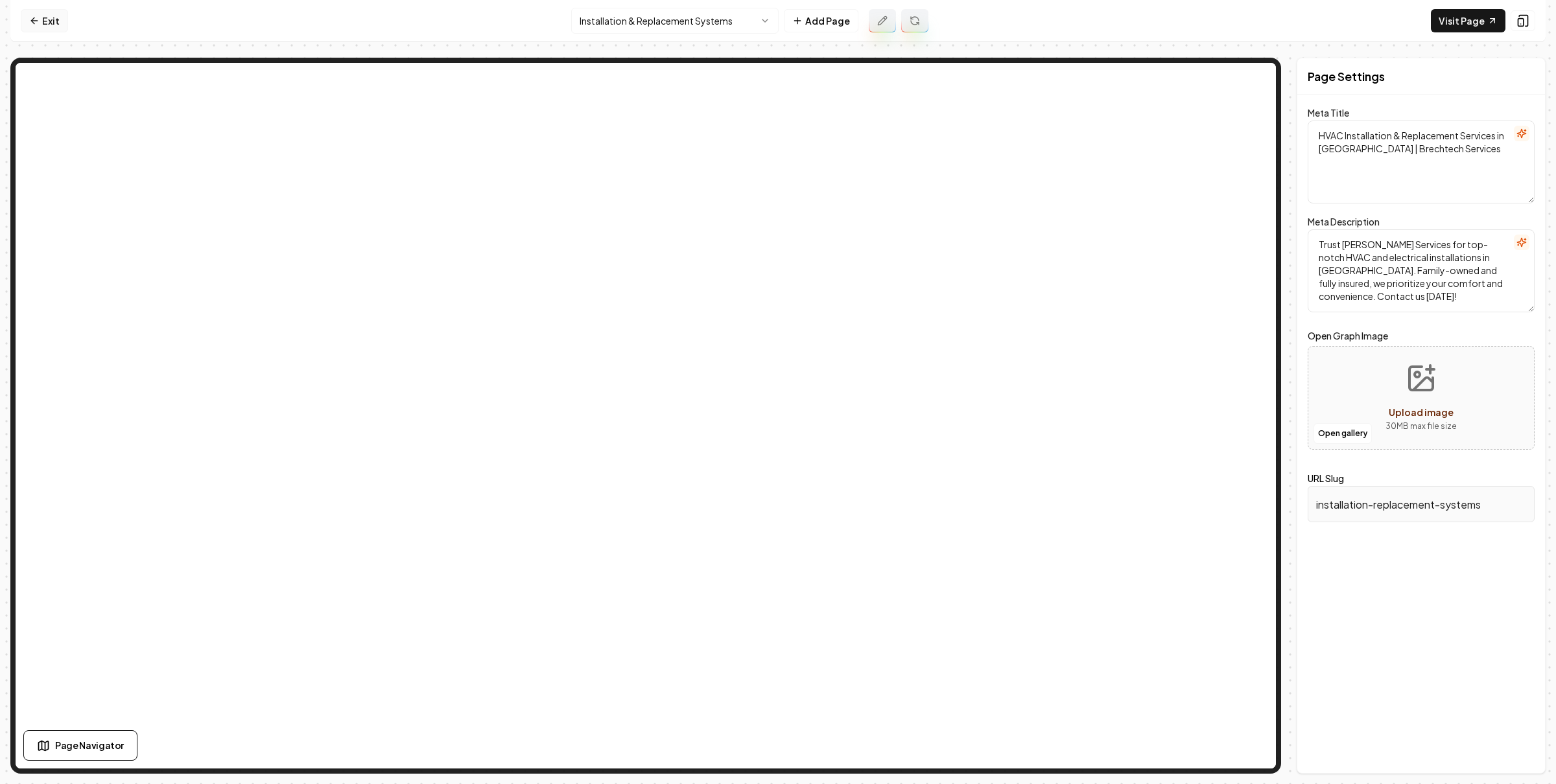
click at [62, 17] on link "Exit" at bounding box center [44, 21] width 47 height 23
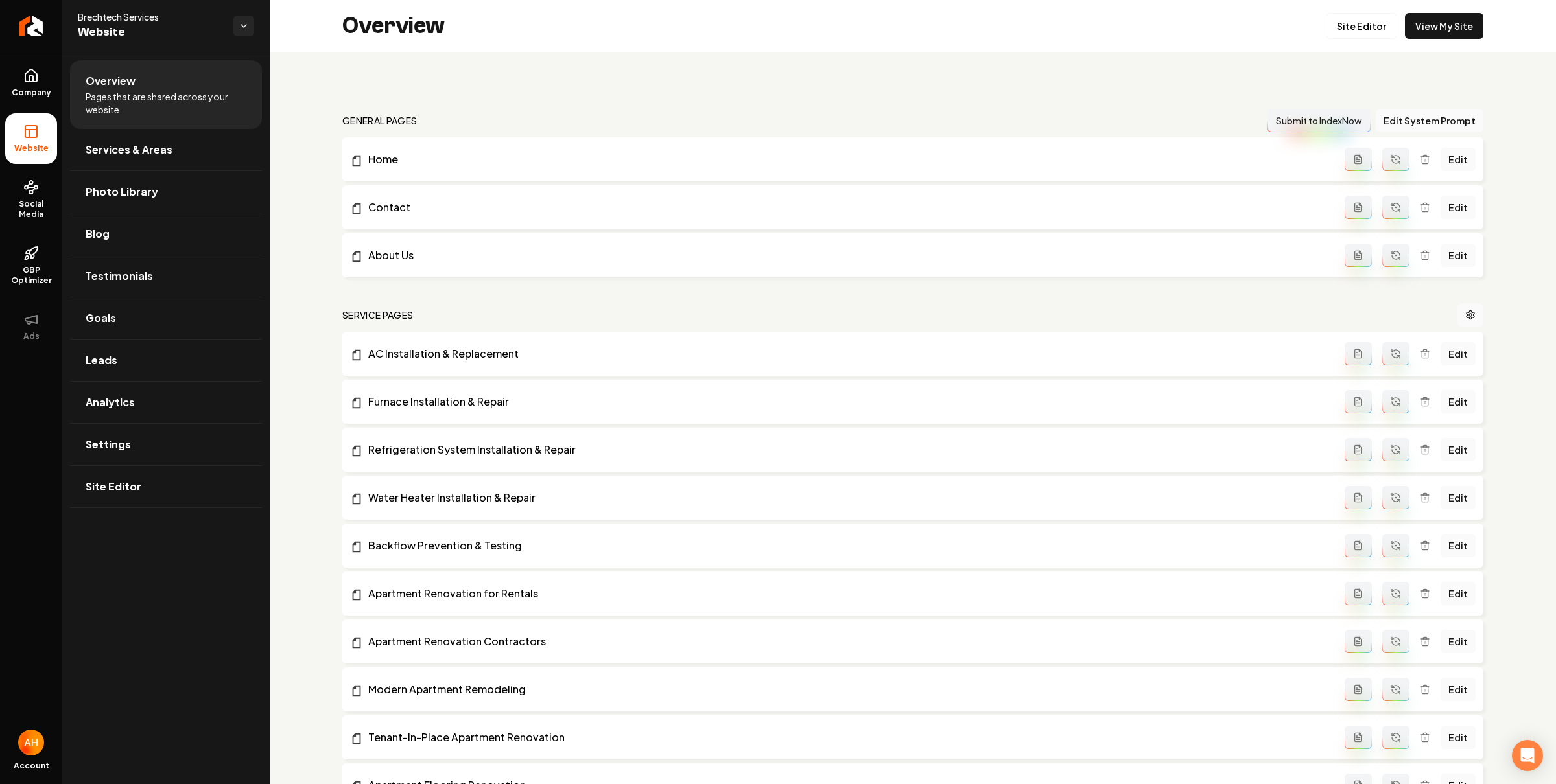
scroll to position [5569, 0]
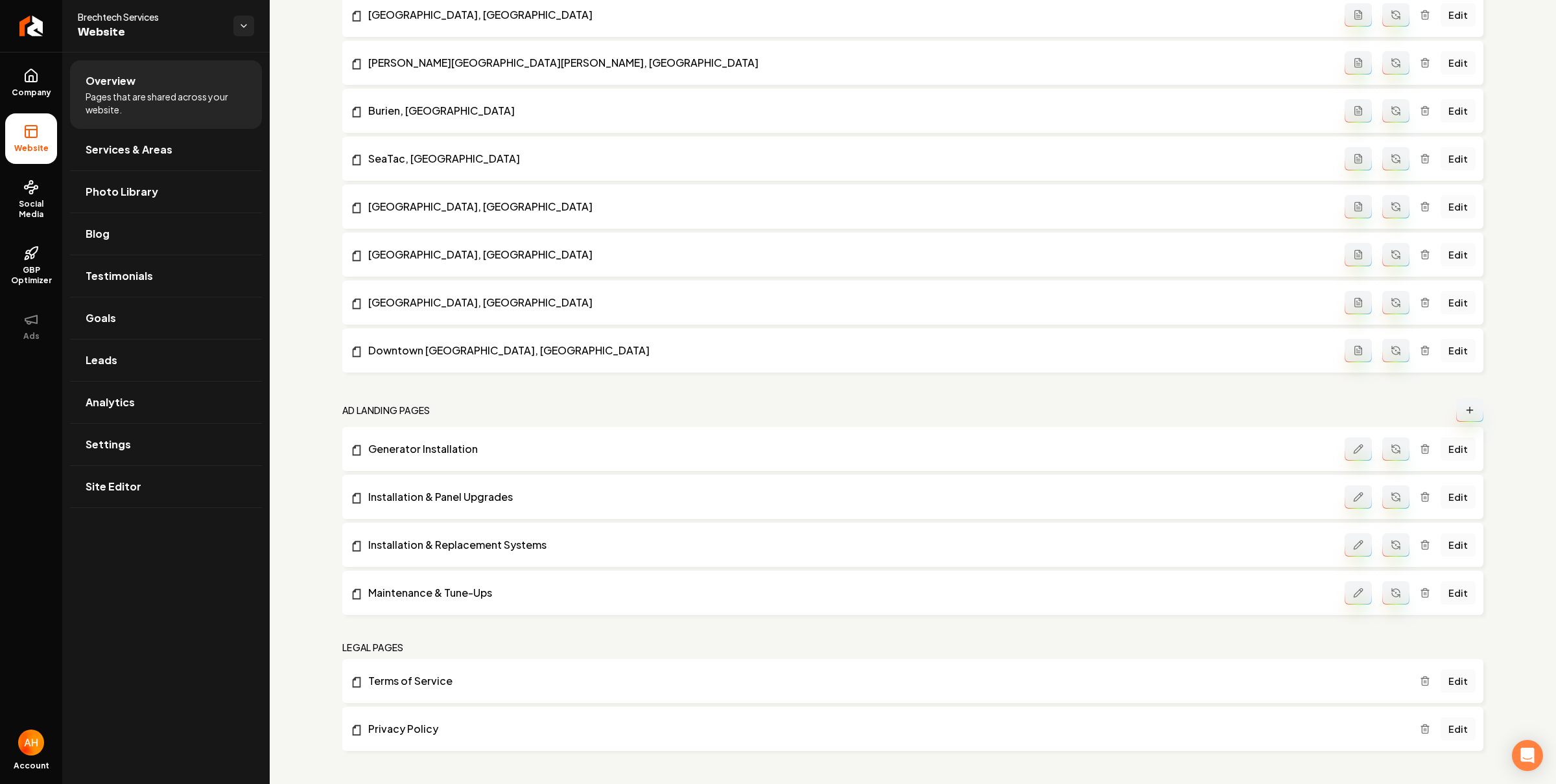
click at [1359, 539] on button "Main content area" at bounding box center [1358, 545] width 28 height 23
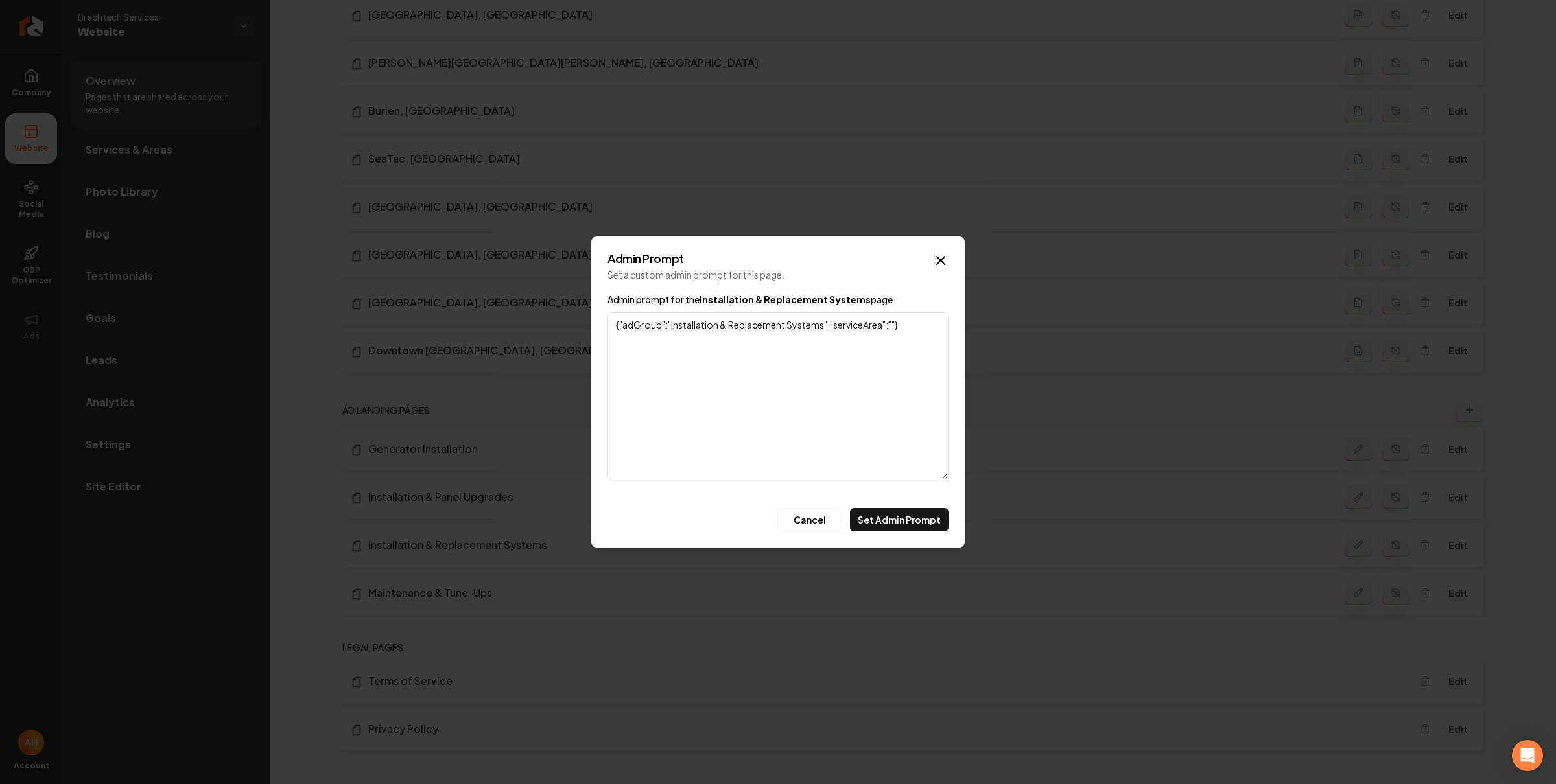
click at [672, 321] on textarea "{"adGroup":"Installation & Replacement Systems","serviceArea":""}" at bounding box center [778, 396] width 341 height 167
type textarea "{"adGroup":"Electrical Installation & Replacement Systems","serviceArea":""}"
click at [912, 514] on button "Set Admin Prompt" at bounding box center [899, 520] width 99 height 23
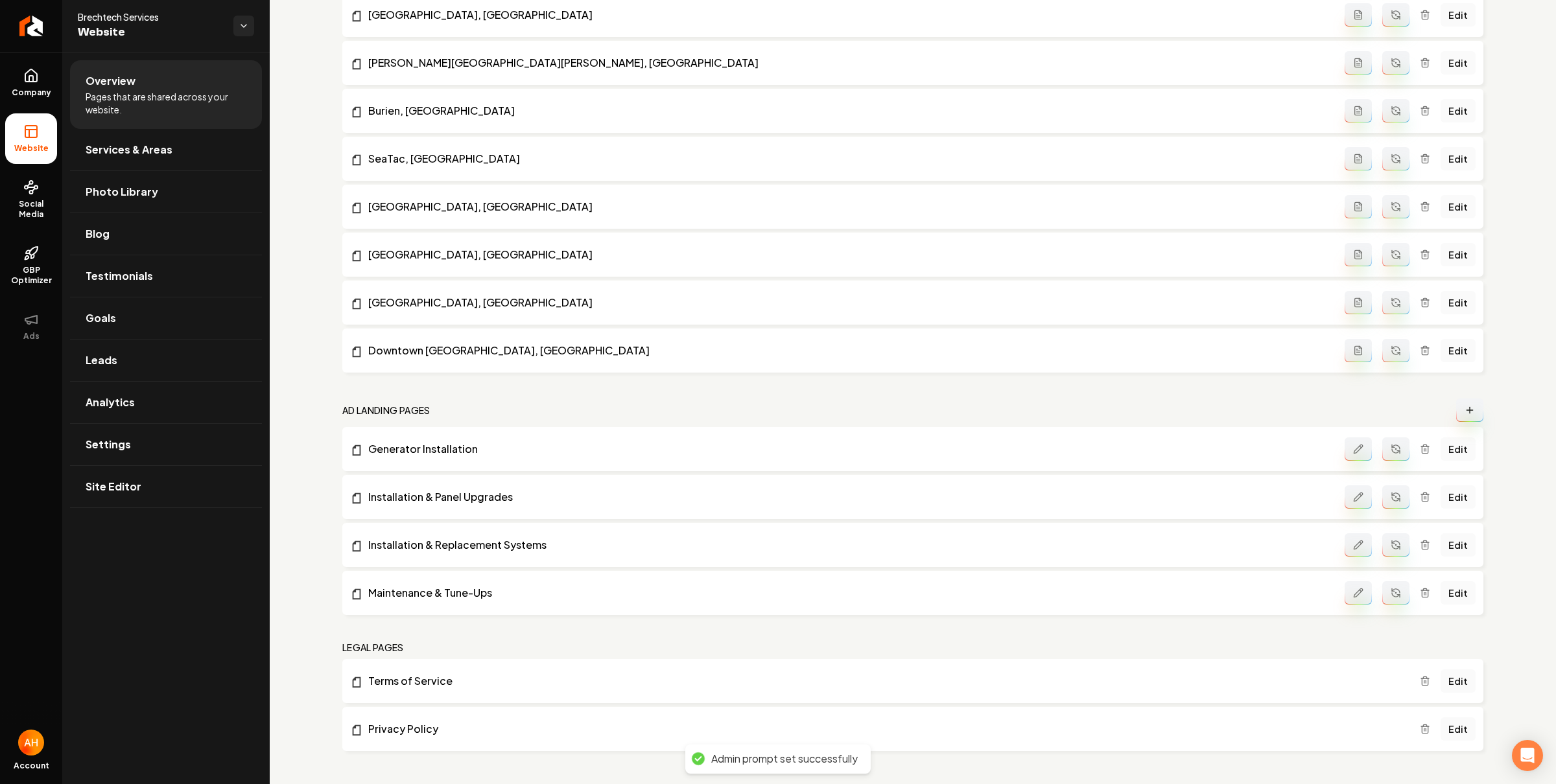
click at [1353, 591] on button "Main content area" at bounding box center [1358, 593] width 28 height 23
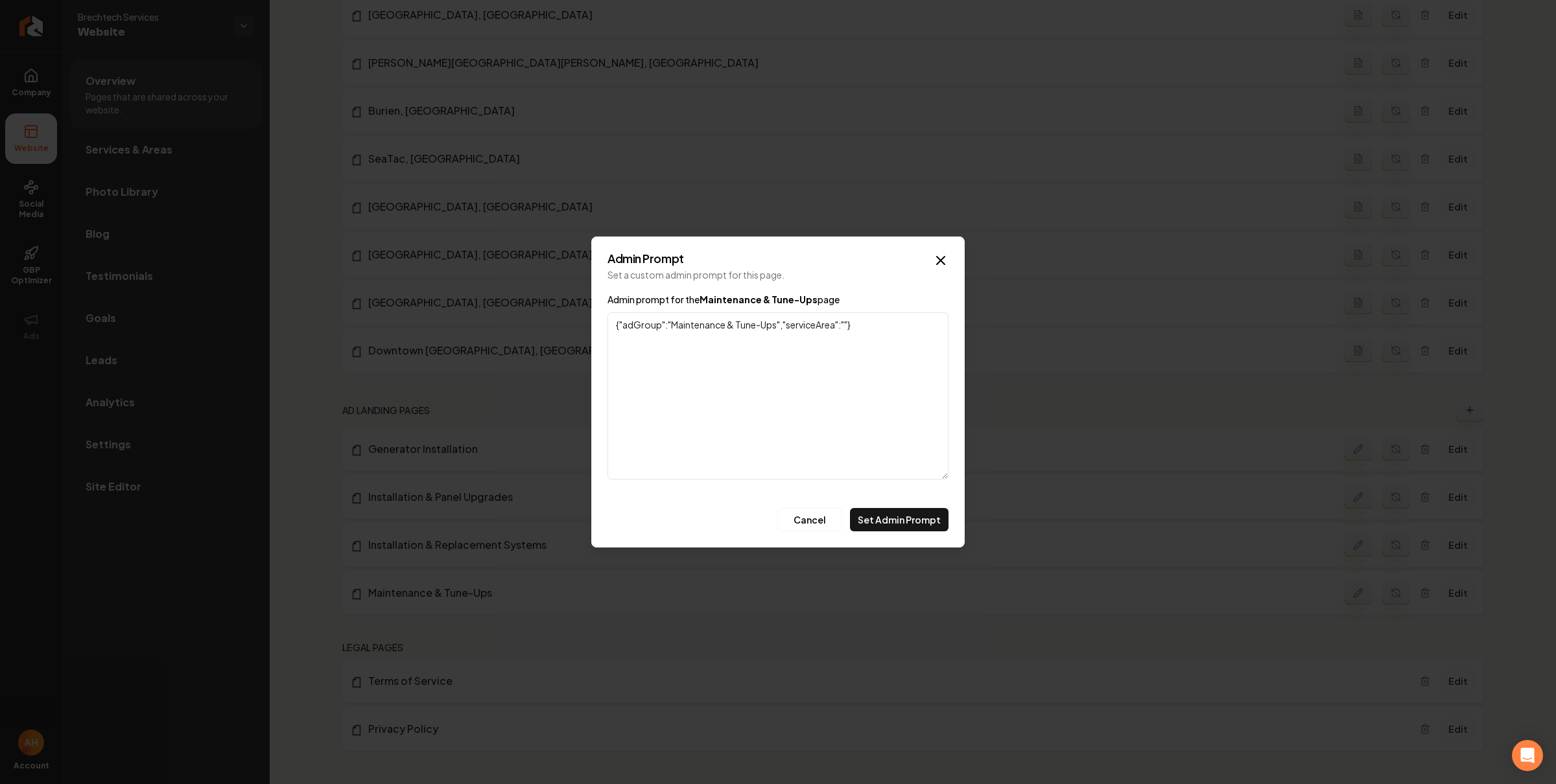
drag, startPoint x: 672, startPoint y: 328, endPoint x: 698, endPoint y: 309, distance: 32.2
click at [672, 328] on textarea "{"adGroup":"Maintenance & Tune-Ups","serviceArea":""}" at bounding box center [778, 396] width 341 height 167
type textarea "{"adGroup":"Electrical Maintenance & Tune-Ups","serviceArea":""}"
click at [902, 520] on button "Set Admin Prompt" at bounding box center [899, 520] width 99 height 23
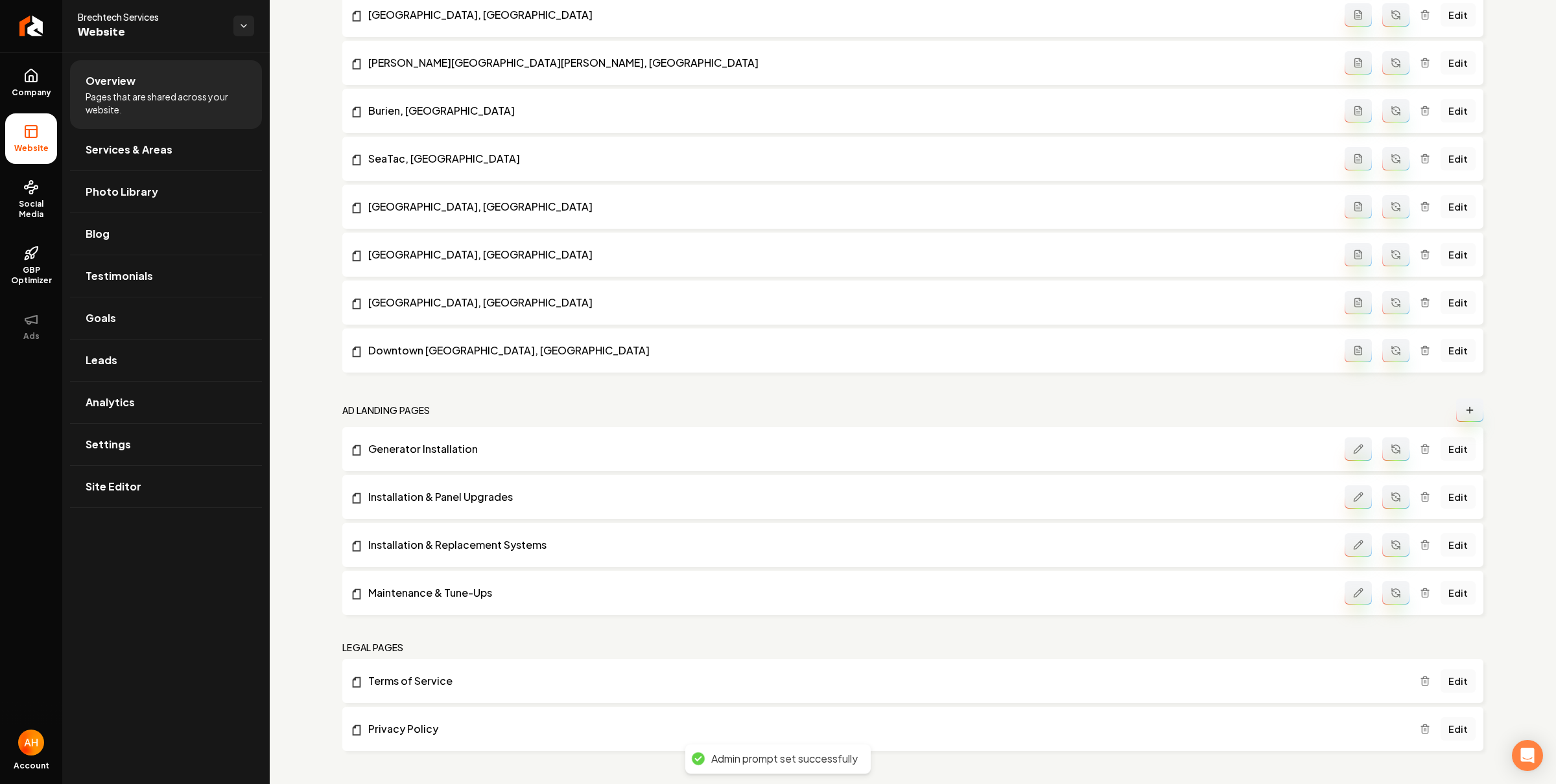
click at [1391, 588] on icon "Main content area" at bounding box center [1396, 593] width 10 height 10
click at [1386, 549] on button "Main content area" at bounding box center [1396, 545] width 28 height 23
drag, startPoint x: 1539, startPoint y: 605, endPoint x: 1484, endPoint y: 587, distance: 57.9
click at [1351, 535] on button "Main content area" at bounding box center [1358, 545] width 28 height 23
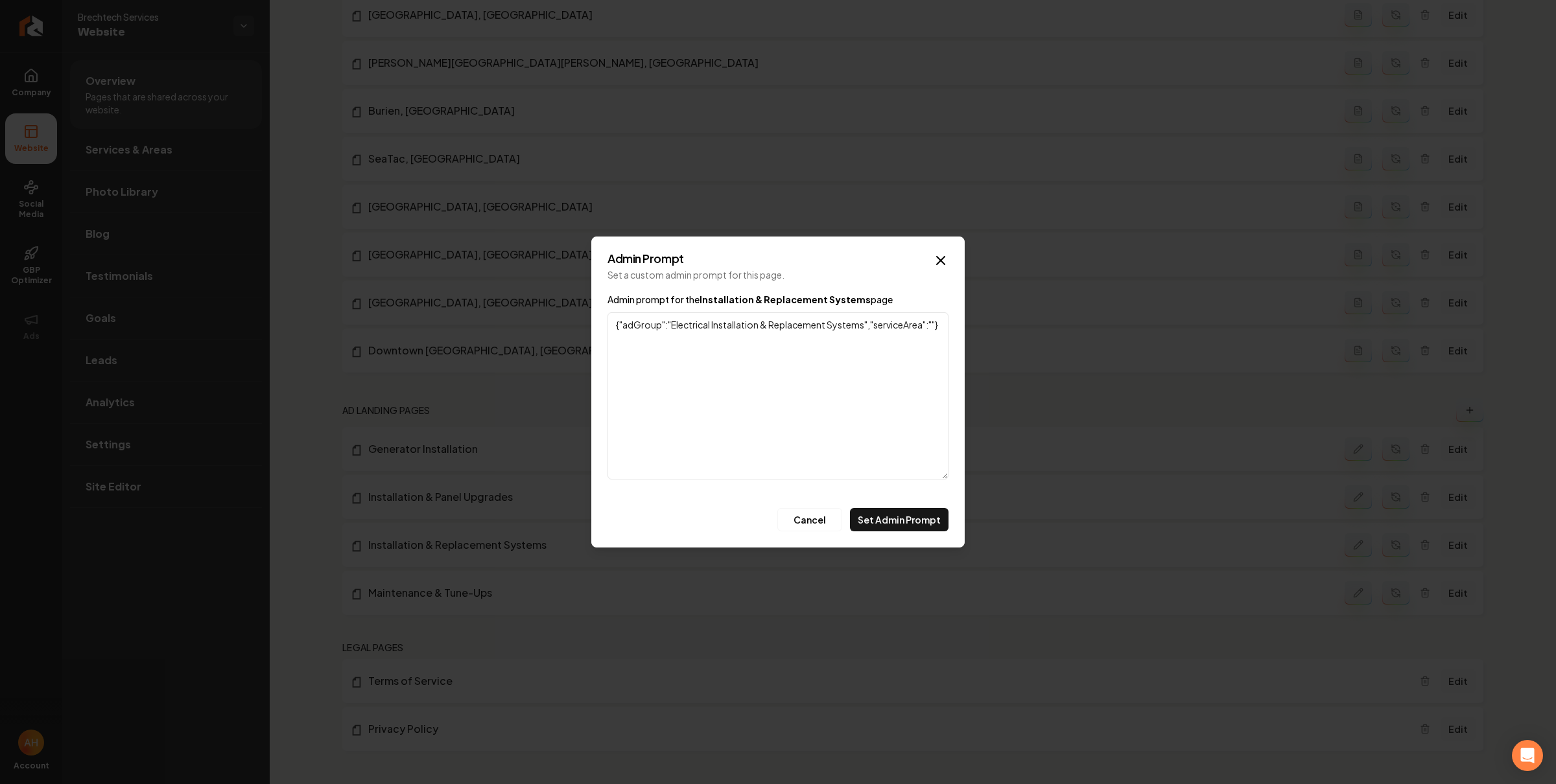
click at [696, 324] on textarea "{"adGroup":"Electrical Installation & Replacement Systems","serviceArea":""}" at bounding box center [778, 396] width 341 height 167
type textarea "{"adGroup":"HVAC Installation & Replacement Systems","serviceArea":""}"
drag, startPoint x: 920, startPoint y: 513, endPoint x: 952, endPoint y: 506, distance: 32.8
click at [920, 513] on button "Set Admin Prompt" at bounding box center [899, 520] width 99 height 23
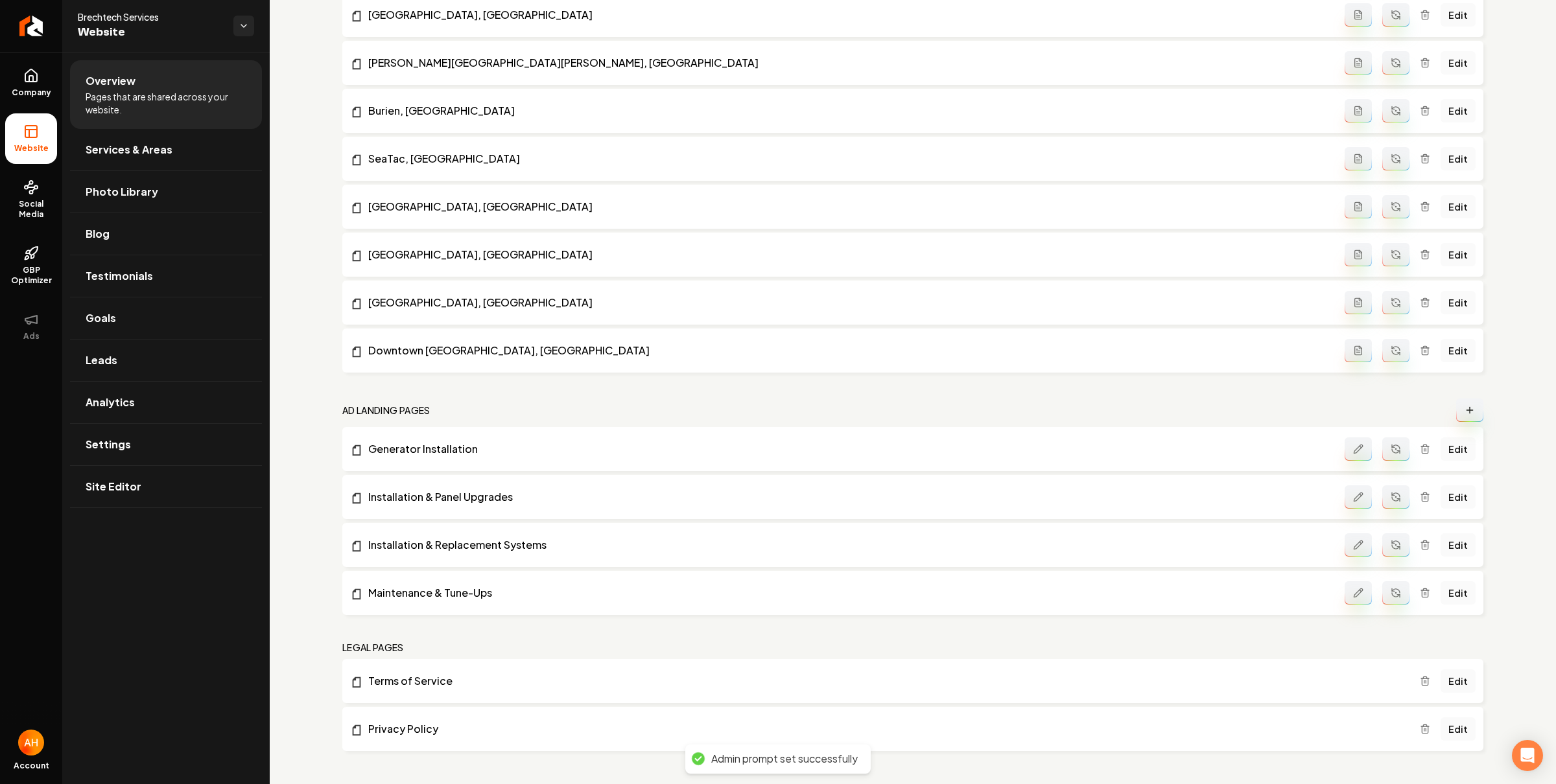
click at [1353, 588] on icon "Main content area" at bounding box center [1358, 593] width 10 height 10
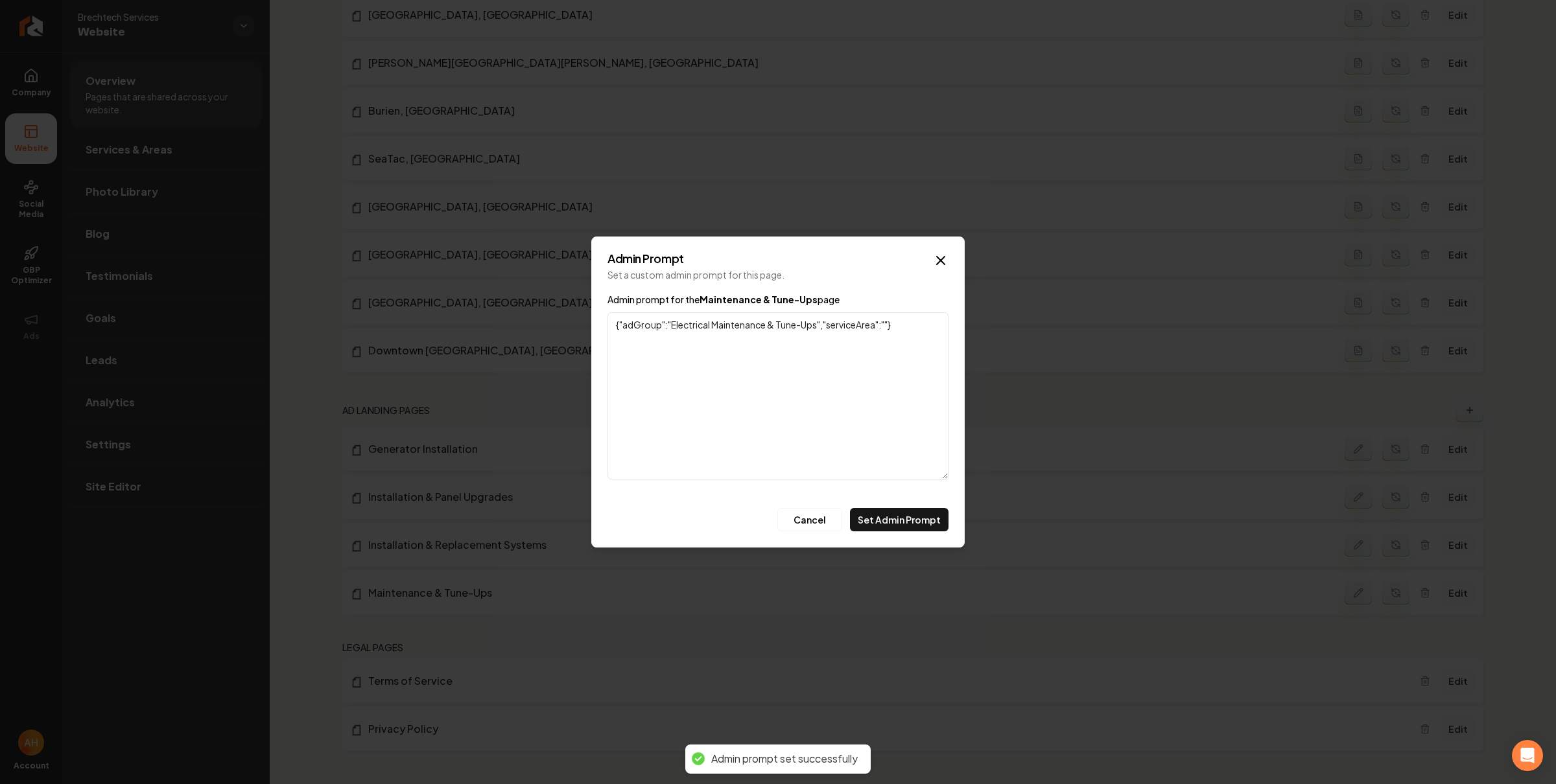
click at [692, 331] on textarea "{"adGroup":"Electrical Maintenance & Tune-Ups","serviceArea":""}" at bounding box center [778, 396] width 341 height 167
click at [693, 325] on textarea "{"adGroup":"Electrical Maintenance & Tune-Ups","serviceArea":""}" at bounding box center [778, 396] width 341 height 167
type textarea "{"adGroup":"HVAC Maintenance & Tune-Ups","serviceArea":""}"
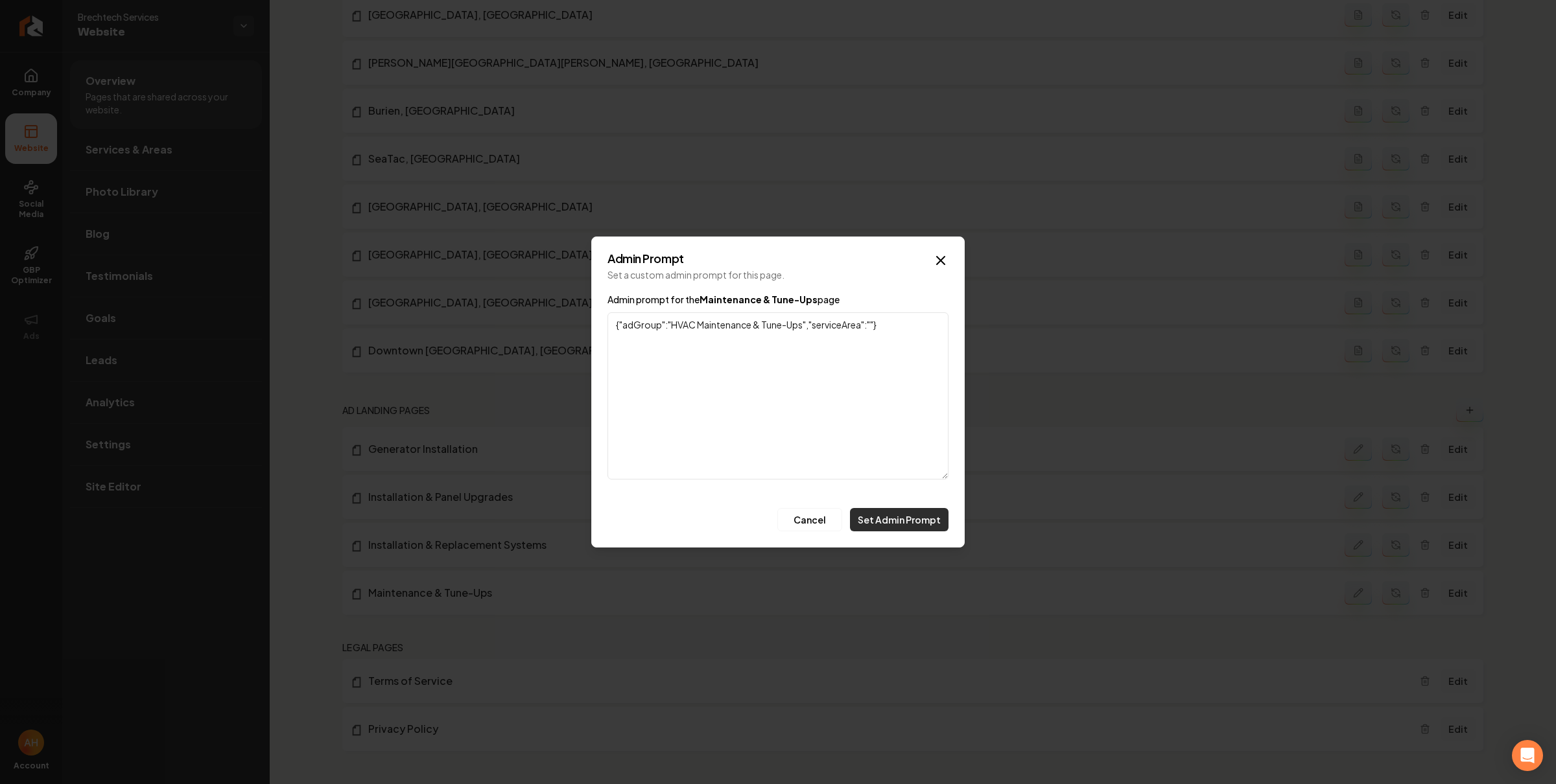
click at [919, 516] on button "Set Admin Prompt" at bounding box center [899, 520] width 99 height 23
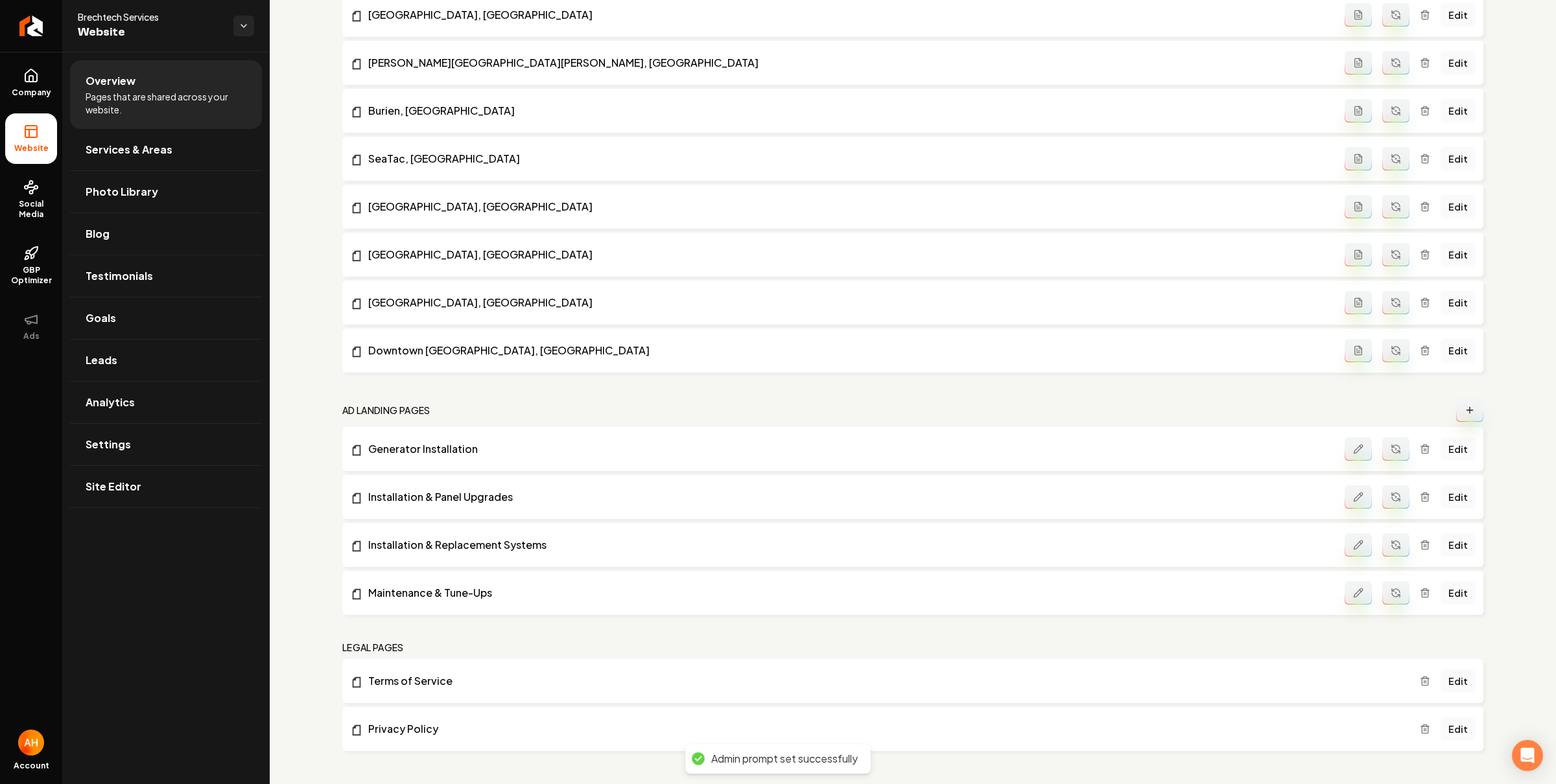
click at [1391, 546] on icon "Main content area" at bounding box center [1396, 545] width 10 height 10
click at [1382, 599] on button "Main content area" at bounding box center [1396, 593] width 28 height 23
click at [1452, 544] on link "Edit" at bounding box center [1457, 545] width 35 height 23
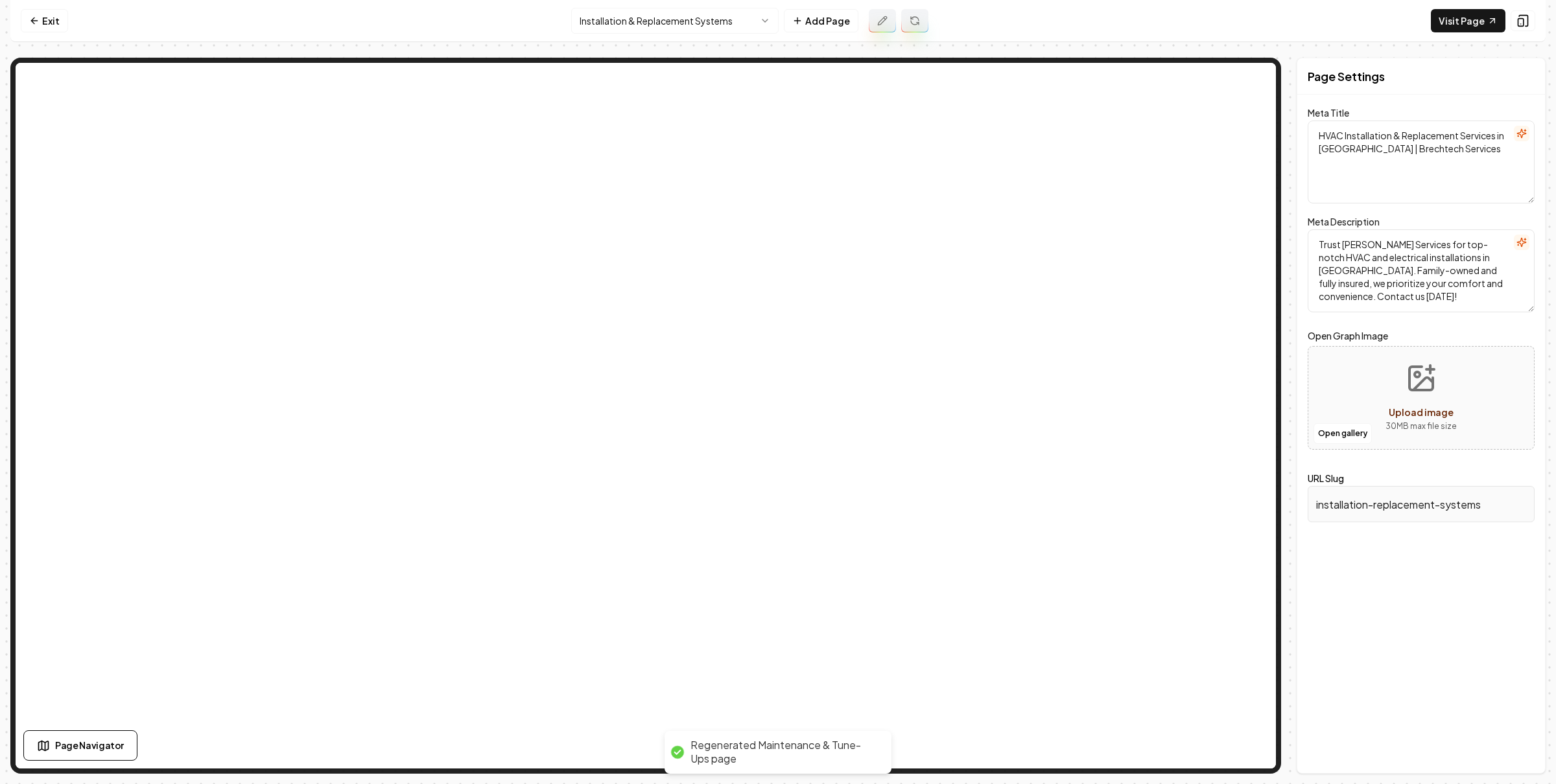
type textarea "HVAC Installation & Replacement Systems - Brechtech Services"
type textarea "Enhance your home with Brechtech Services' expert HVAC installation and replace…"
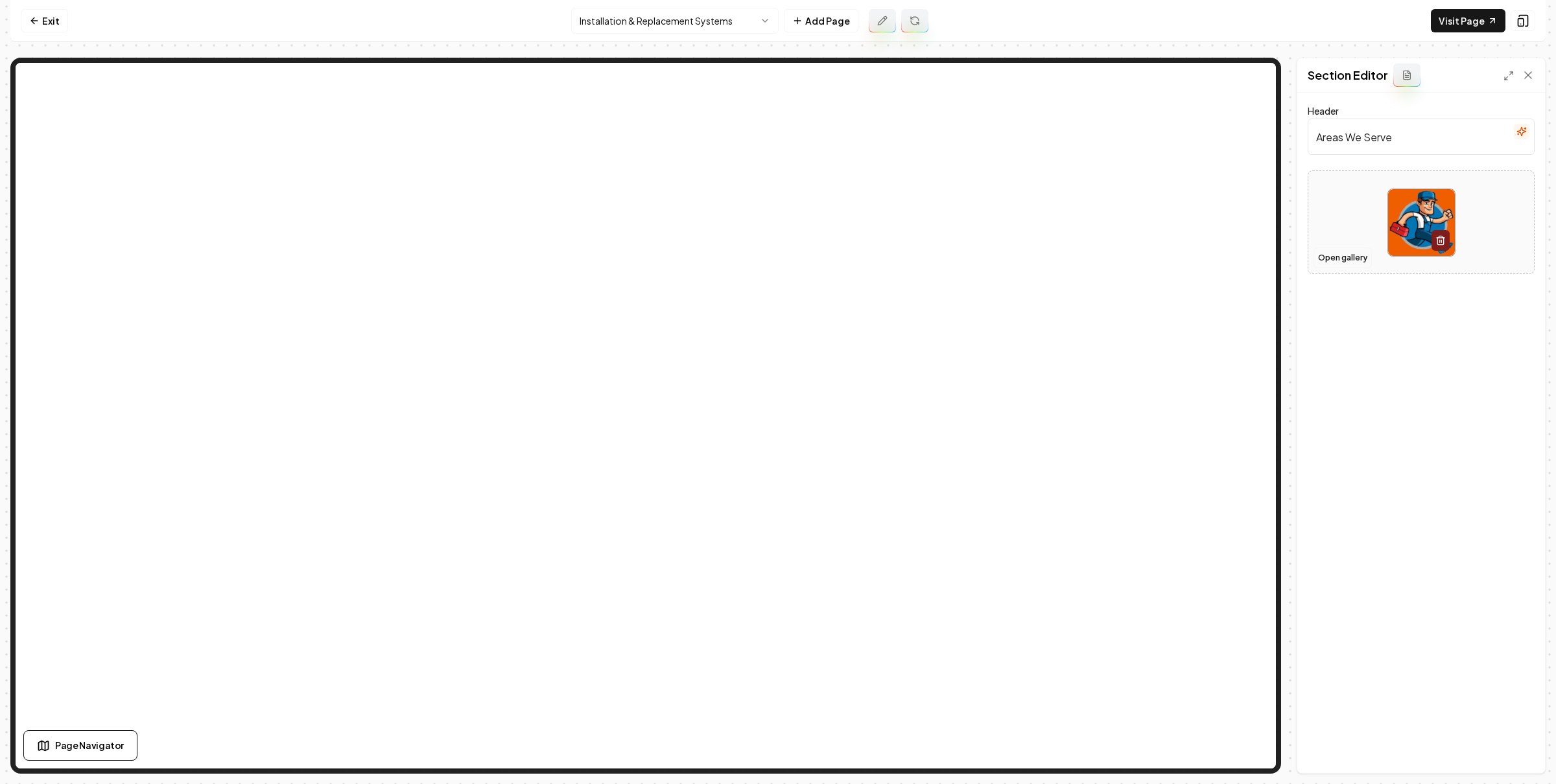
click at [1342, 261] on button "Open gallery" at bounding box center [1342, 258] width 58 height 21
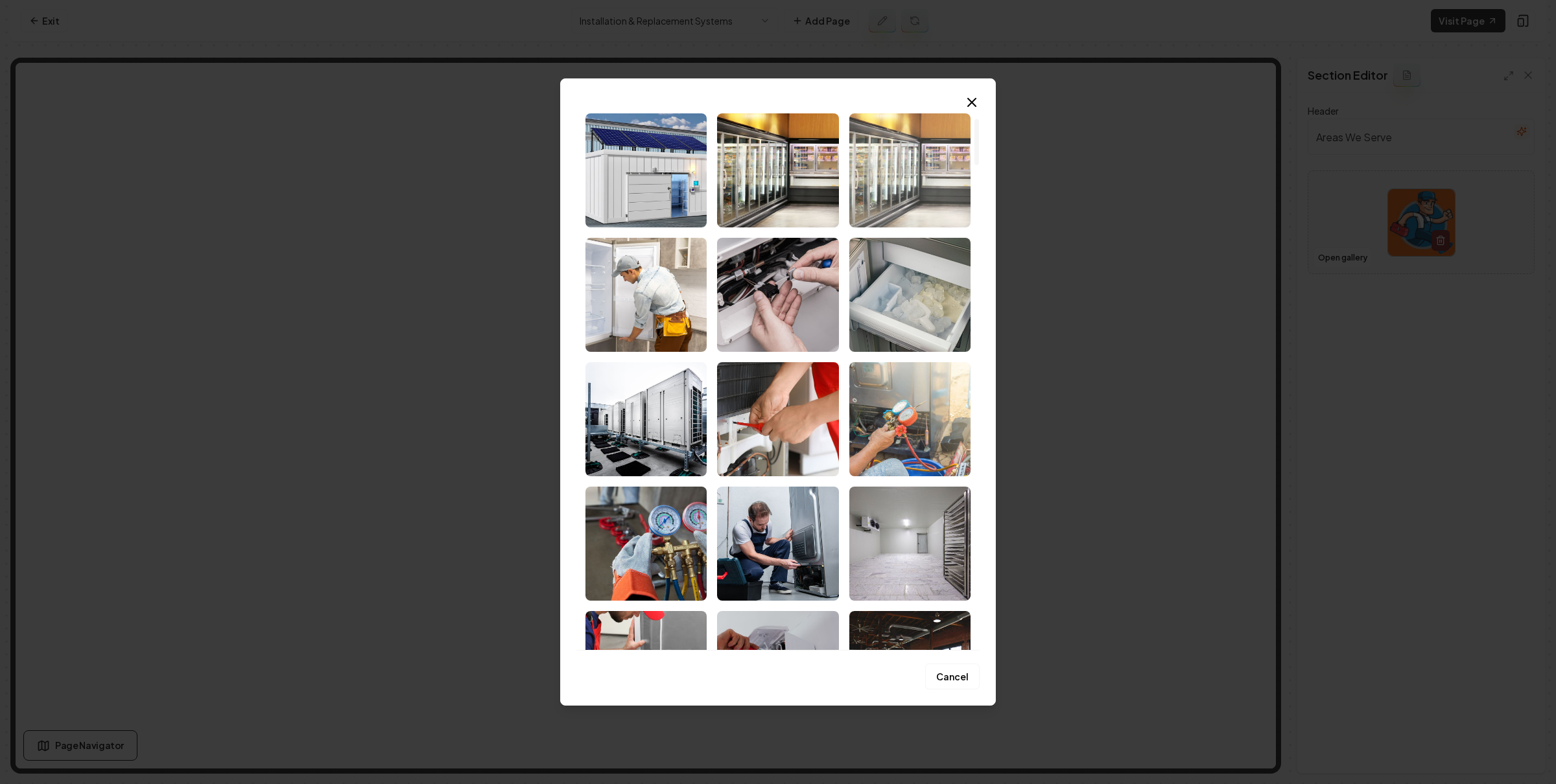
scroll to position [148, 0]
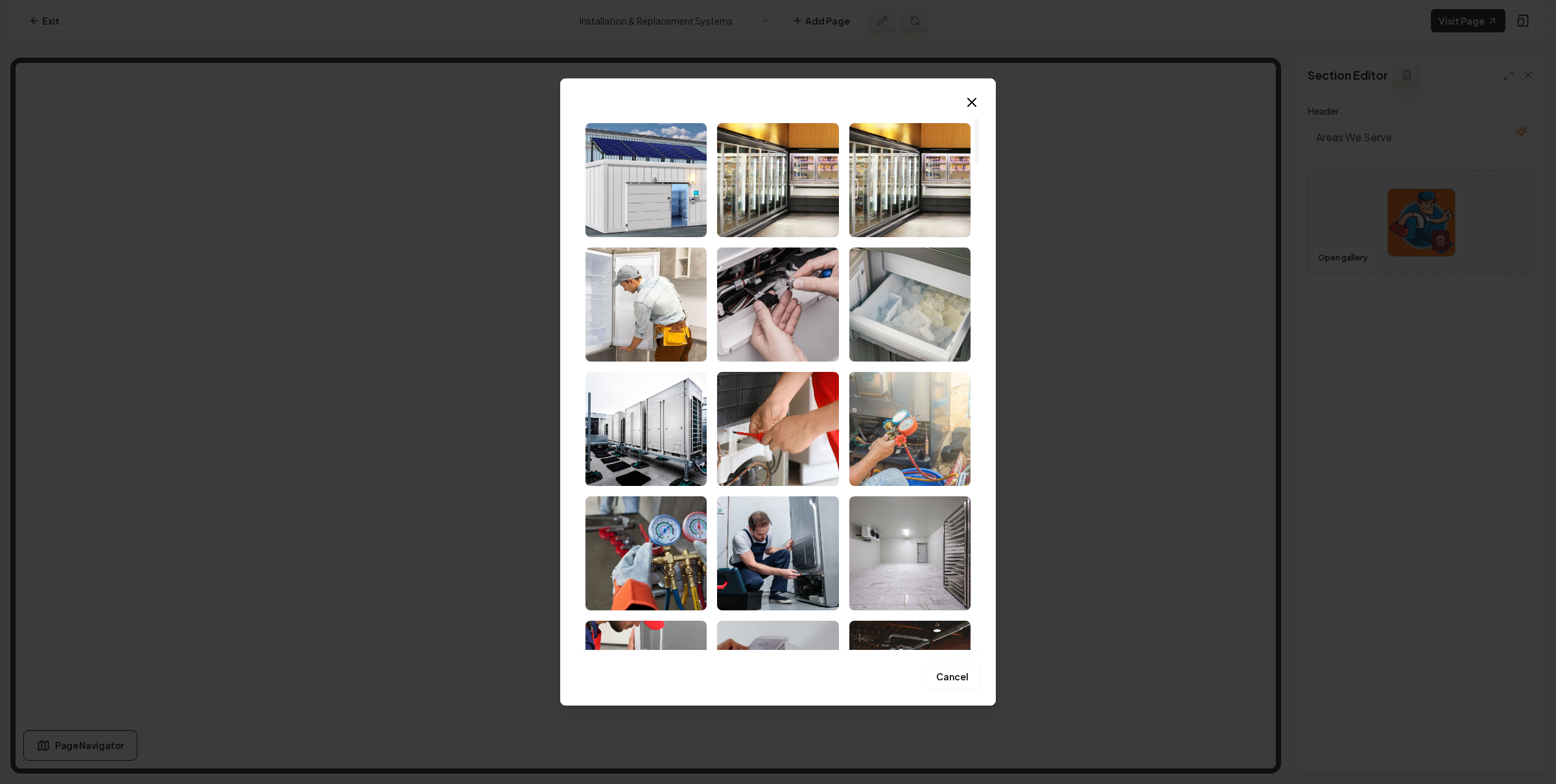
click at [666, 441] on img "Select image image_686eaac85c7cd75eb82f2242.jpeg" at bounding box center [646, 428] width 121 height 114
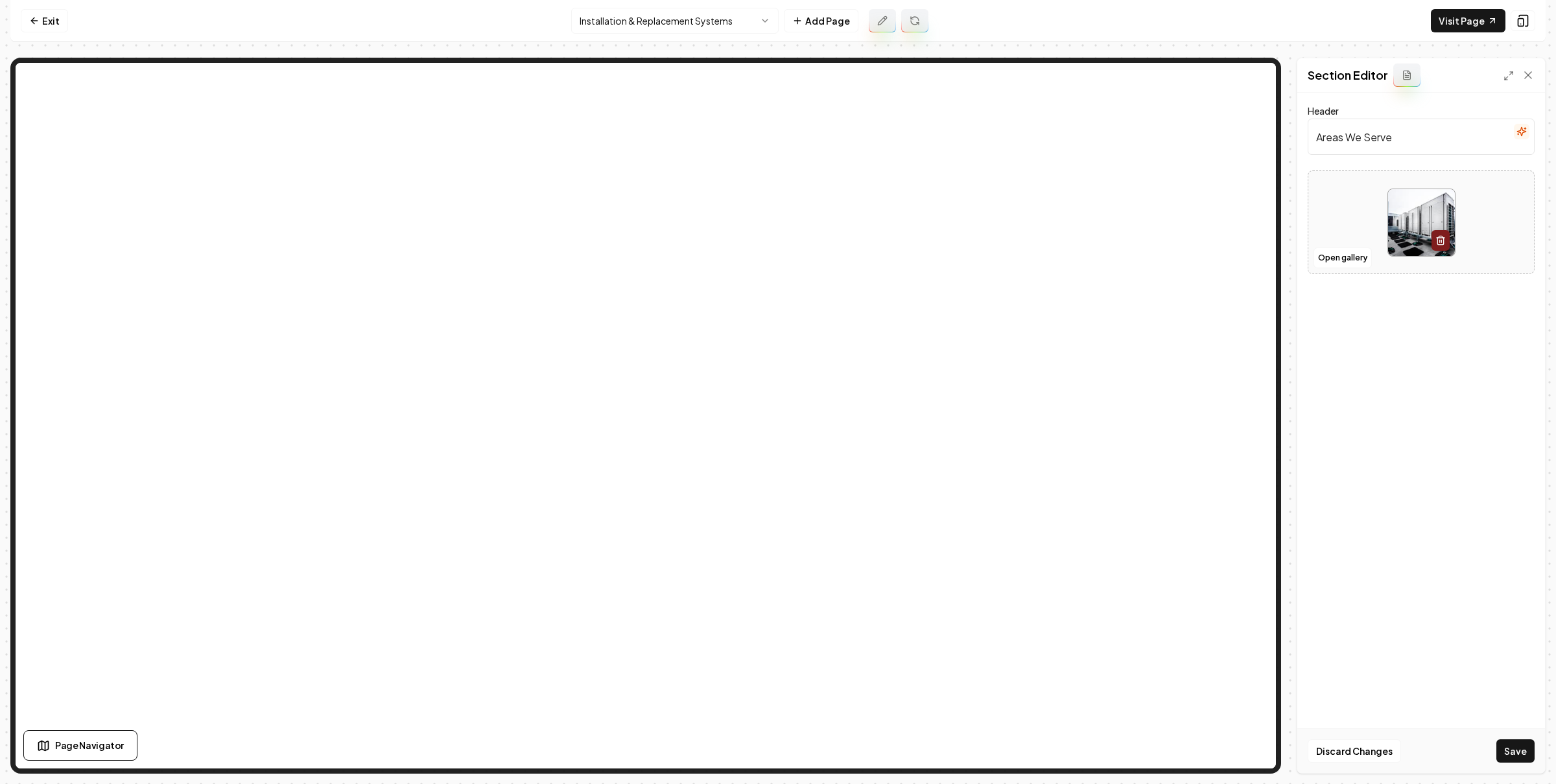
click at [1517, 745] on button "Save" at bounding box center [1515, 751] width 38 height 23
click at [52, 9] on link "Exit" at bounding box center [44, 21] width 47 height 23
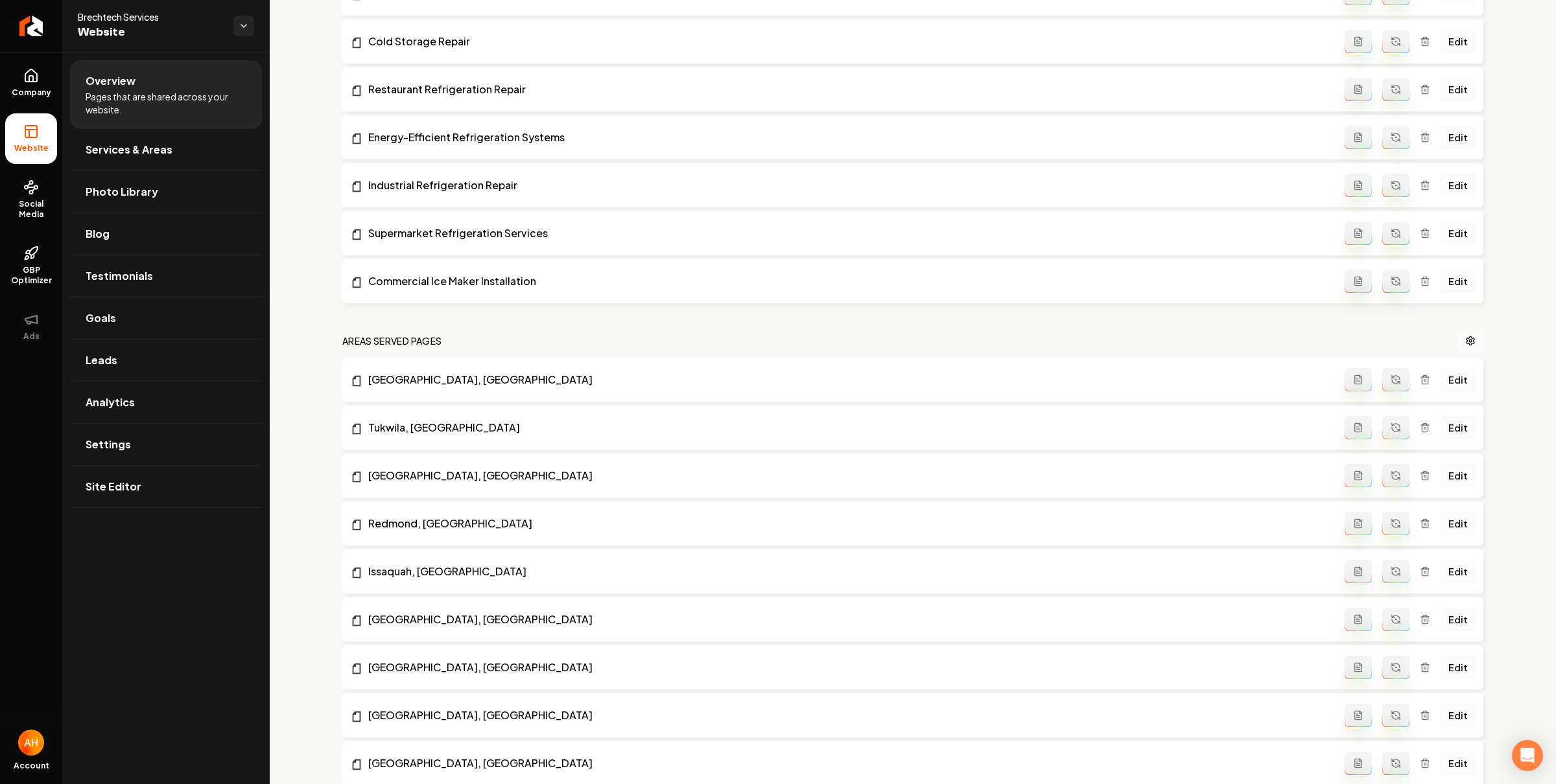
scroll to position [5569, 0]
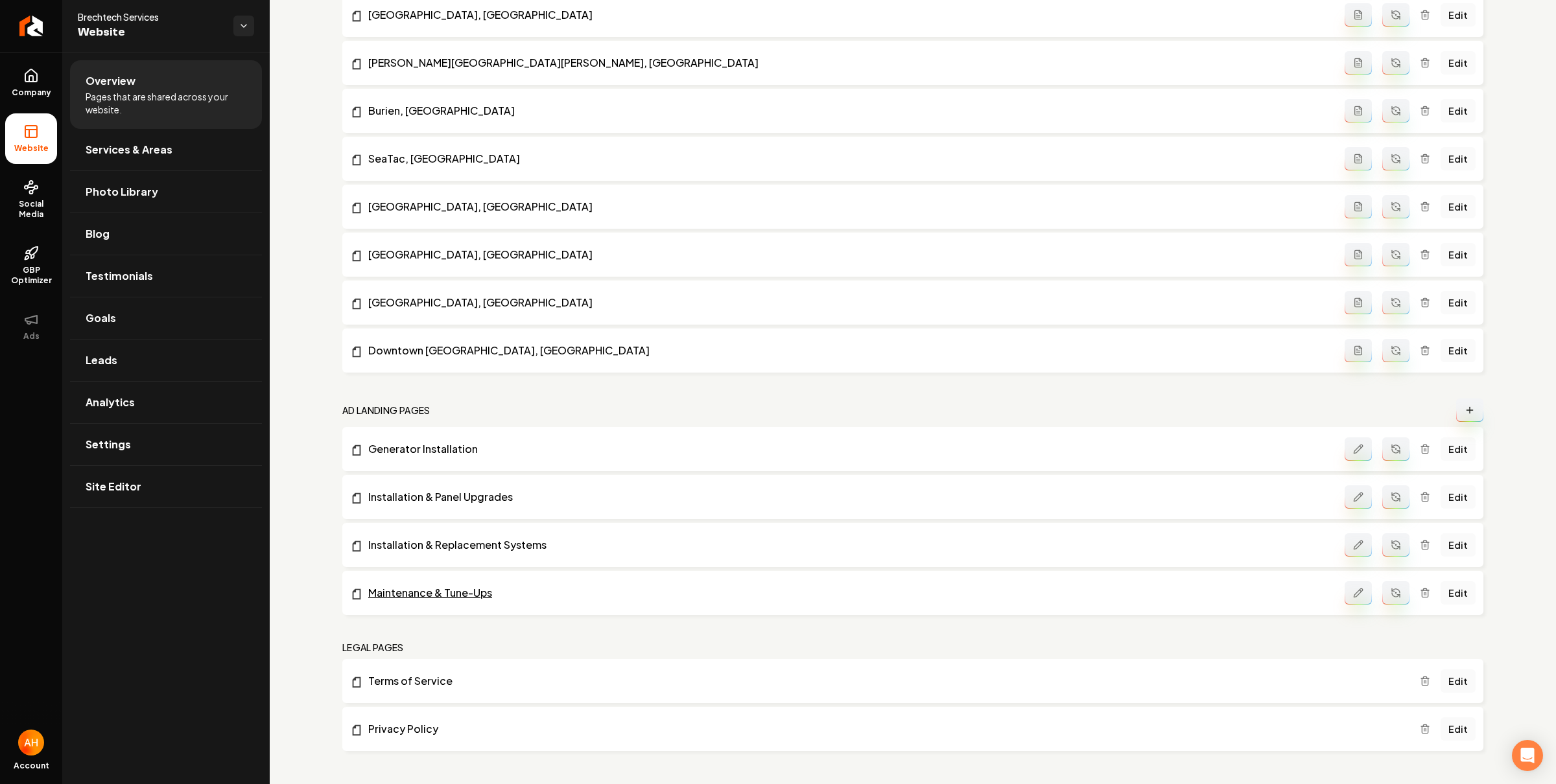
click at [464, 585] on link "Maintenance & Tune-Ups" at bounding box center [847, 593] width 994 height 15
click at [1440, 593] on link "Edit" at bounding box center [1457, 593] width 35 height 23
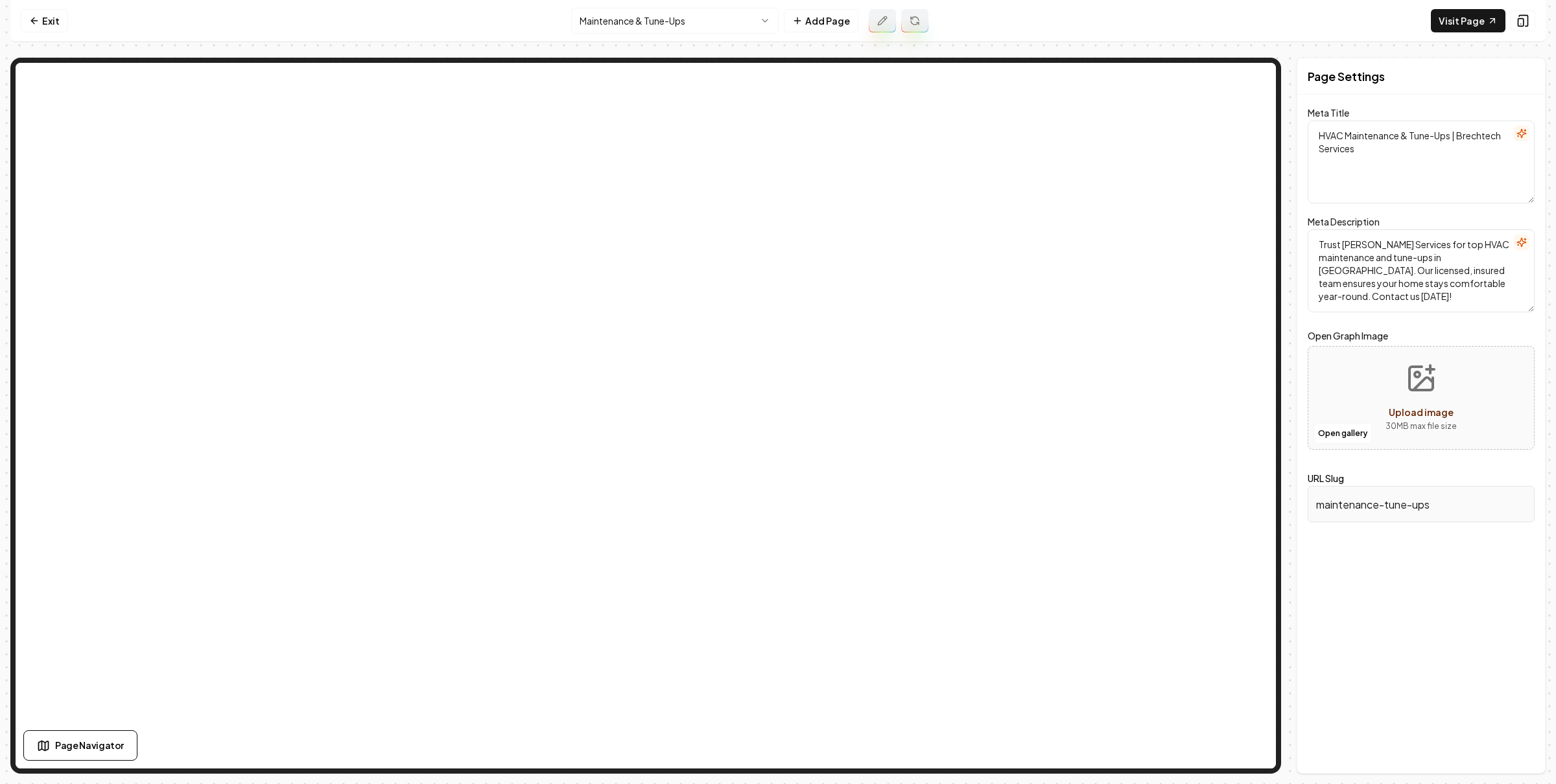
type textarea "Electrical Maintenance & Tune-Ups in Seattle | Brechtech Services"
type textarea "Ensure your home stays safe and efficient with Brechtech Services' electrical m…"
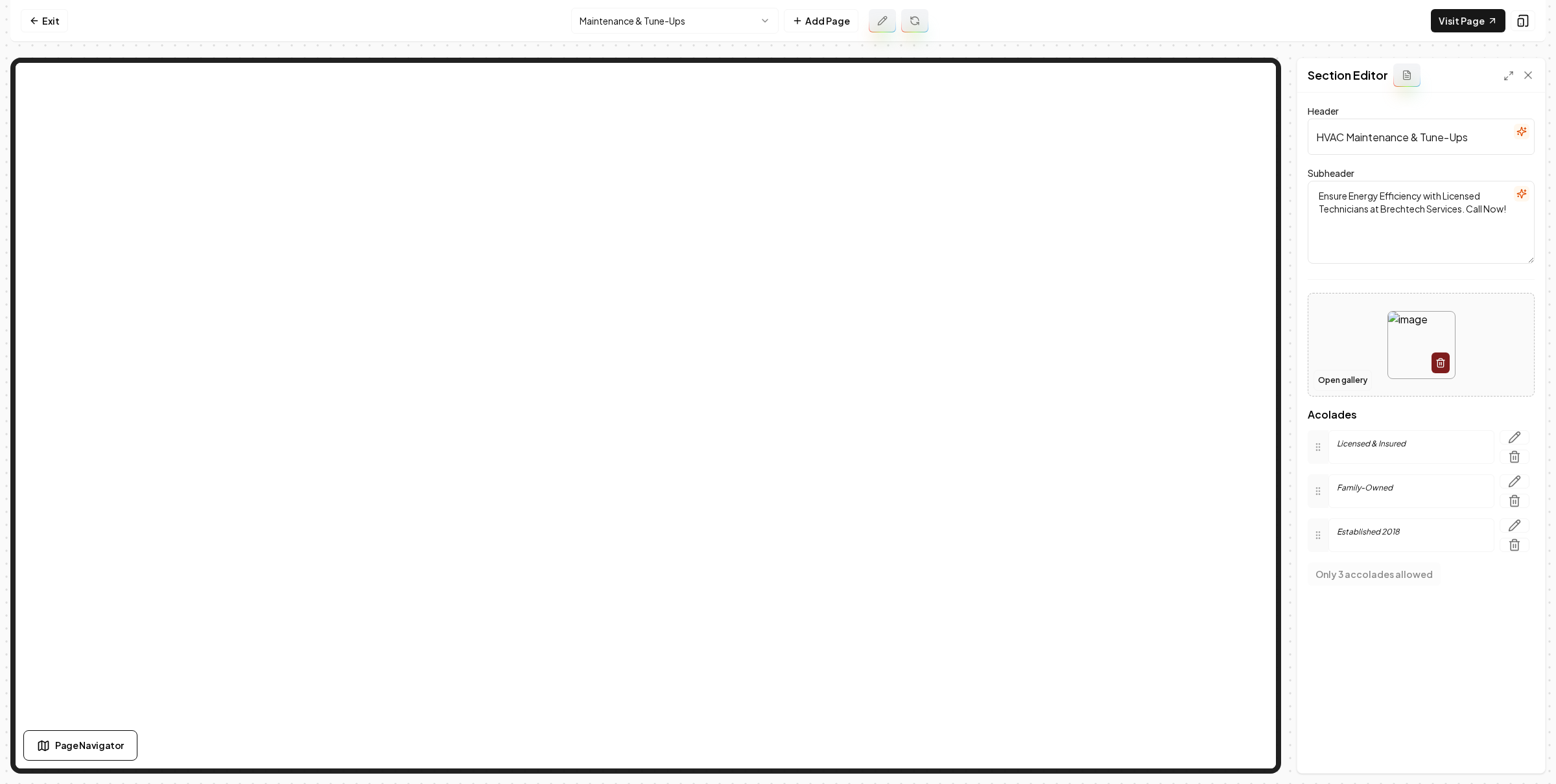
click at [1325, 383] on button "Open gallery" at bounding box center [1342, 380] width 58 height 21
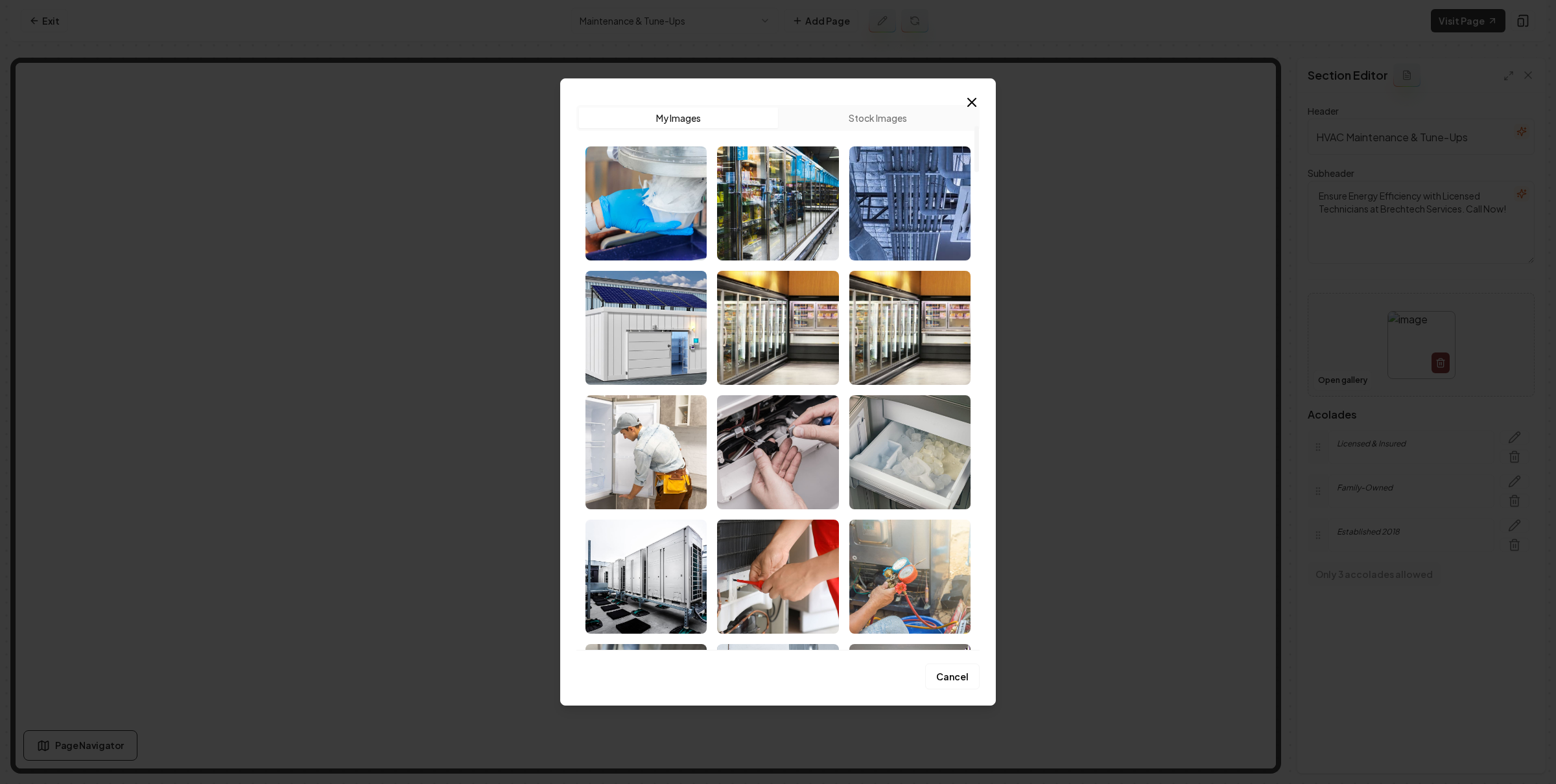
scroll to position [405, 0]
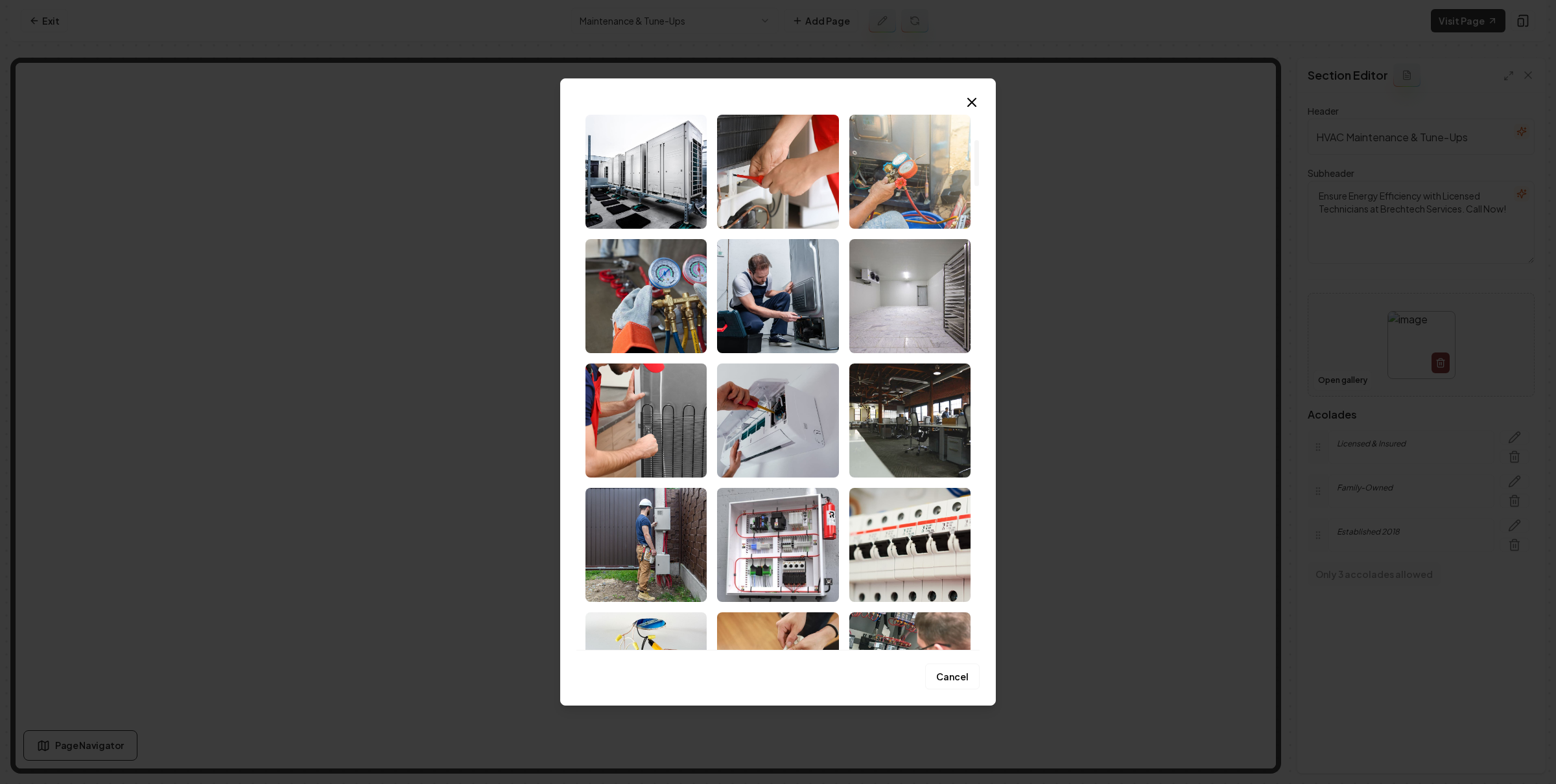
click at [889, 191] on img "Select image image_686eaa5b5c7cd75eb82c8f06.jpeg" at bounding box center [910, 171] width 121 height 114
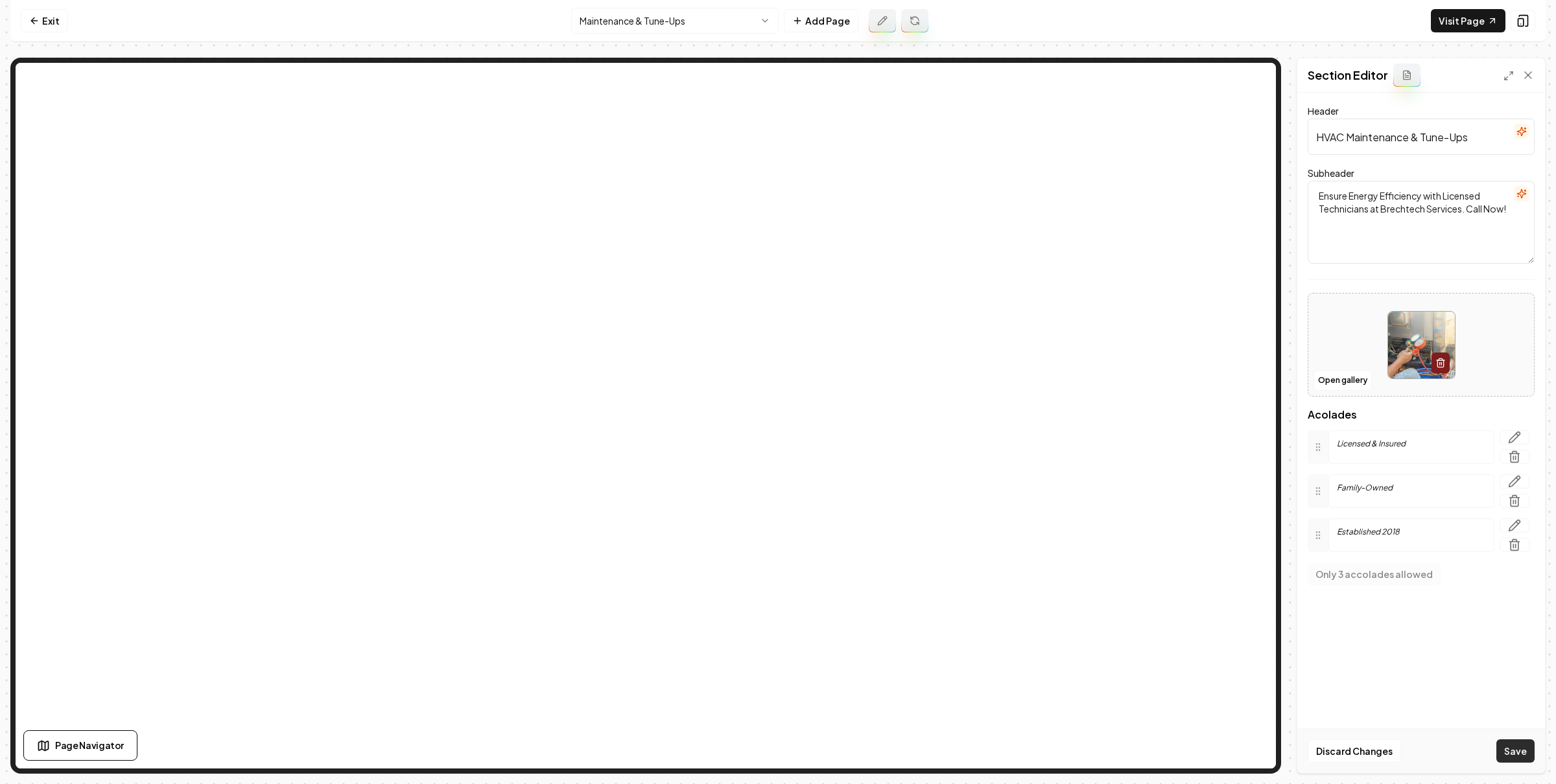
click at [1501, 748] on button "Save" at bounding box center [1515, 751] width 38 height 23
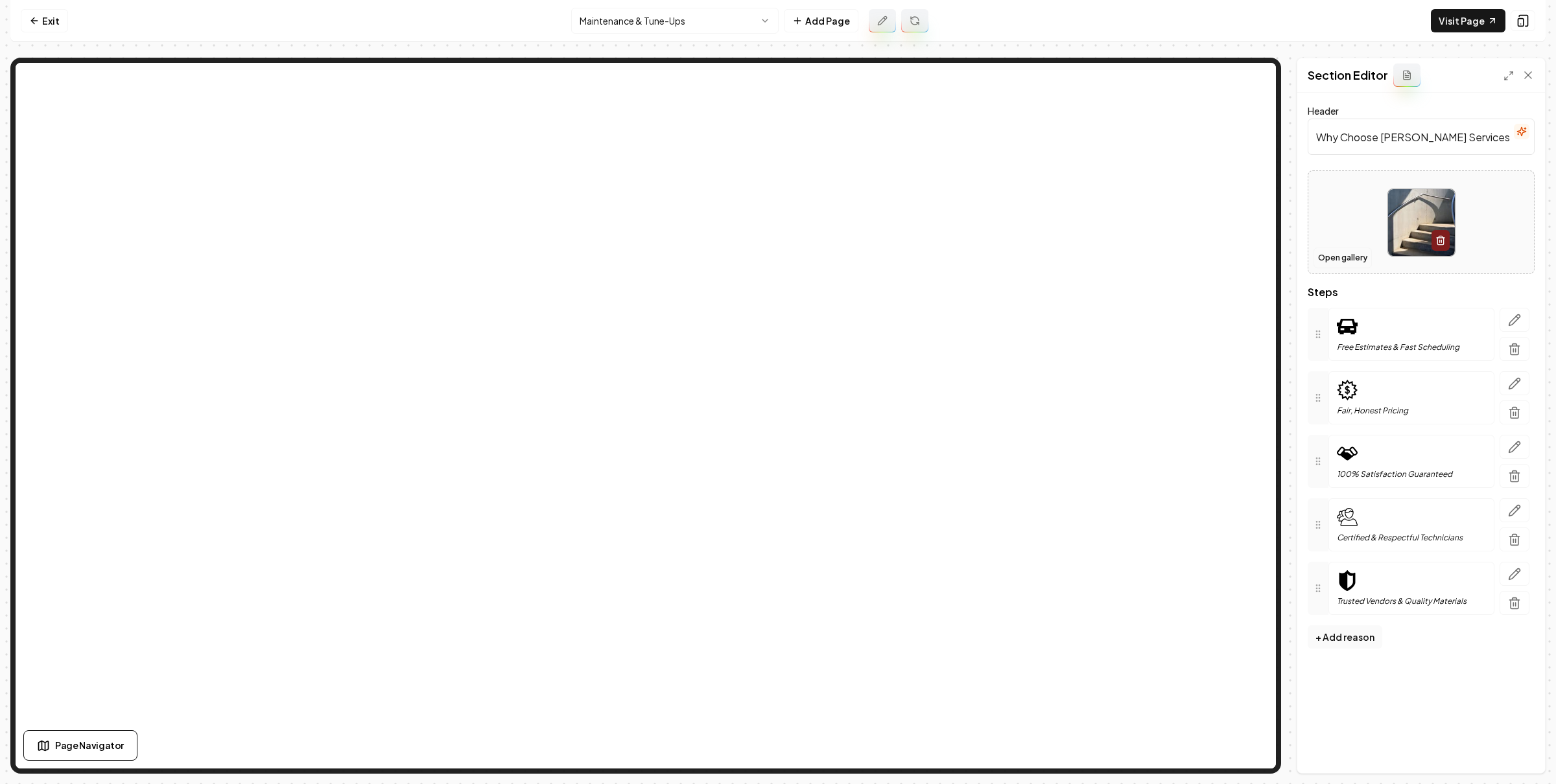
click at [1333, 257] on button "Open gallery" at bounding box center [1342, 258] width 58 height 21
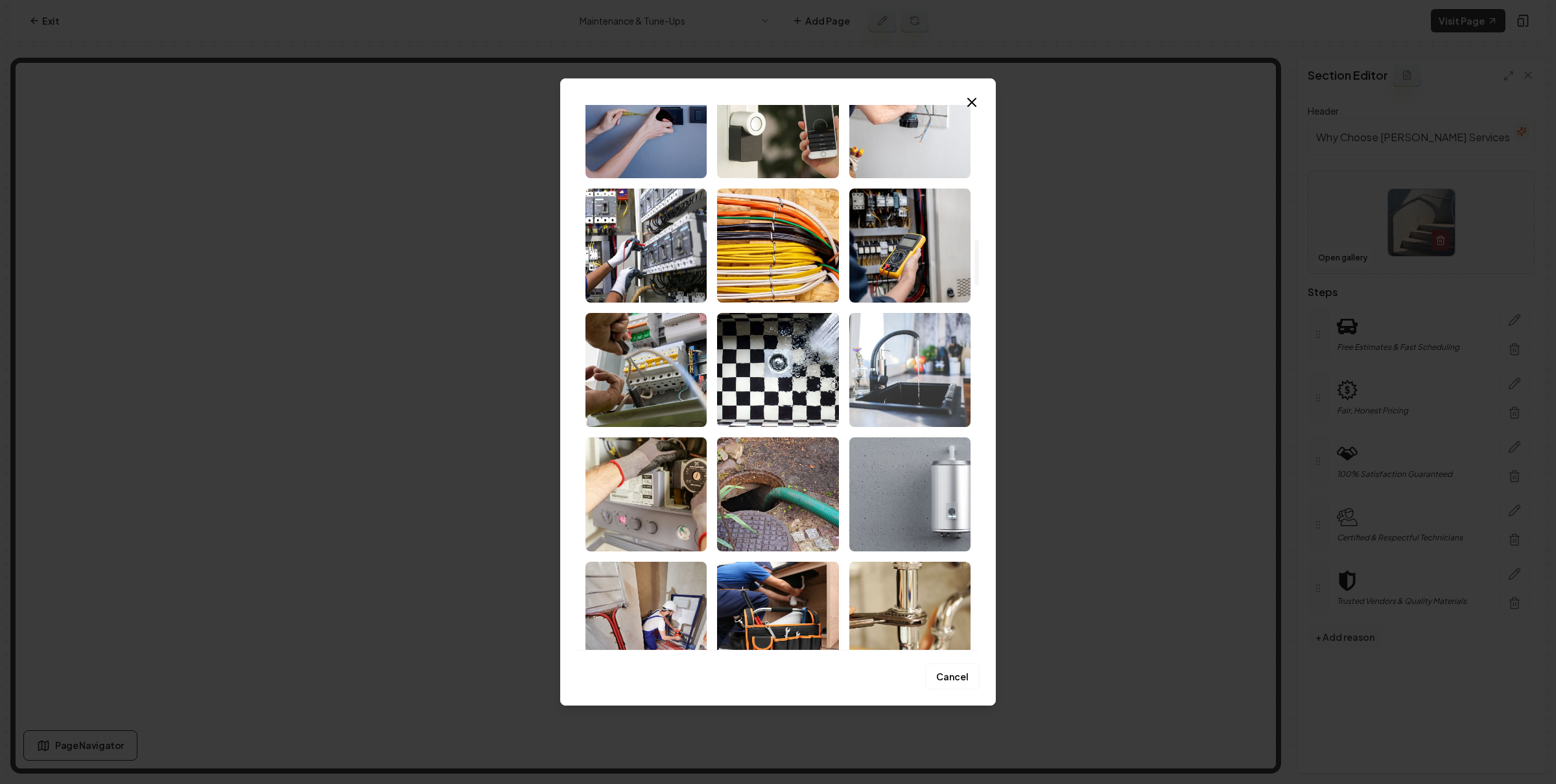
scroll to position [1911, 0]
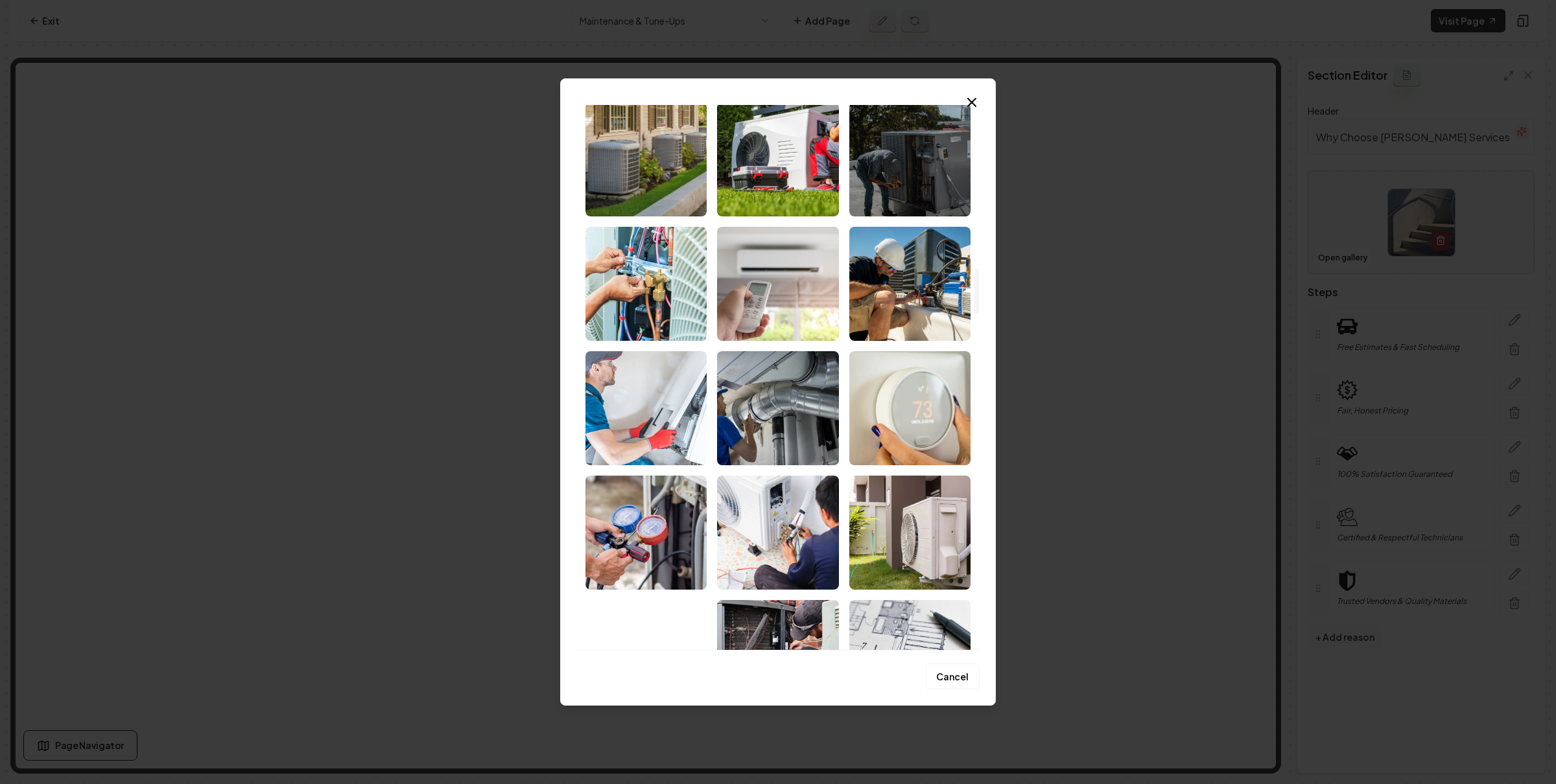
drag, startPoint x: 916, startPoint y: 291, endPoint x: 939, endPoint y: 304, distance: 26.4
click at [916, 291] on img "Select image image_686ea4615c7cd75eb808cac1.jpg" at bounding box center [910, 283] width 121 height 114
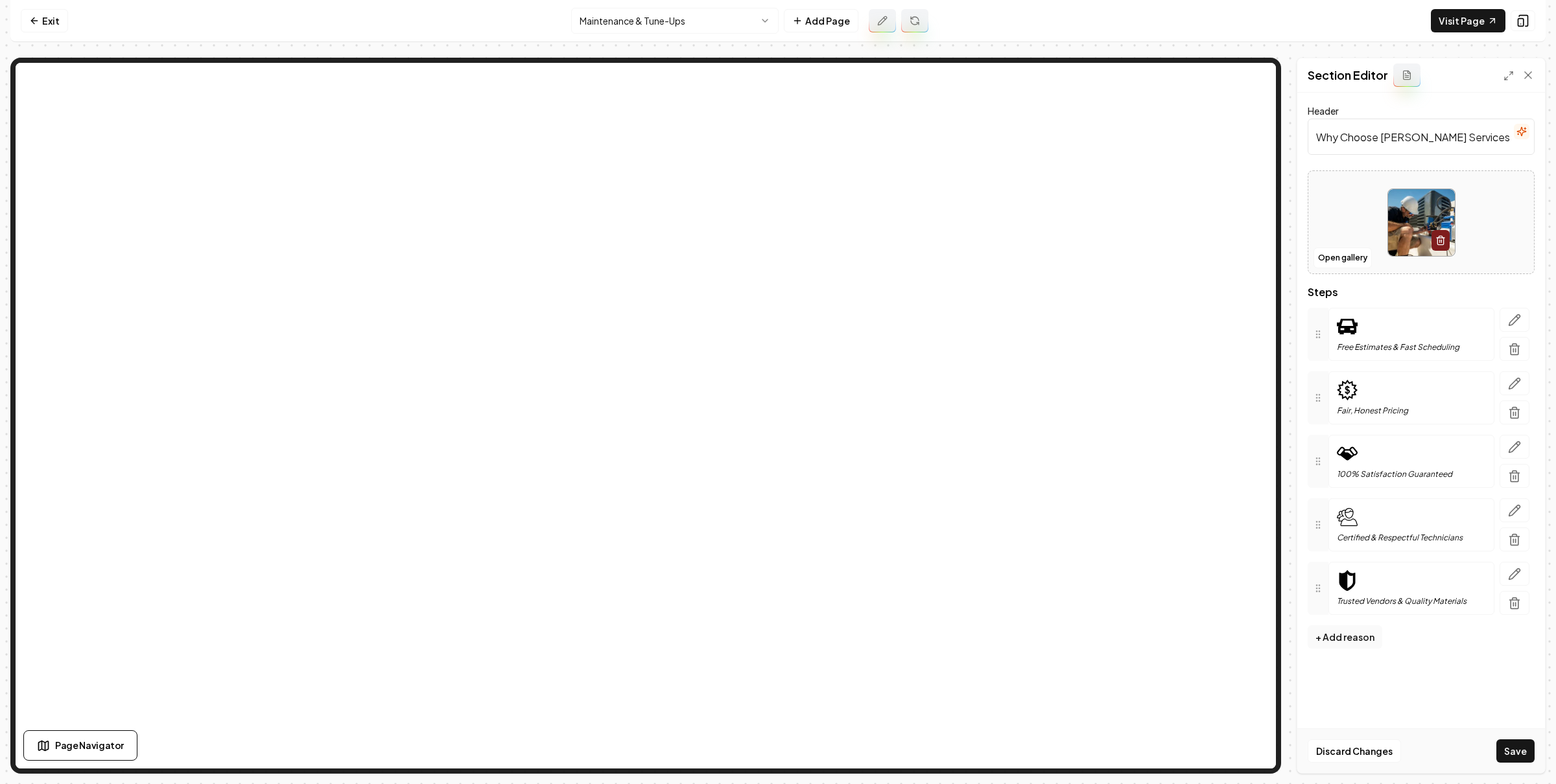
drag, startPoint x: 1520, startPoint y: 752, endPoint x: 1245, endPoint y: 591, distance: 318.7
click at [1520, 752] on button "Save" at bounding box center [1515, 751] width 38 height 23
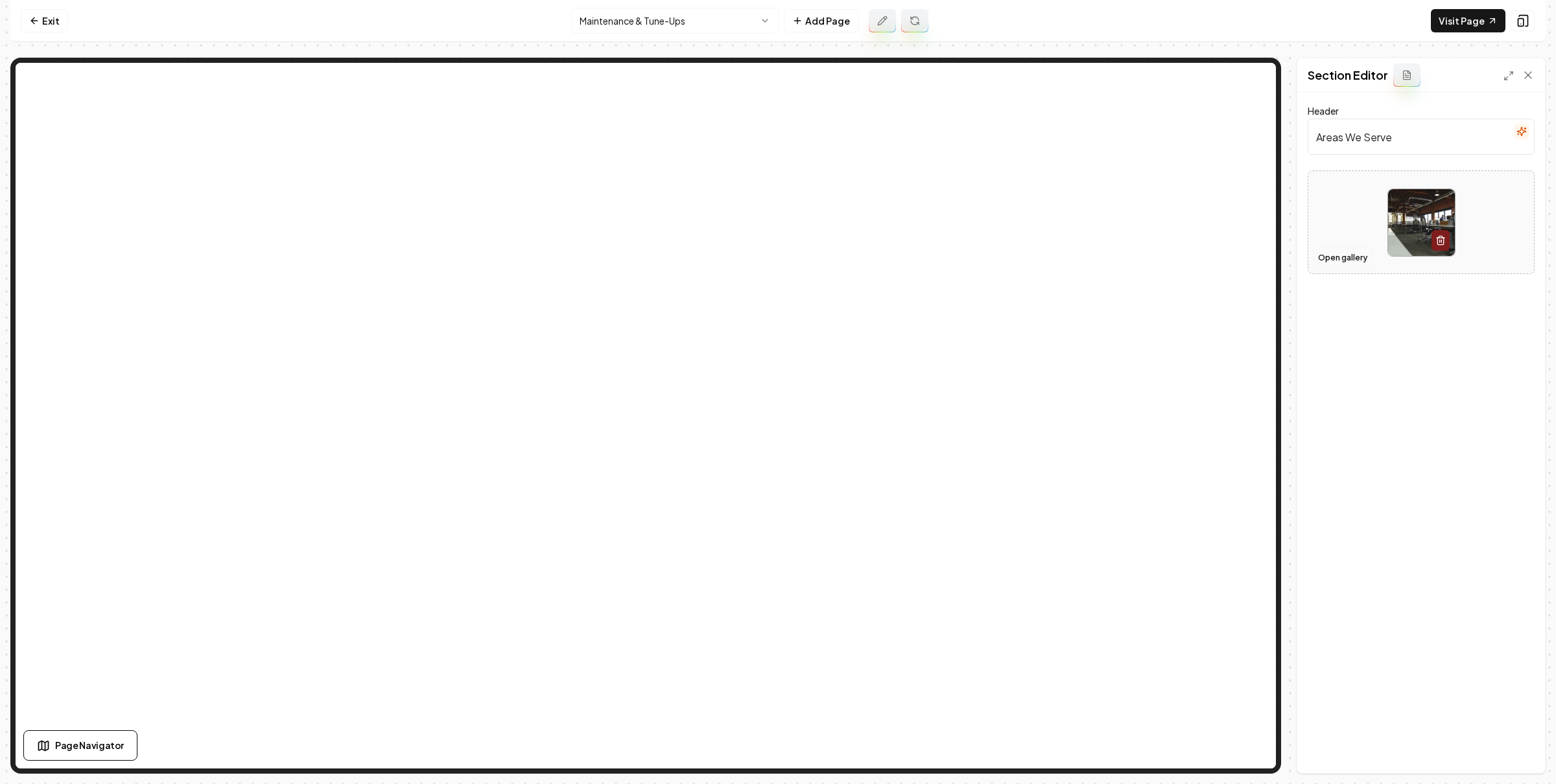
click at [1345, 255] on button "Open gallery" at bounding box center [1342, 258] width 58 height 21
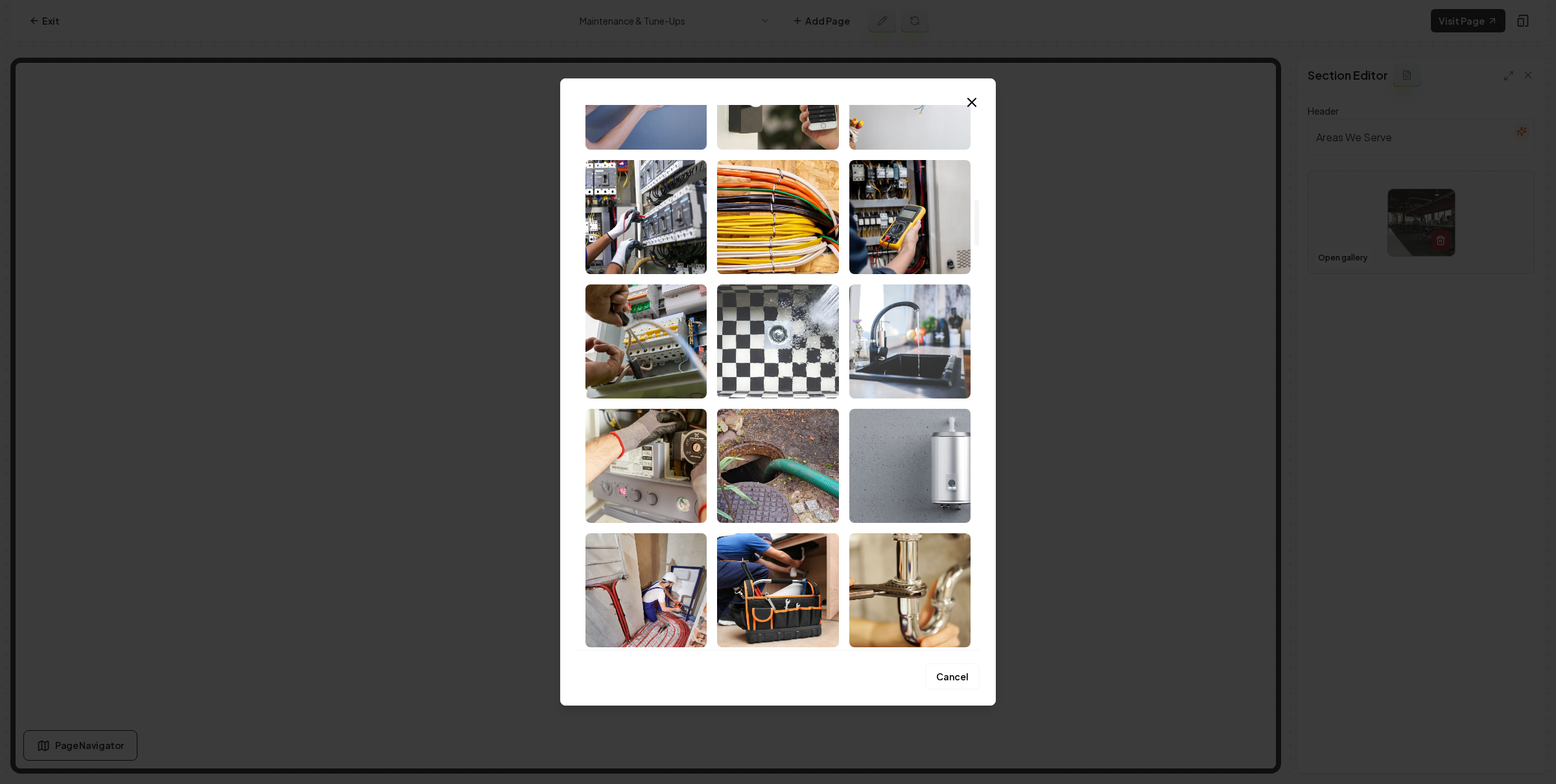
scroll to position [1096, 0]
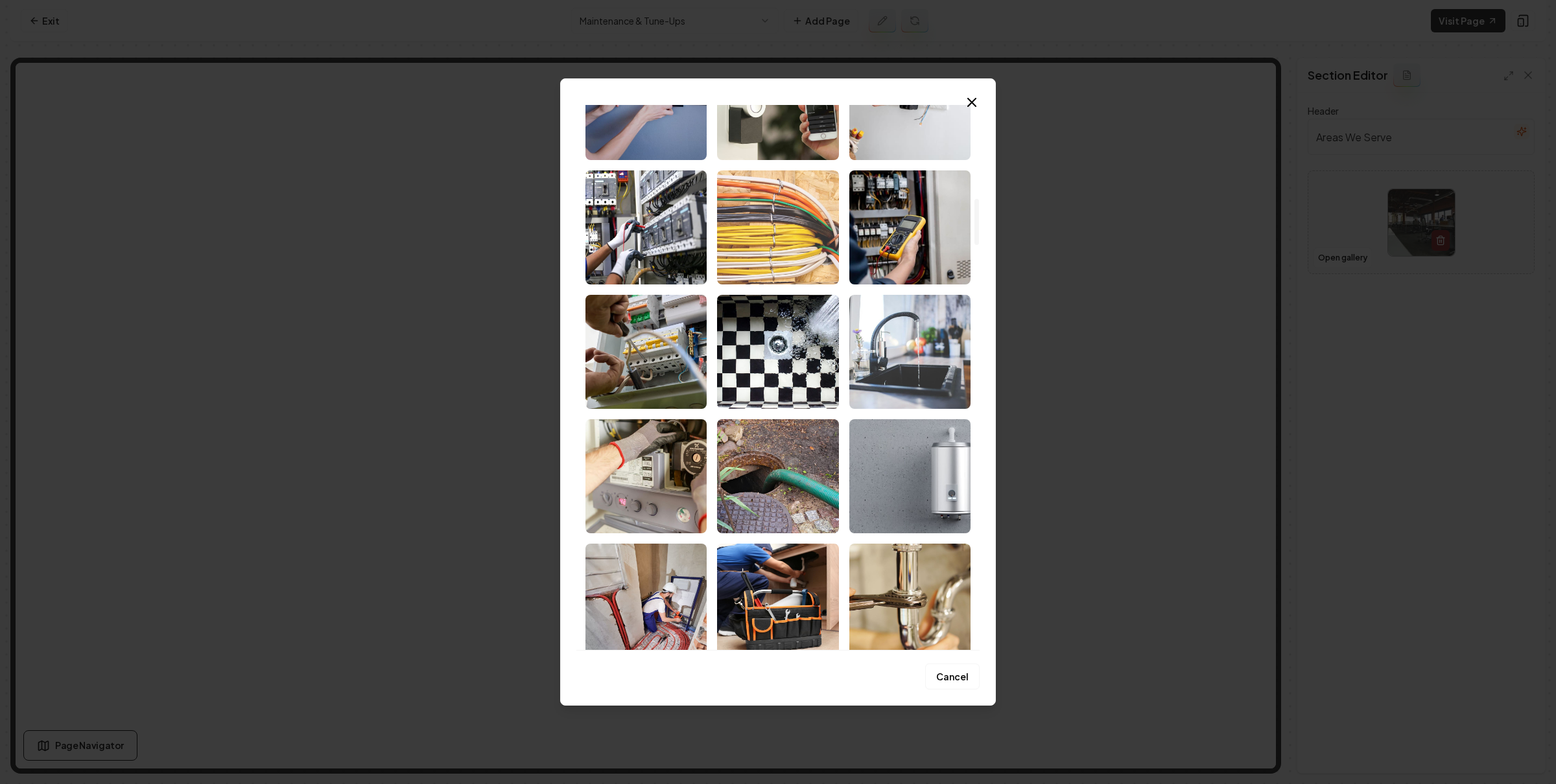
click at [746, 243] on img "Select image image_686ea84e5c7cd75eb8200b30.jpeg" at bounding box center [777, 227] width 121 height 114
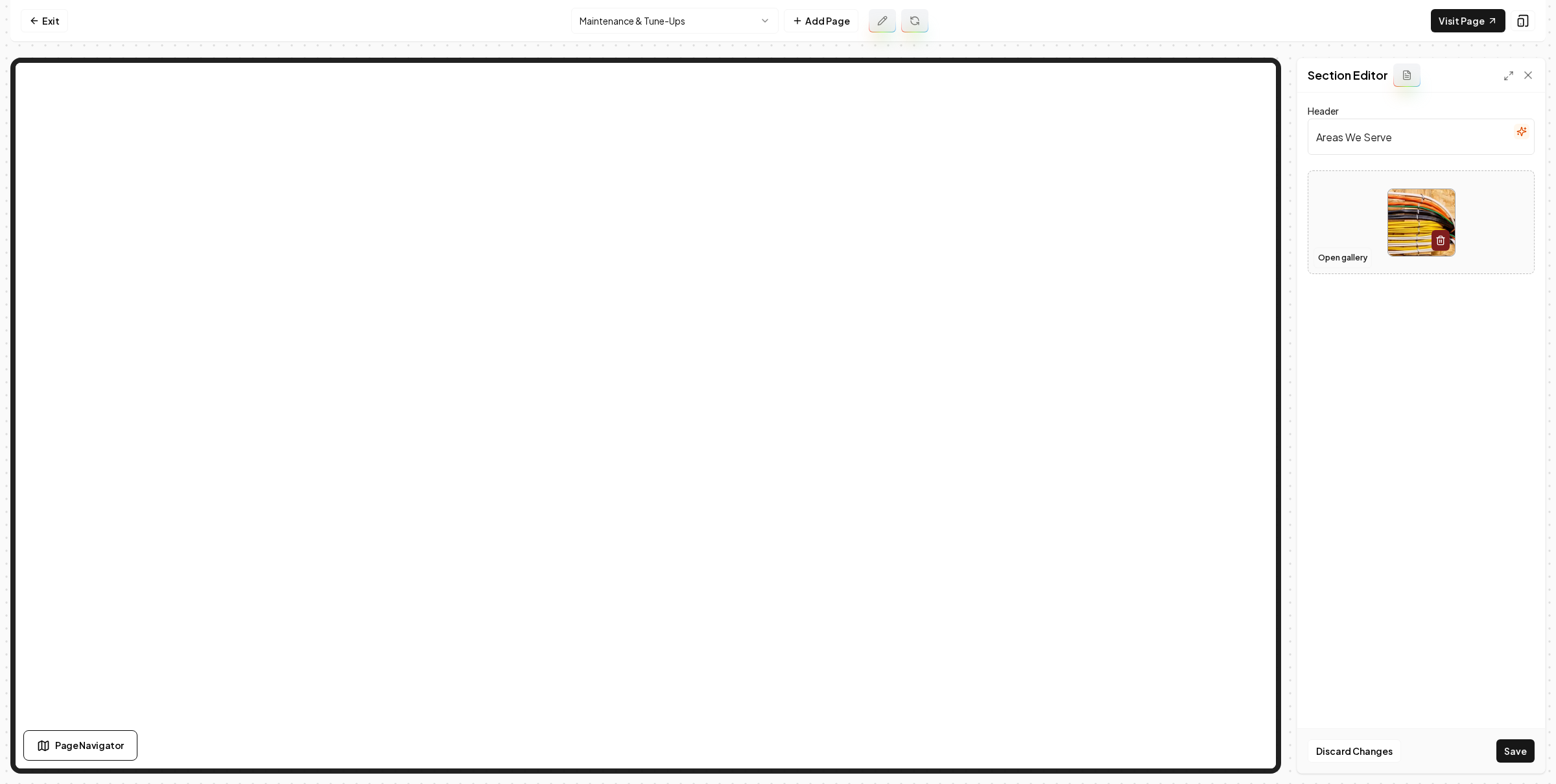
click at [1331, 255] on button "Open gallery" at bounding box center [1342, 258] width 58 height 21
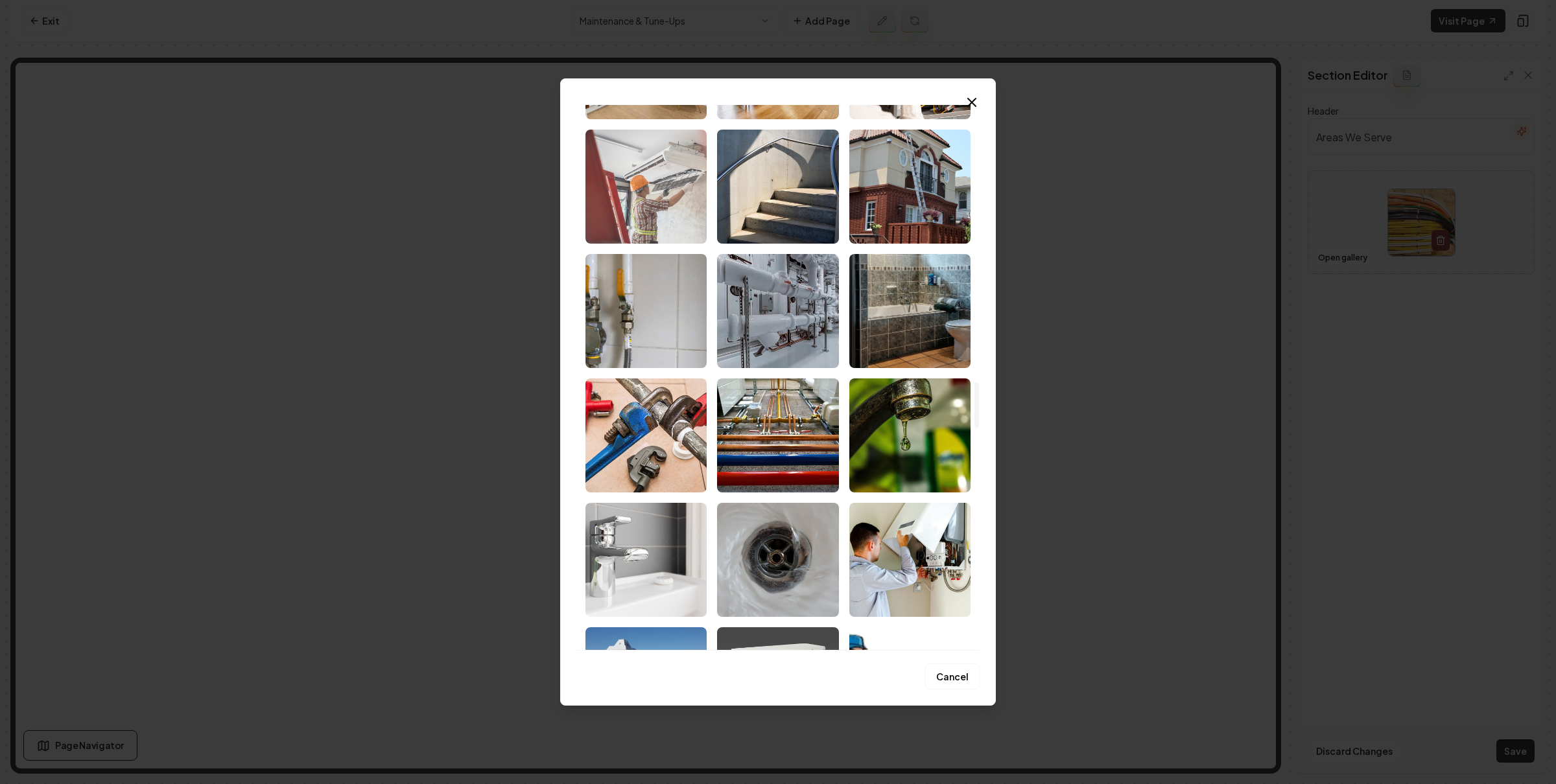
scroll to position [3232, 0]
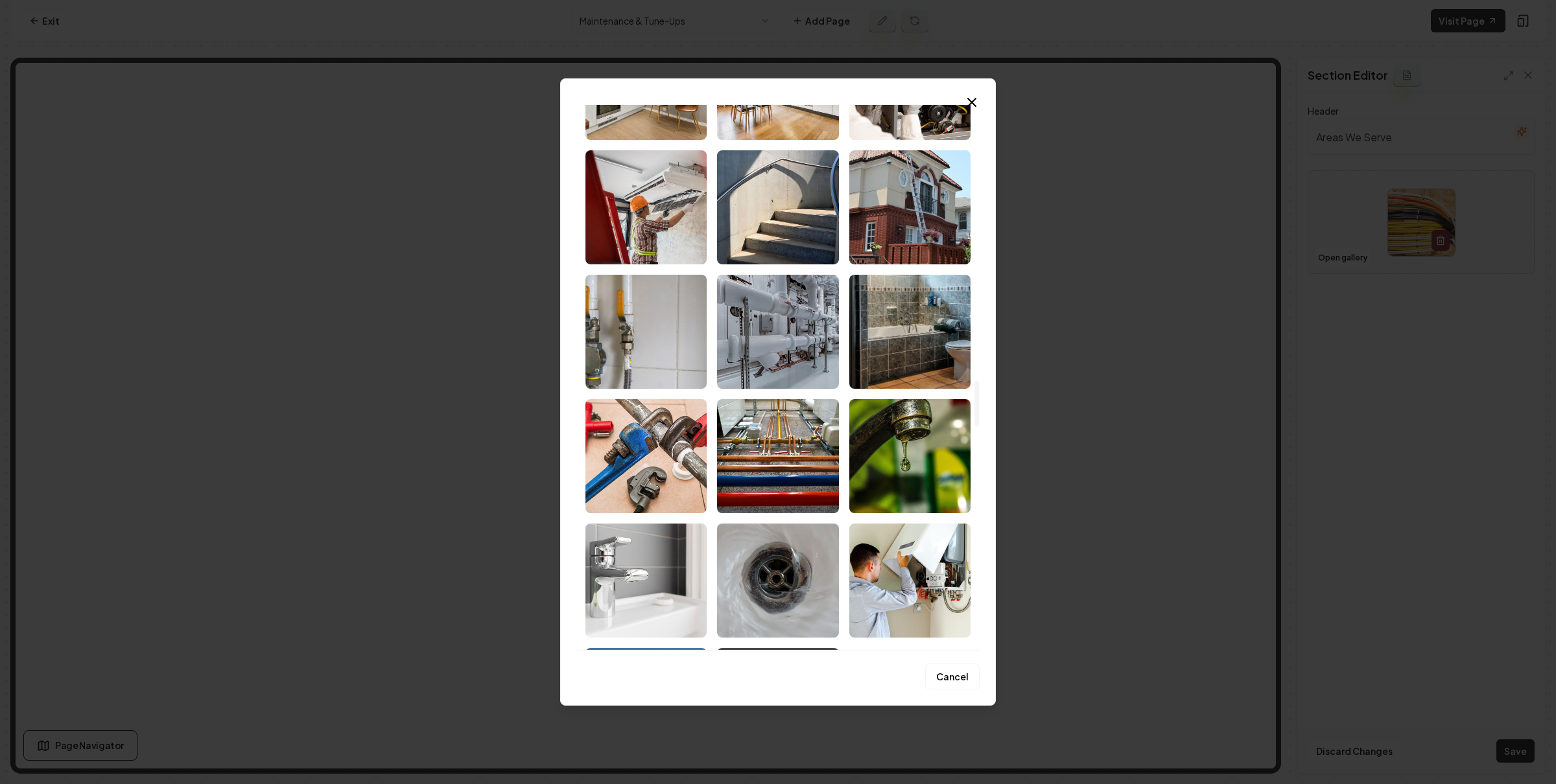
drag, startPoint x: 673, startPoint y: 221, endPoint x: 680, endPoint y: 228, distance: 9.9
click at [673, 221] on img "Select image image_686e8ac35c7cd75eb84fabd5.jpeg" at bounding box center [646, 207] width 121 height 114
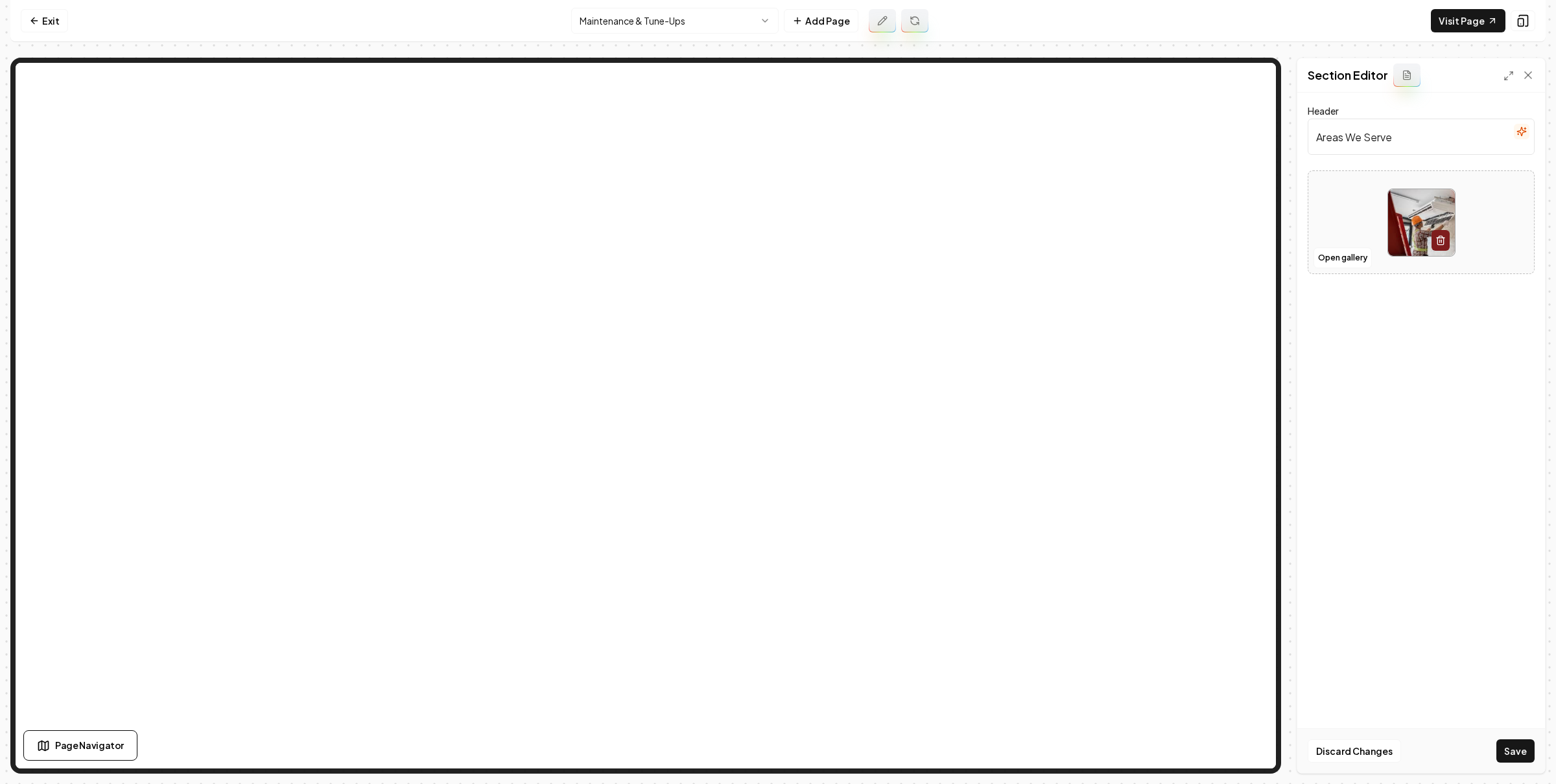
drag, startPoint x: 1514, startPoint y: 753, endPoint x: 1497, endPoint y: 737, distance: 23.3
click at [1514, 751] on button "Save" at bounding box center [1515, 751] width 38 height 23
click at [1347, 279] on button "Open gallery" at bounding box center [1342, 271] width 58 height 21
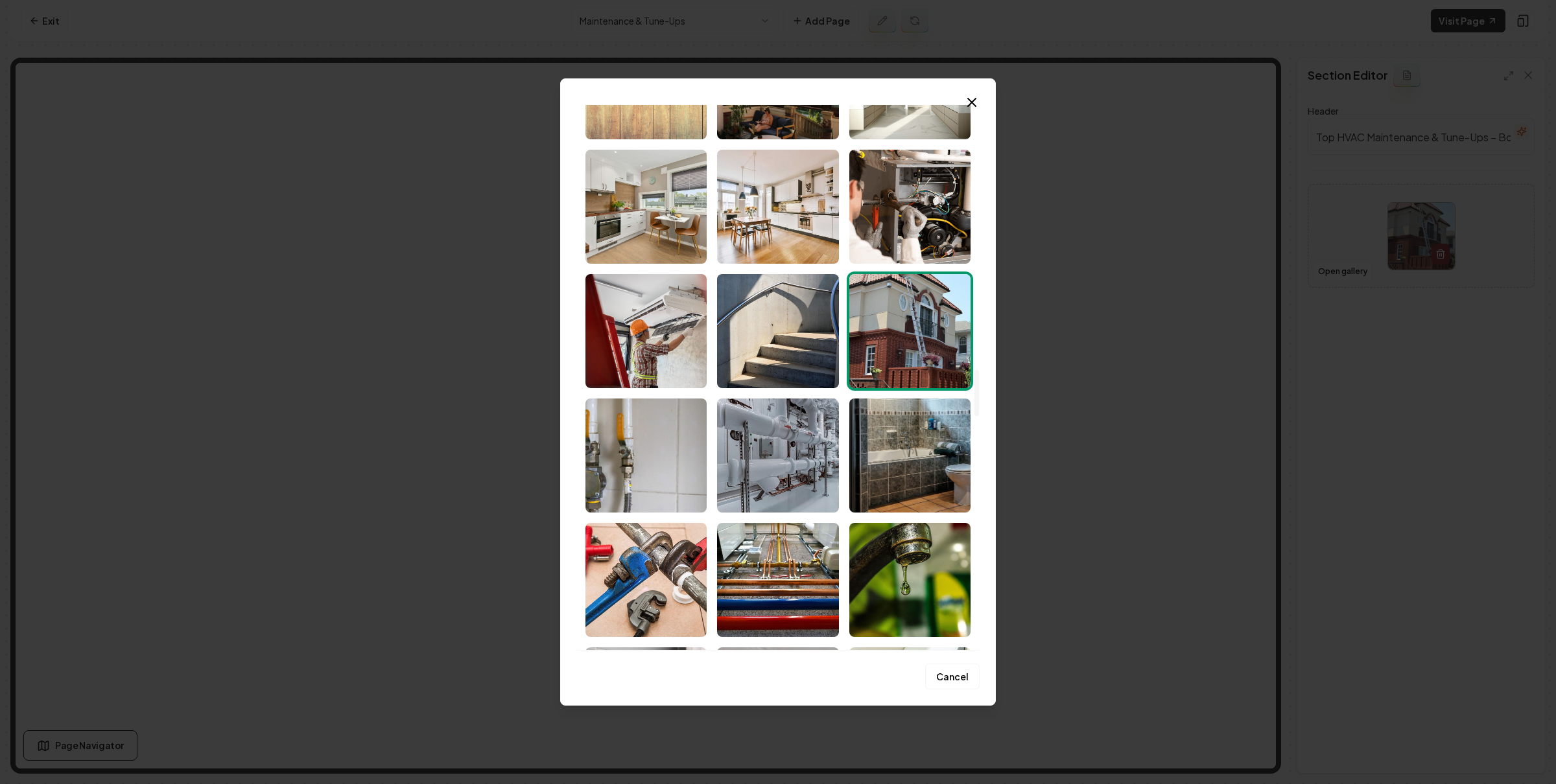
scroll to position [3086, 0]
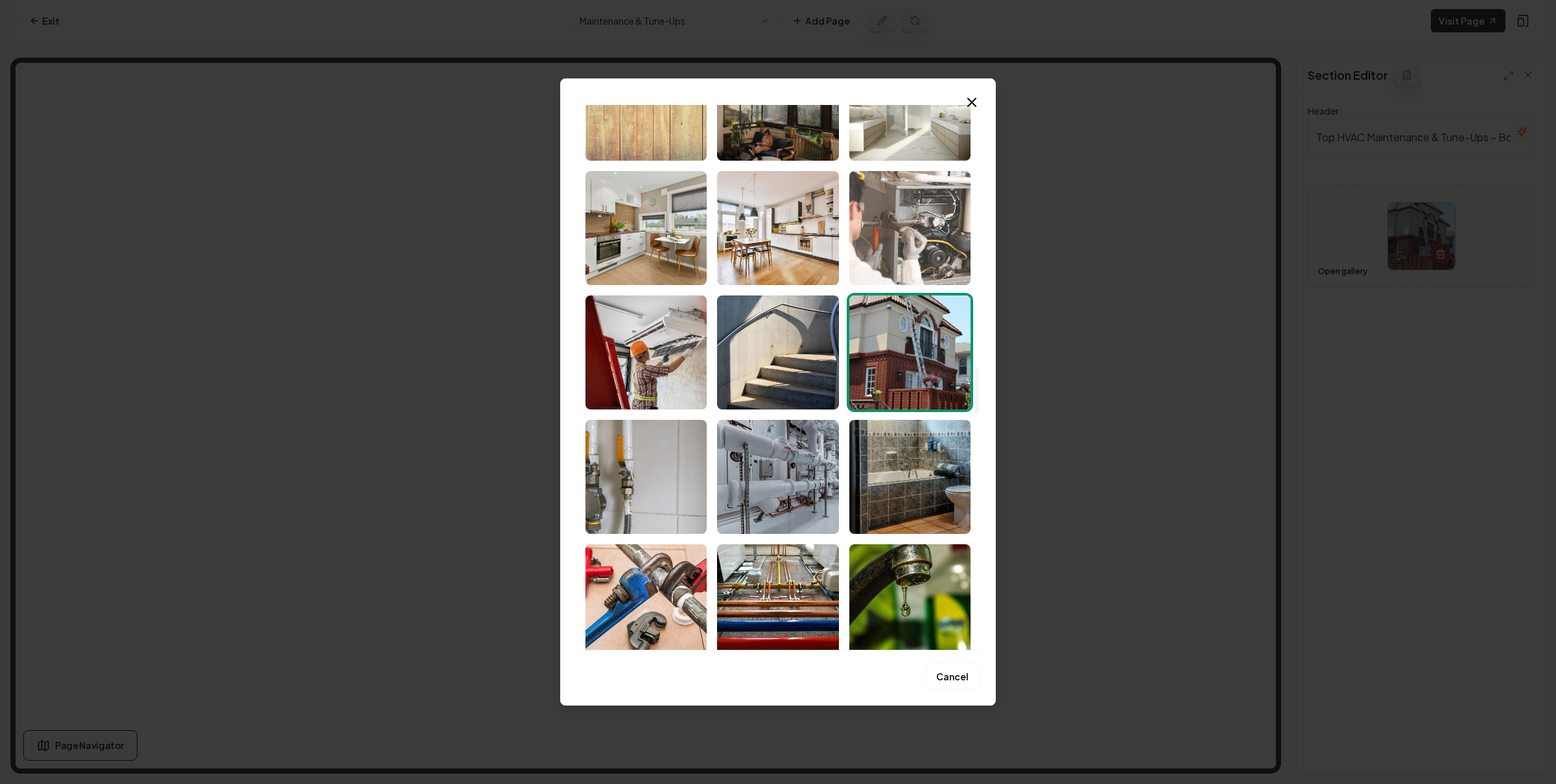
click at [910, 255] on img "Select image image_686e8ae15c7cd75eb850bd0d.png" at bounding box center [910, 228] width 121 height 114
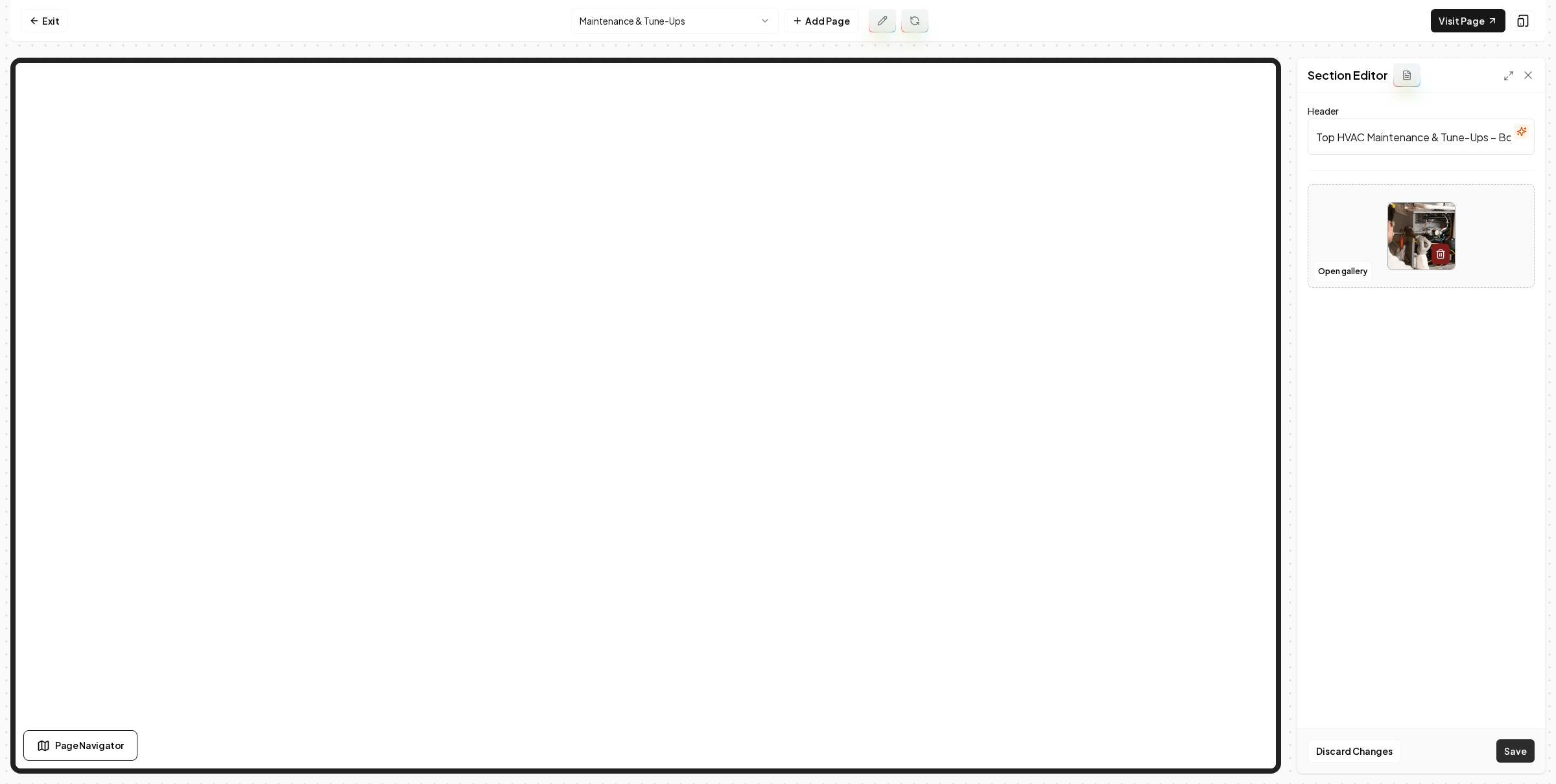
click at [1505, 749] on button "Save" at bounding box center [1515, 751] width 38 height 23
click at [46, 25] on link "Exit" at bounding box center [44, 21] width 47 height 23
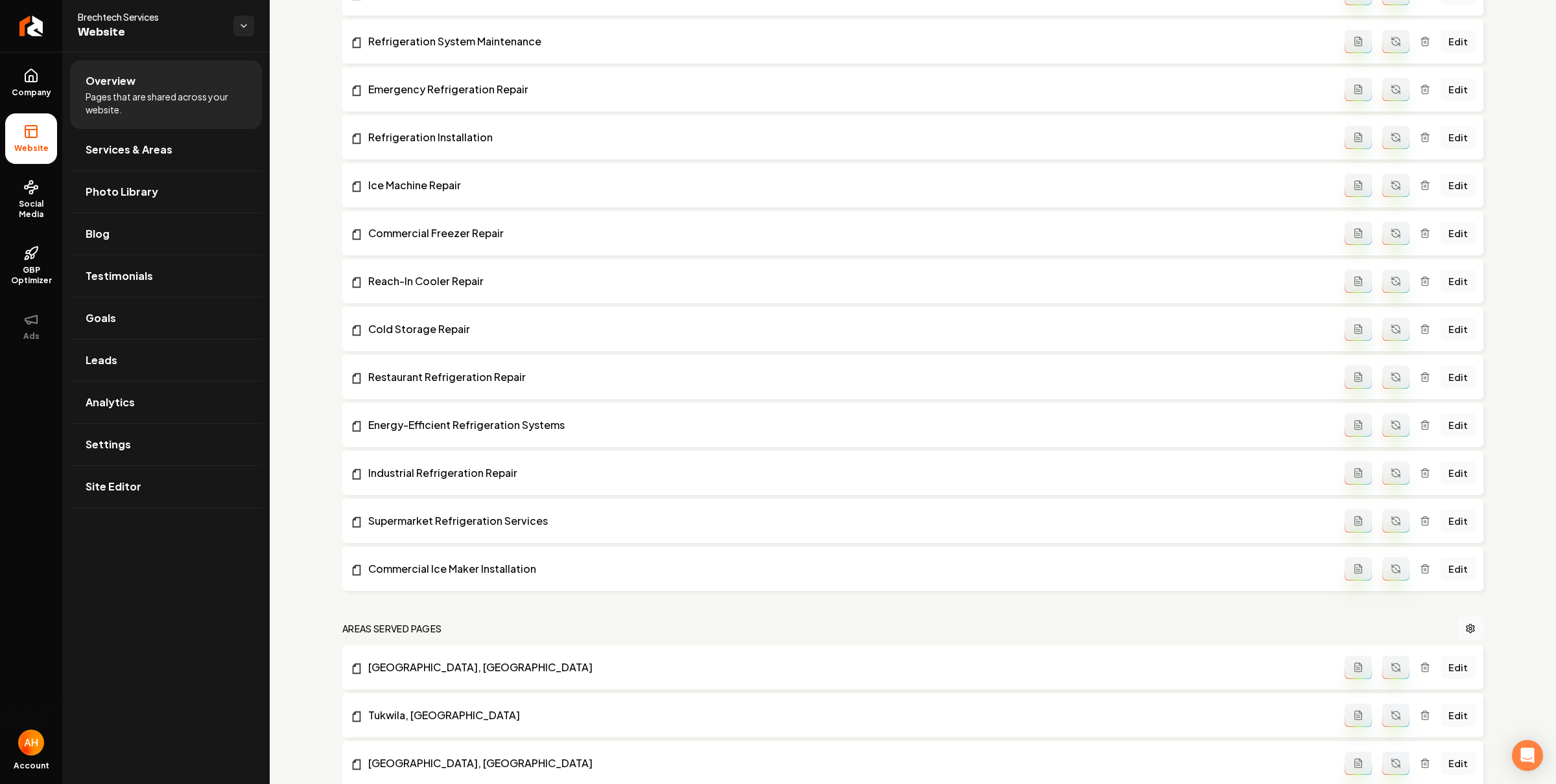
scroll to position [5569, 0]
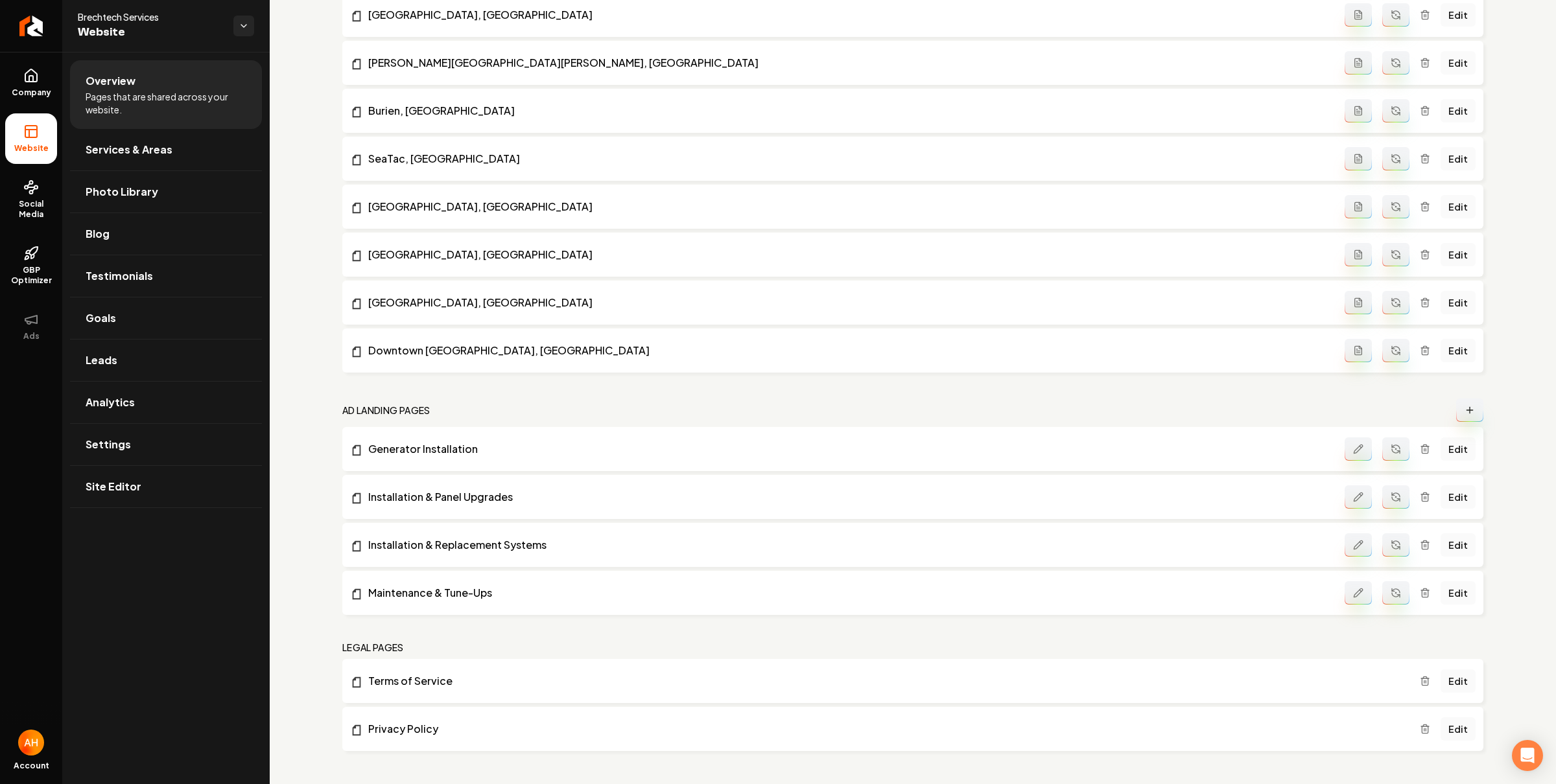
drag, startPoint x: 419, startPoint y: 453, endPoint x: 420, endPoint y: 483, distance: 30.0
drag, startPoint x: 448, startPoint y: 538, endPoint x: 441, endPoint y: 582, distance: 44.6
drag, startPoint x: 441, startPoint y: 586, endPoint x: 536, endPoint y: 357, distance: 247.9
drag, startPoint x: 133, startPoint y: 151, endPoint x: 160, endPoint y: 141, distance: 28.8
click at [134, 151] on span "Services & Areas" at bounding box center [129, 149] width 87 height 15
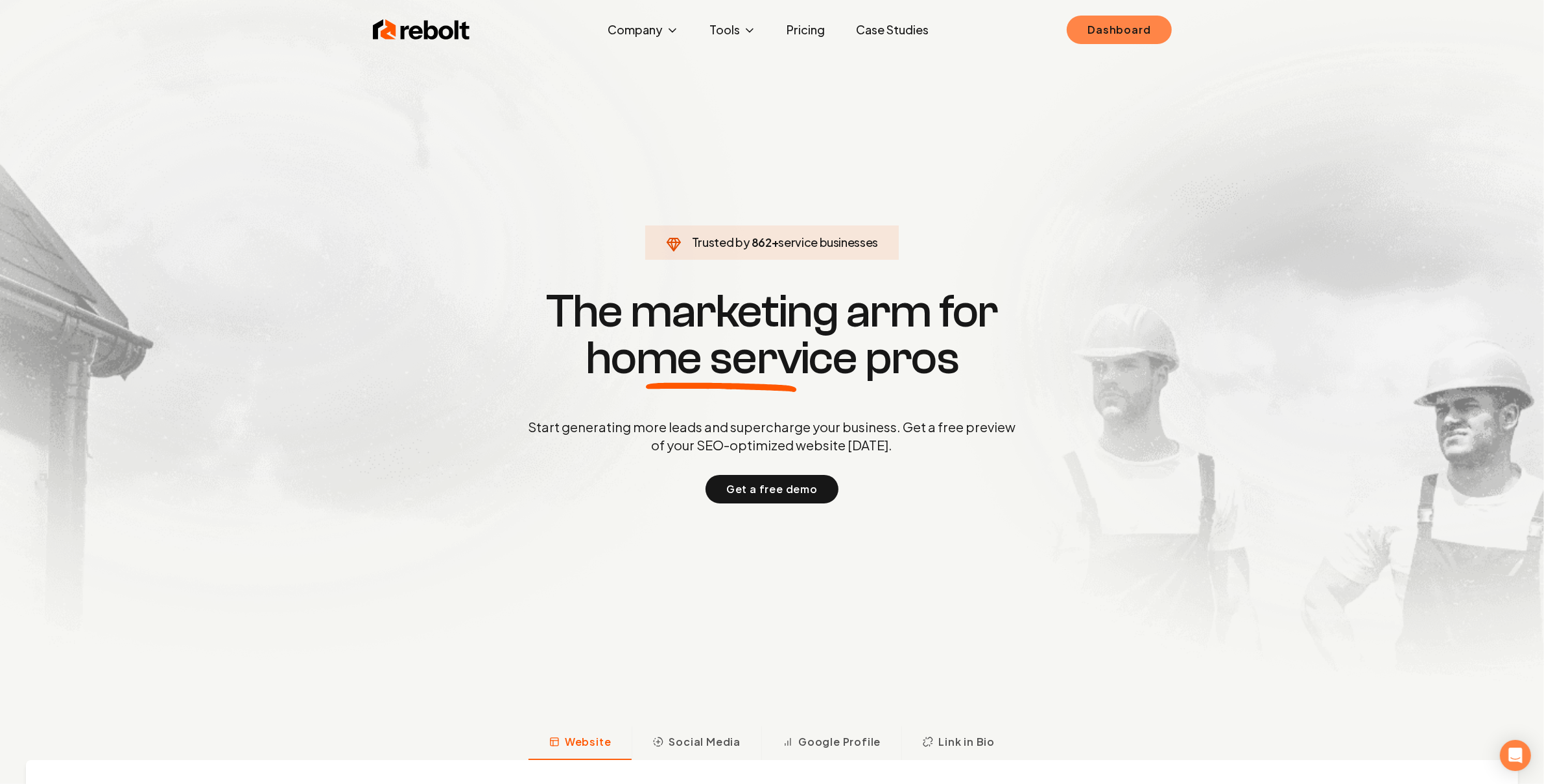
click at [1095, 25] on link "Dashboard" at bounding box center [1118, 29] width 104 height 28
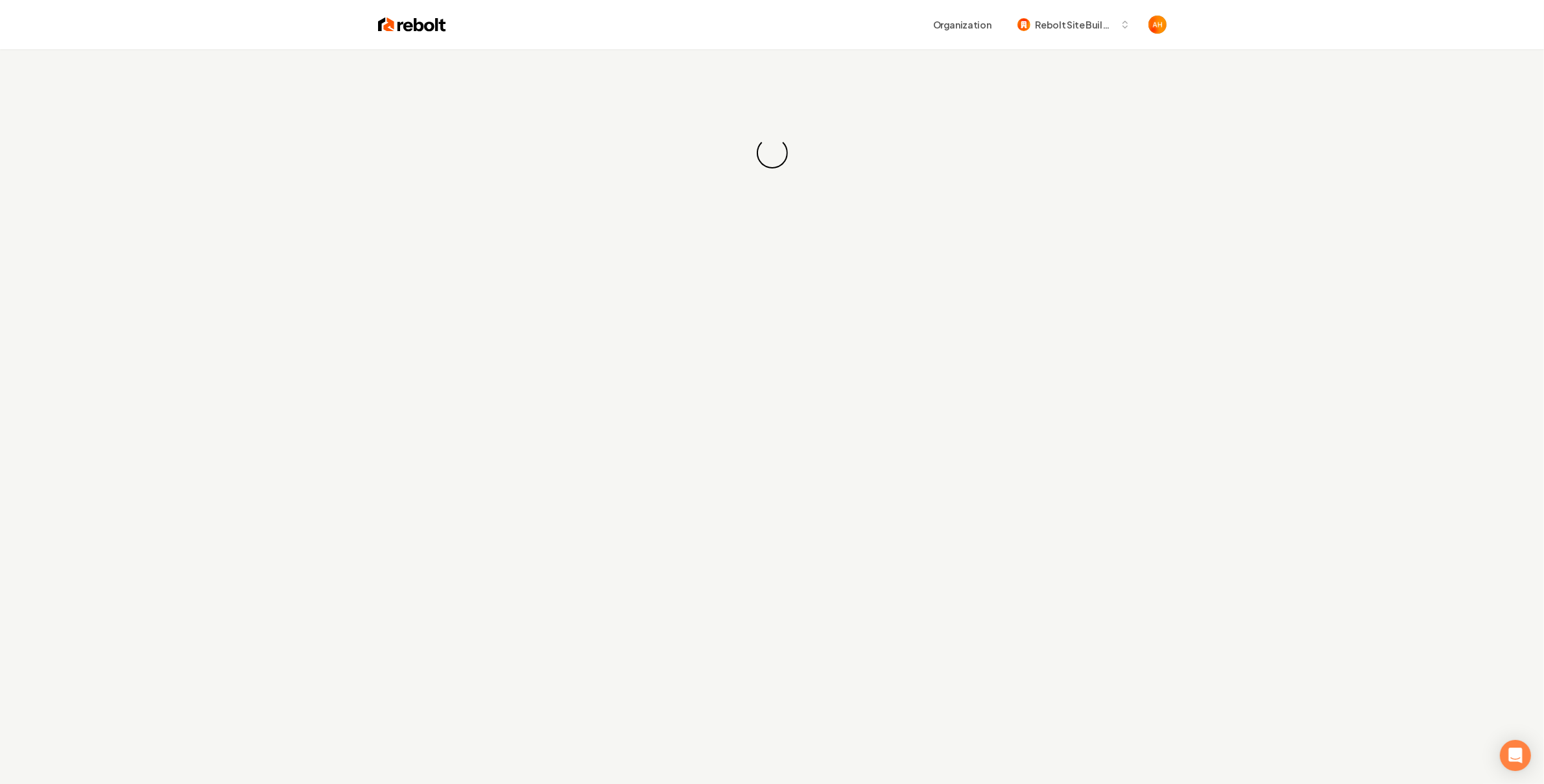
click at [866, 28] on div "Organization Rebolt Site Builder" at bounding box center [806, 25] width 721 height 23
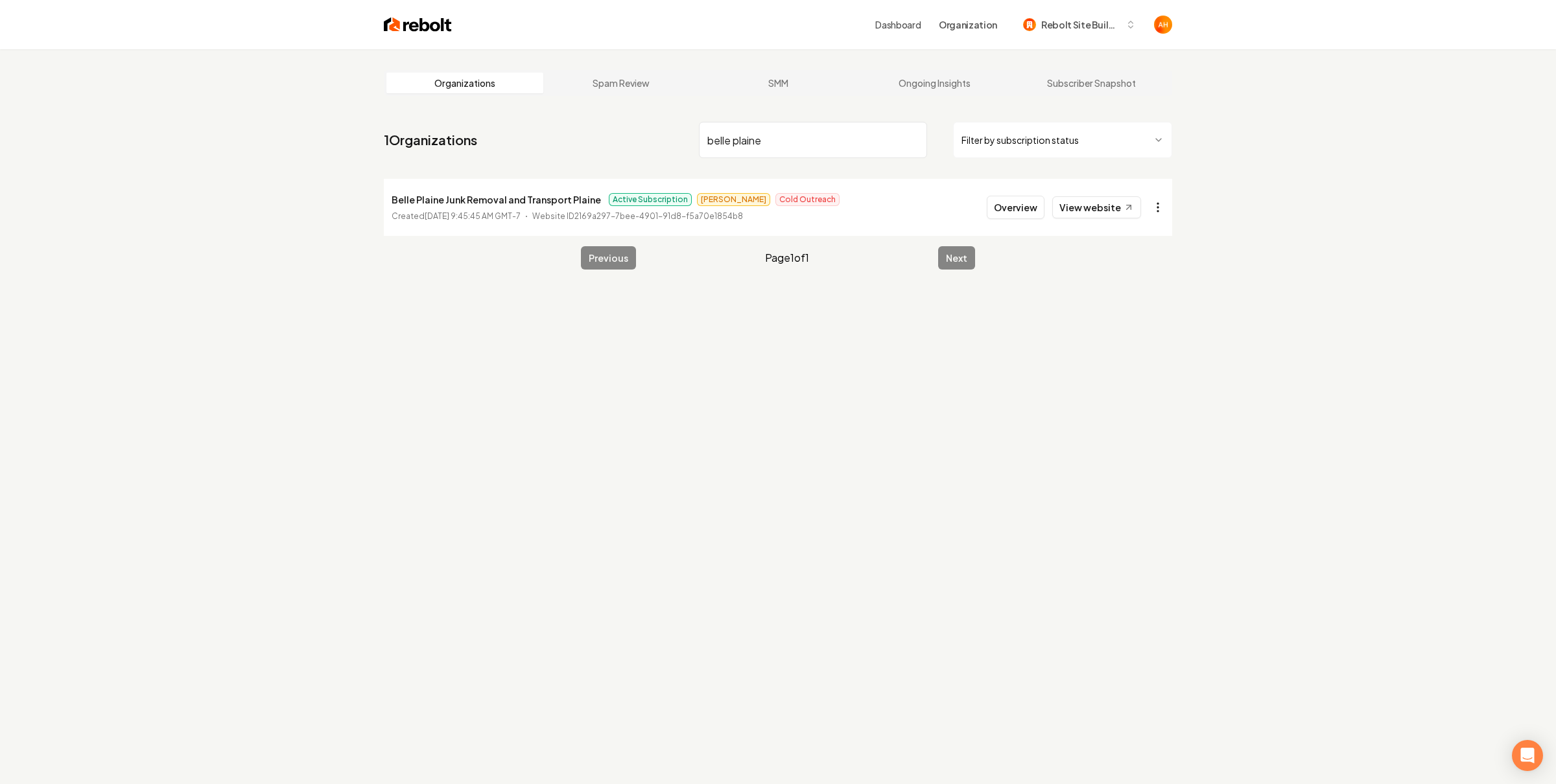
click at [1150, 209] on html "Dashboard Organization Rebolt Site Builder Organizations Spam Review SMM Ongoin…" at bounding box center [778, 392] width 1556 height 784
click at [1120, 317] on link "View in Stripe" at bounding box center [1120, 320] width 83 height 21
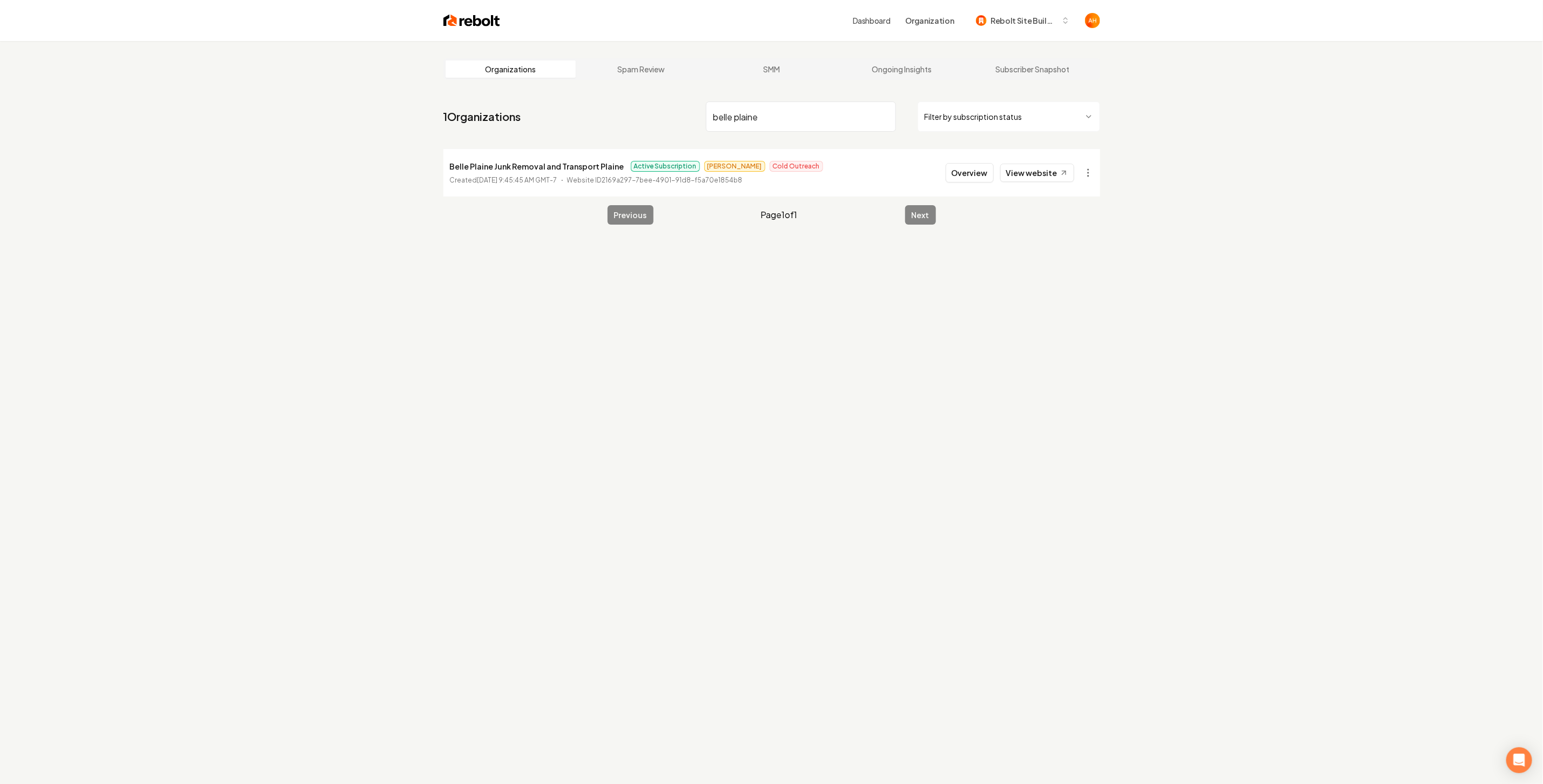
click at [844, 122] on input "belle plaine" at bounding box center [801, 116] width 190 height 30
drag, startPoint x: 1190, startPoint y: 155, endPoint x: 956, endPoint y: 153, distance: 234.0
click at [1183, 152] on div "Organizations Spam Review SMM Ongoing Insights Subscriber Snapshot 1 Organizati…" at bounding box center [771, 433] width 1543 height 784
click at [826, 123] on input "salon" at bounding box center [801, 116] width 190 height 30
type input "big"
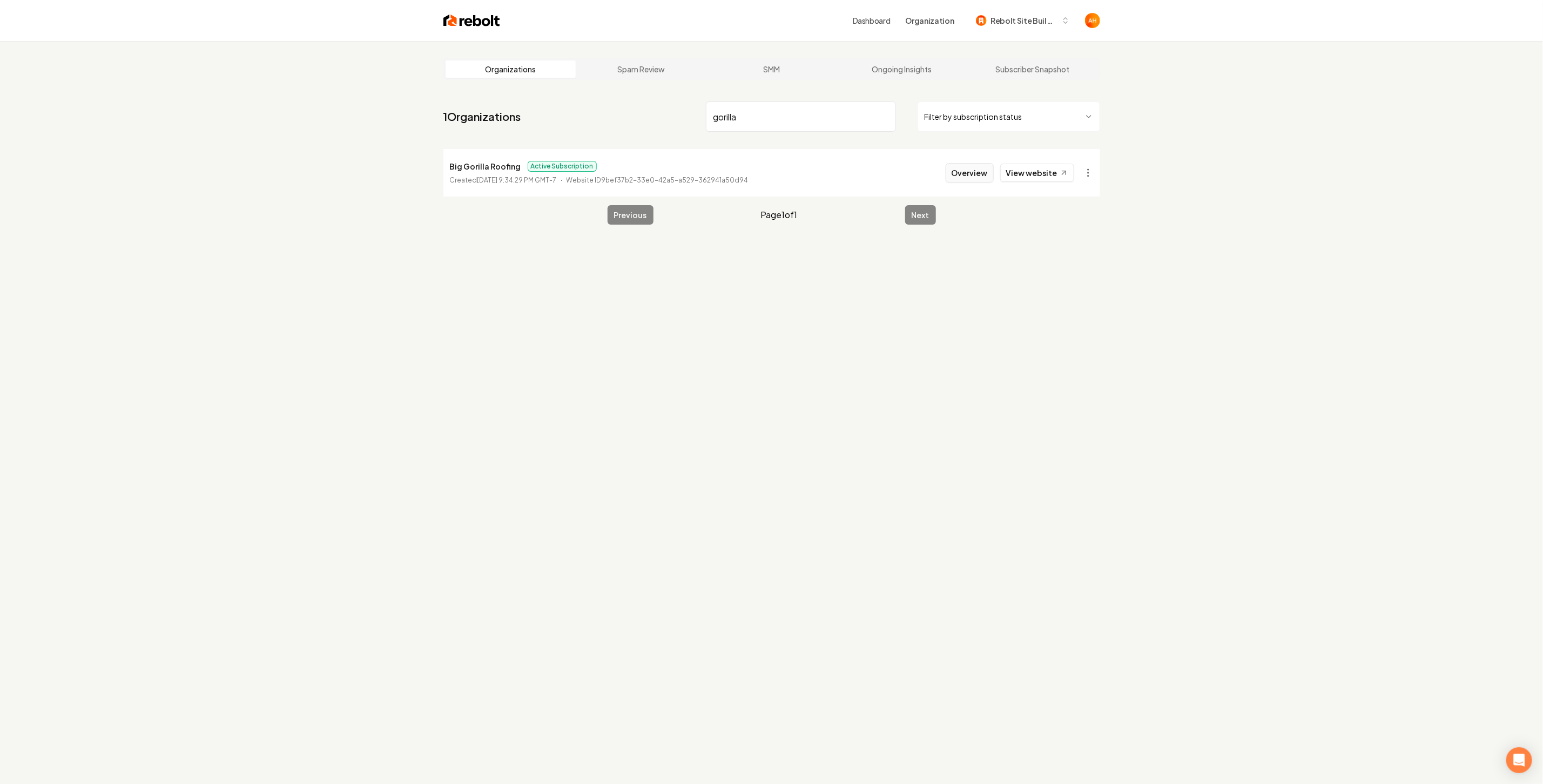
type input "gorilla"
click at [975, 166] on button "Overview" at bounding box center [970, 173] width 48 height 19
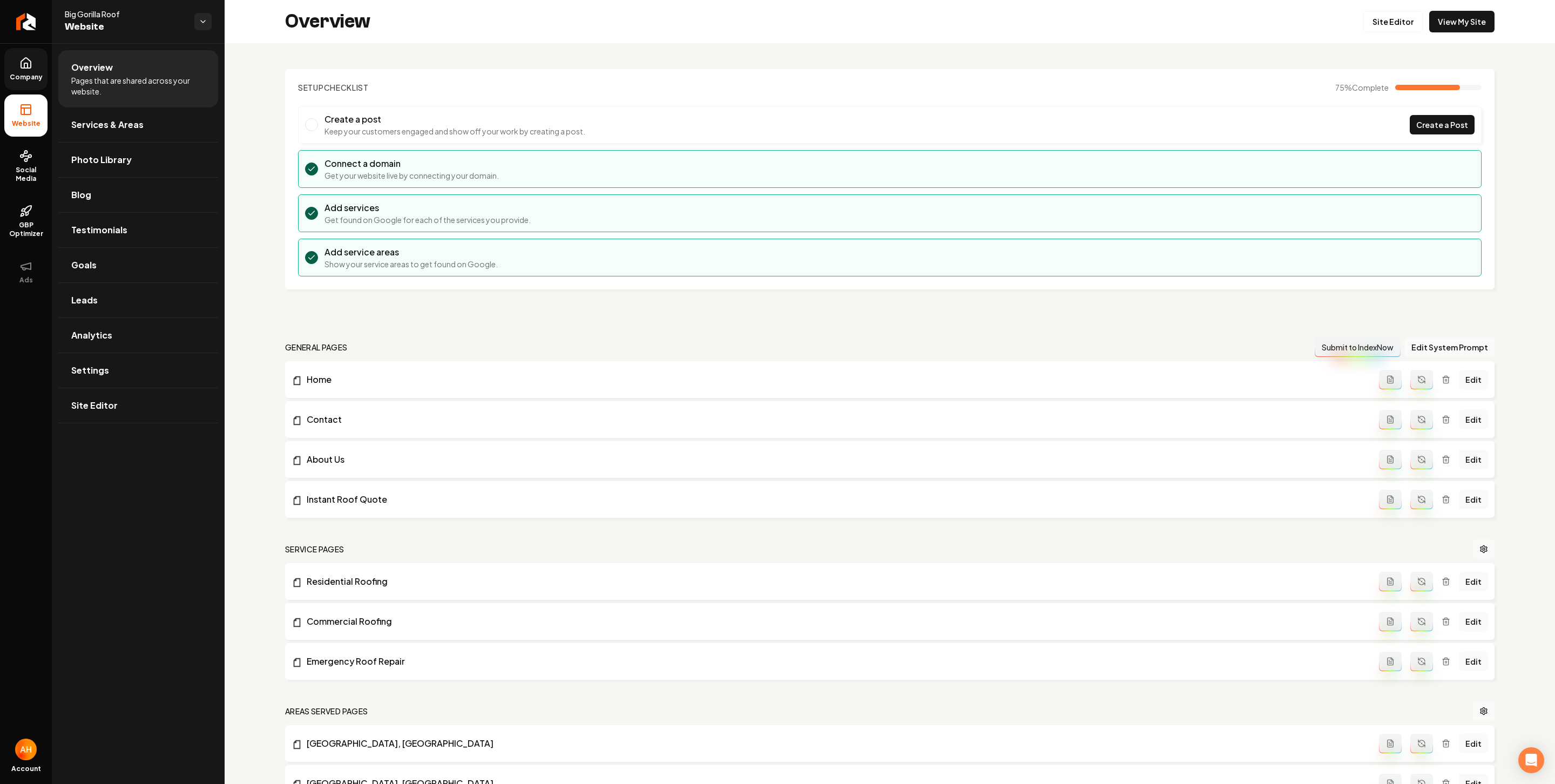
click at [23, 71] on link "Company" at bounding box center [26, 69] width 43 height 42
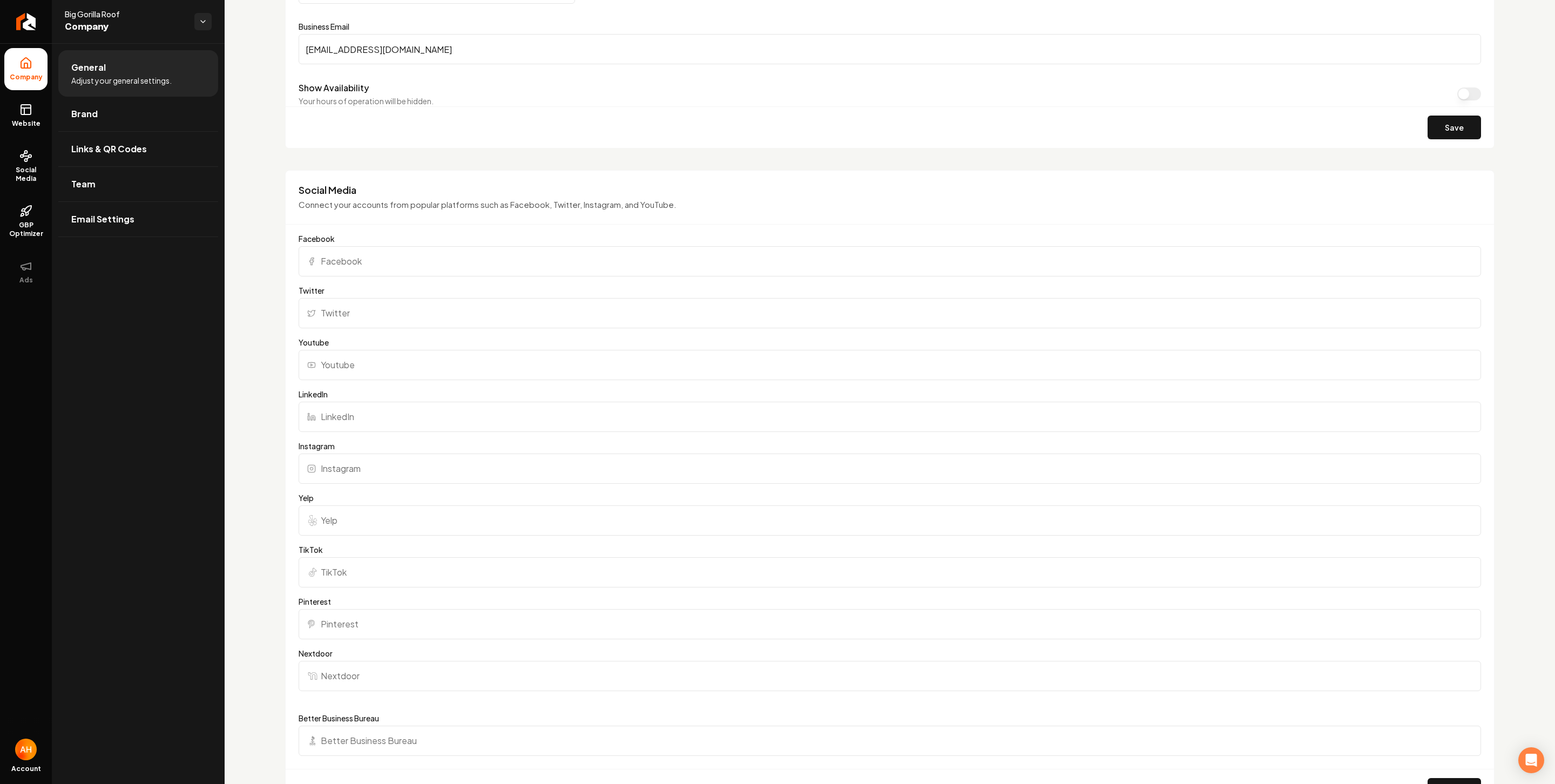
scroll to position [420, 0]
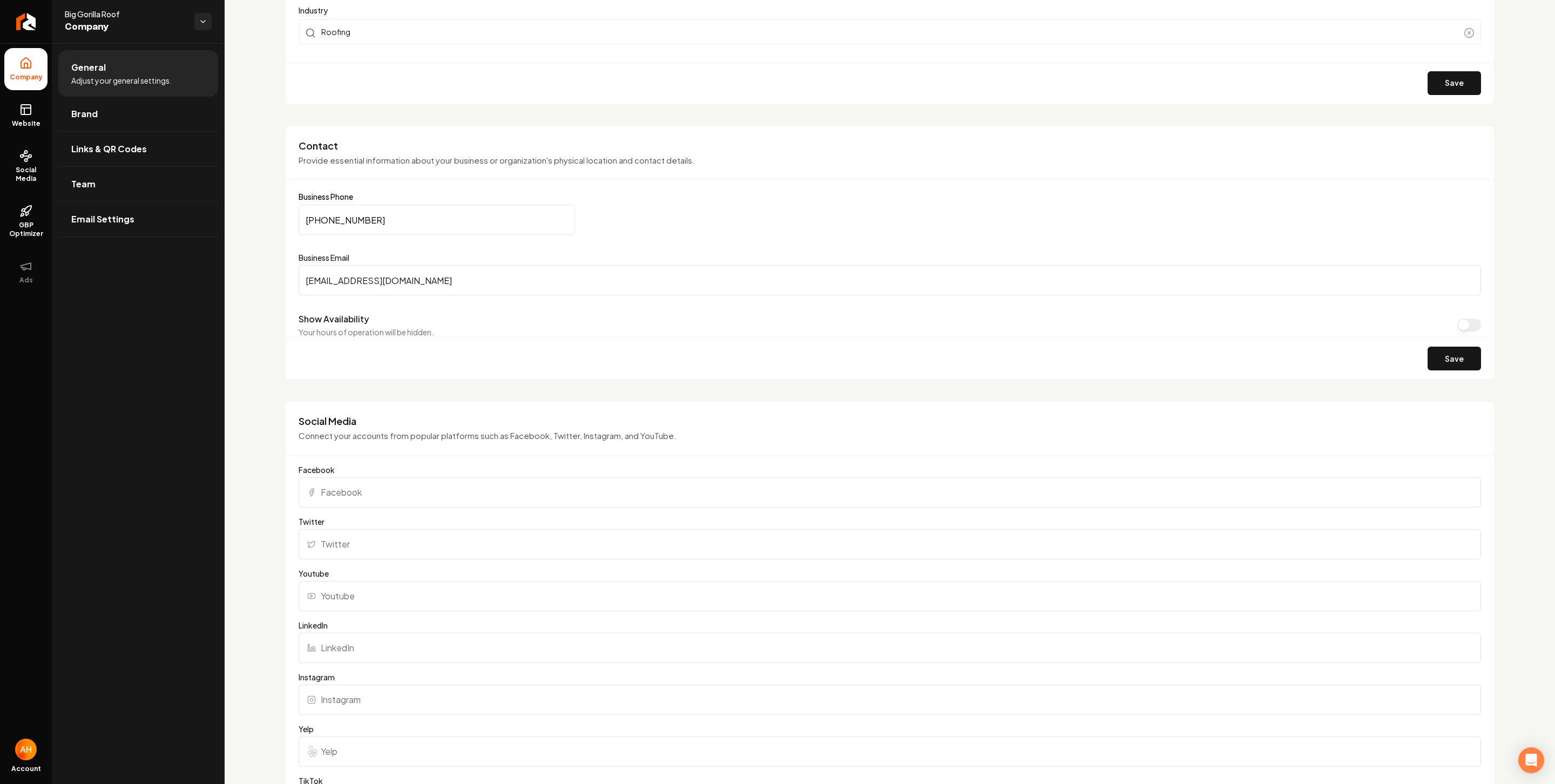
click at [427, 210] on input "(614) 309-4360" at bounding box center [437, 220] width 276 height 30
paste input "740) 748-407"
type input "(740) 748-4070"
click at [1285, 351] on button "Save" at bounding box center [1454, 358] width 54 height 24
click at [25, 120] on span "Website" at bounding box center [27, 124] width 37 height 8
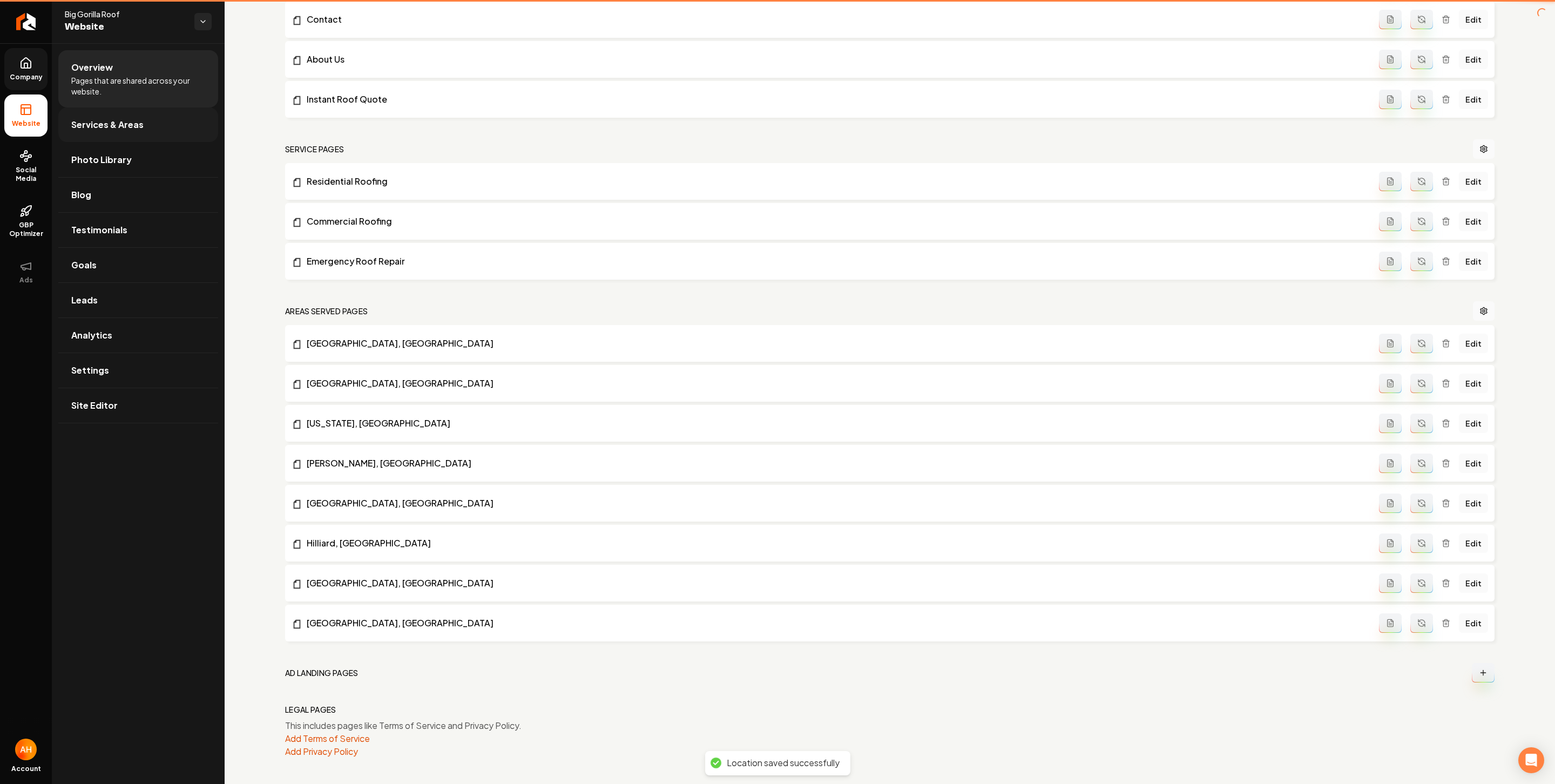
scroll to position [402, 0]
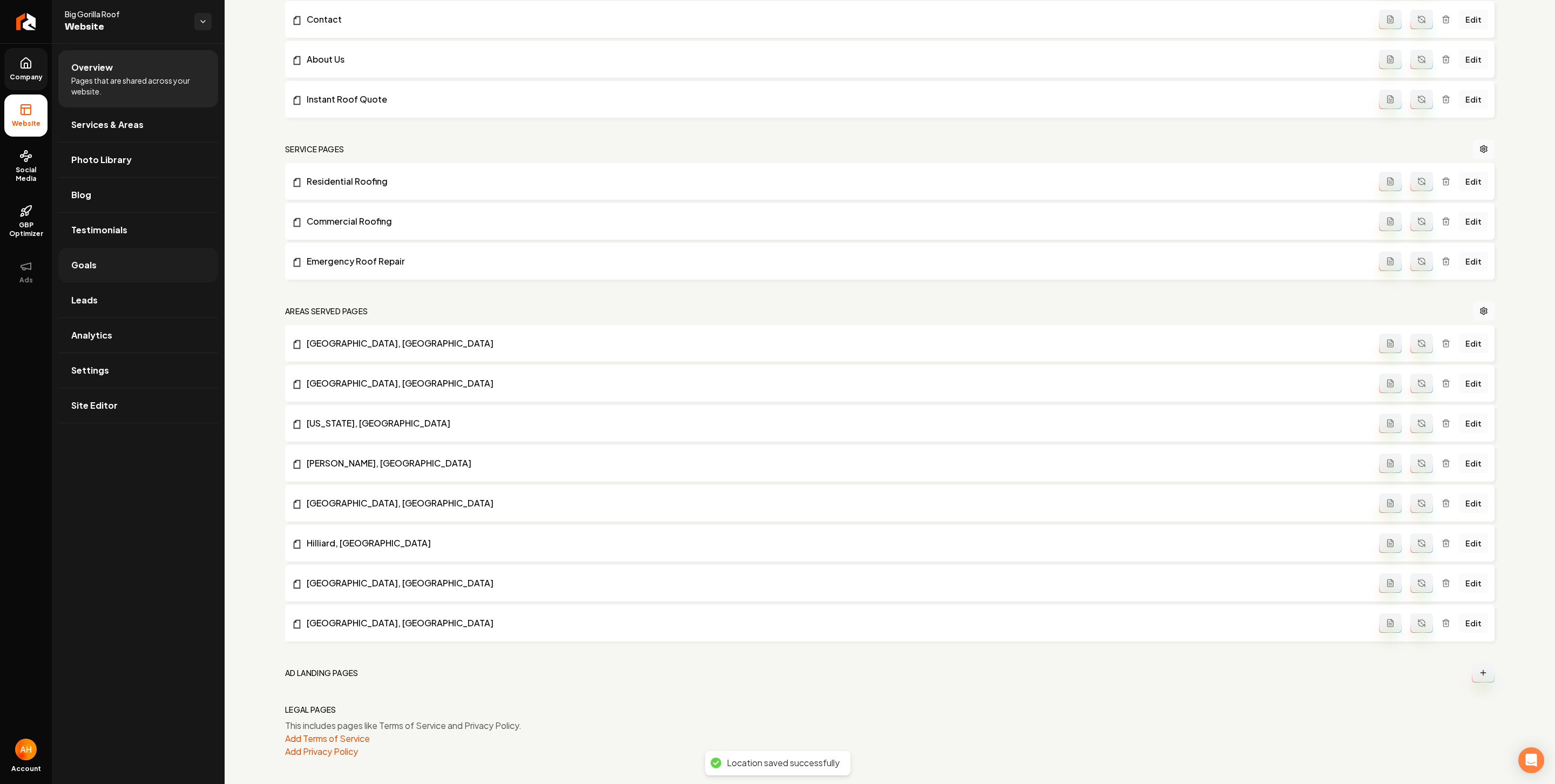
click at [115, 257] on link "Goals" at bounding box center [138, 265] width 160 height 34
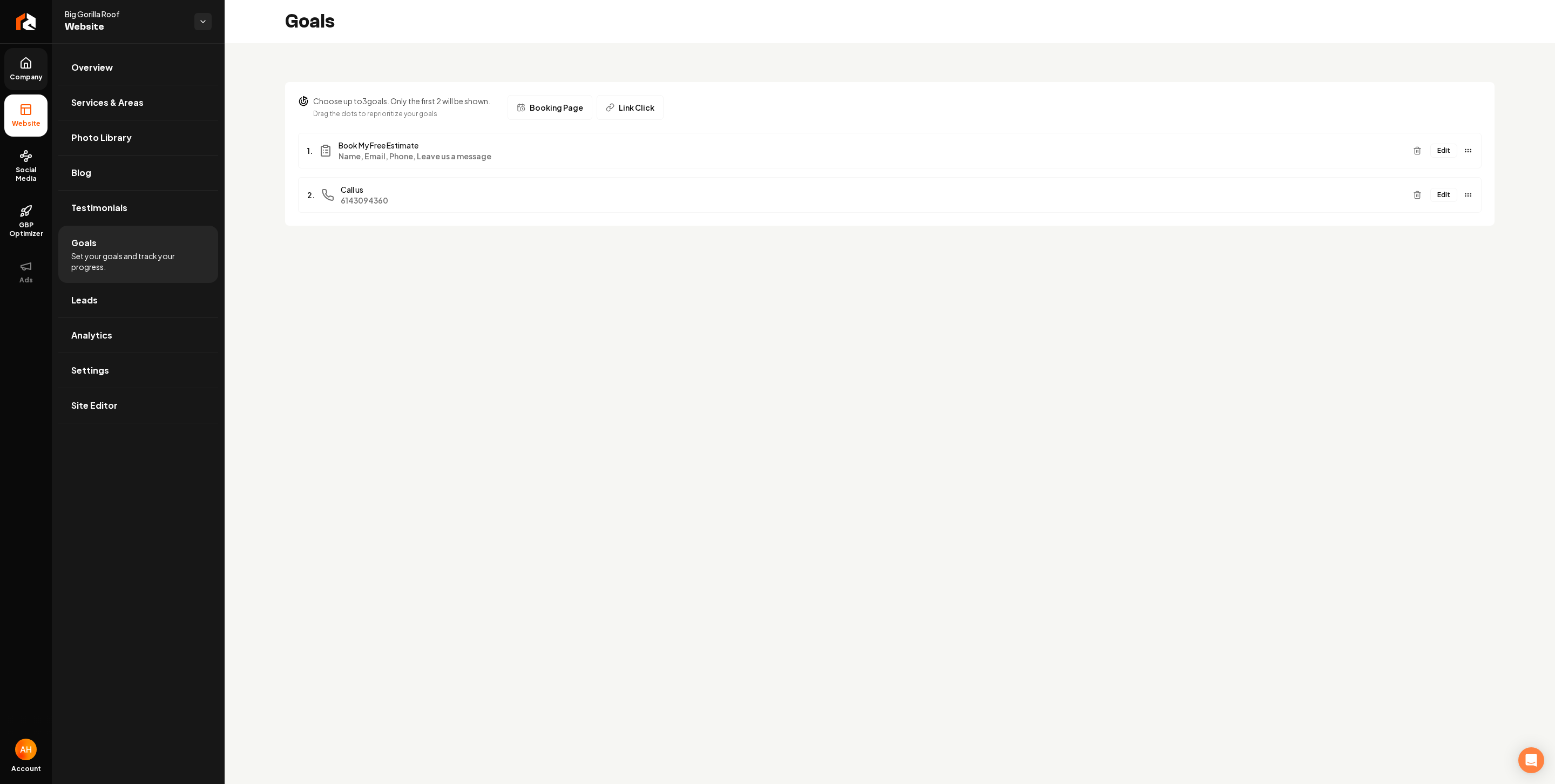
click at [1285, 199] on button "Edit" at bounding box center [1443, 194] width 27 height 14
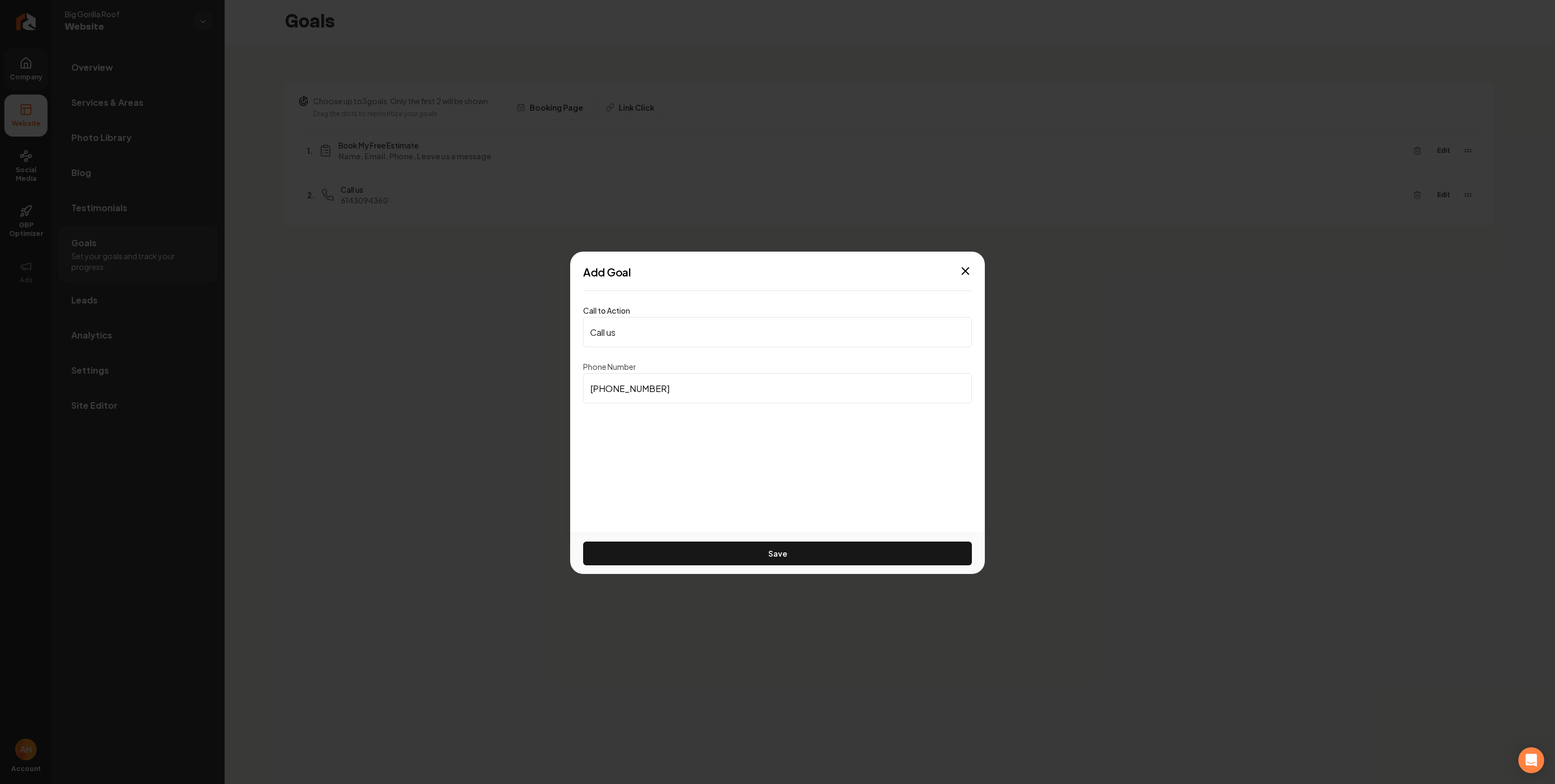
click at [685, 388] on input "(614) 309-4360" at bounding box center [778, 388] width 389 height 30
paste input "740) 748-407"
type input "(740) 748-4070"
click at [726, 541] on button "Save" at bounding box center [778, 553] width 389 height 24
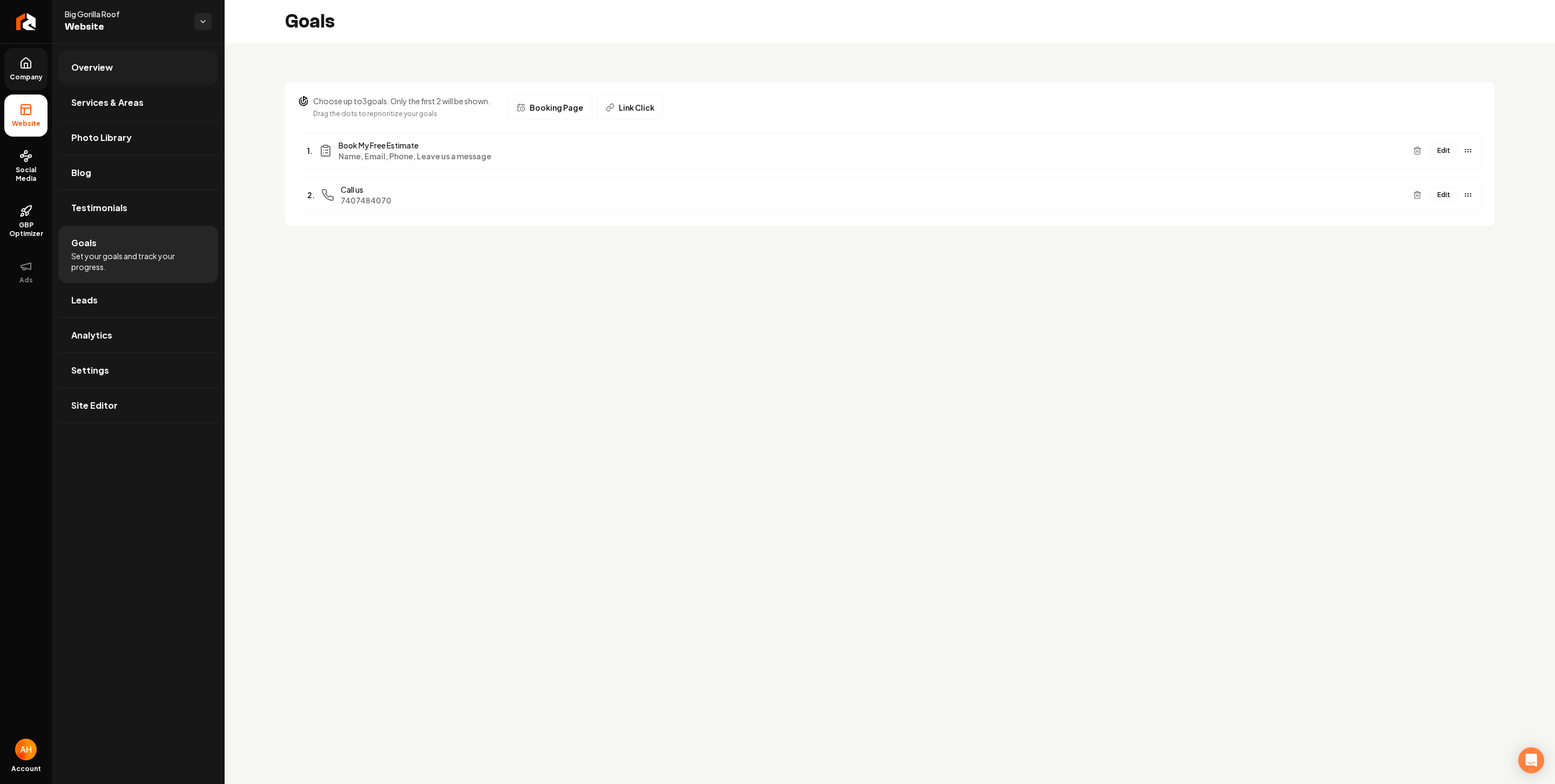
drag, startPoint x: 162, startPoint y: 77, endPoint x: 176, endPoint y: 75, distance: 14.1
click at [162, 77] on link "Overview" at bounding box center [138, 67] width 160 height 34
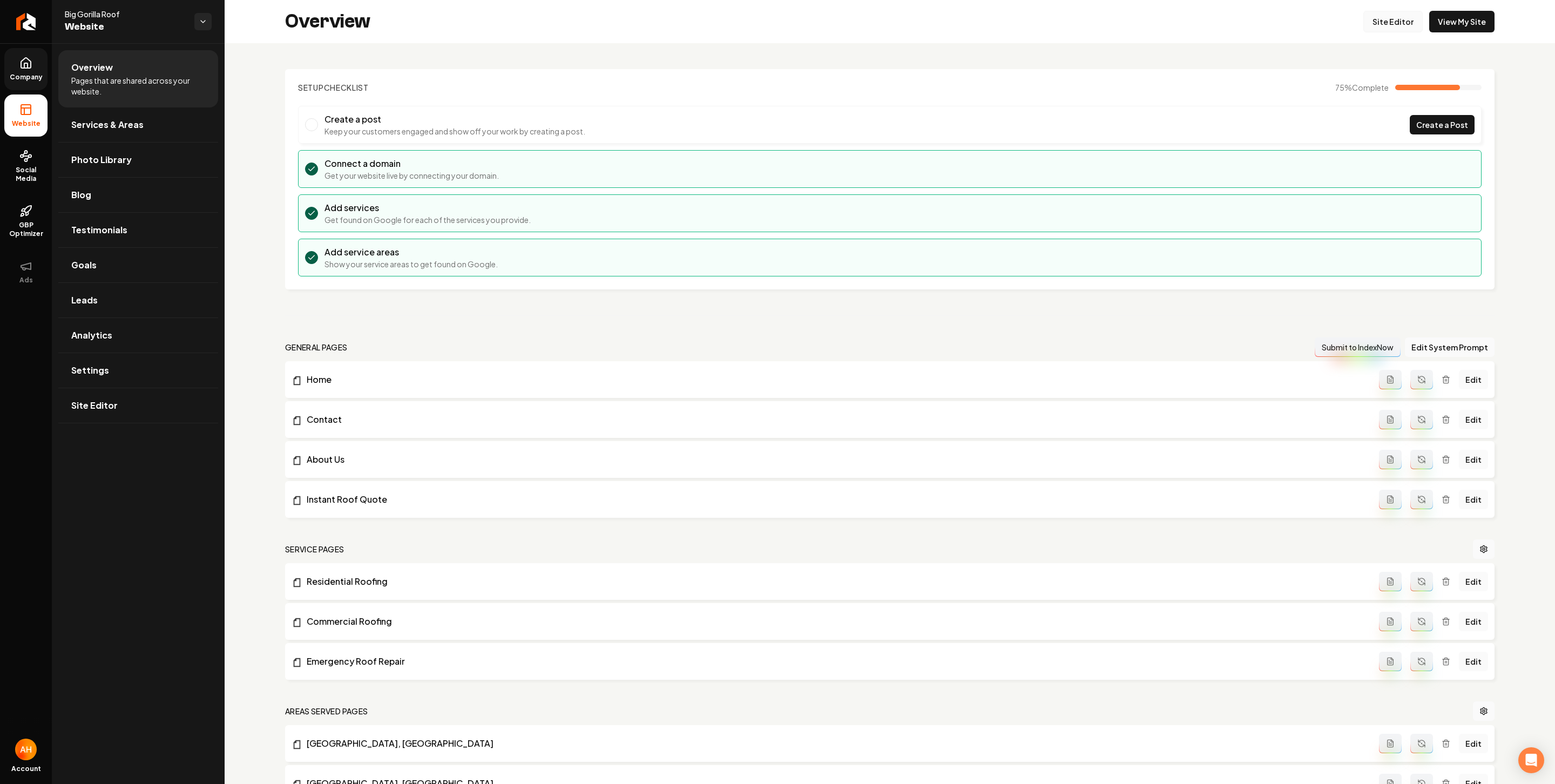
click at [1285, 18] on link "Site Editor" at bounding box center [1393, 22] width 59 height 22
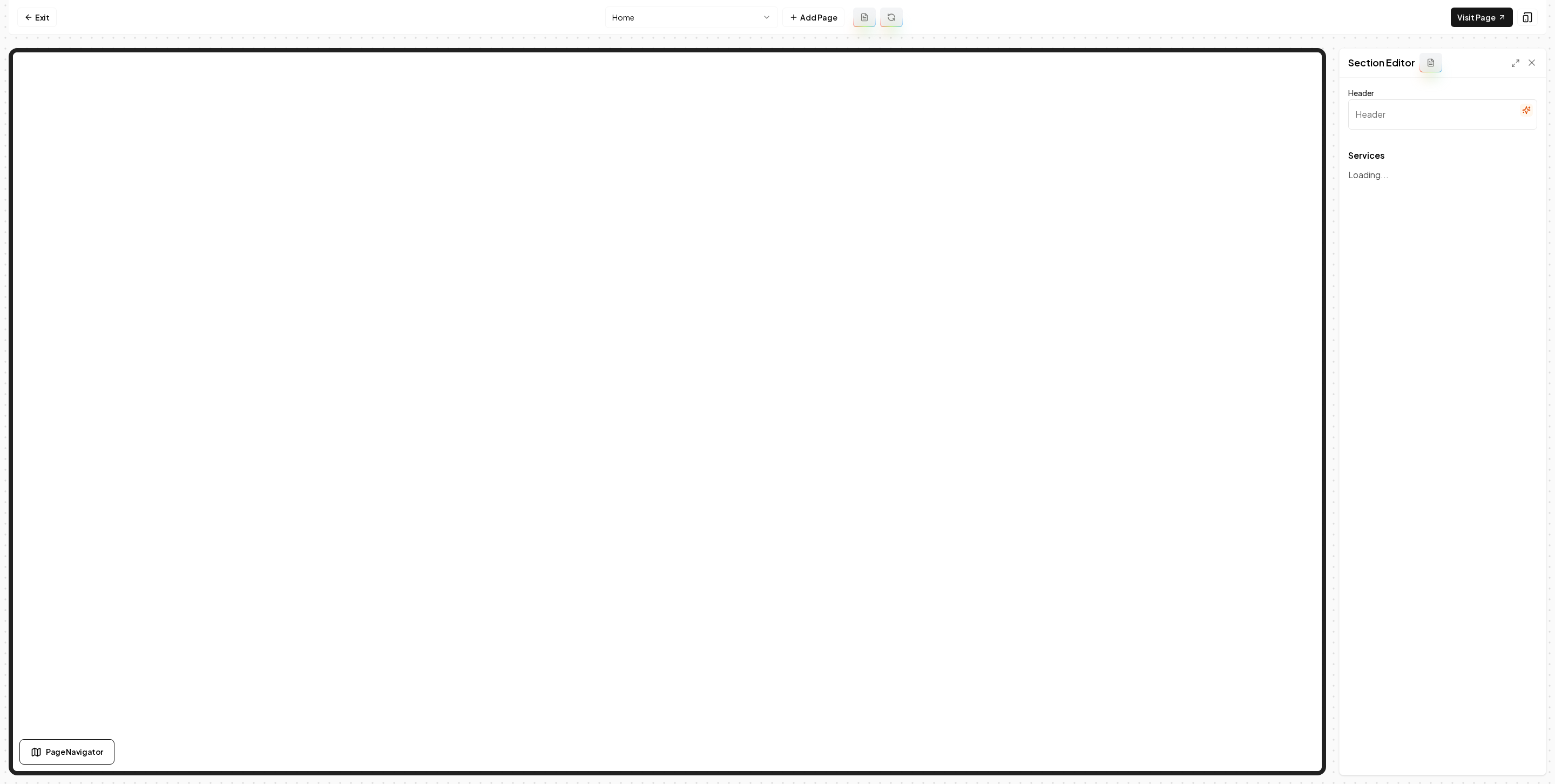
type input "Our Roofing Services"
click at [1285, 243] on button "button" at bounding box center [1520, 243] width 25 height 44
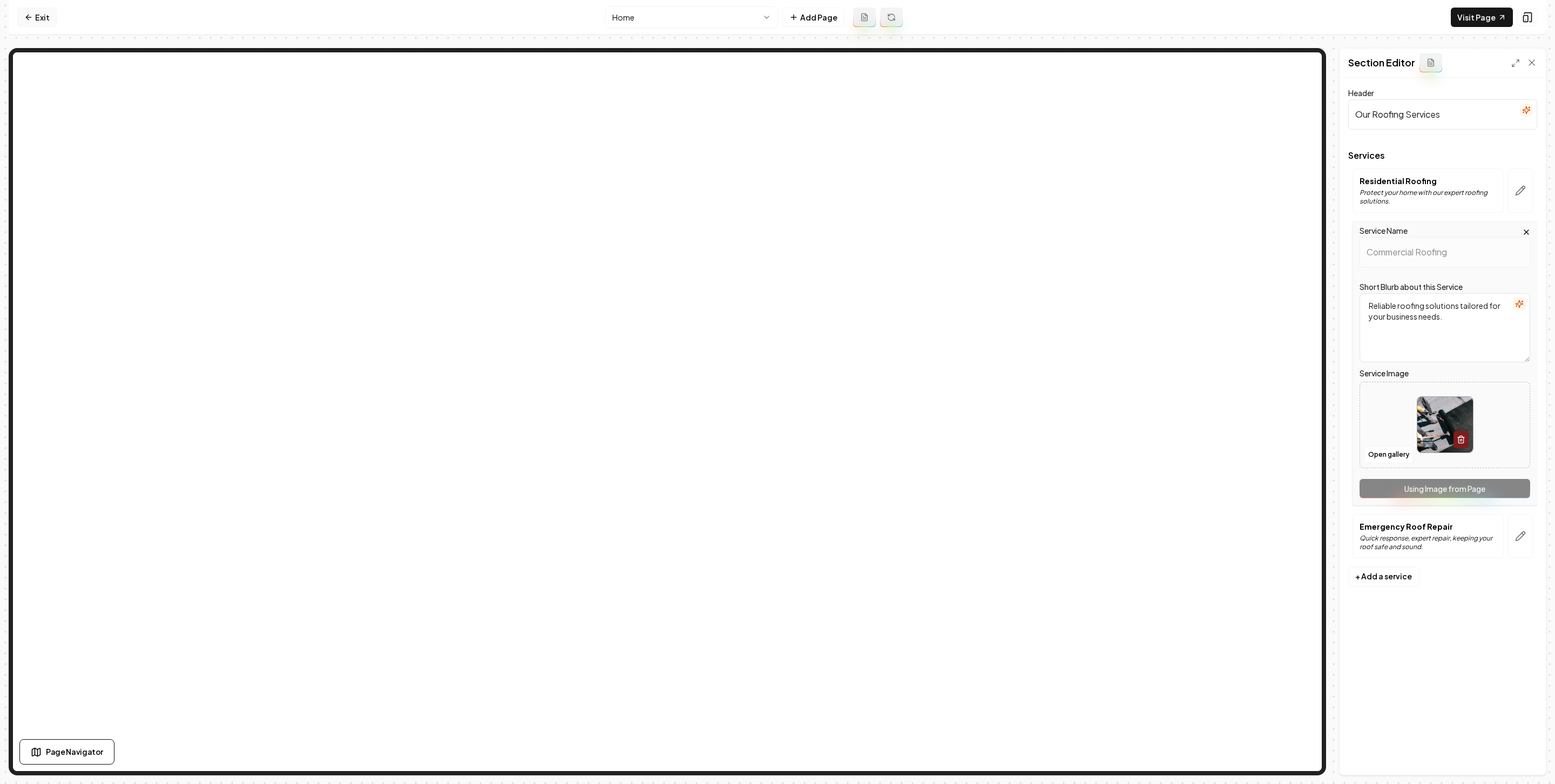
click at [37, 14] on link "Exit" at bounding box center [37, 18] width 39 height 19
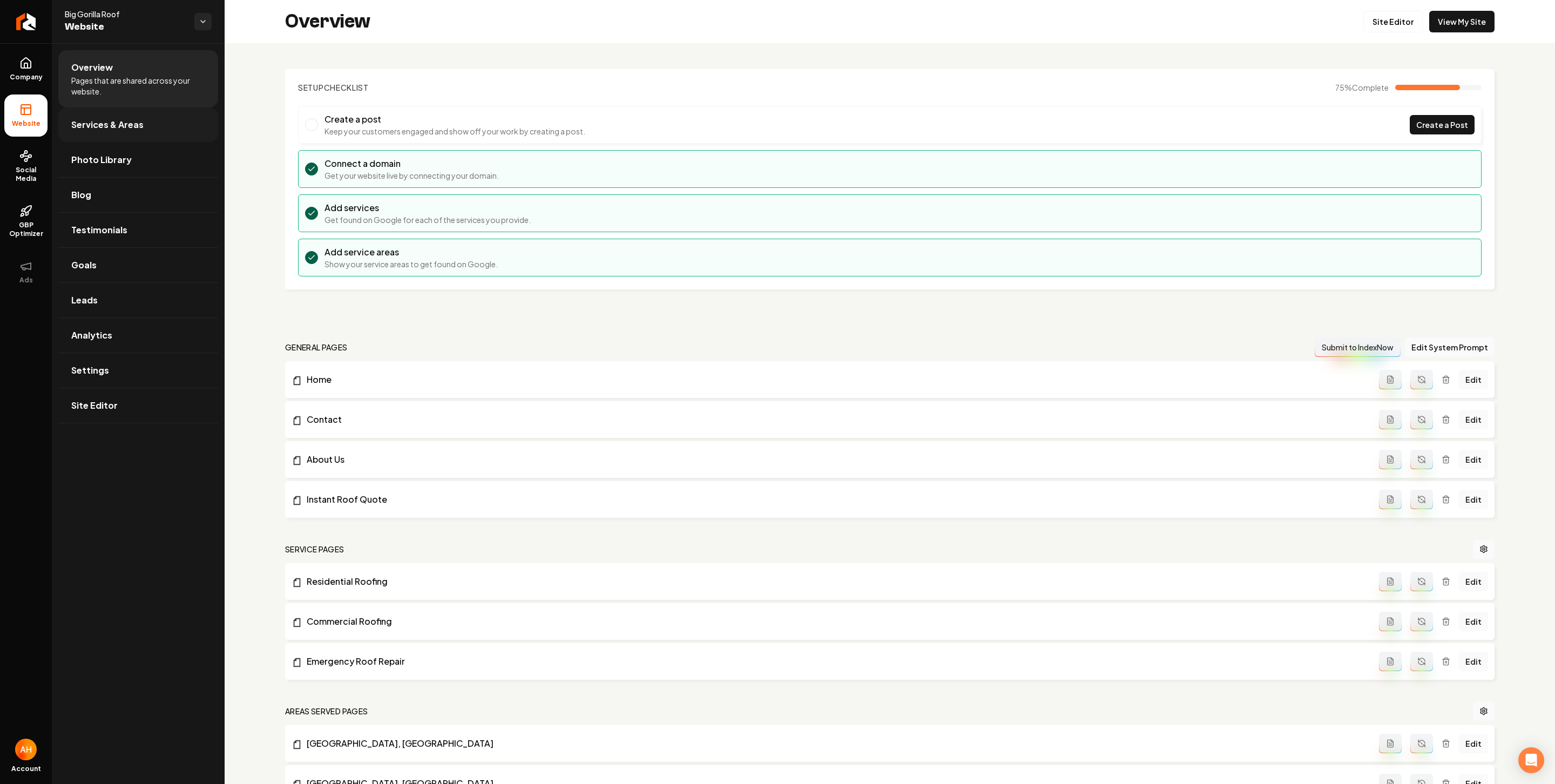
click at [126, 120] on span "Services & Areas" at bounding box center [107, 124] width 72 height 13
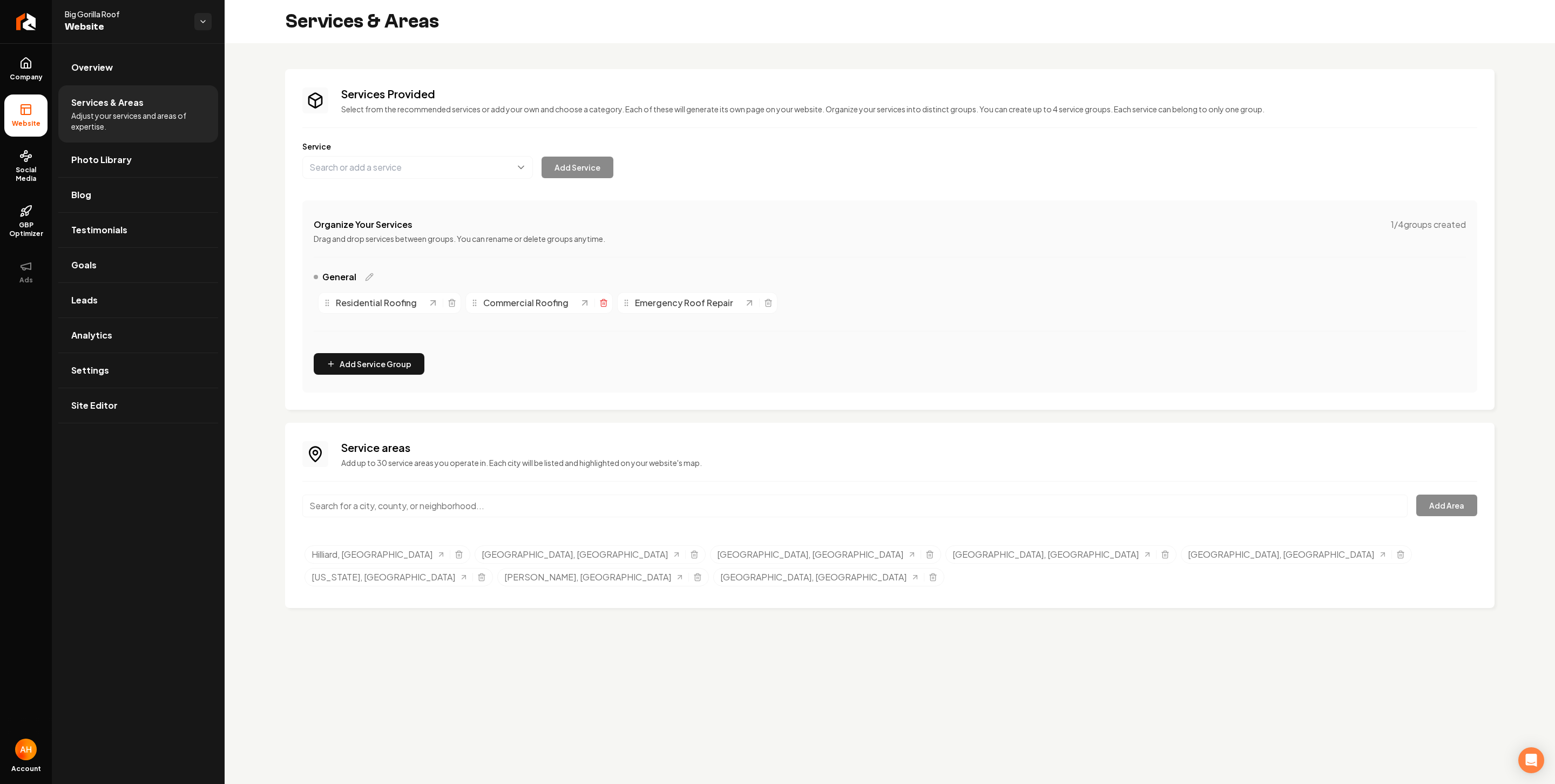
click at [602, 306] on icon "Main content area" at bounding box center [604, 303] width 8 height 8
click at [406, 165] on button "Main content area" at bounding box center [418, 167] width 231 height 23
type input "Gutter Installation & Repair"
click at [573, 174] on button "Add Service" at bounding box center [577, 167] width 72 height 22
click at [118, 66] on link "Overview" at bounding box center [138, 67] width 160 height 34
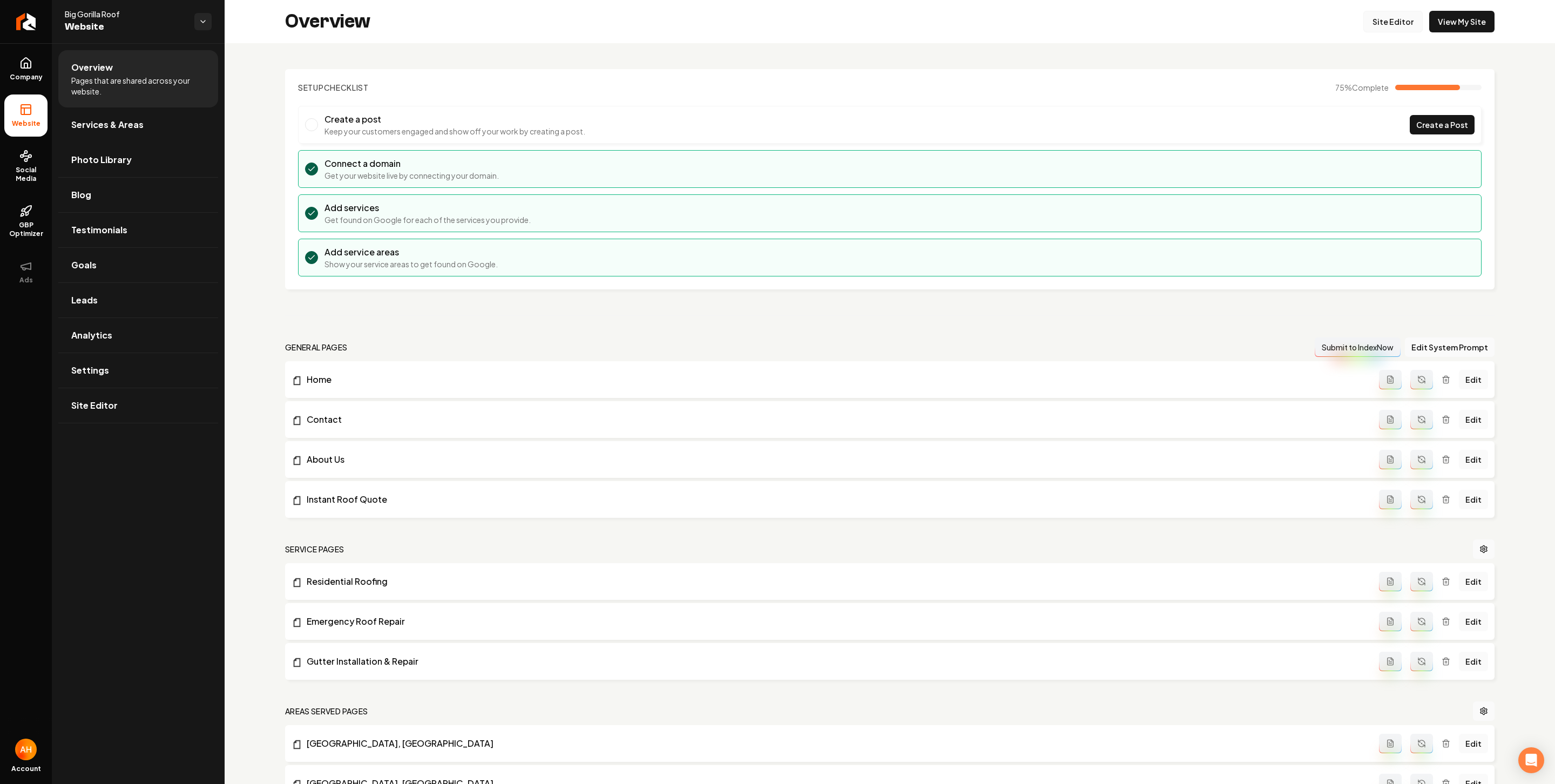
drag, startPoint x: 1381, startPoint y: 19, endPoint x: 1374, endPoint y: 14, distance: 8.6
click at [1285, 19] on link "Site Editor" at bounding box center [1393, 22] width 59 height 22
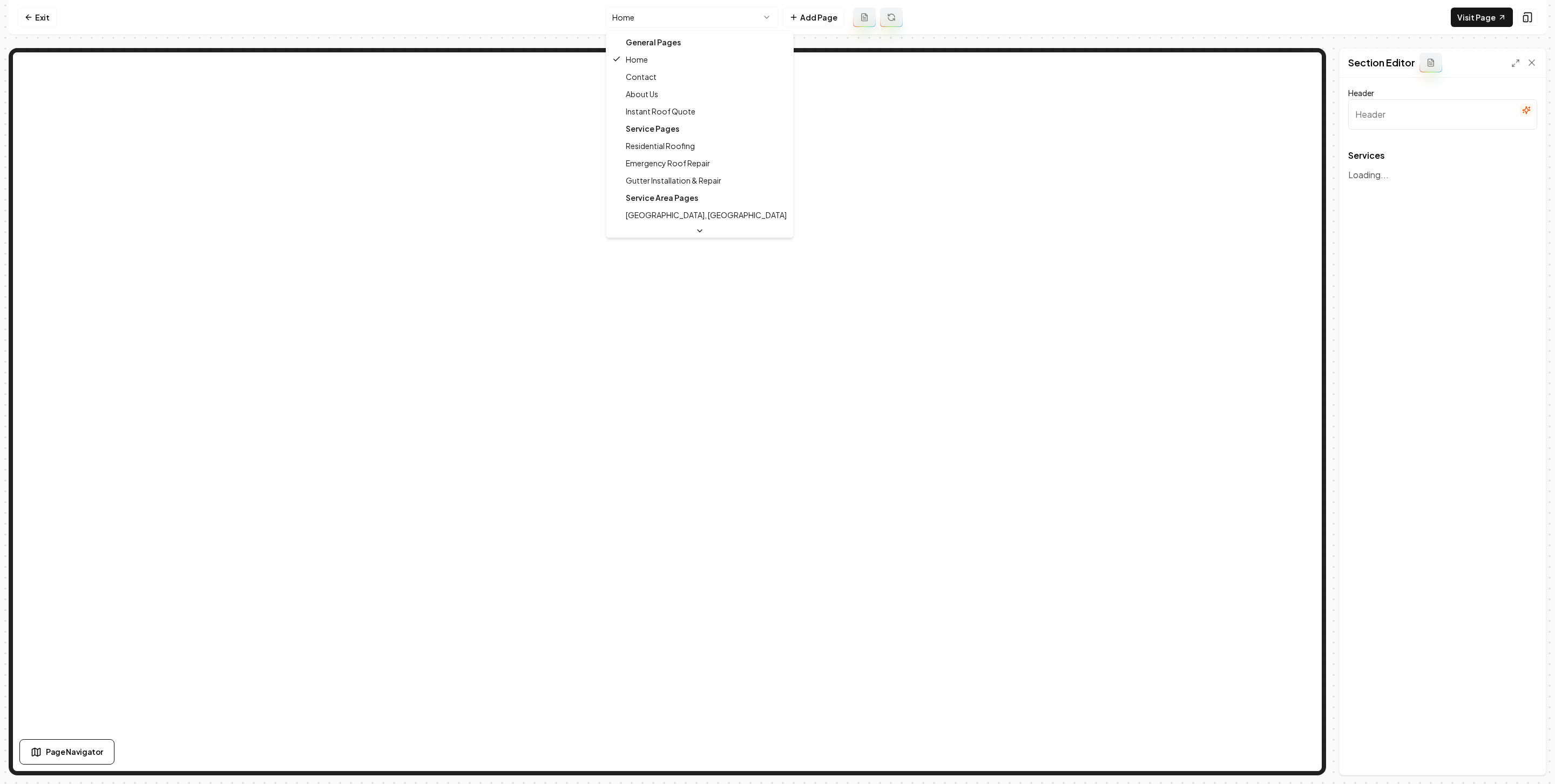
click at [691, 22] on html "Computer Required This feature is only available on a computer. Please switch t…" at bounding box center [778, 392] width 1555 height 784
type input "Our Roofing Services"
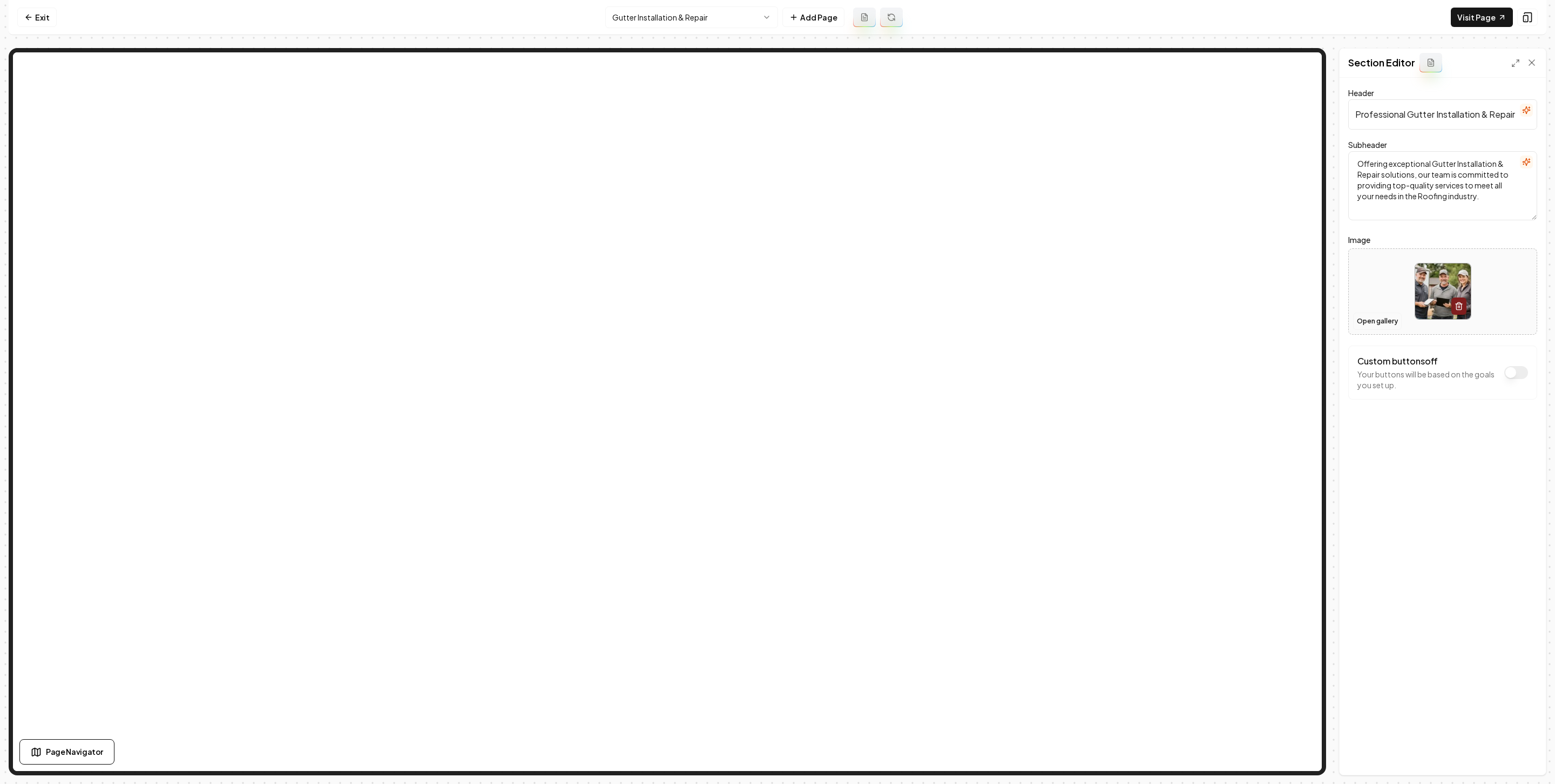
click at [1285, 319] on button "Open gallery" at bounding box center [1377, 321] width 48 height 18
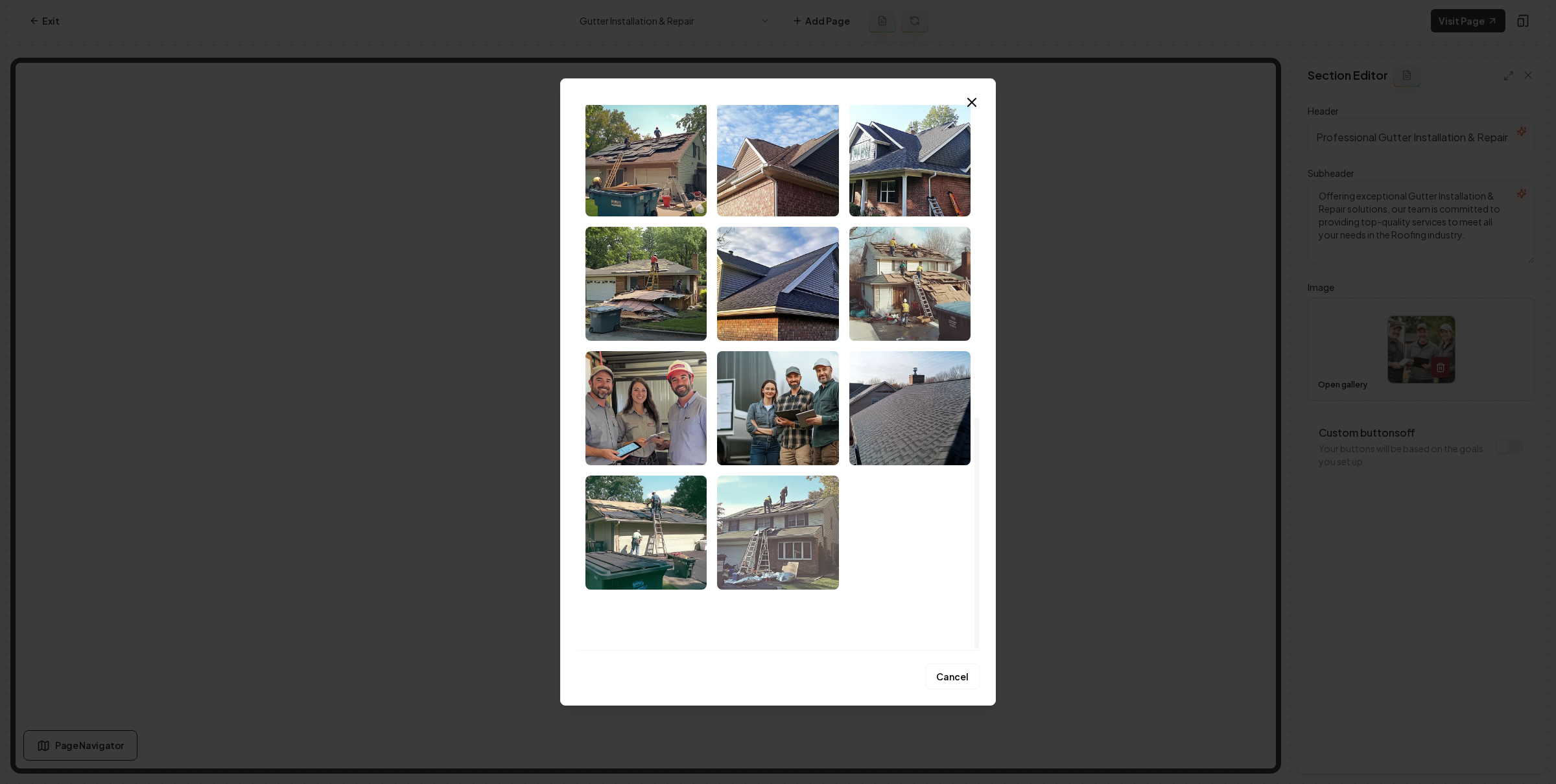
scroll to position [736, 0]
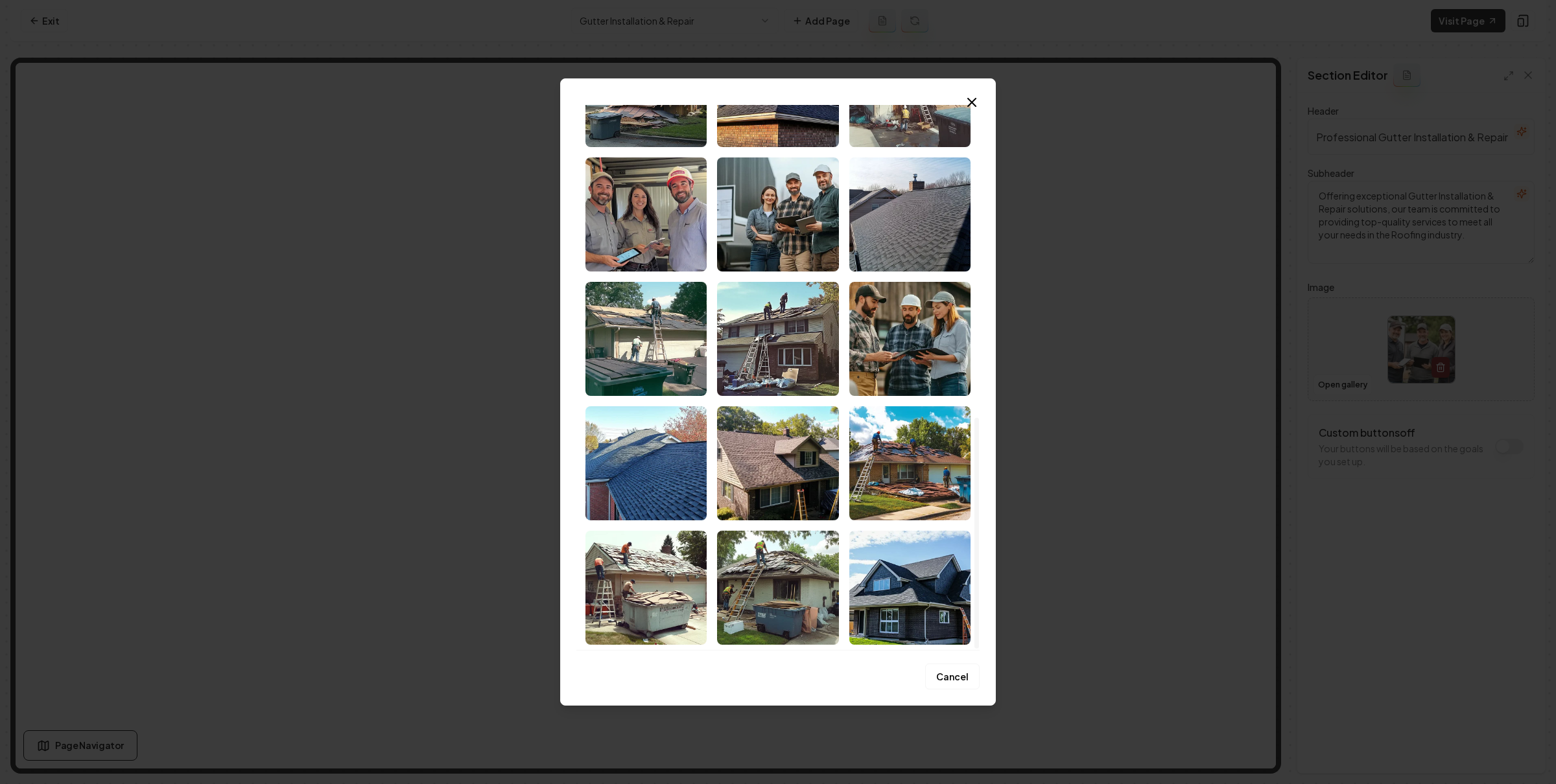
click at [813, 678] on div "Cancel" at bounding box center [778, 670] width 403 height 40
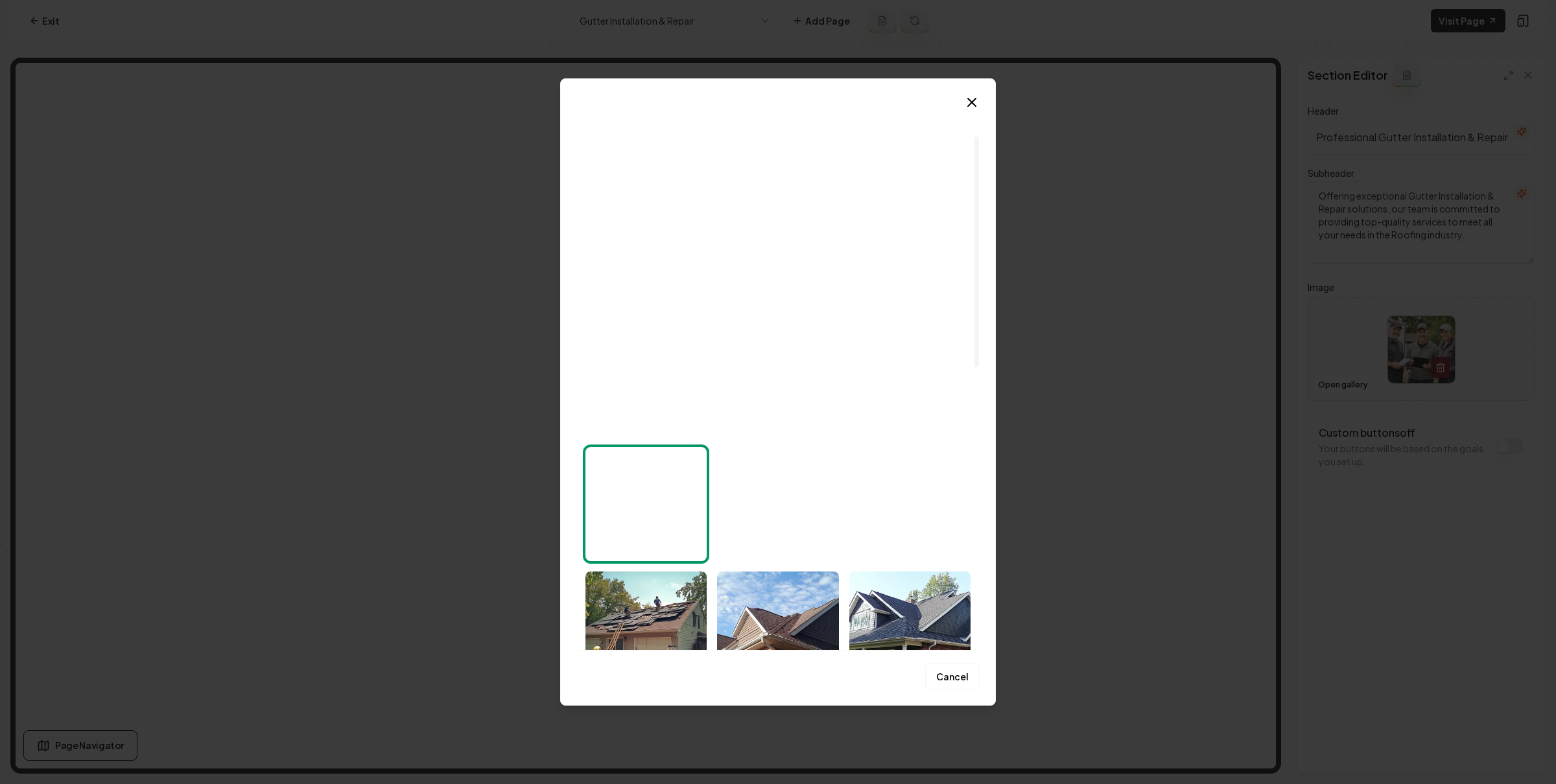
scroll to position [83, 0]
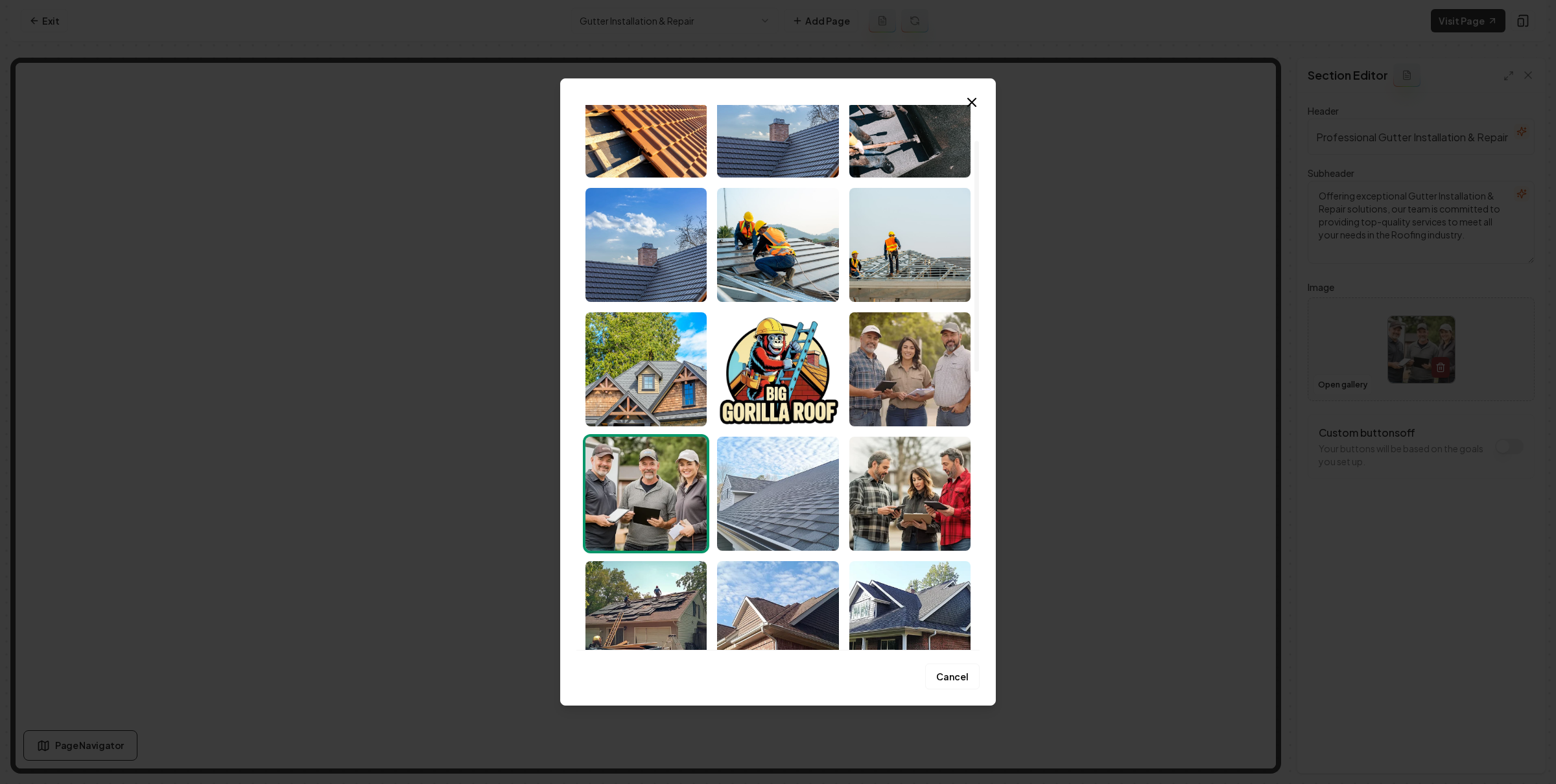
click at [770, 467] on img "Select image image_68befb235c7cd75eb81fbaca.png" at bounding box center [777, 493] width 121 height 114
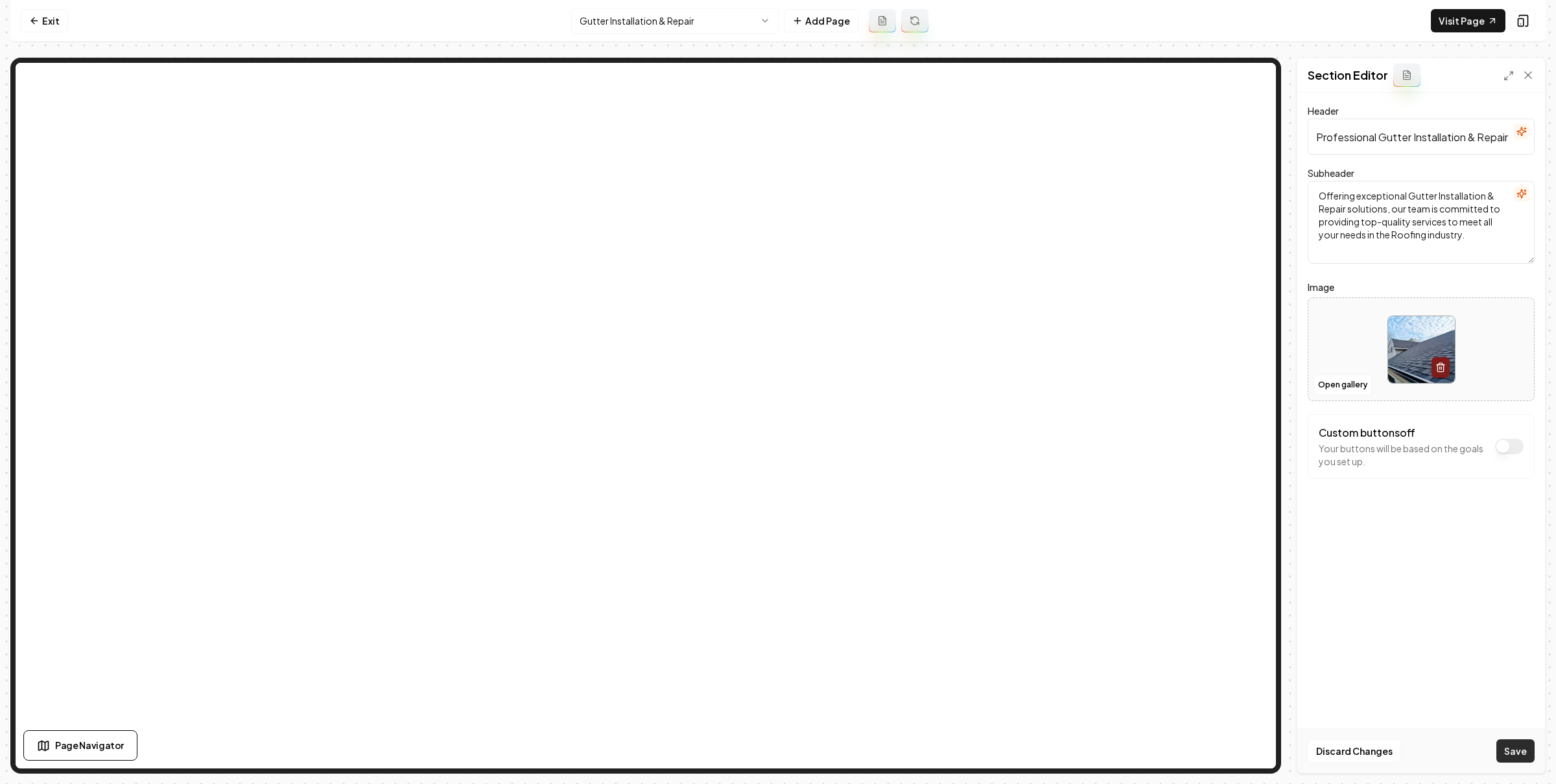
click at [1520, 755] on button "Save" at bounding box center [1515, 751] width 38 height 23
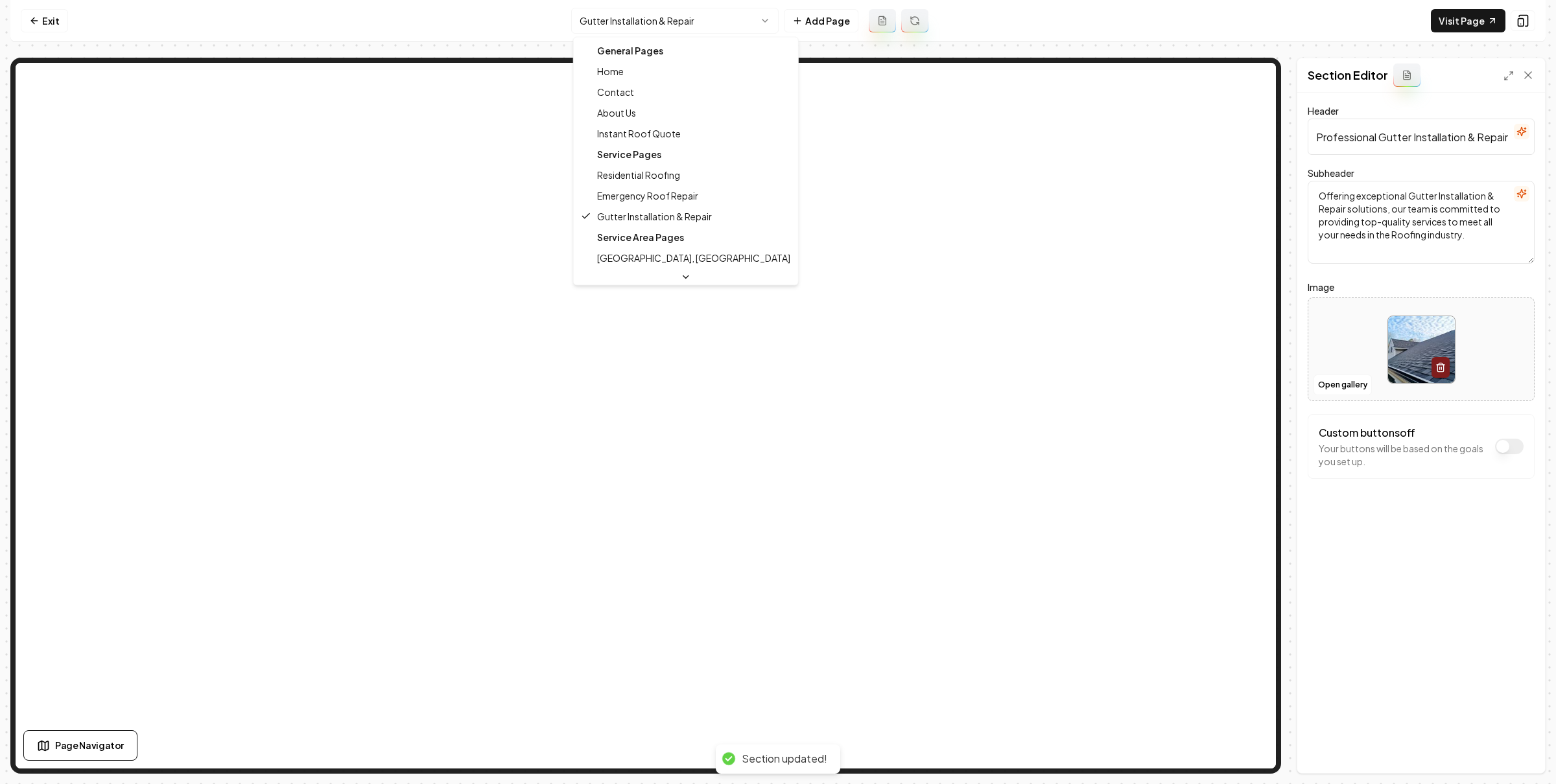
click at [747, 19] on html "Computer Required This feature is only available on a computer. Please switch t…" at bounding box center [778, 392] width 1556 height 784
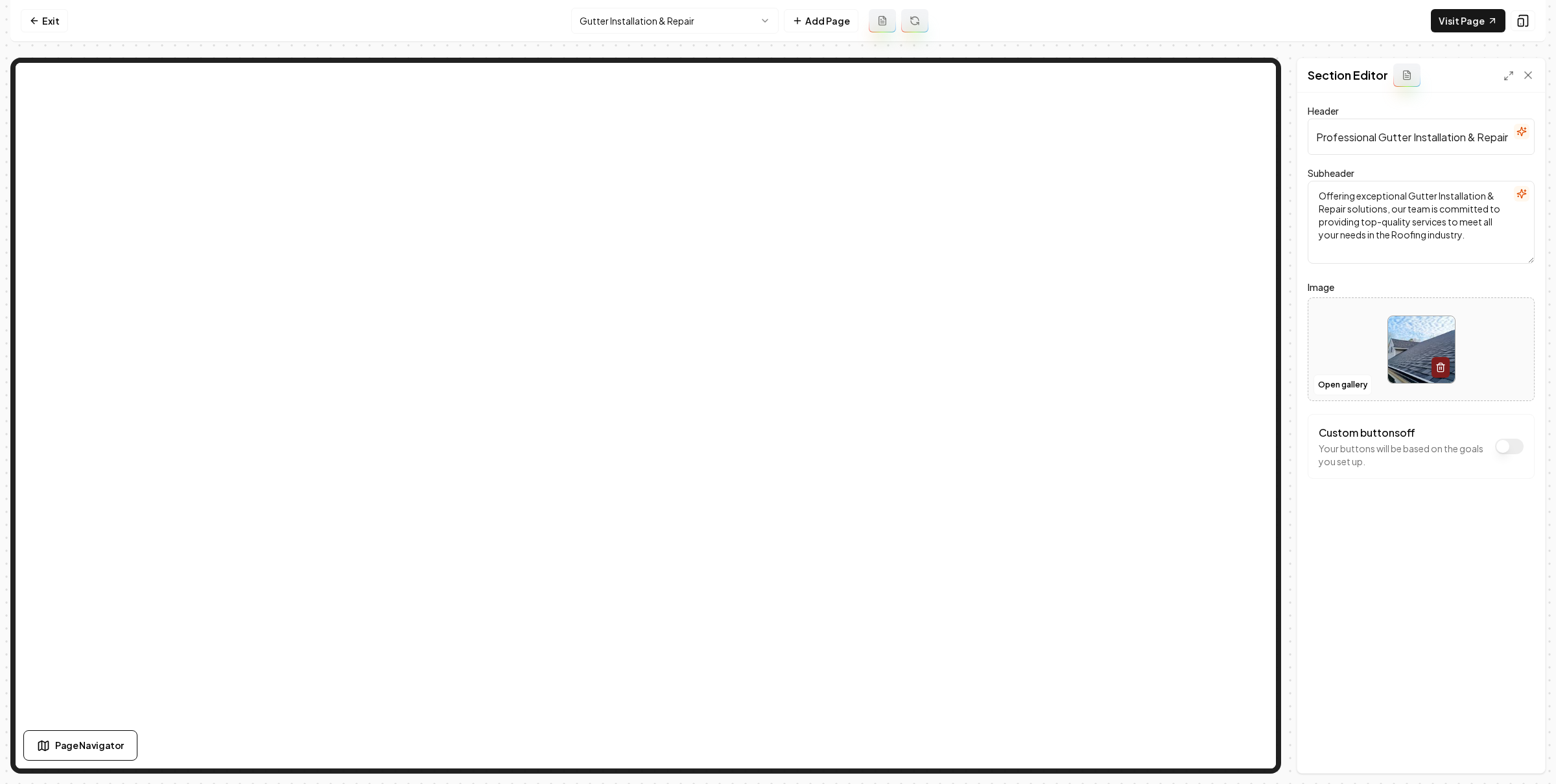
click at [660, 22] on html "Computer Required This feature is only available on a computer. Please switch t…" at bounding box center [778, 392] width 1556 height 784
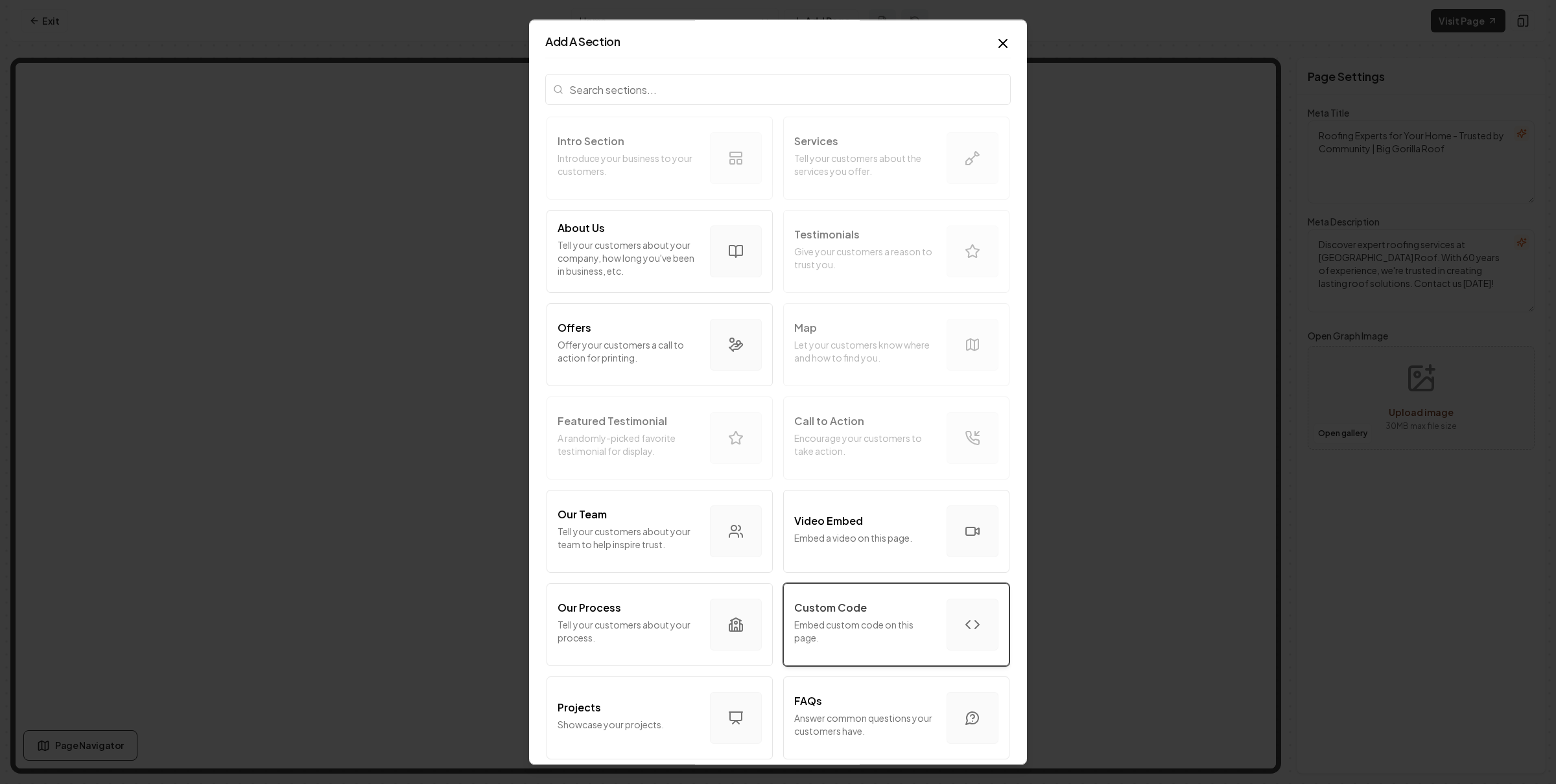
click at [902, 617] on div "Custom Code Embed custom code on this page." at bounding box center [865, 625] width 142 height 49
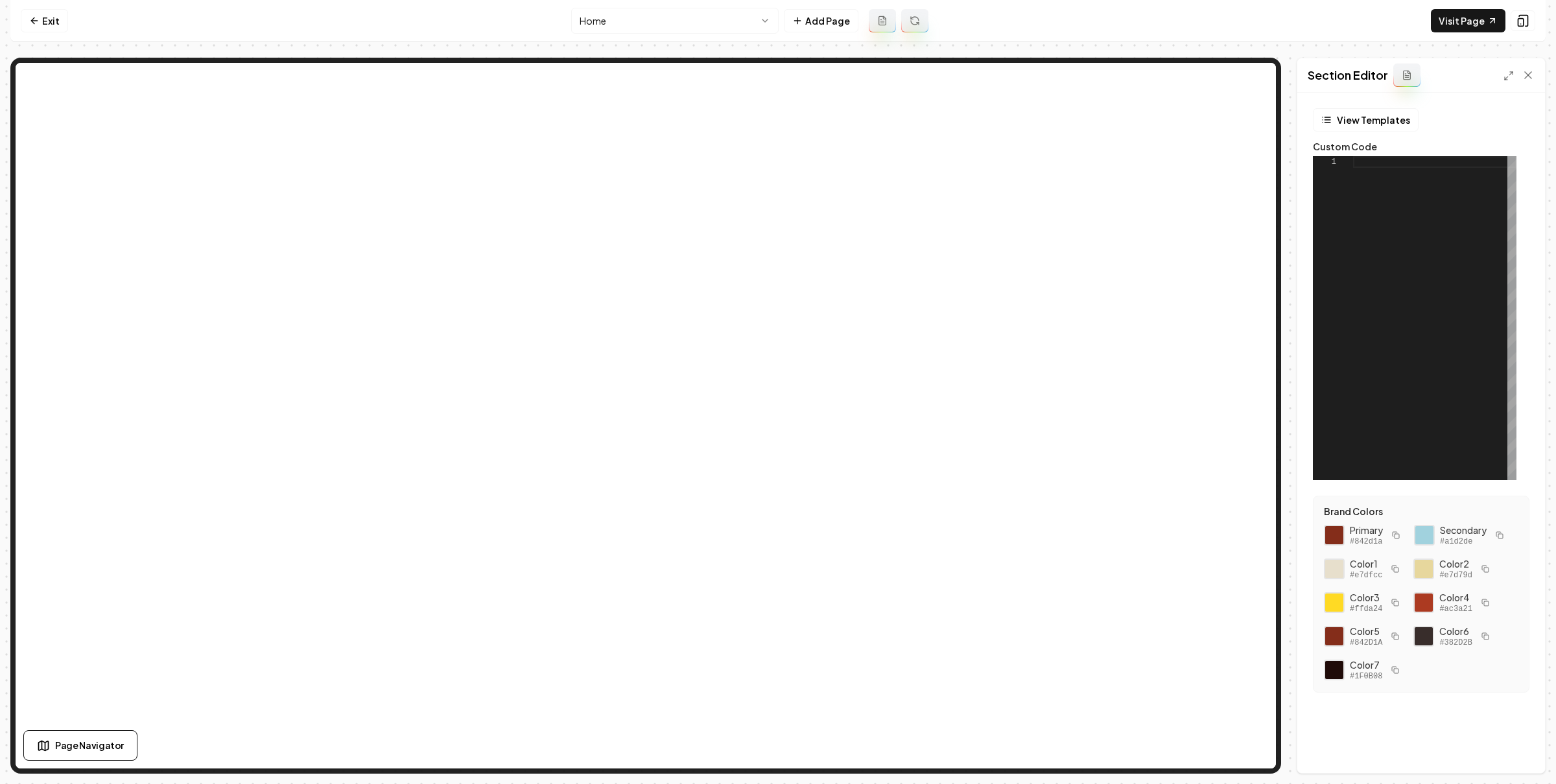
drag, startPoint x: 1466, startPoint y: 205, endPoint x: 1492, endPoint y: 204, distance: 26.0
click at [1466, 205] on div at bounding box center [1434, 318] width 163 height 324
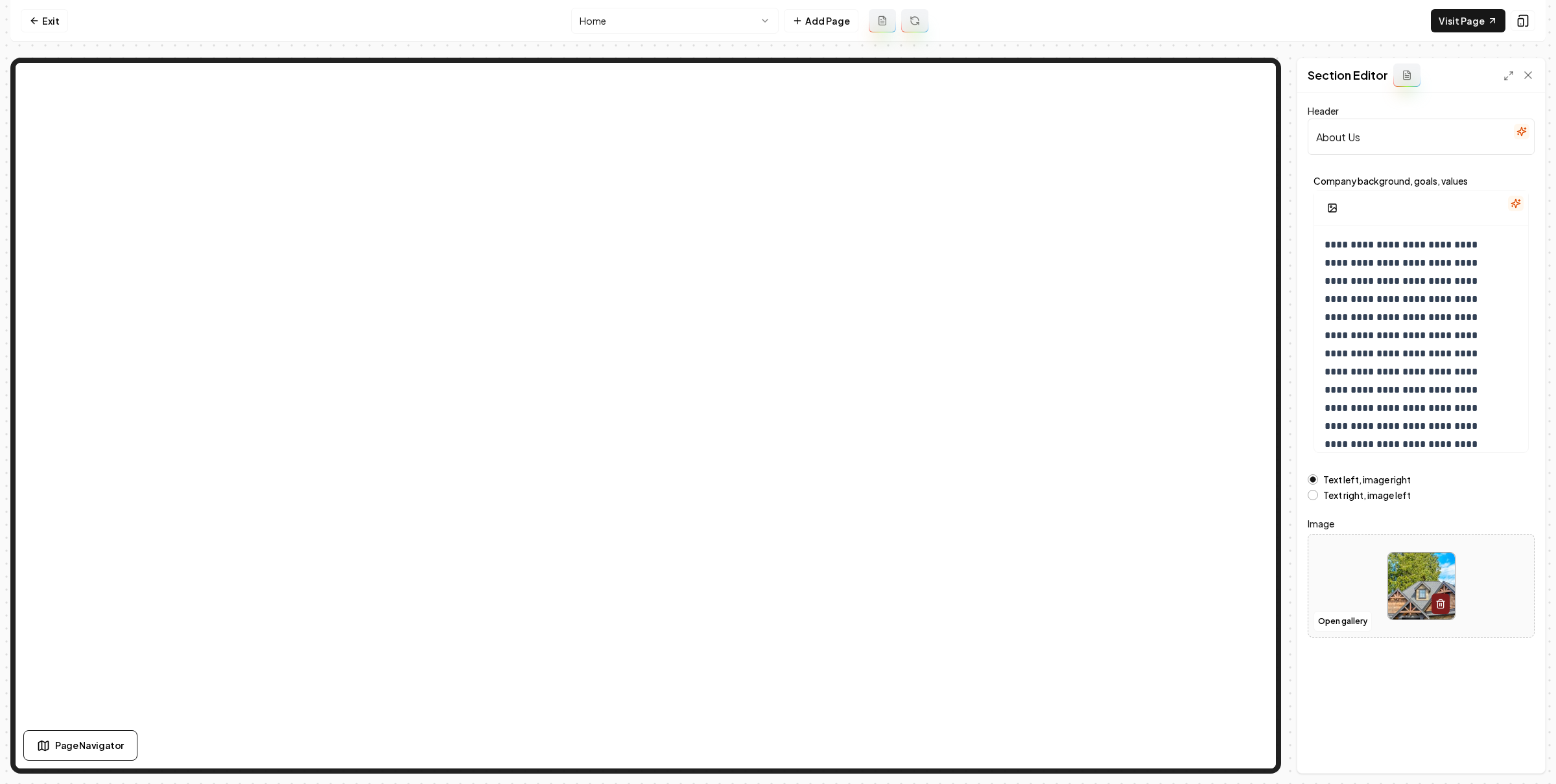
click at [1518, 209] on button "button" at bounding box center [1515, 203] width 15 height 15
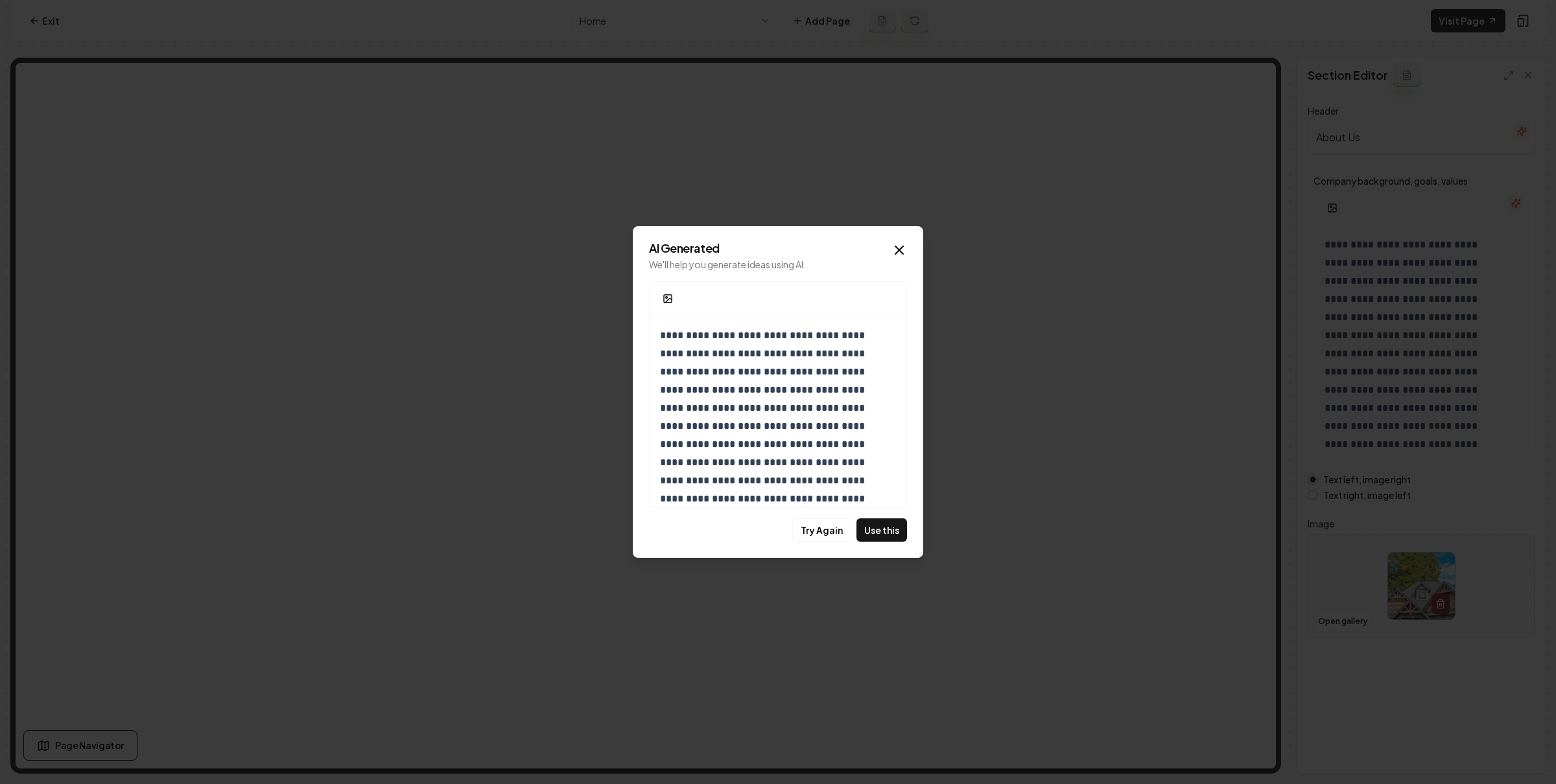
scroll to position [120, 0]
click at [801, 480] on p "**********" at bounding box center [772, 351] width 223 height 291
click at [866, 524] on button "Use this" at bounding box center [882, 530] width 51 height 23
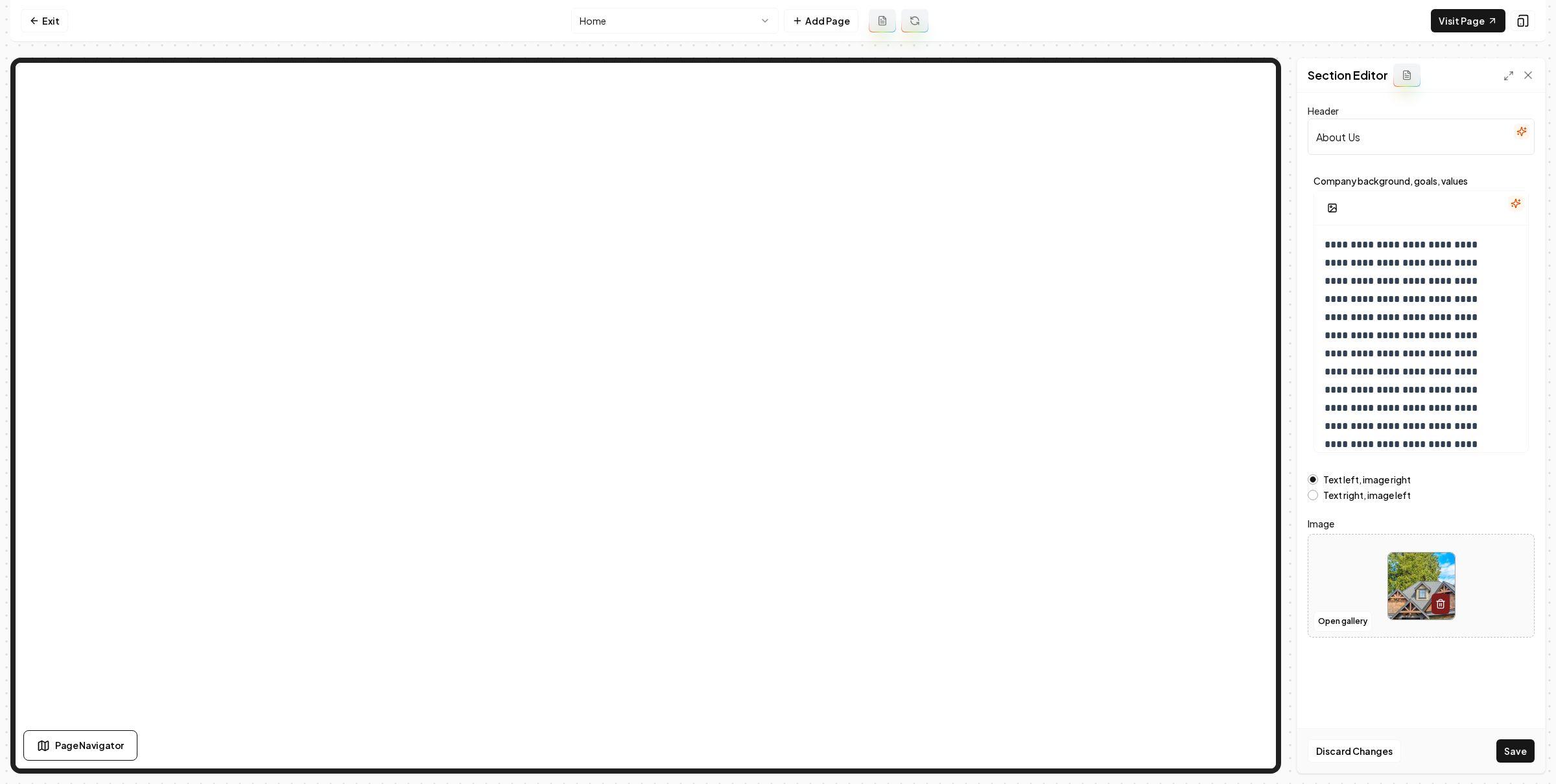
click at [1518, 750] on button "Save" at bounding box center [1515, 751] width 38 height 23
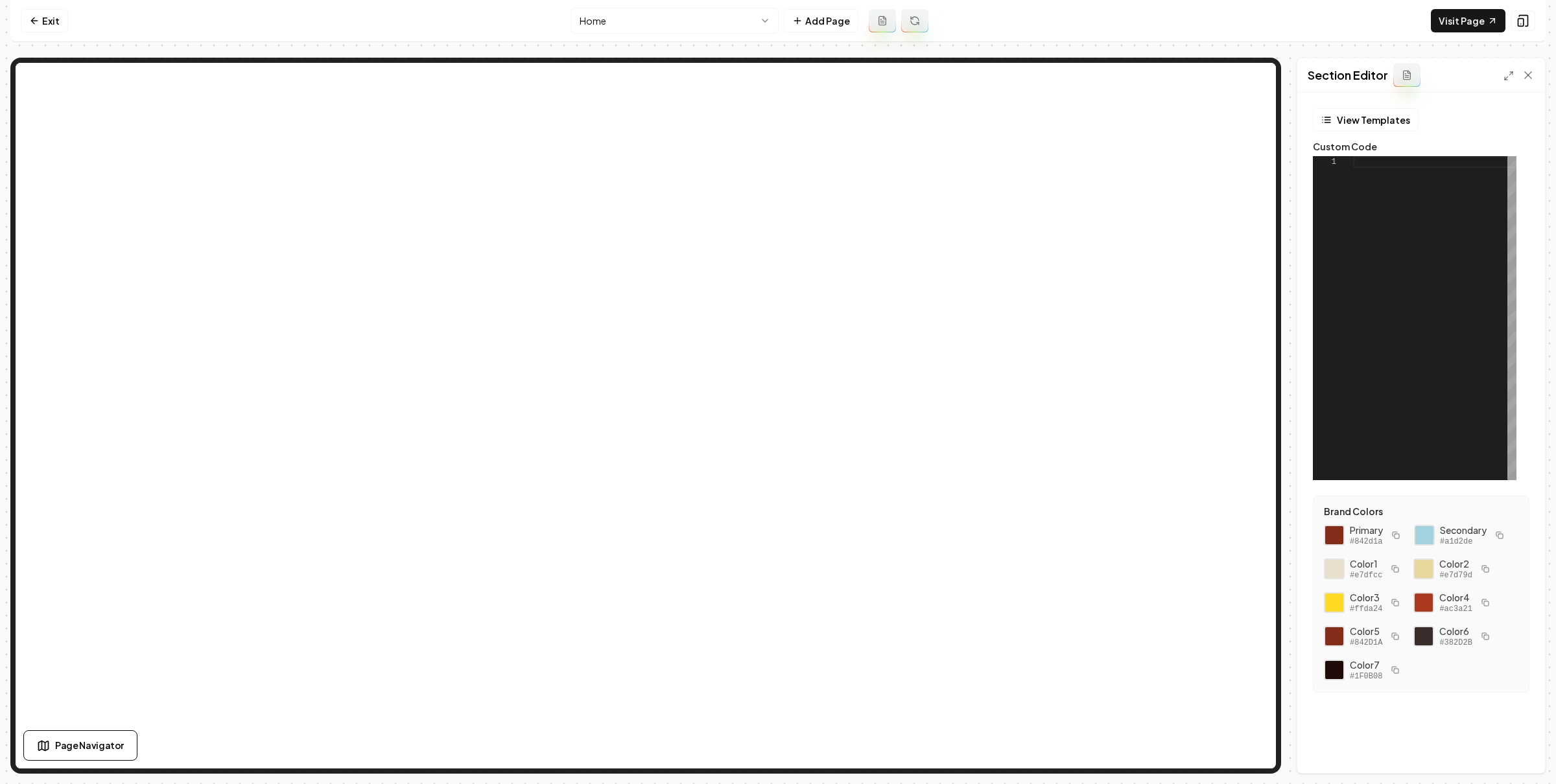
click at [1447, 217] on div at bounding box center [1434, 318] width 163 height 324
click at [1410, 181] on div at bounding box center [1434, 318] width 163 height 324
type textarea "**********"
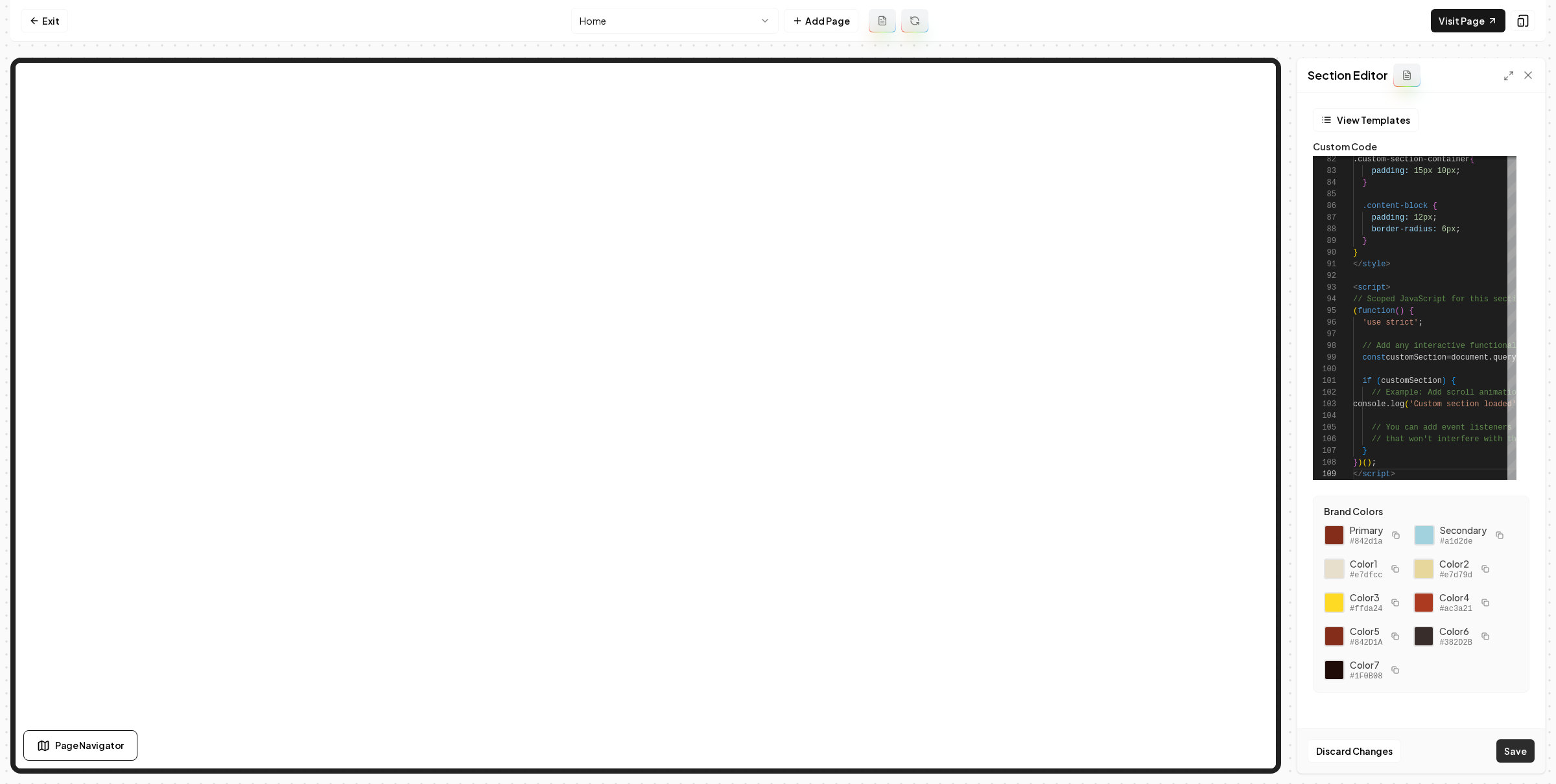
click at [1524, 752] on button "Save" at bounding box center [1515, 751] width 38 height 23
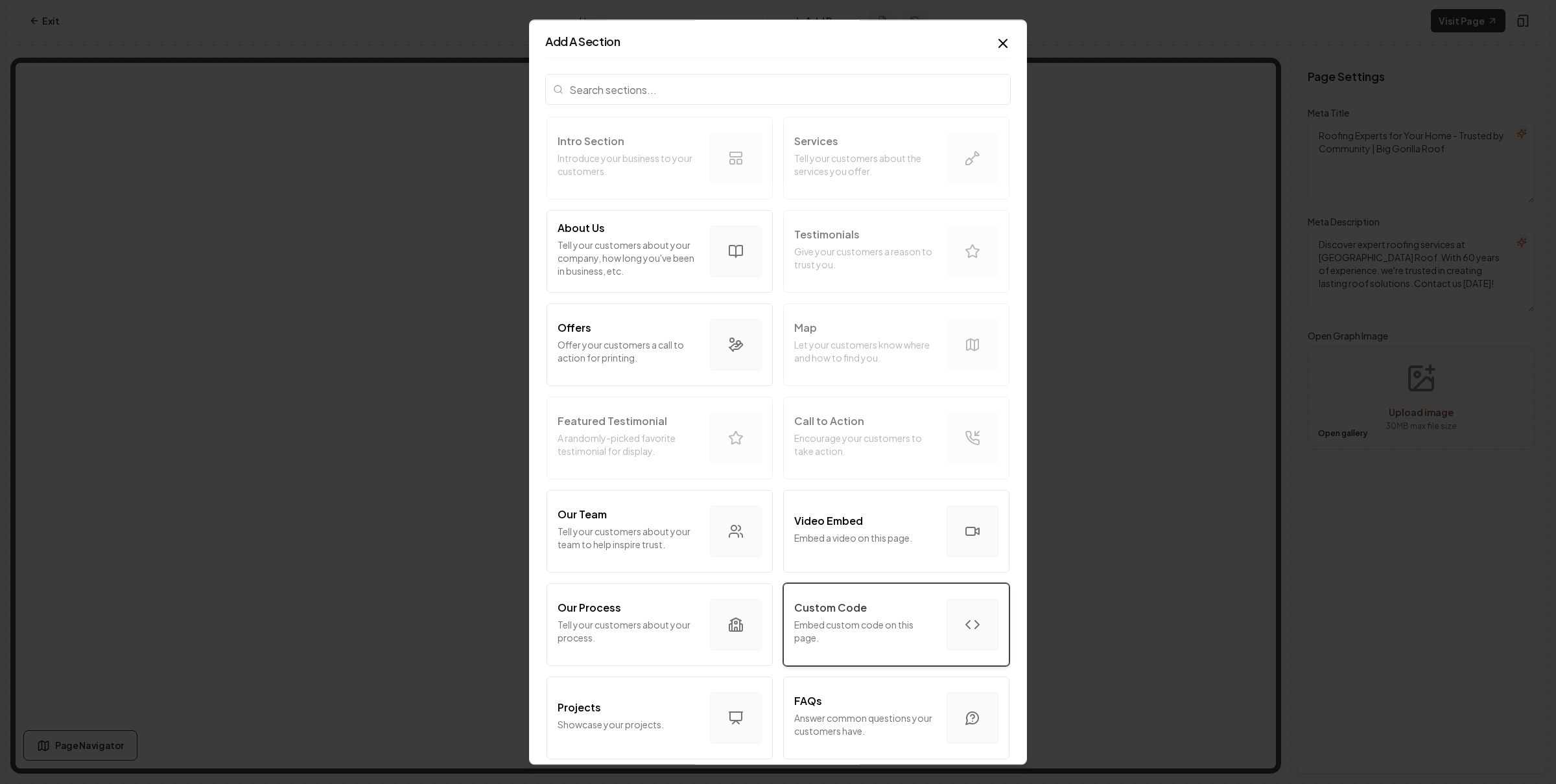
click at [878, 625] on p "Embed custom code on this page." at bounding box center [865, 631] width 142 height 26
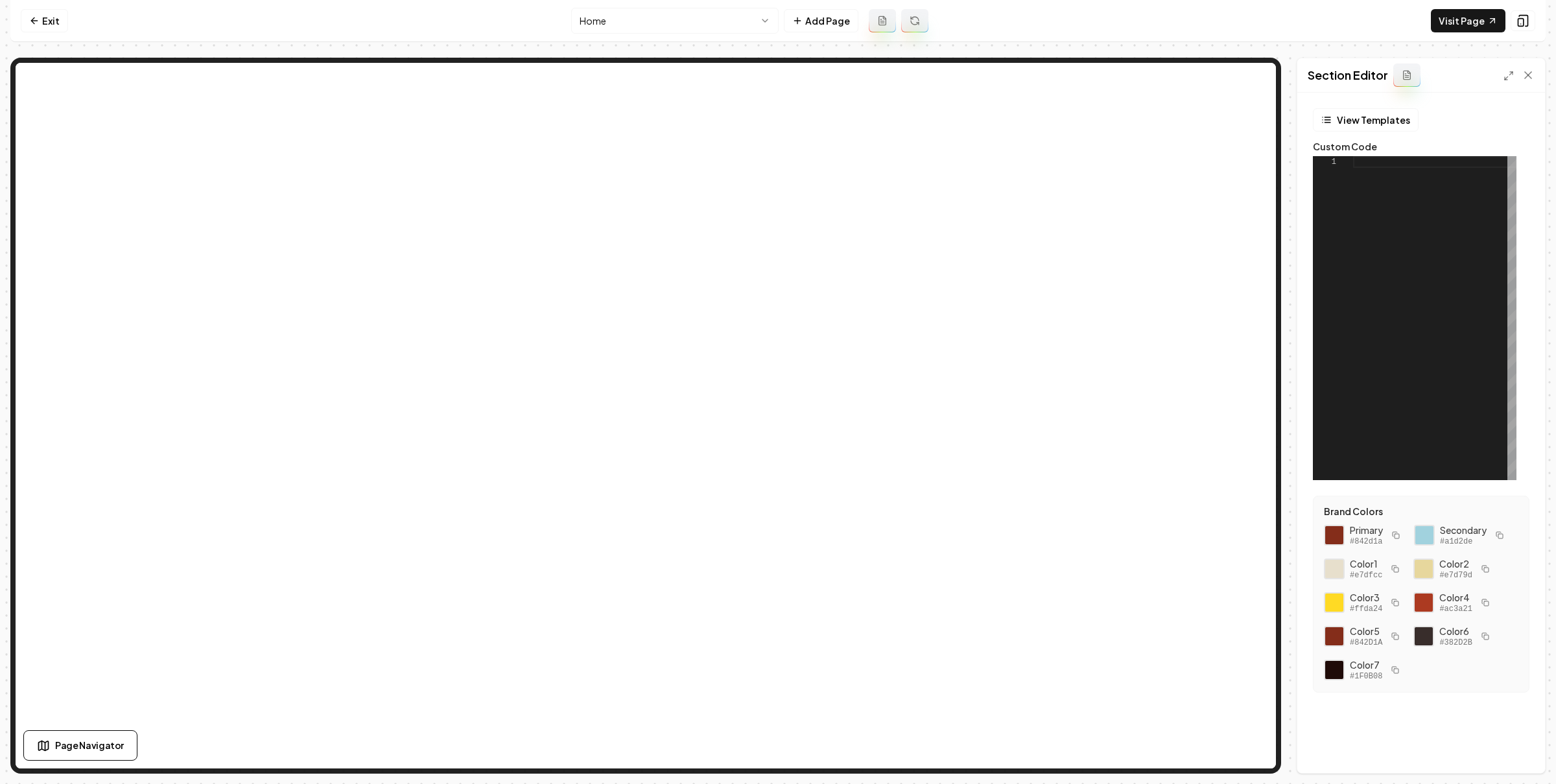
click at [1410, 194] on div at bounding box center [1434, 318] width 163 height 324
click at [1438, 209] on div at bounding box center [1434, 318] width 163 height 324
type textarea "**********"
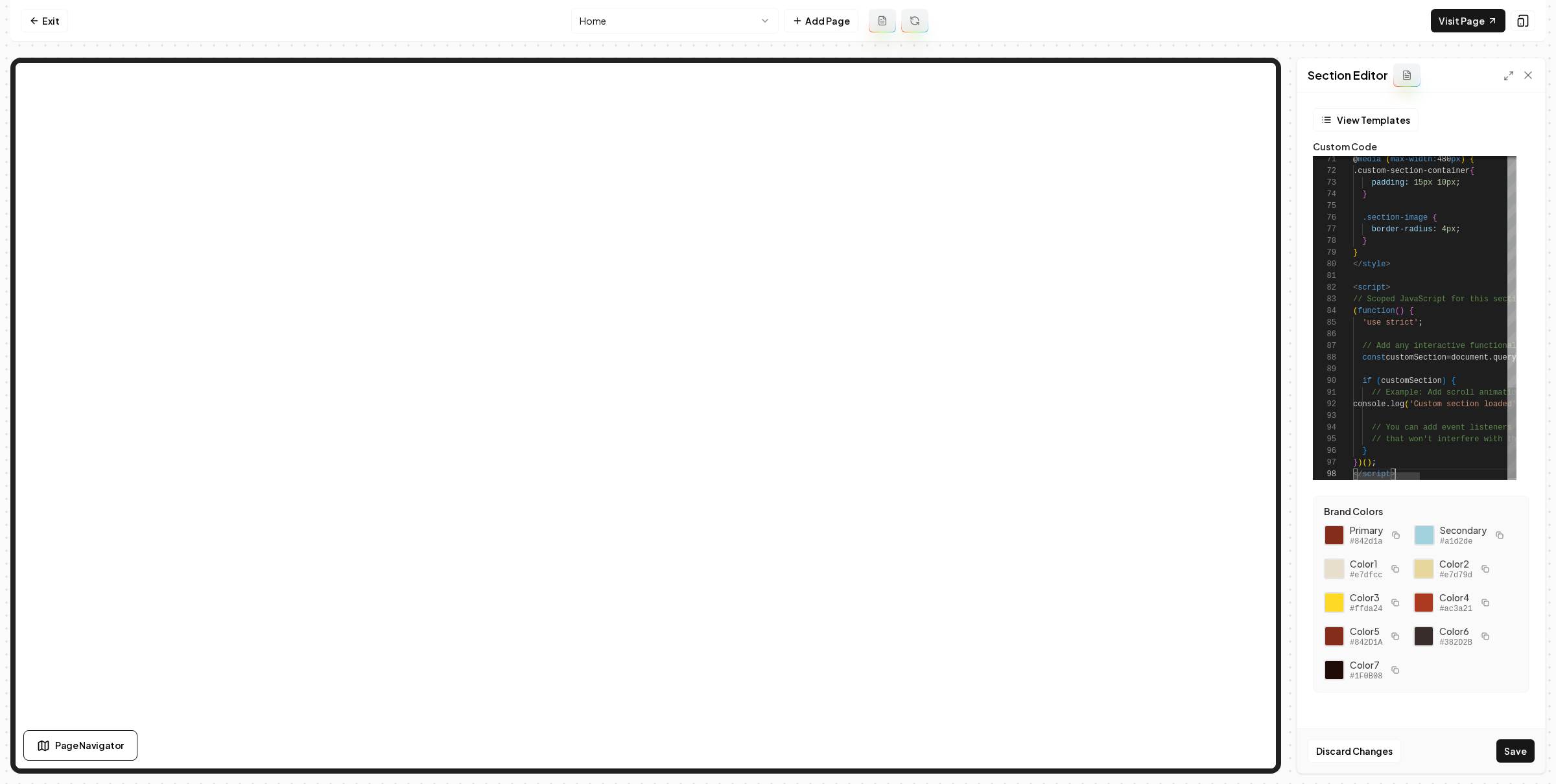
scroll to position [82, 42]
click at [1515, 740] on button "Save" at bounding box center [1515, 751] width 38 height 23
click at [1457, 17] on link "Visit Page" at bounding box center [1468, 21] width 75 height 23
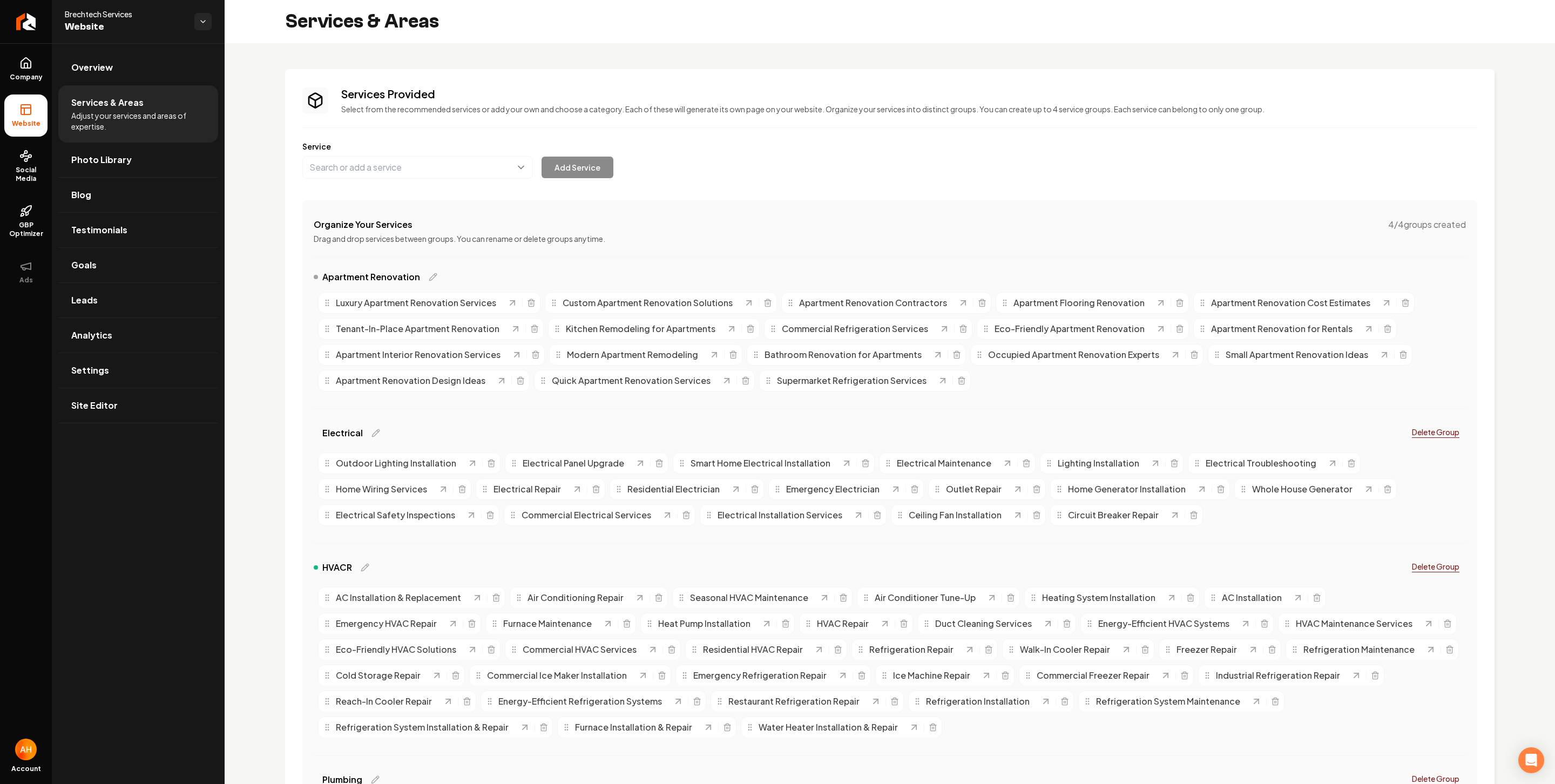
scroll to position [177, 0]
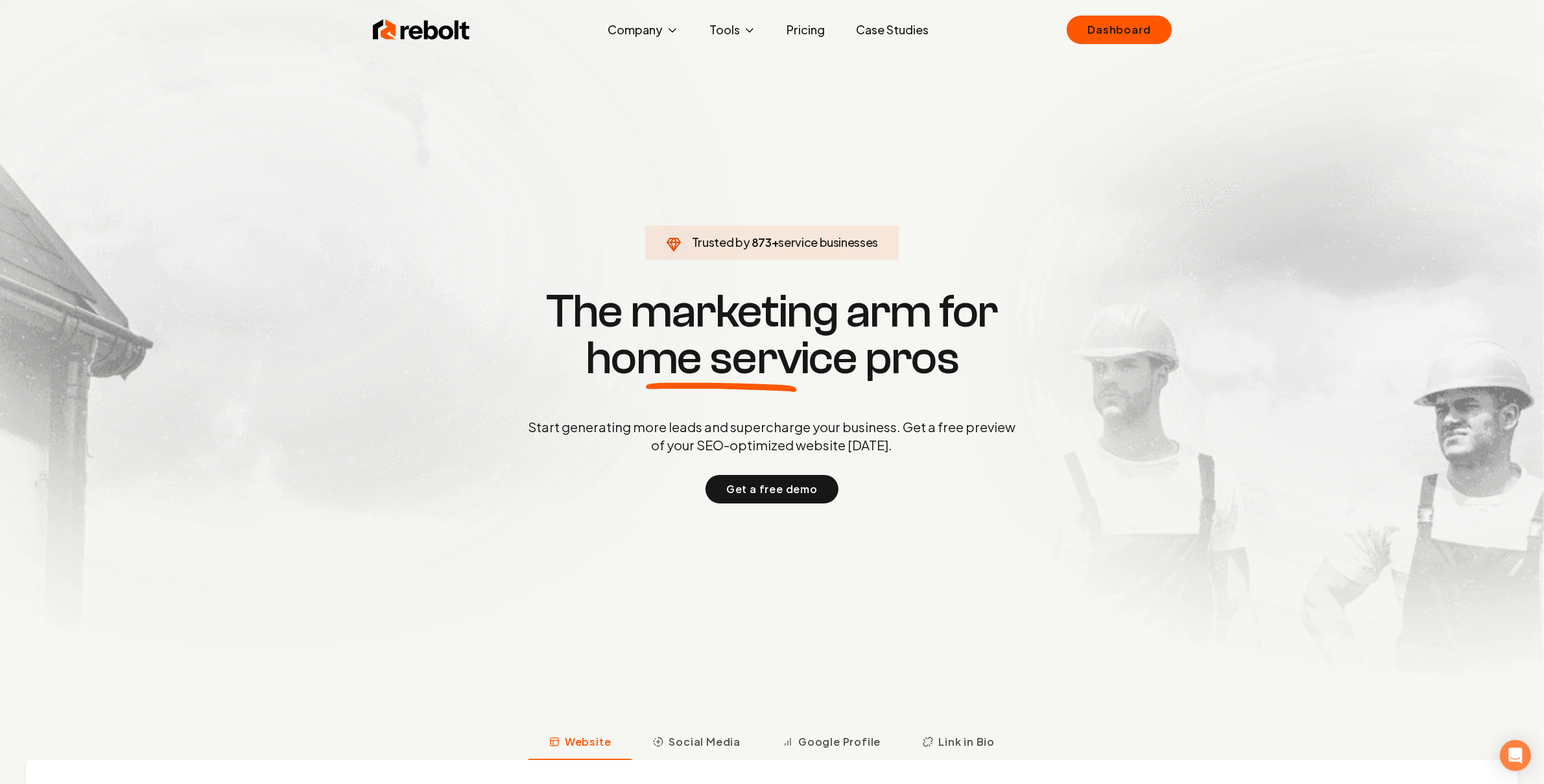
click link "Dashboard" at bounding box center [1118, 29] width 104 height 28
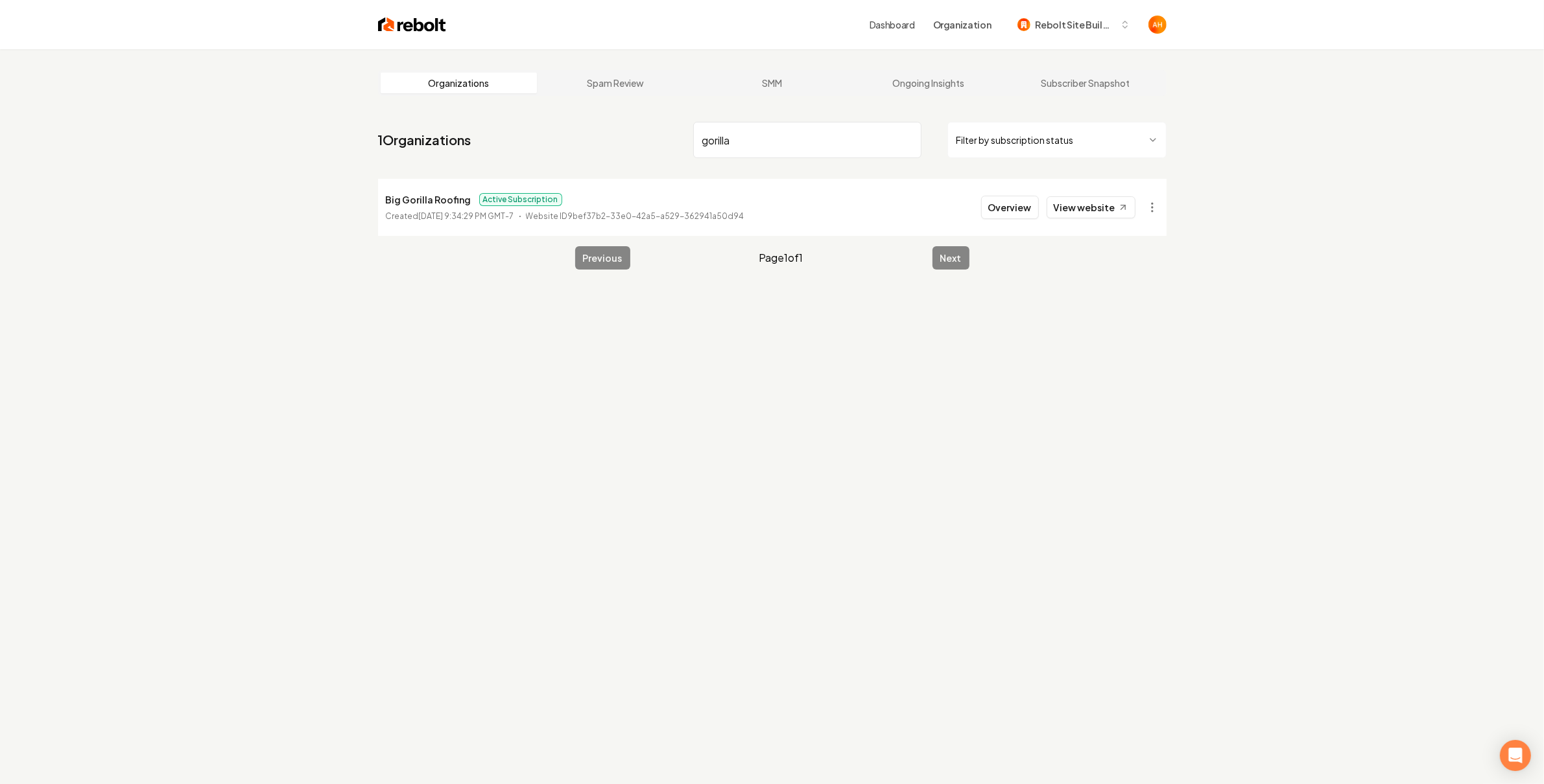
type input "gorilla"
click at [1018, 209] on button "Overview" at bounding box center [1010, 207] width 58 height 23
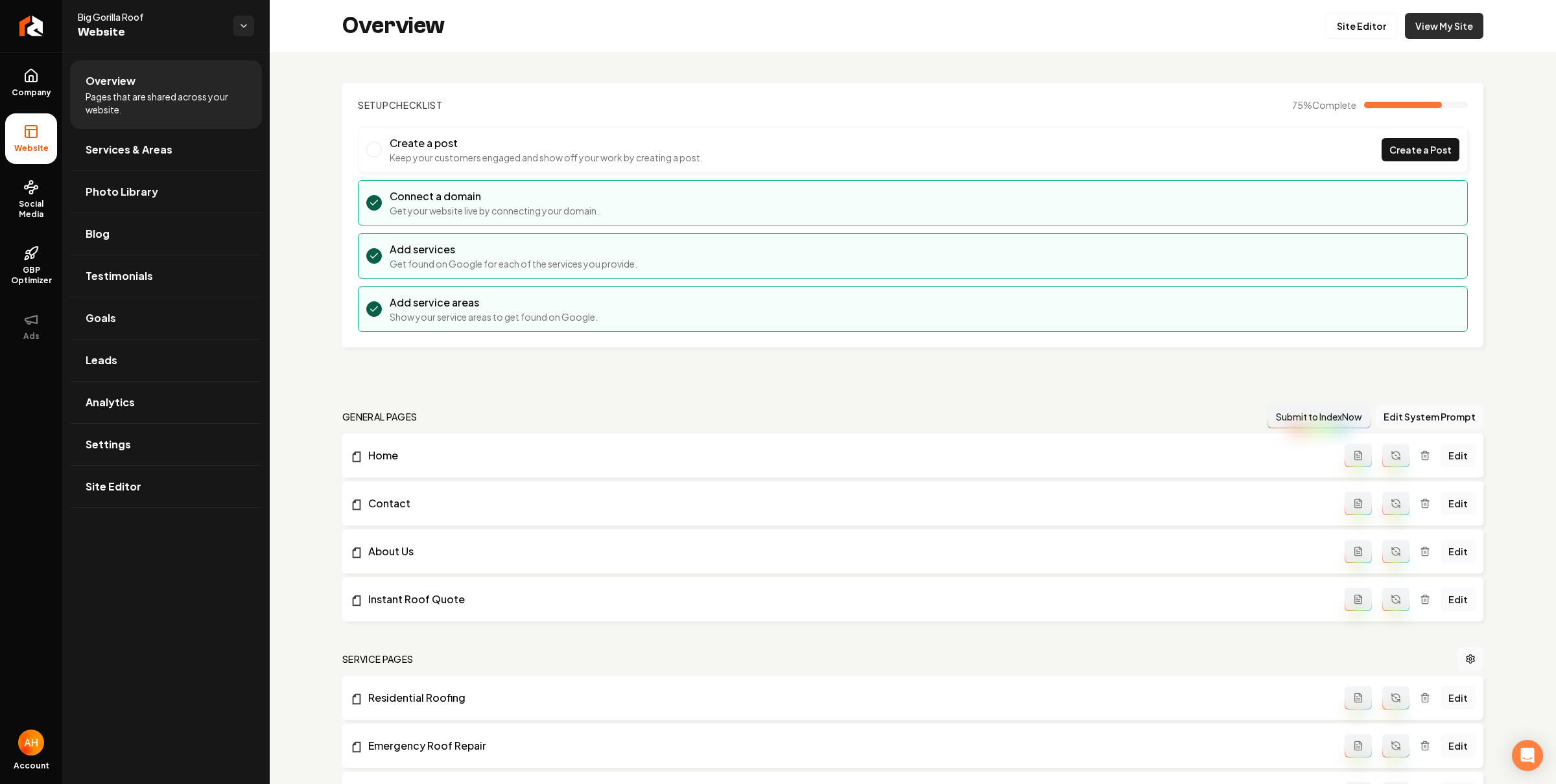
click at [1420, 25] on link "View My Site" at bounding box center [1444, 26] width 78 height 26
click at [1336, 18] on link "Site Editor" at bounding box center [1361, 26] width 71 height 26
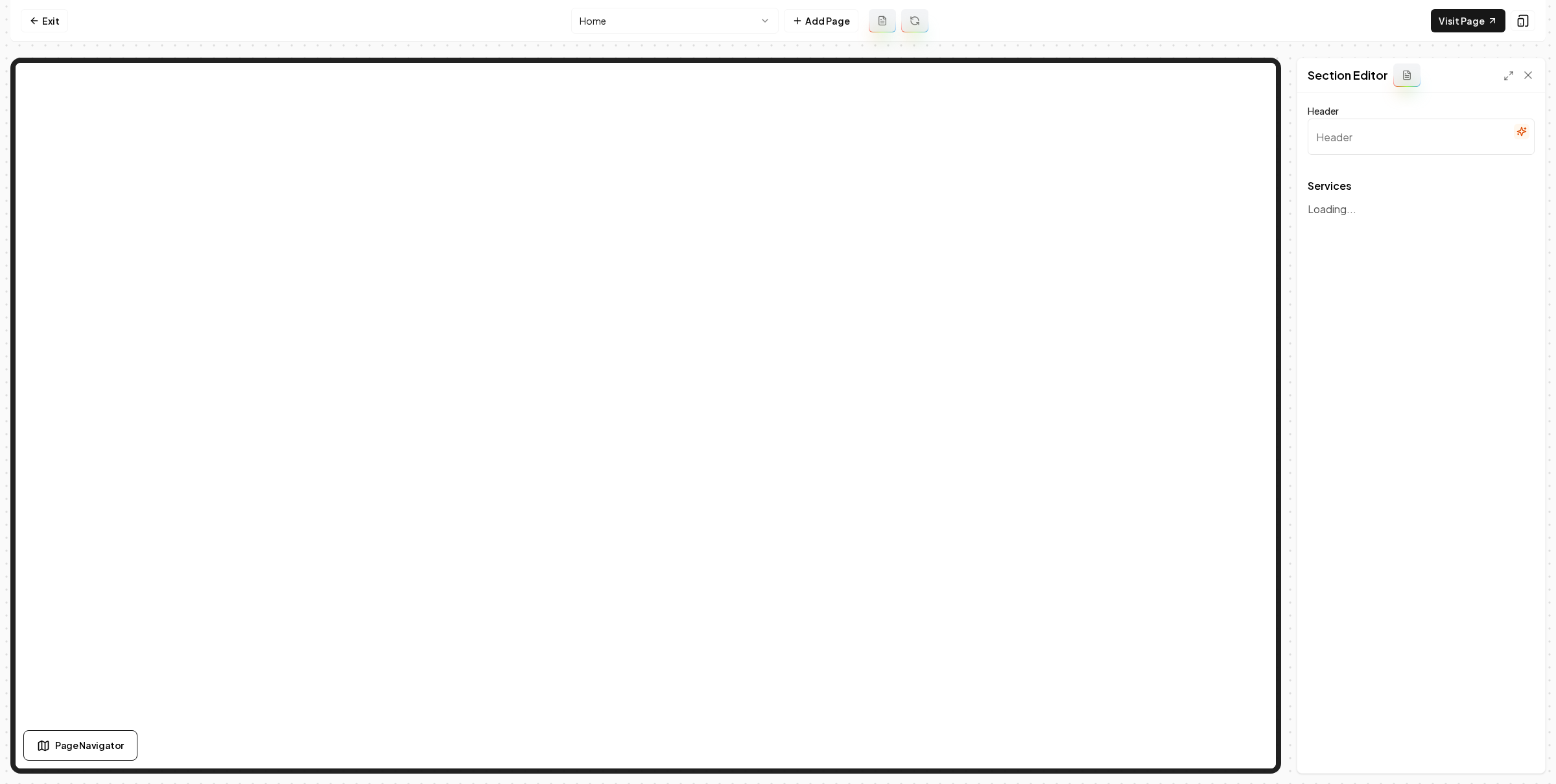
type input "Our Roofing Services"
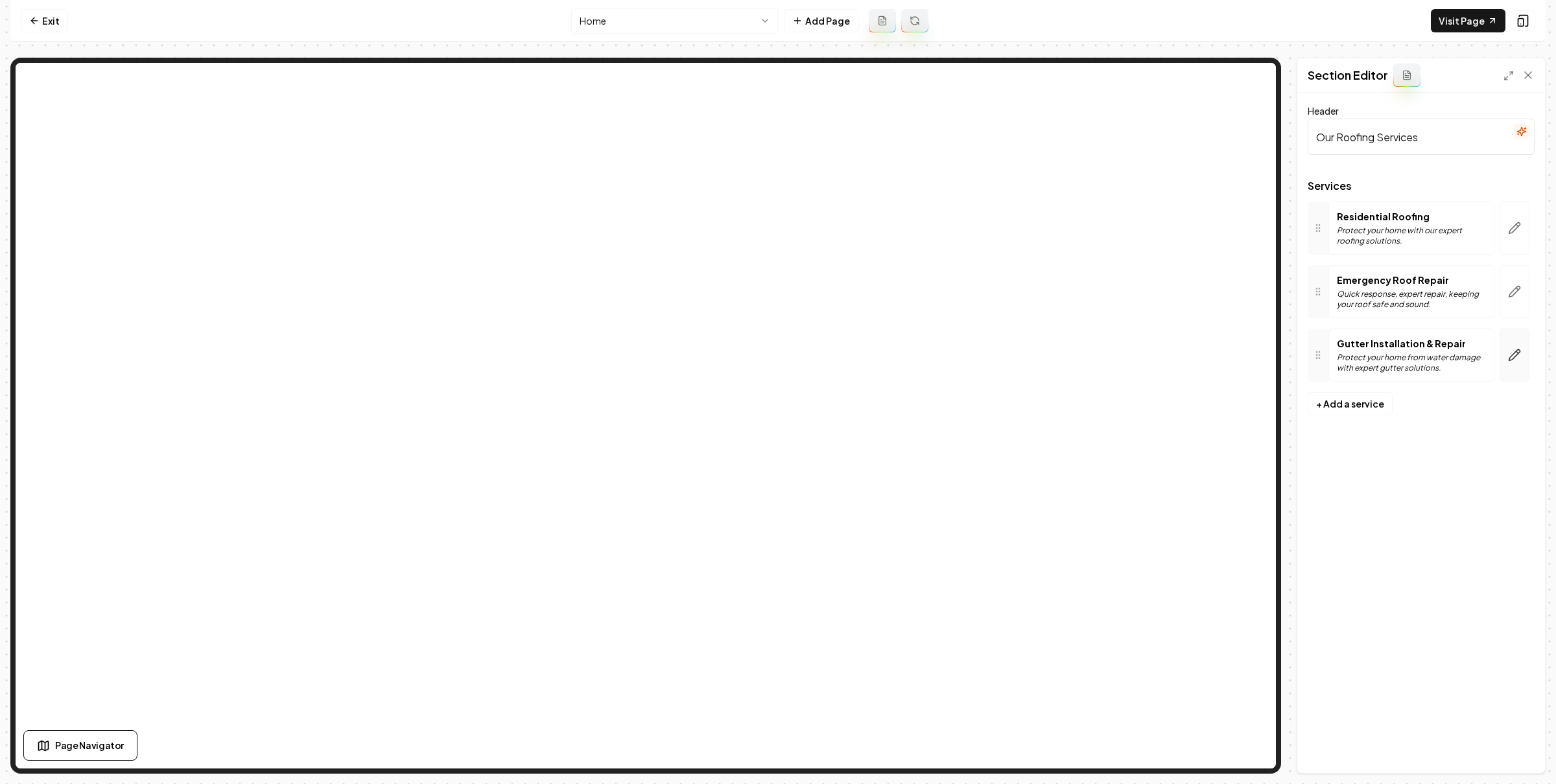
click at [1520, 363] on button "button" at bounding box center [1514, 354] width 30 height 53
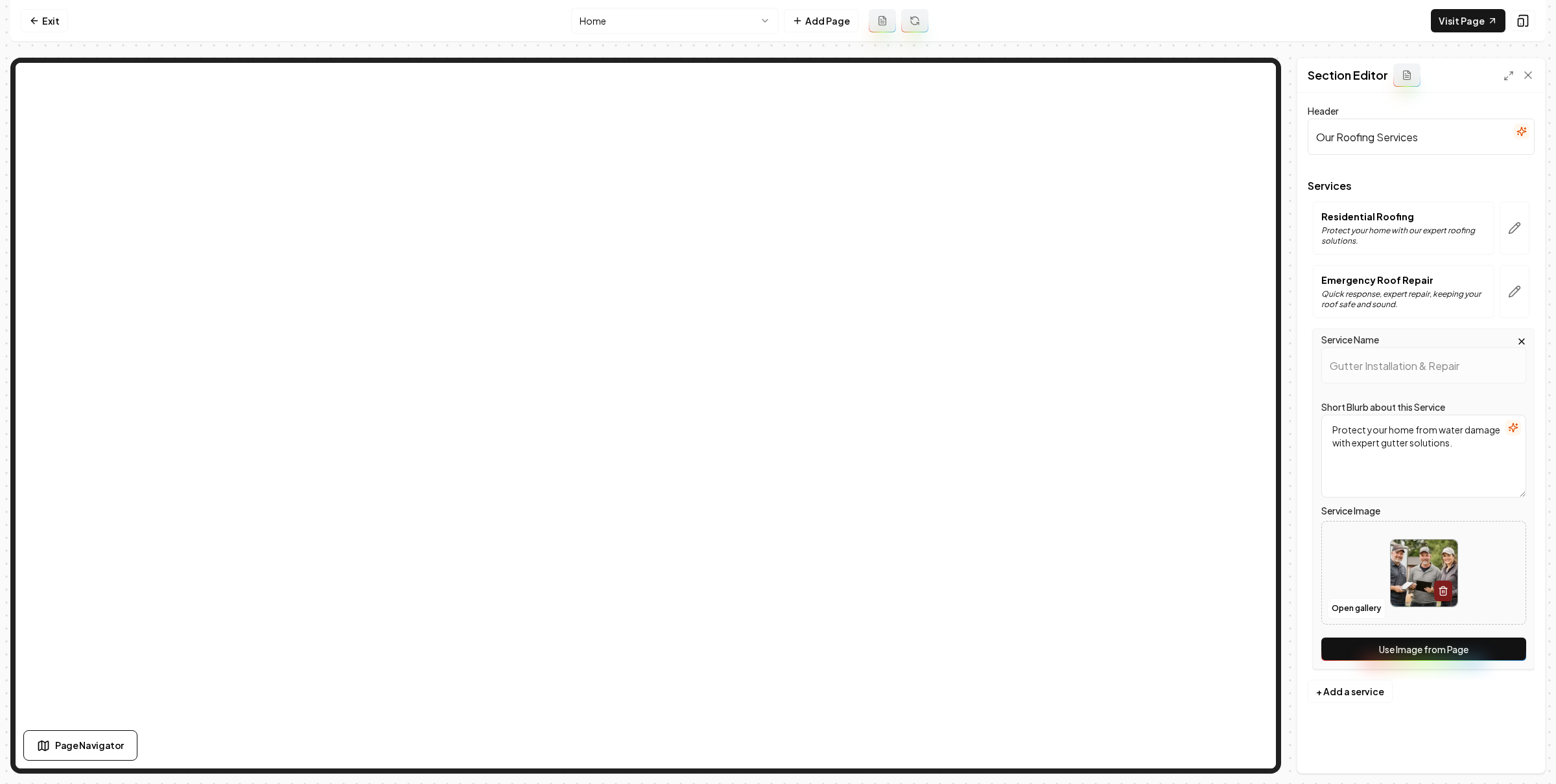
drag, startPoint x: 1385, startPoint y: 649, endPoint x: 1411, endPoint y: 672, distance: 34.7
click at [1385, 649] on button "Use Image from Page" at bounding box center [1423, 649] width 205 height 23
drag, startPoint x: 1514, startPoint y: 743, endPoint x: 1315, endPoint y: 591, distance: 250.4
click at [1514, 743] on button "Save" at bounding box center [1515, 751] width 38 height 23
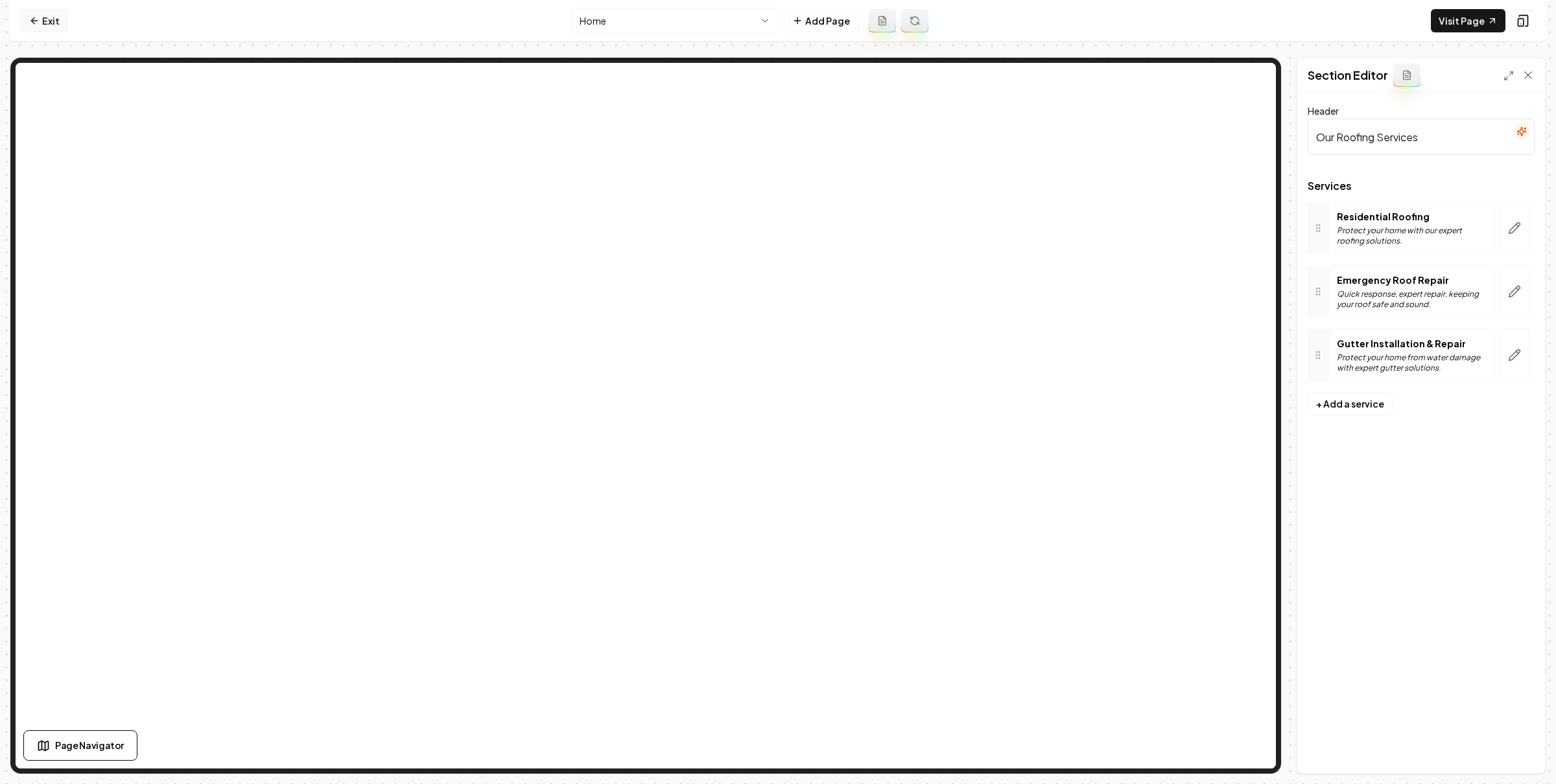
drag, startPoint x: 41, startPoint y: 17, endPoint x: 53, endPoint y: 19, distance: 12.2
click at [41, 17] on link "Exit" at bounding box center [44, 21] width 47 height 23
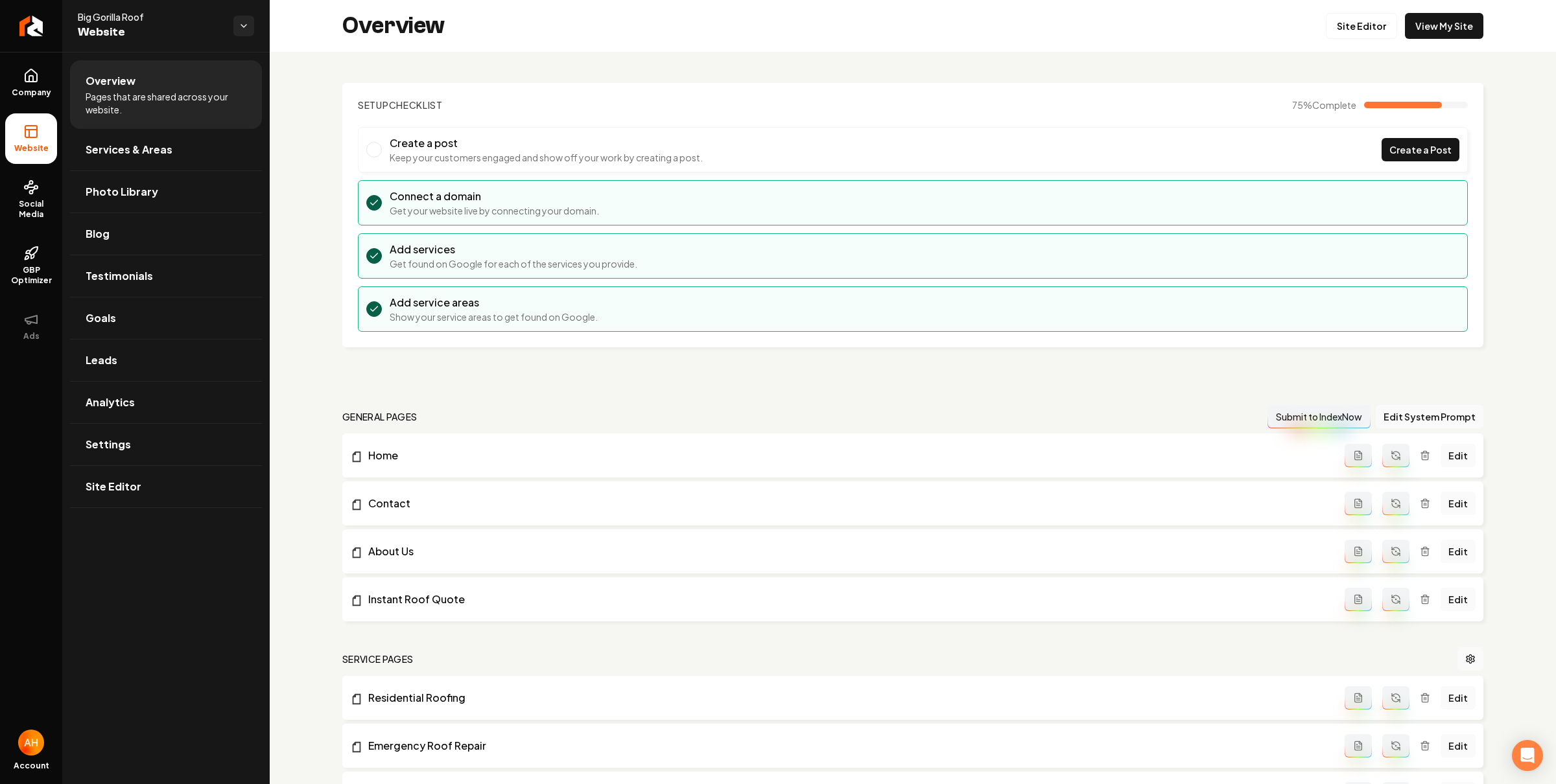
click at [348, 47] on div "Overview Site Editor View My Site" at bounding box center [912, 26] width 1286 height 52
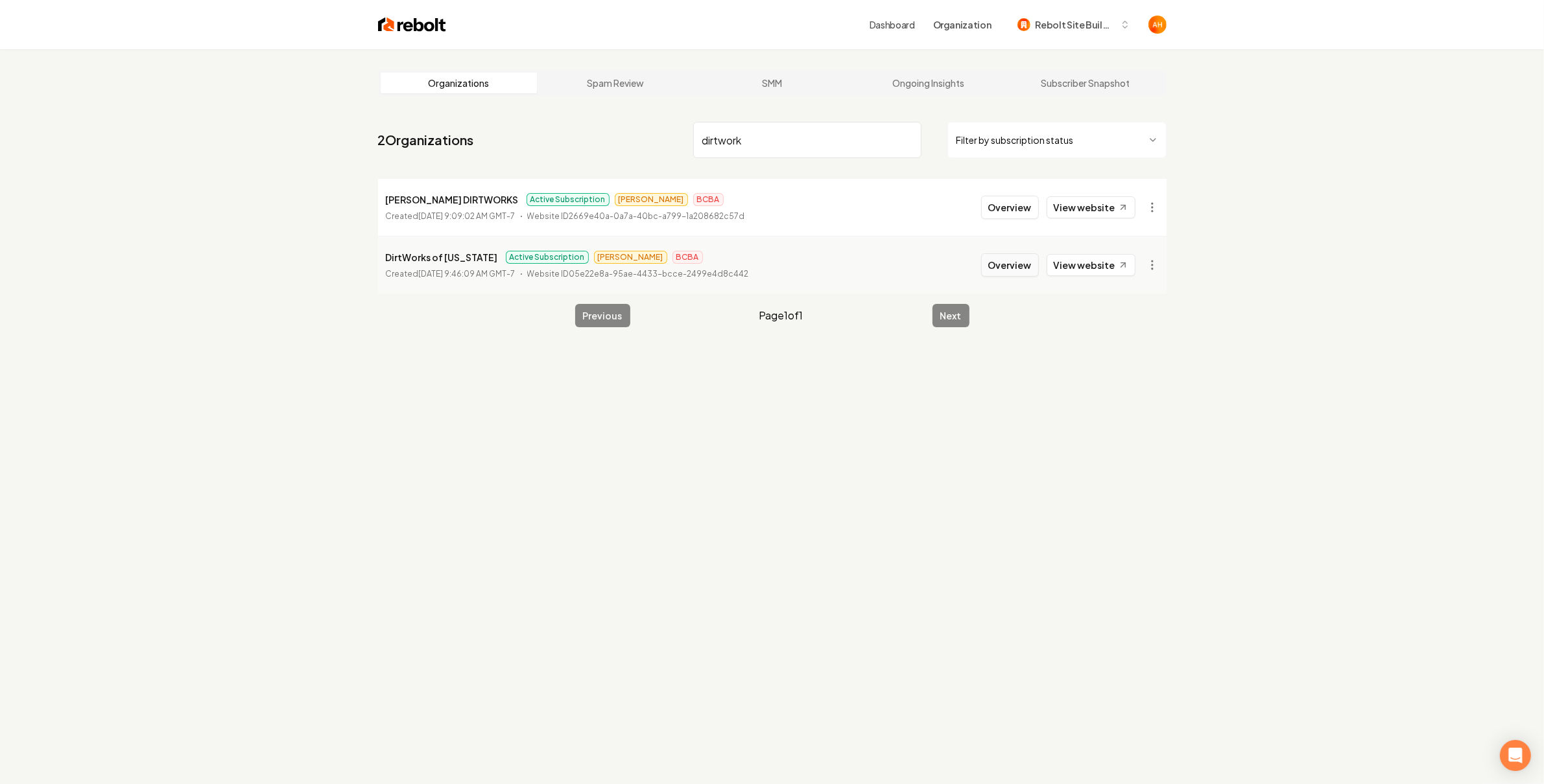
type input "dirtwork"
click at [1004, 260] on button "Overview" at bounding box center [1010, 265] width 58 height 23
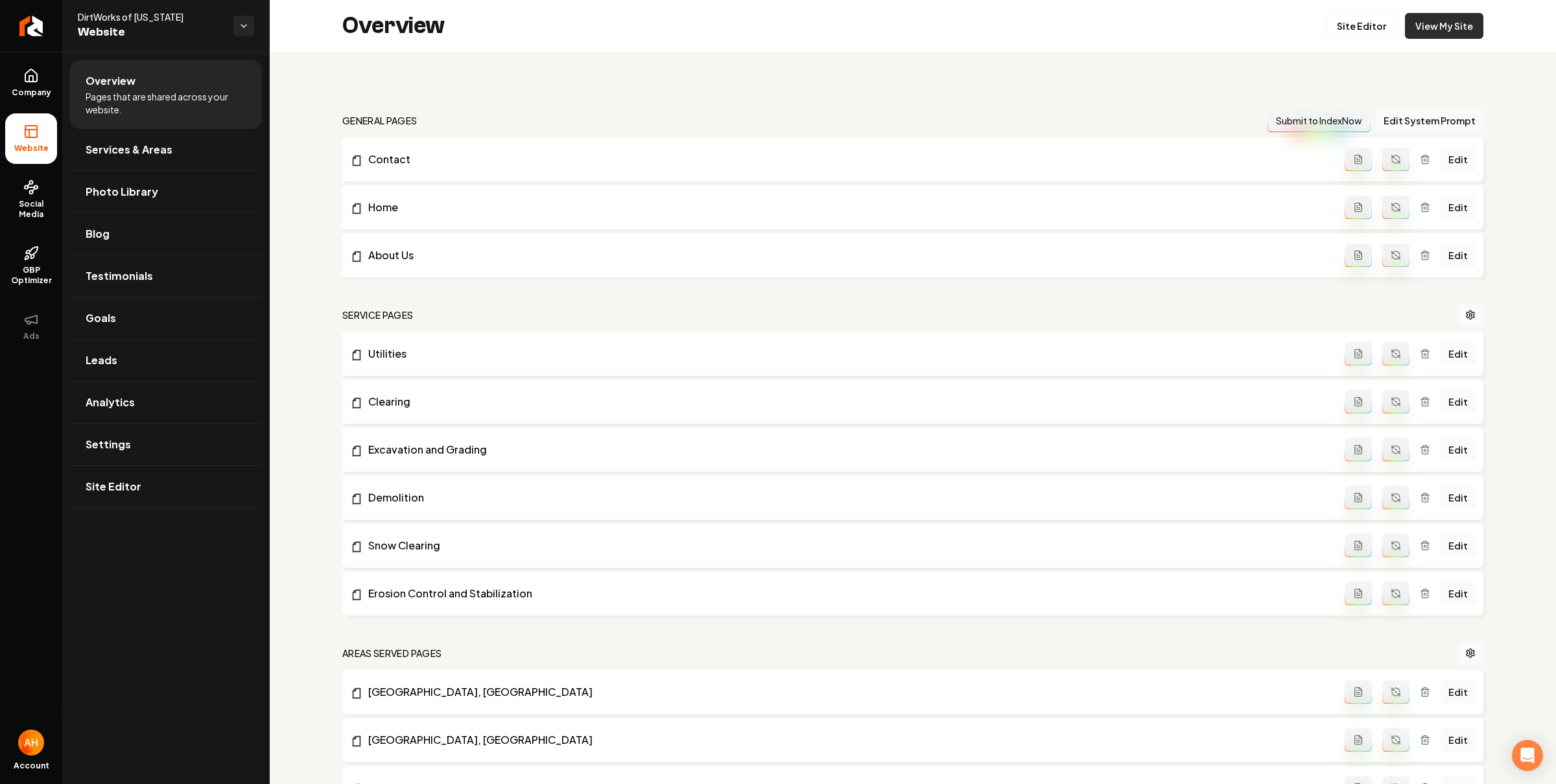
click at [1447, 26] on link "View My Site" at bounding box center [1444, 26] width 78 height 26
click at [124, 455] on link "Settings" at bounding box center [166, 444] width 192 height 41
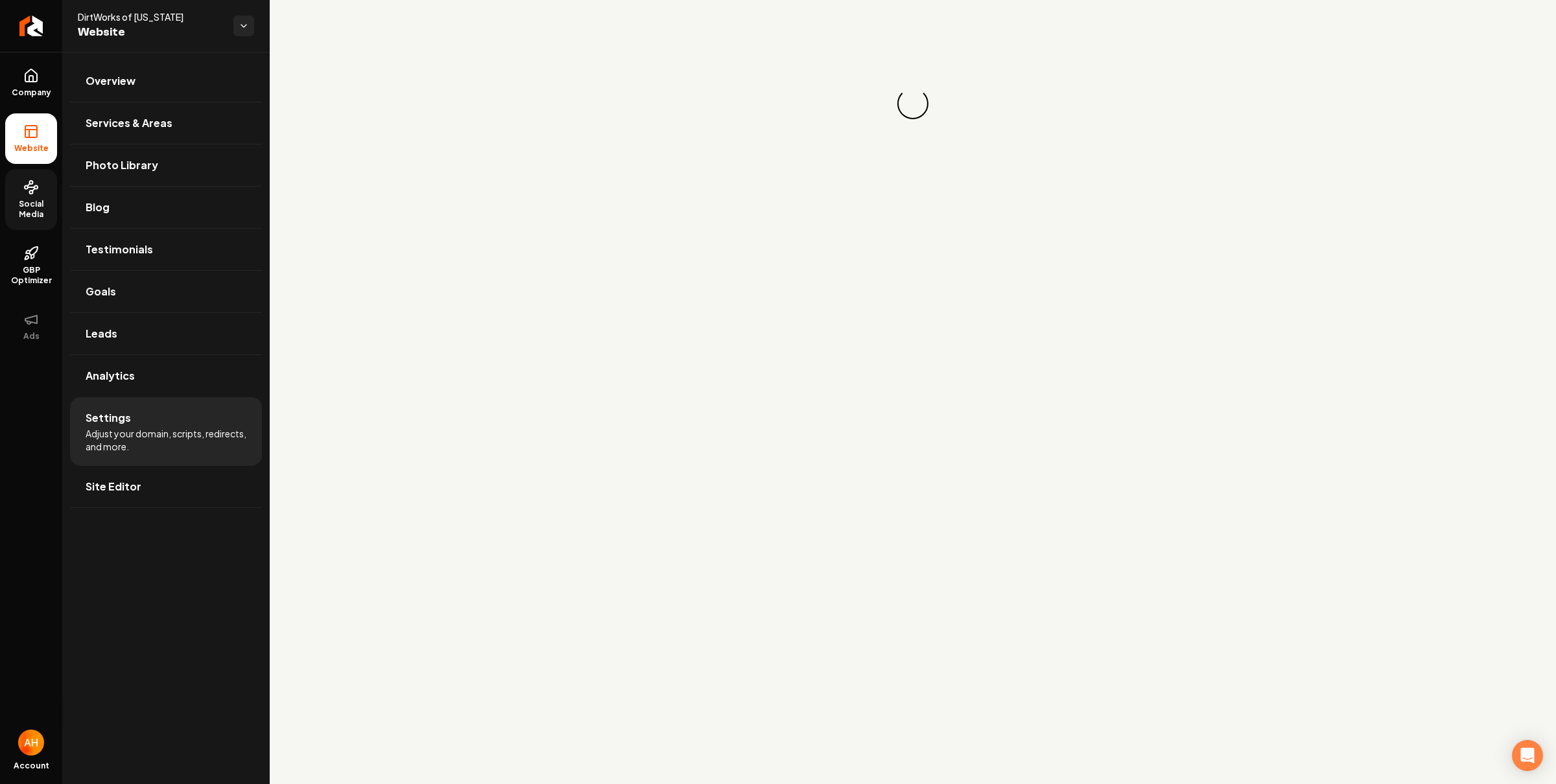
drag, startPoint x: 30, startPoint y: 193, endPoint x: 72, endPoint y: 208, distance: 44.6
click at [30, 193] on circle at bounding box center [31, 192] width 3 height 3
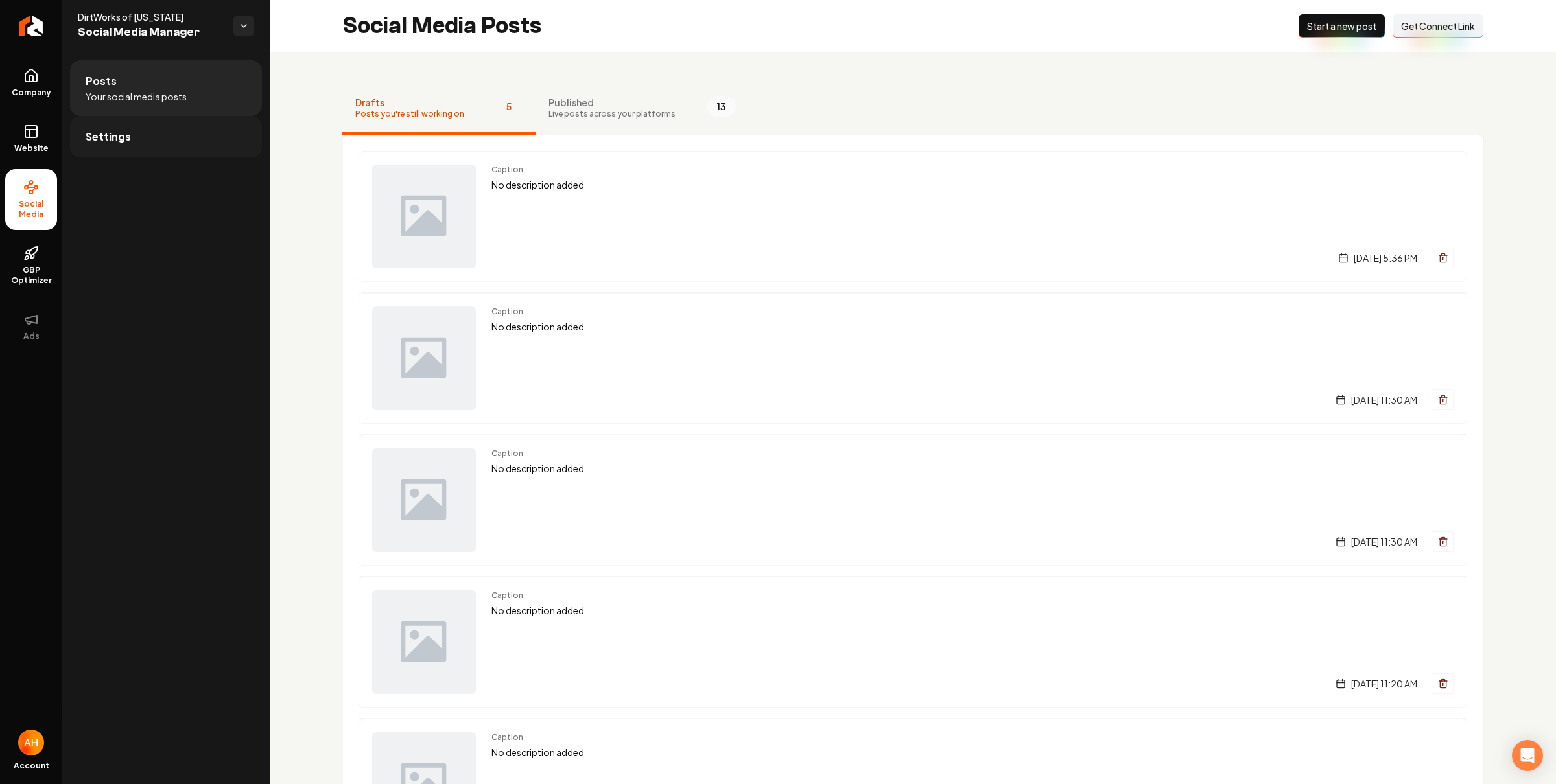
click at [158, 133] on link "Settings" at bounding box center [166, 136] width 192 height 41
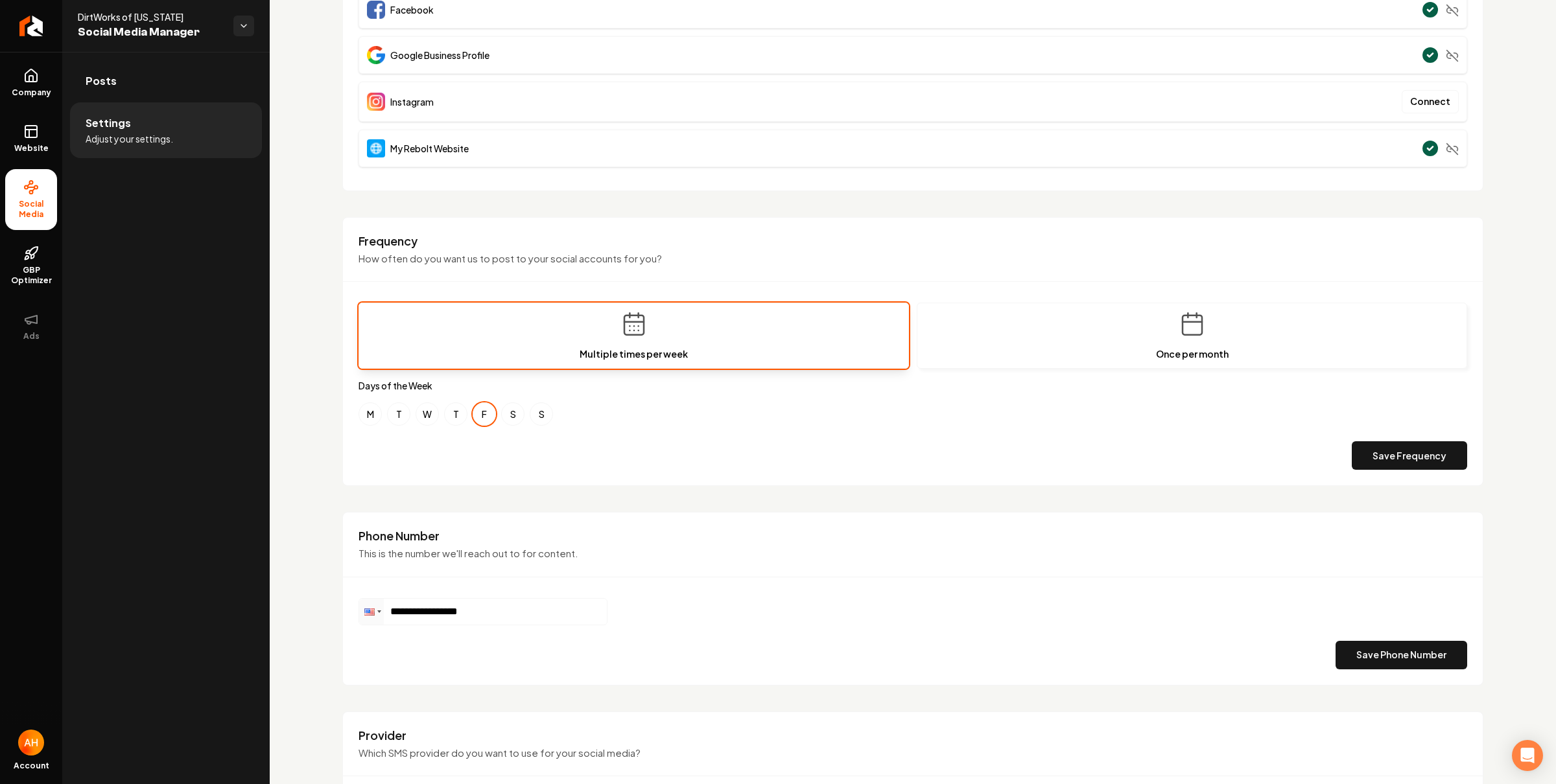
scroll to position [381, 0]
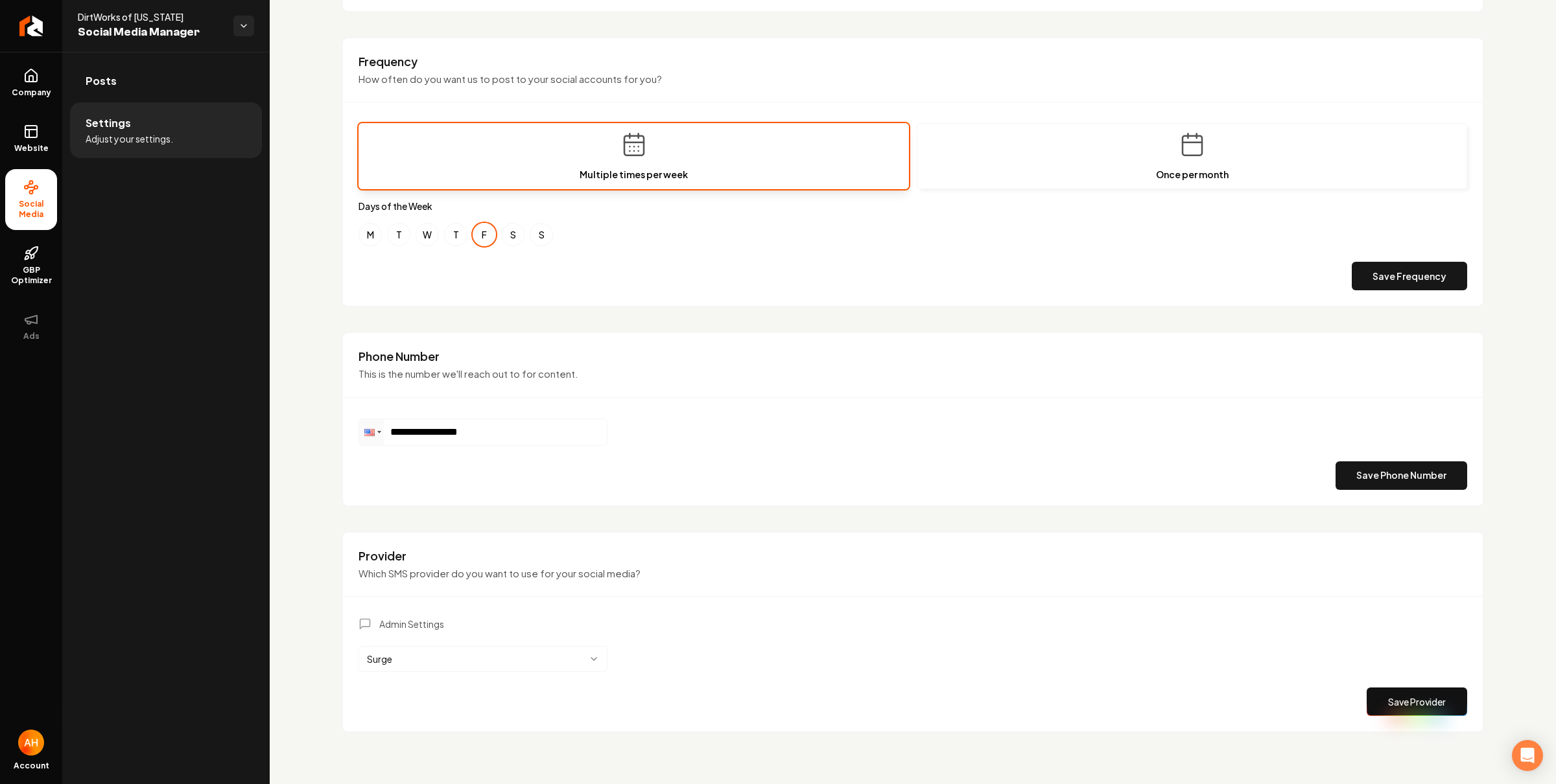
click at [446, 655] on html "**********" at bounding box center [778, 392] width 1556 height 784
click at [635, 577] on html "**********" at bounding box center [778, 392] width 1556 height 784
drag, startPoint x: 488, startPoint y: 440, endPoint x: 510, endPoint y: 439, distance: 22.0
click at [488, 439] on input "**********" at bounding box center [483, 433] width 248 height 26
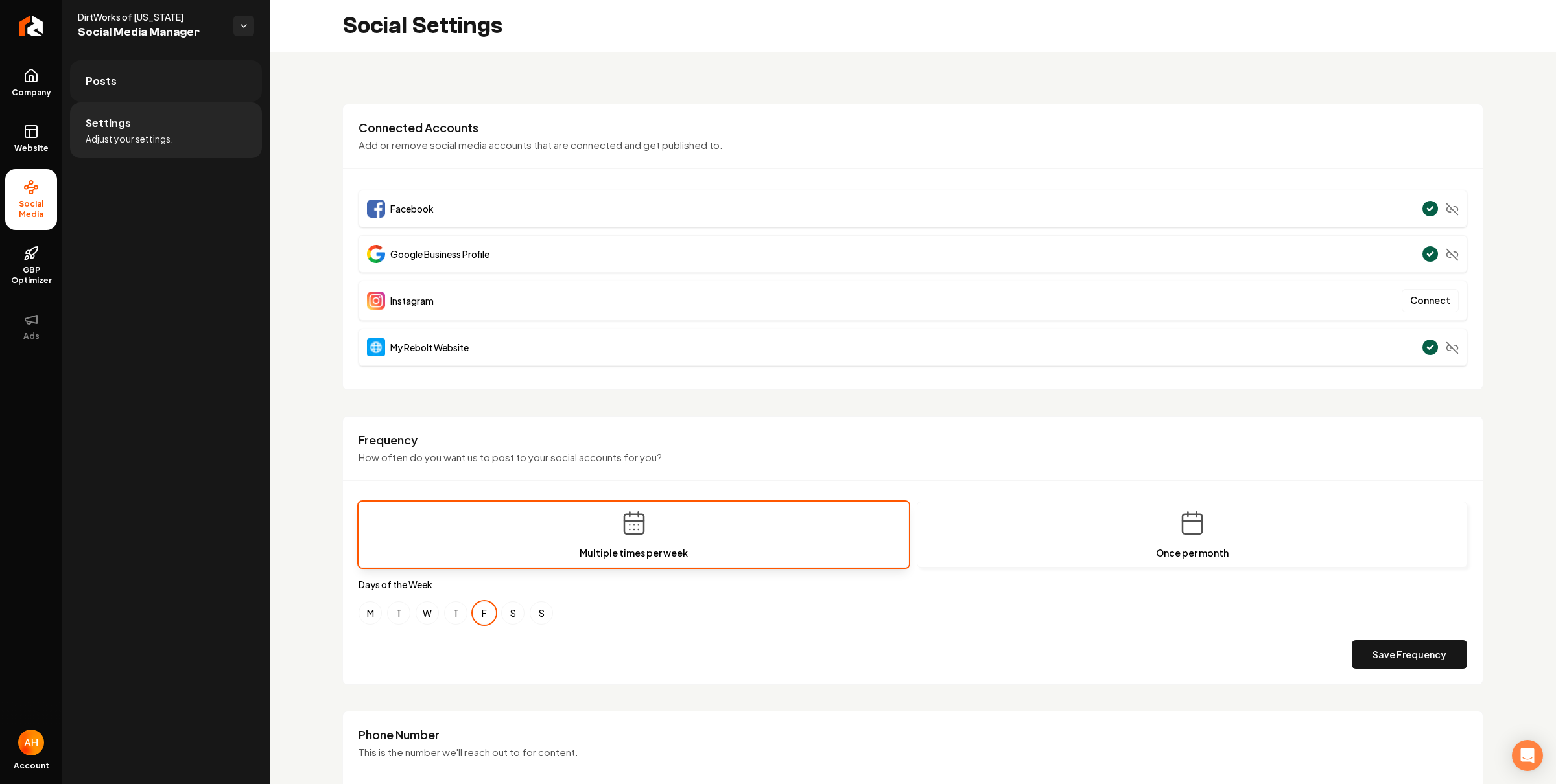
click at [122, 82] on link "Posts" at bounding box center [166, 80] width 192 height 41
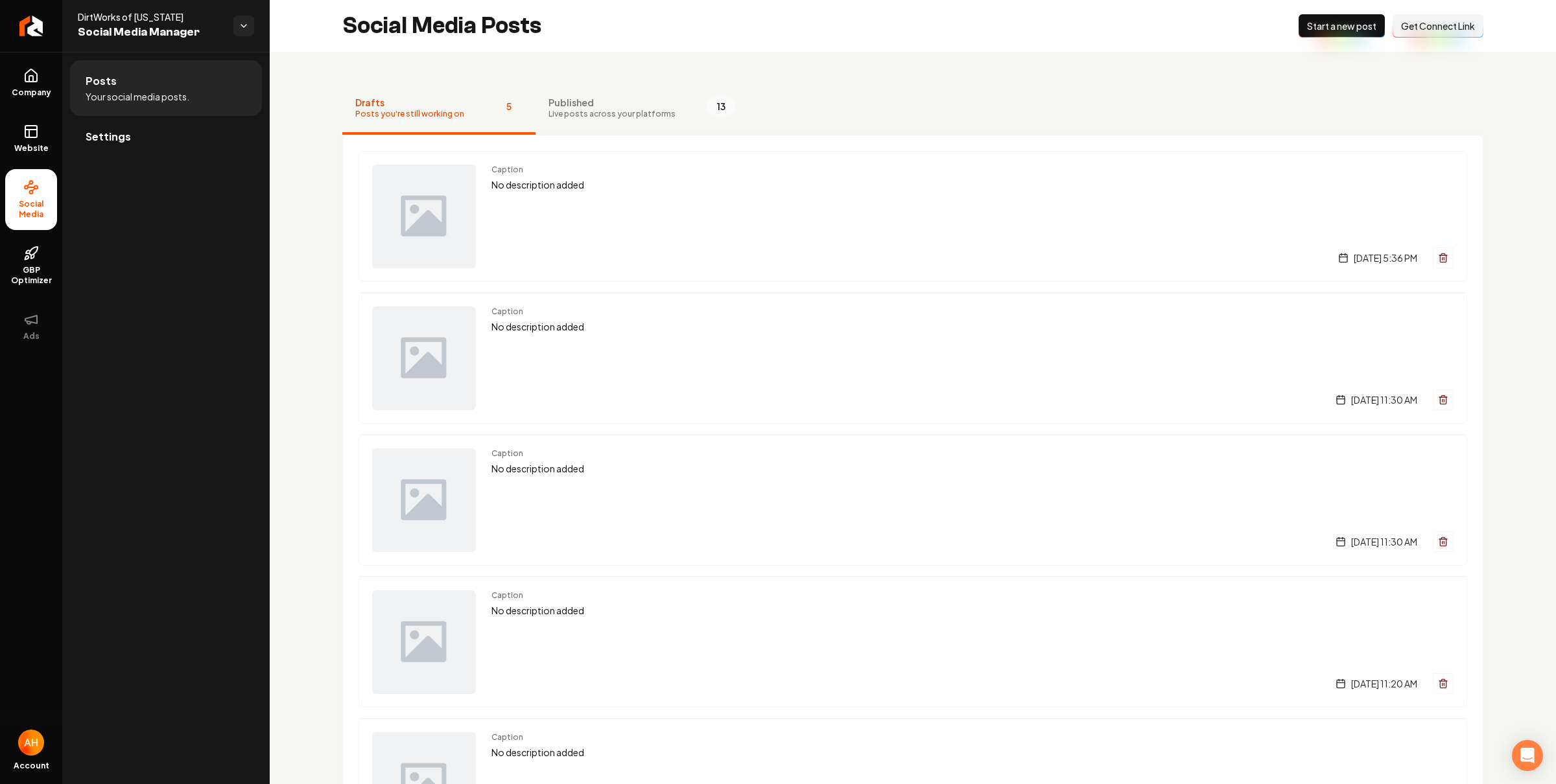
click at [591, 111] on span "Live posts across your platforms" at bounding box center [612, 114] width 127 height 10
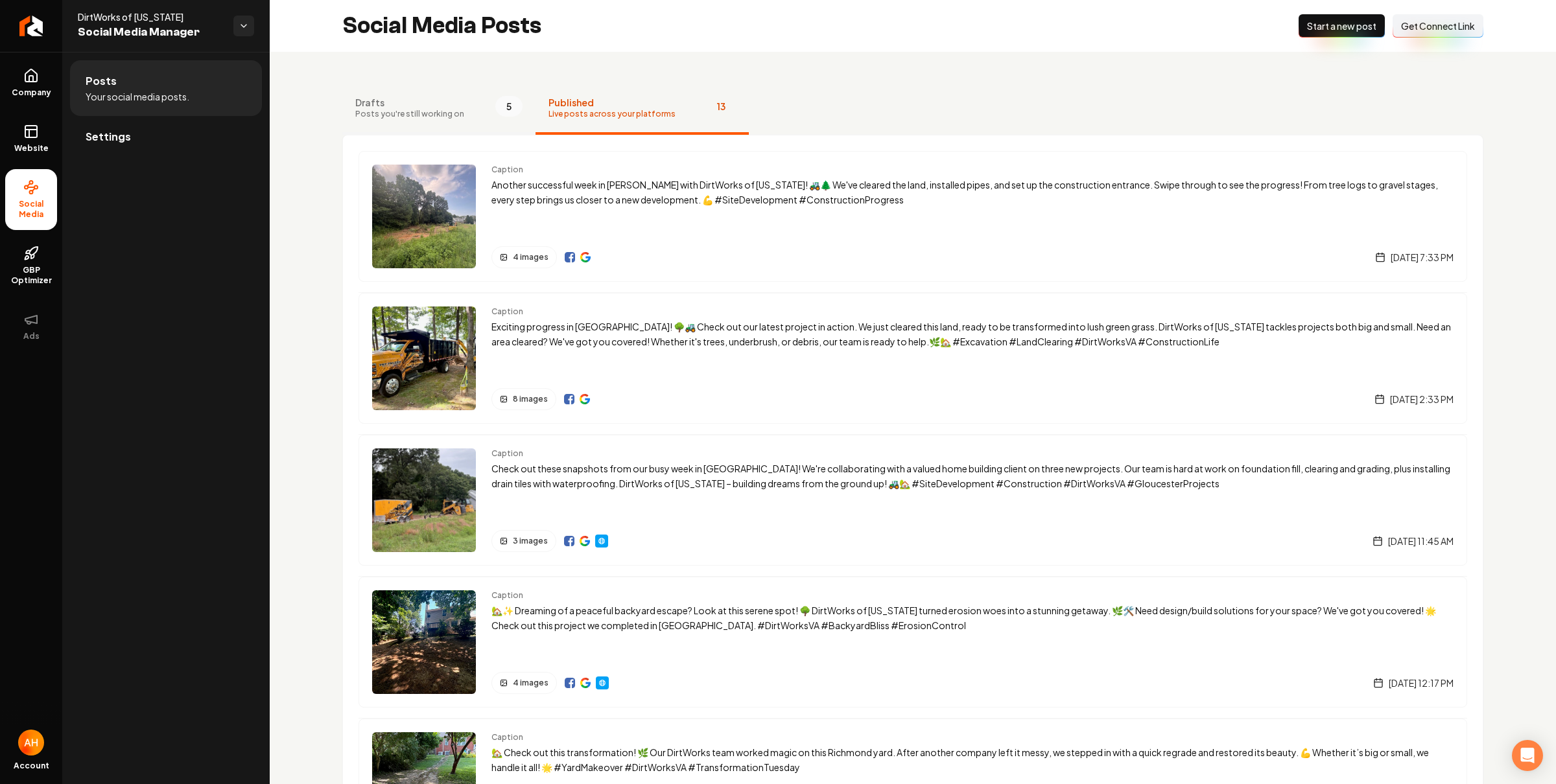
drag, startPoint x: 378, startPoint y: 127, endPoint x: 433, endPoint y: 122, distance: 55.2
click at [388, 128] on button "Drafts Posts you're still working on 5" at bounding box center [438, 109] width 194 height 52
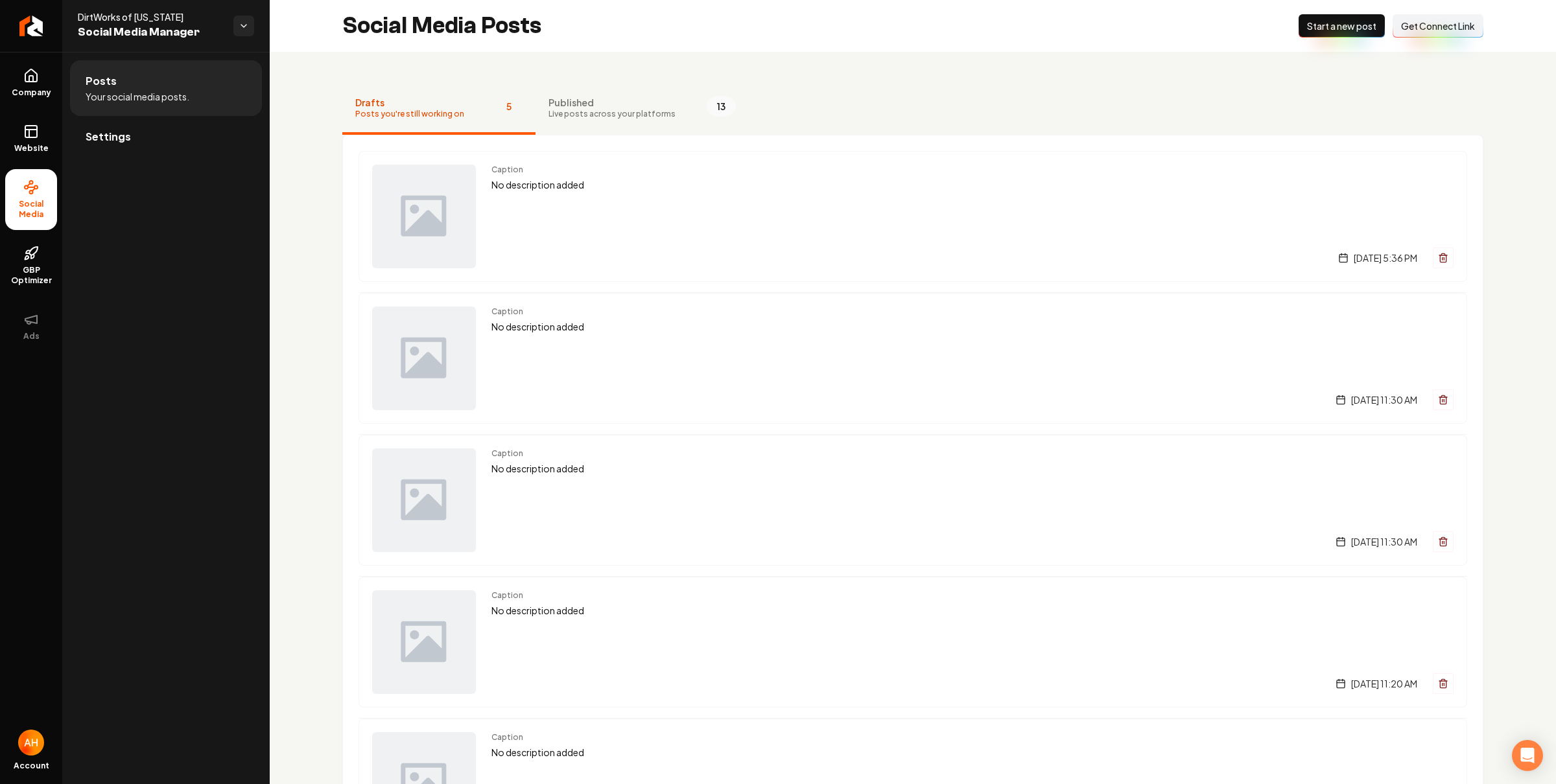
click at [1344, 29] on span "Start a new post" at bounding box center [1341, 26] width 70 height 13
click at [348, 166] on div "Caption No description added [DATE] 6:19 PM Caption No description added [DATE]…" at bounding box center [912, 571] width 1141 height 873
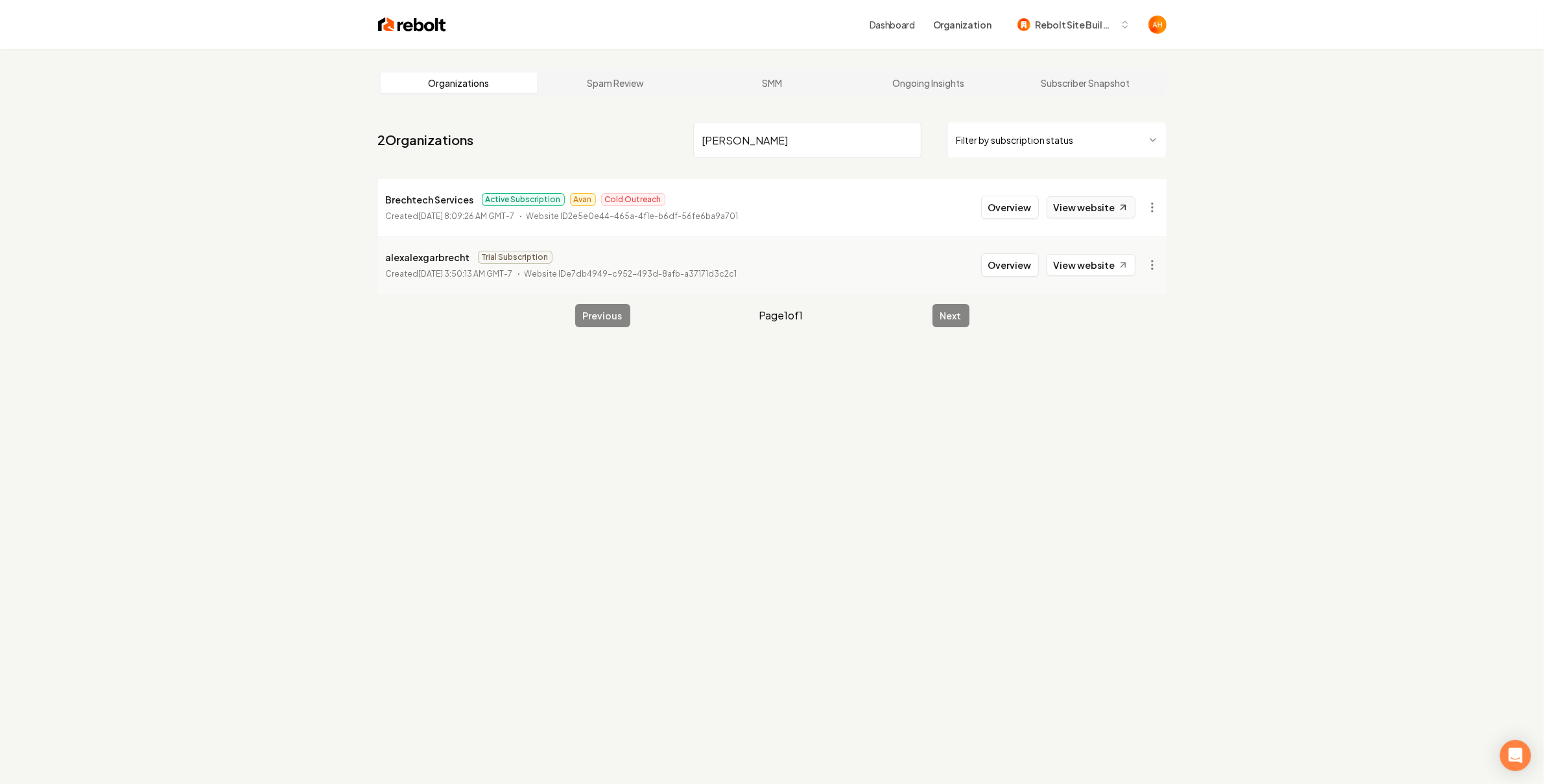
type input "[PERSON_NAME]"
click at [1116, 209] on link "View website" at bounding box center [1091, 207] width 89 height 22
click at [1097, 204] on link "View website" at bounding box center [1091, 207] width 89 height 22
click at [1003, 207] on button "Overview" at bounding box center [1010, 207] width 58 height 23
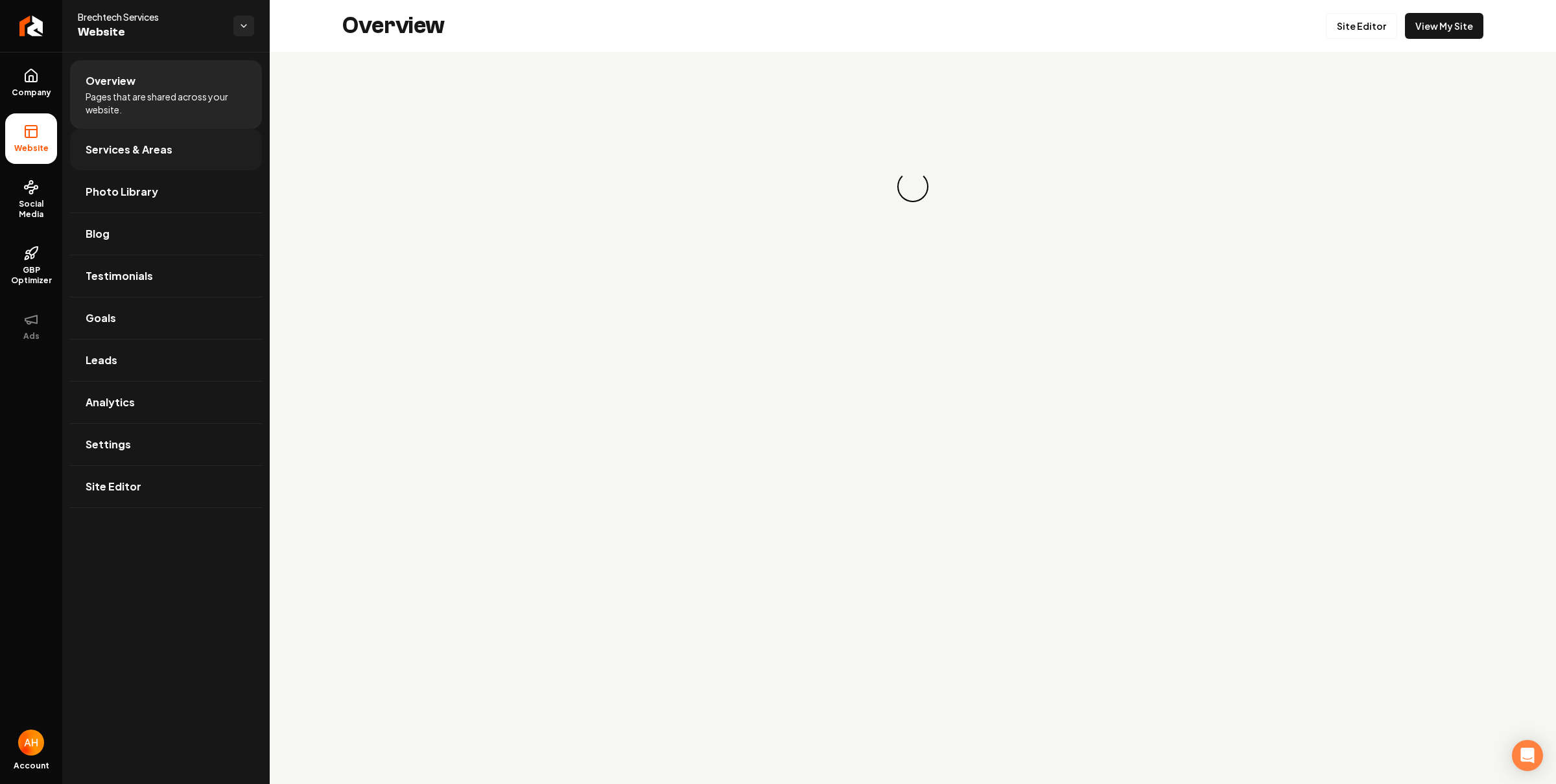
click at [151, 152] on span "Services & Areas" at bounding box center [129, 149] width 87 height 15
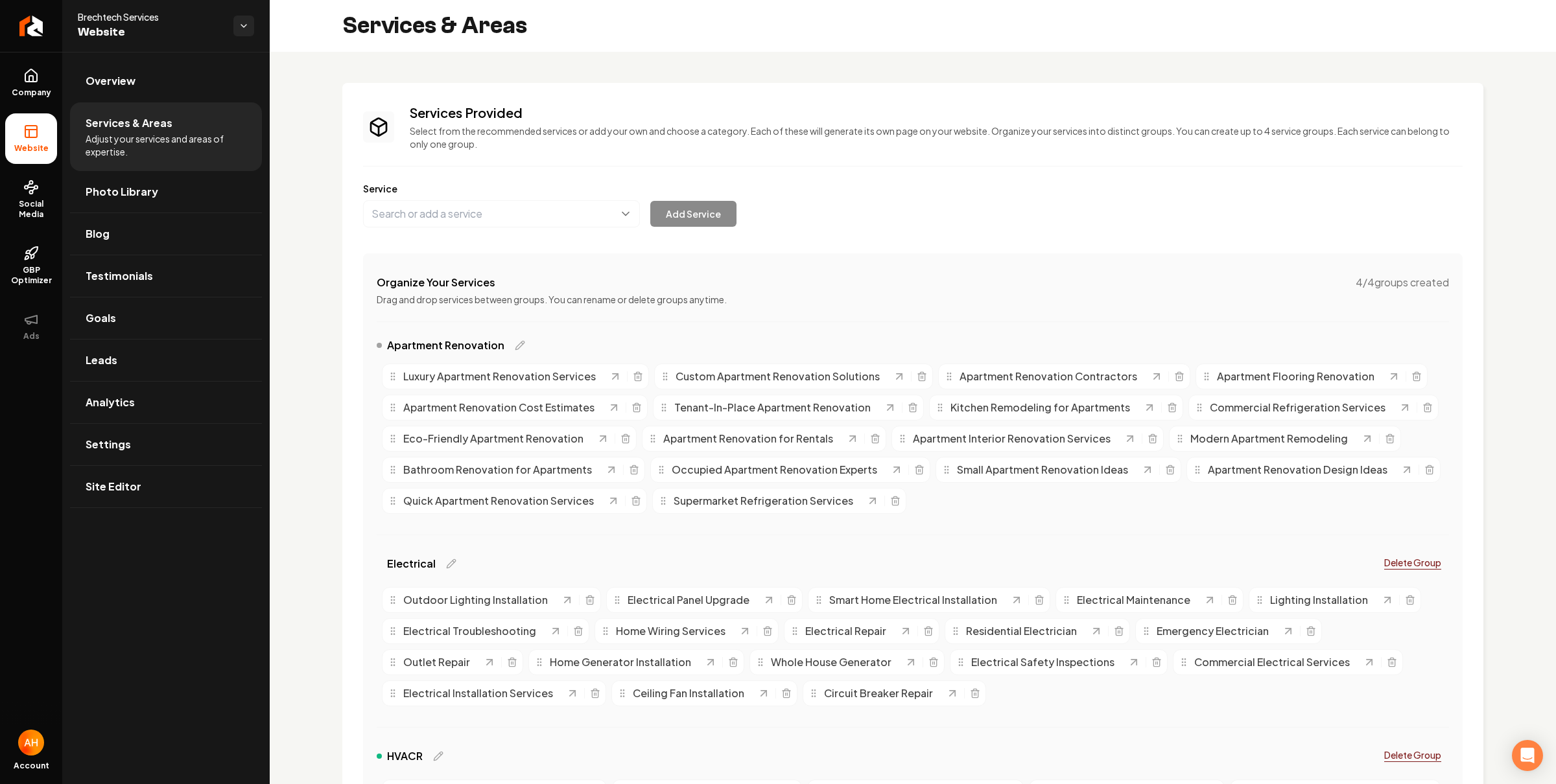
click at [36, 191] on icon at bounding box center [30, 187] width 15 height 15
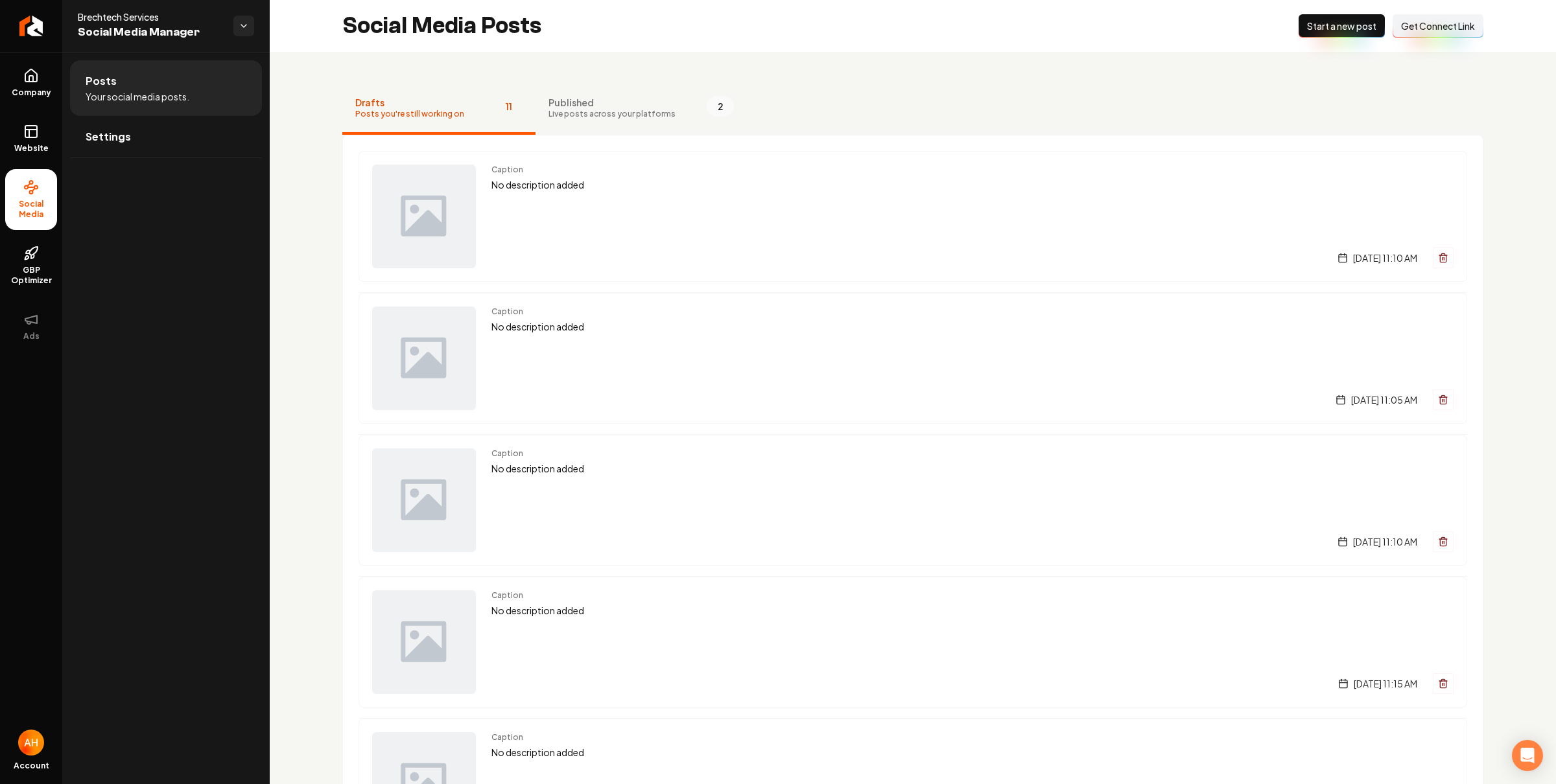
drag, startPoint x: 562, startPoint y: 101, endPoint x: 549, endPoint y: 135, distance: 36.4
click at [562, 101] on span "Published" at bounding box center [612, 102] width 127 height 13
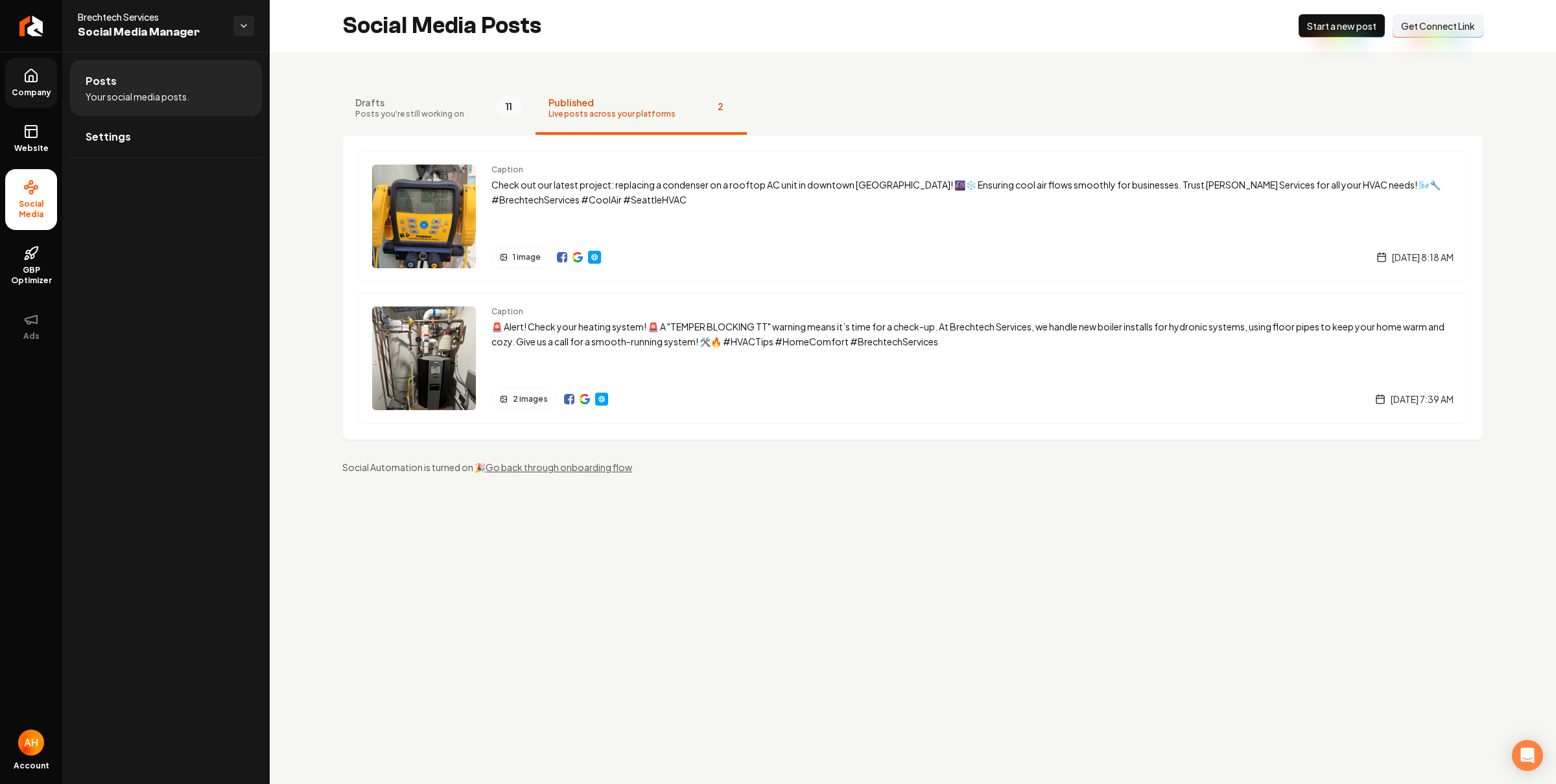
click at [32, 78] on icon at bounding box center [30, 75] width 15 height 15
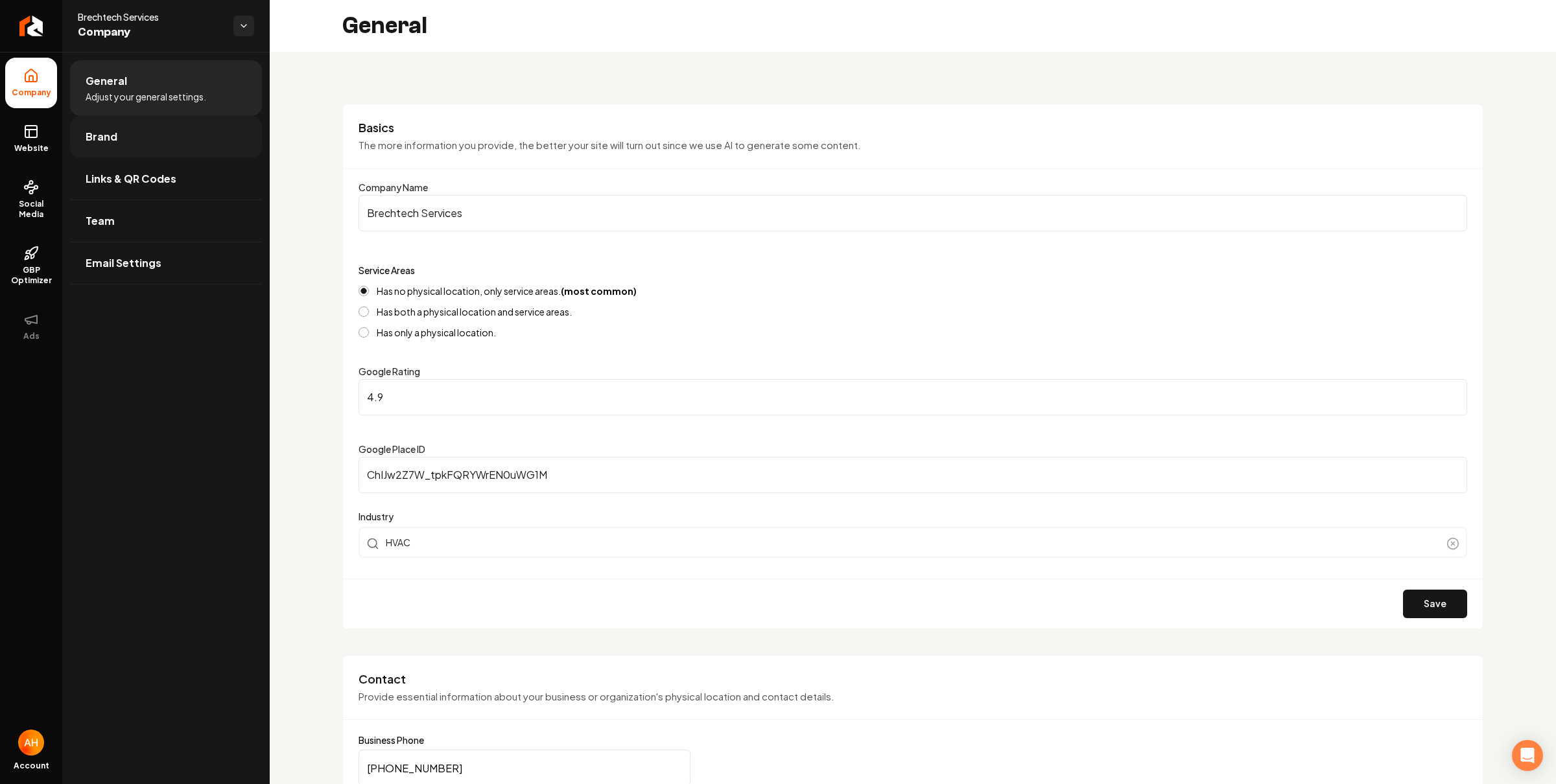
click at [197, 146] on link "Brand" at bounding box center [166, 136] width 192 height 41
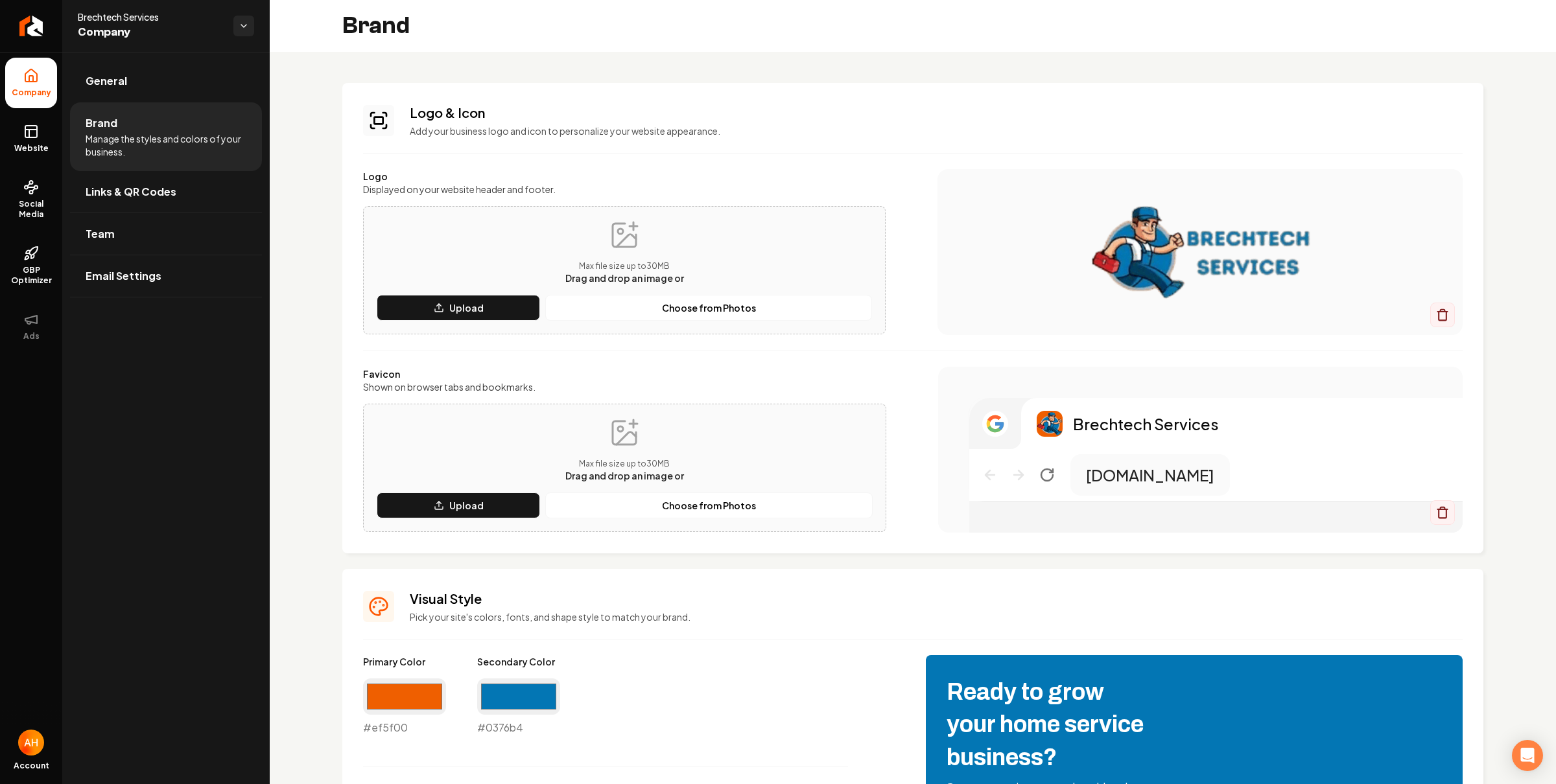
scroll to position [114, 0]
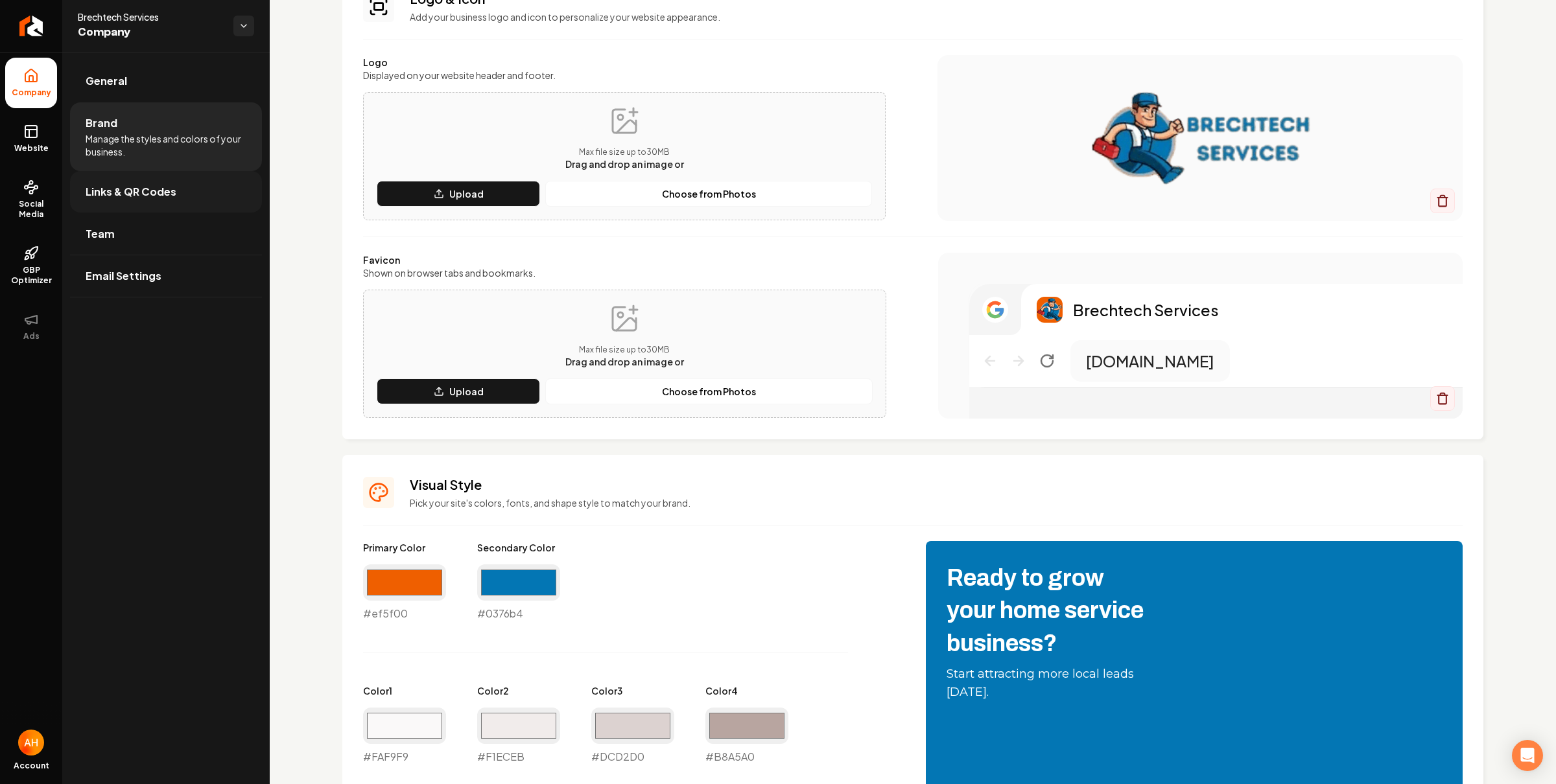
click at [189, 192] on link "Links & QR Codes" at bounding box center [166, 191] width 192 height 41
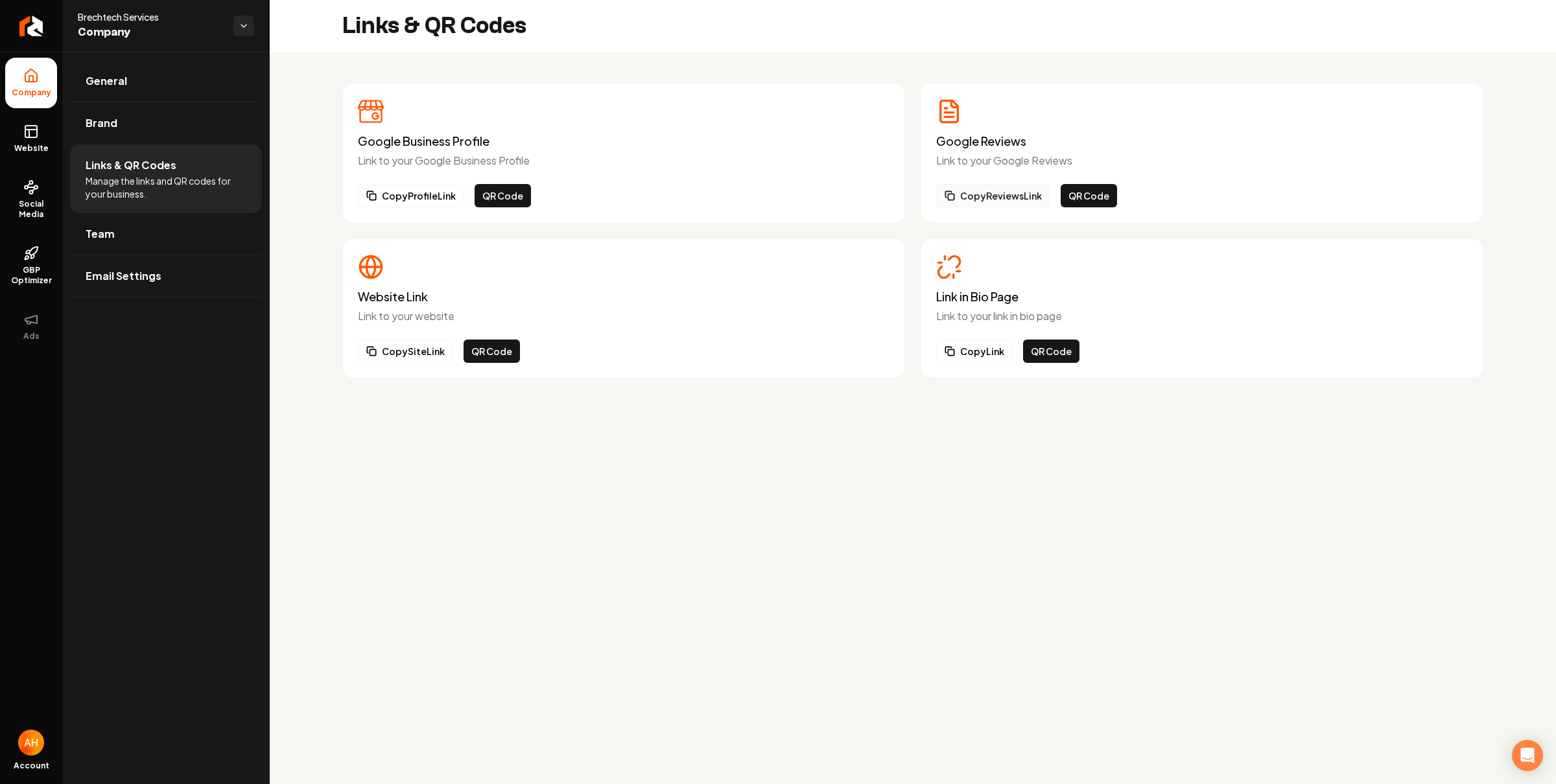
click at [1014, 189] on button "Copy Reviews Link" at bounding box center [993, 196] width 114 height 23
click at [998, 194] on button "Copy Reviews Link" at bounding box center [993, 196] width 114 height 23
